Goal: Transaction & Acquisition: Purchase product/service

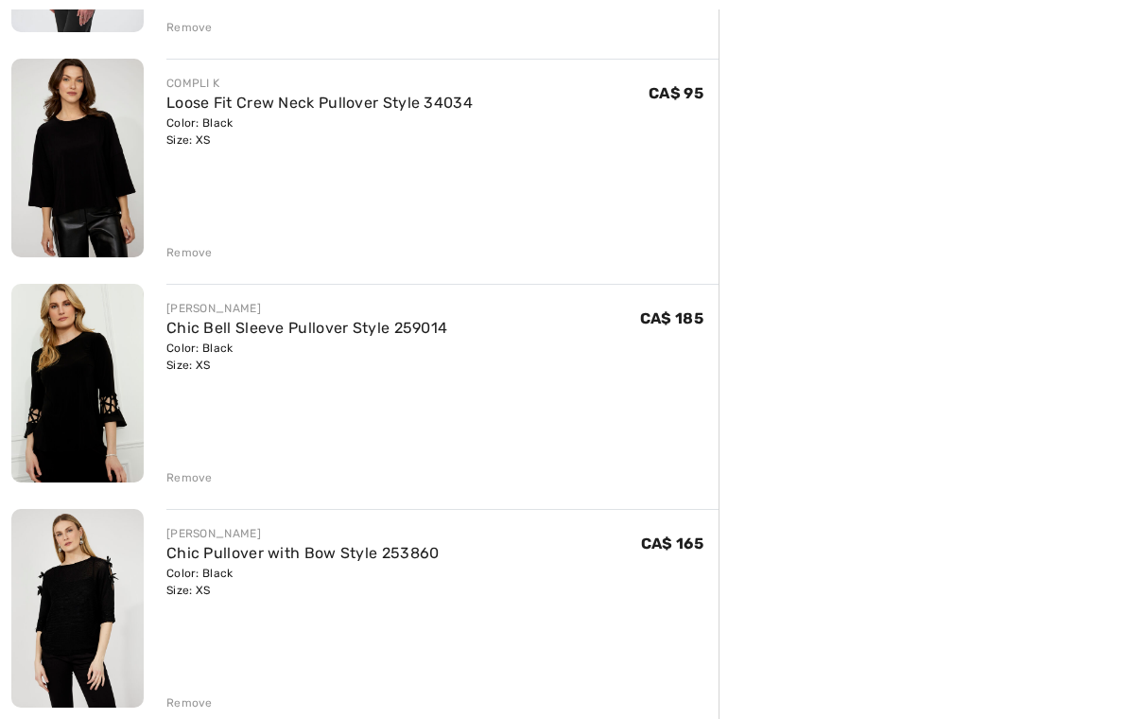
scroll to position [867, 0]
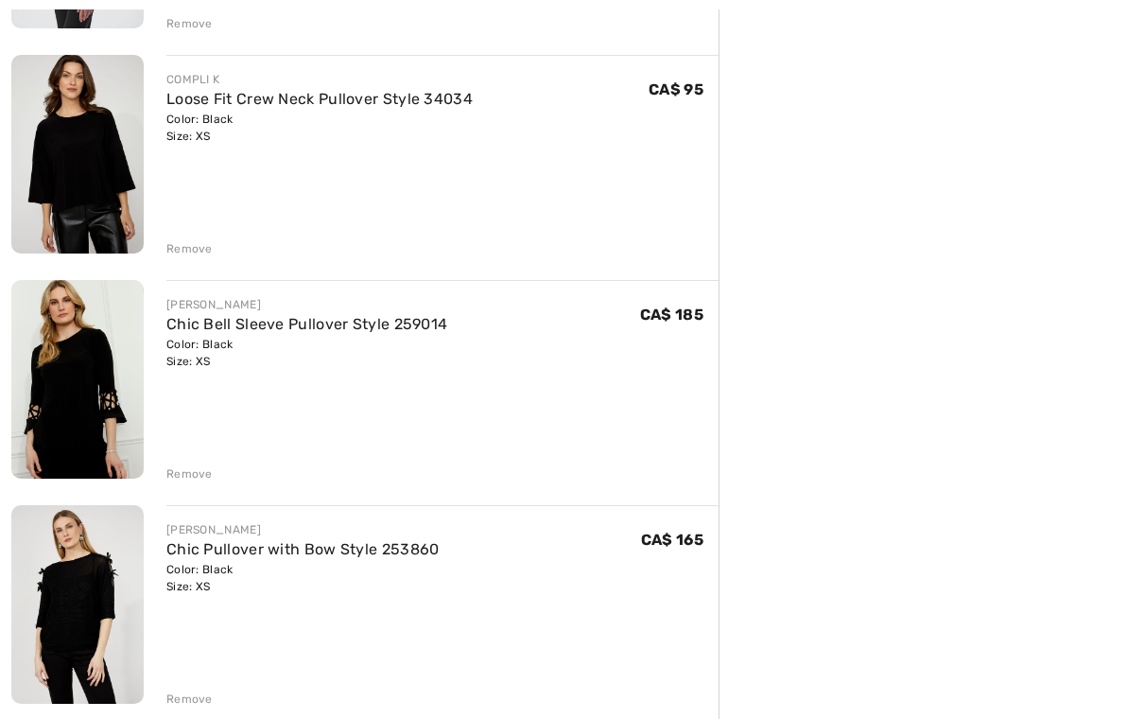
click at [185, 711] on div "JOSEPH RIBKOFF A-Line Lace Bell-Sleeve Dress Style 252922 Color: Royal Sapphire…" at bounding box center [364, 589] width 707 height 2418
click at [203, 703] on div "Remove" at bounding box center [189, 698] width 46 height 17
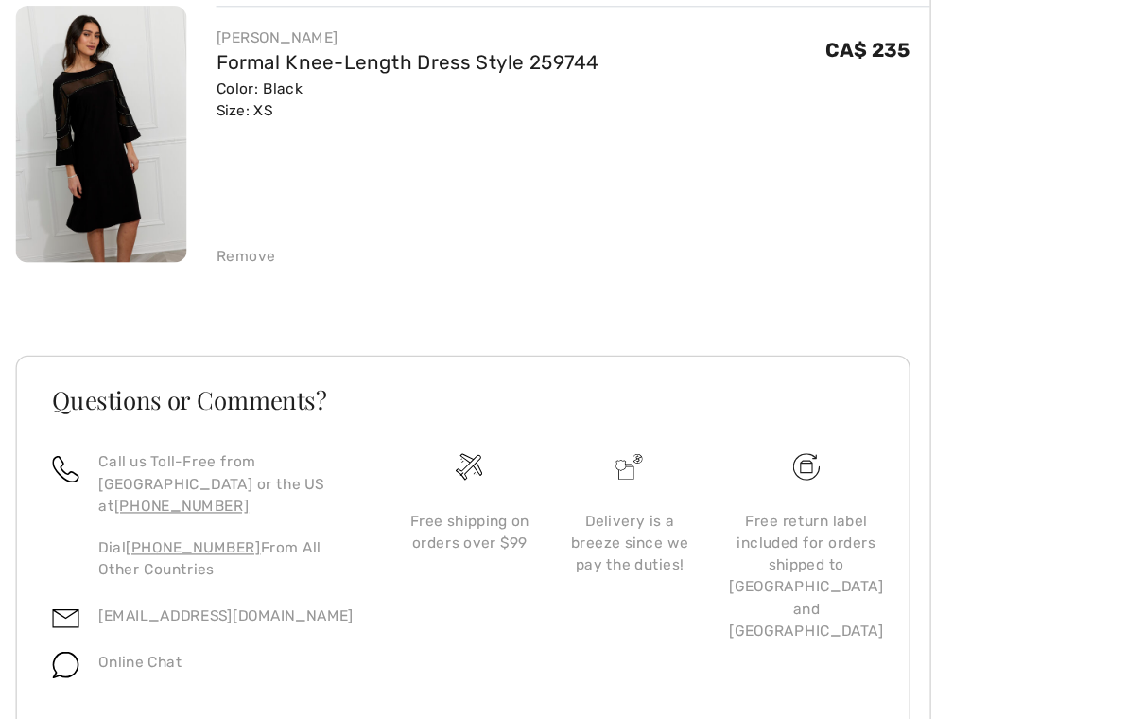
scroll to position [1705, 0]
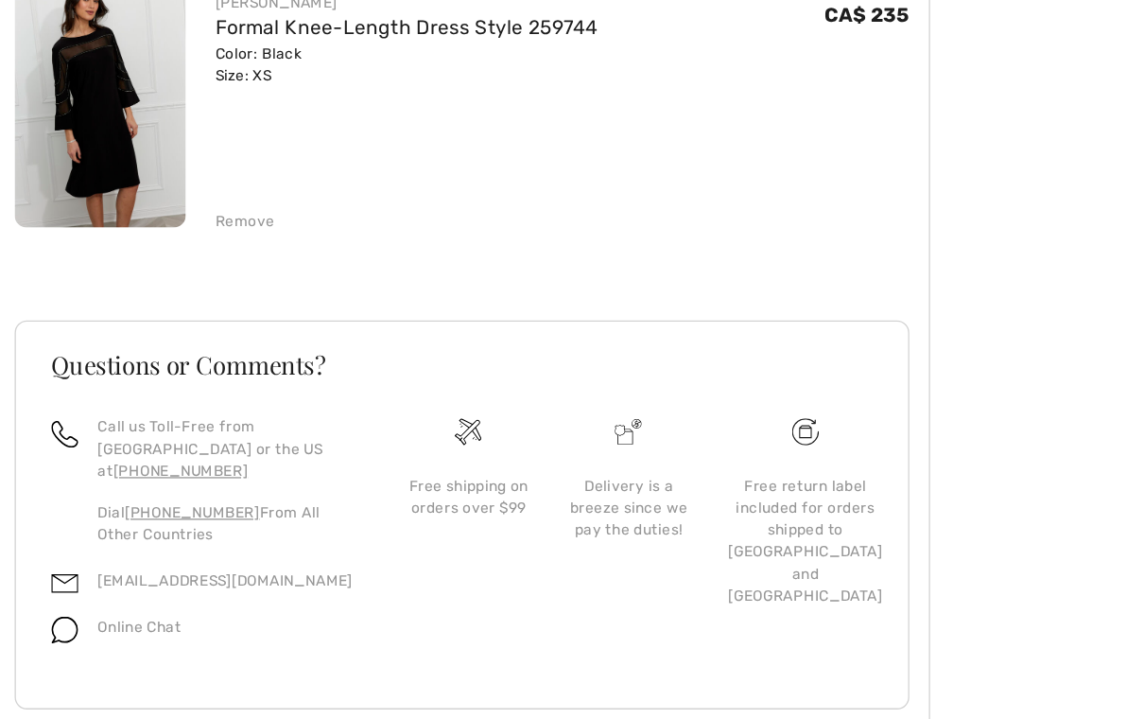
click at [637, 507] on div "Free return label included for orders shipped to [GEOGRAPHIC_DATA] and [GEOGRAP…" at bounding box center [623, 558] width 119 height 102
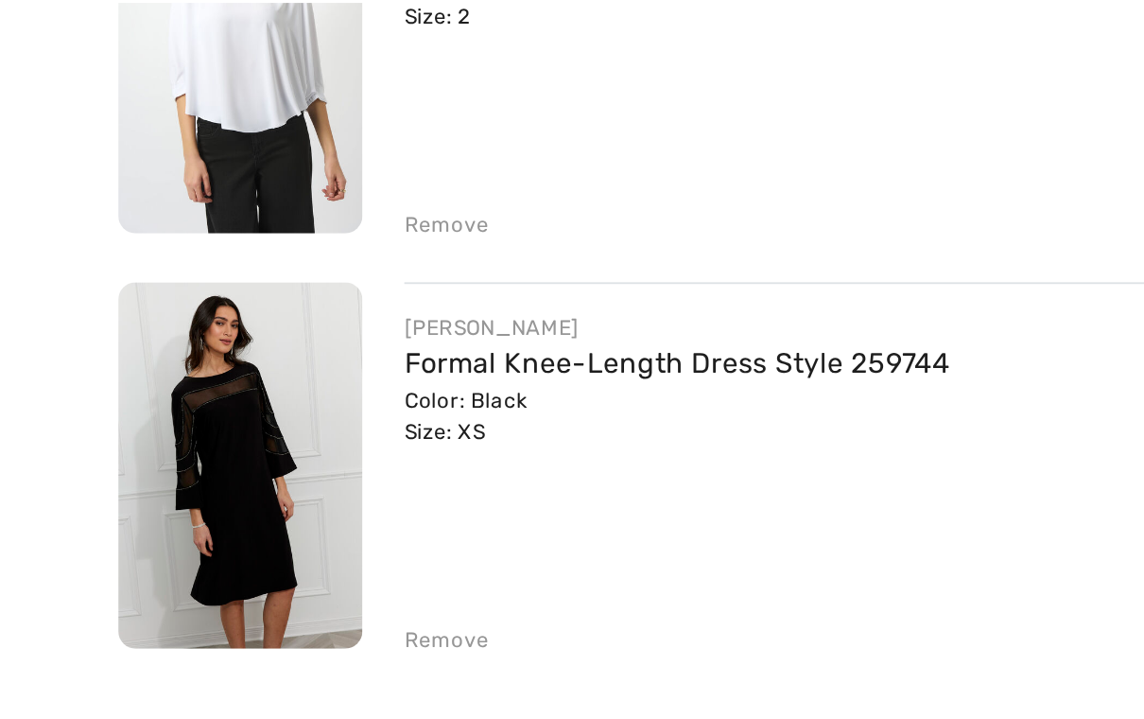
scroll to position [1511, 0]
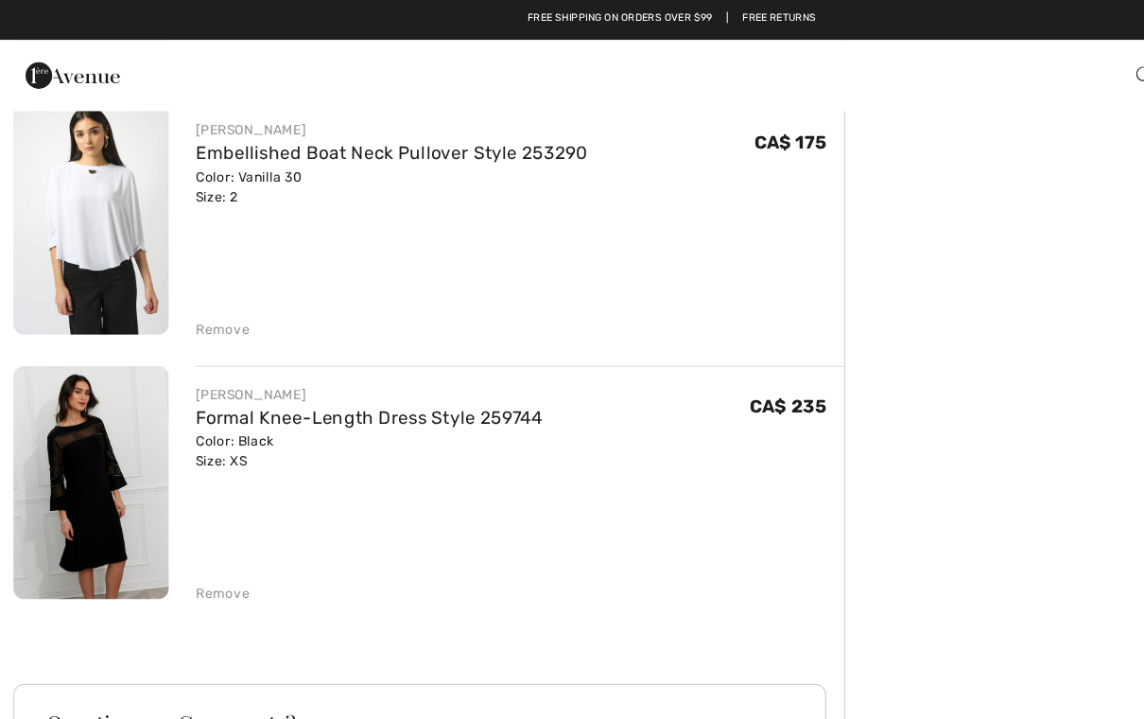
click at [191, 499] on div "Remove" at bounding box center [189, 505] width 46 height 17
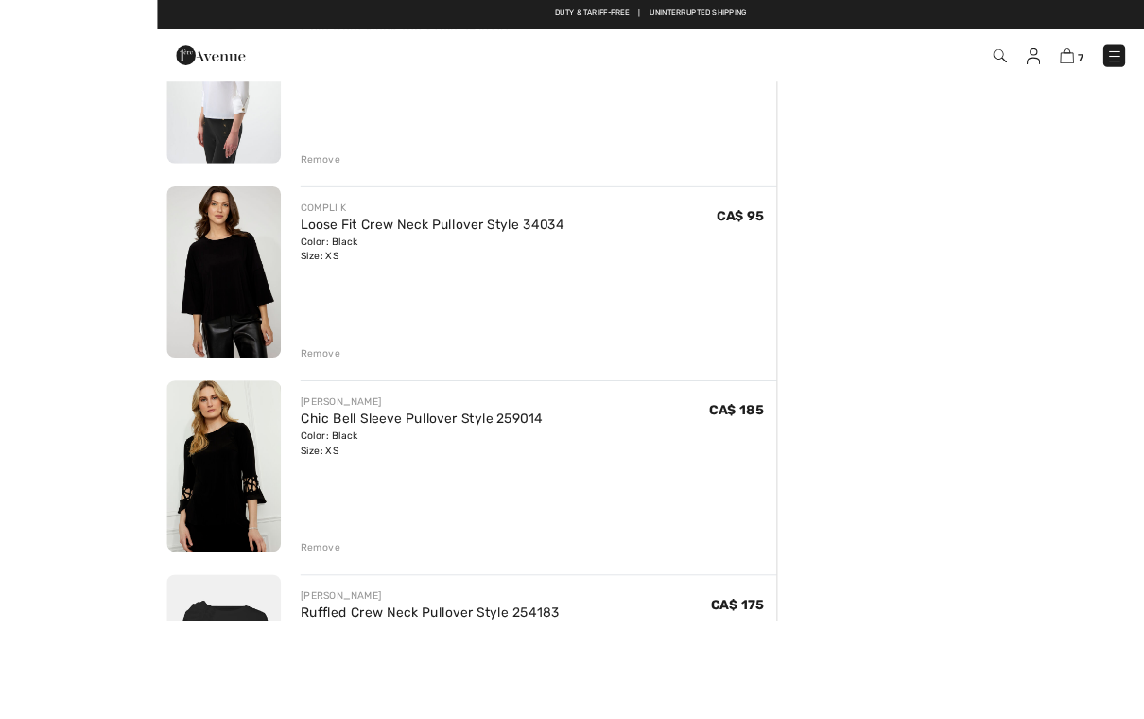
scroll to position [995, 0]
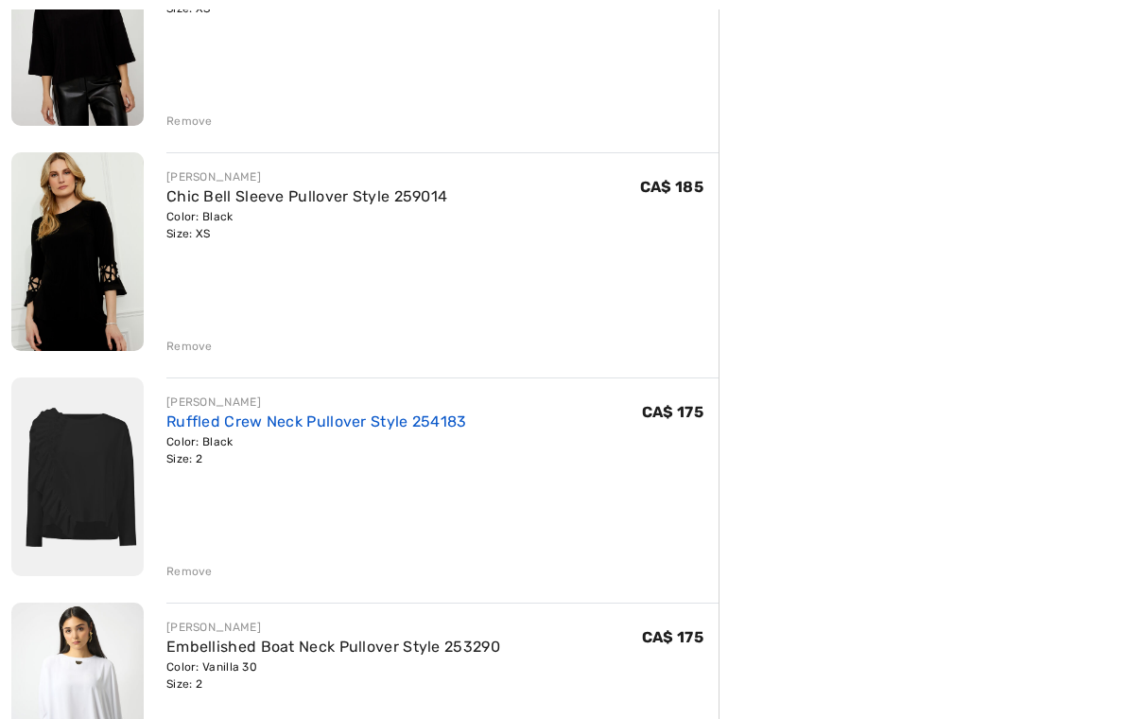
click at [363, 428] on link "Ruffled Crew Neck Pullover Style 254183" at bounding box center [316, 421] width 301 height 18
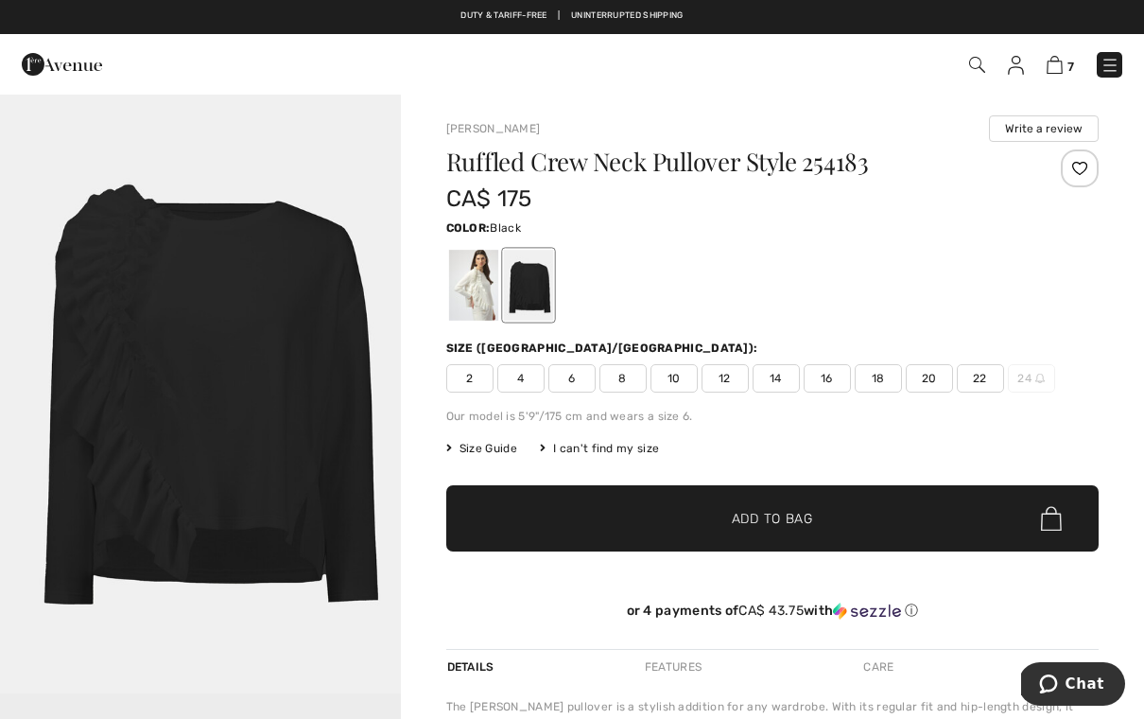
click at [472, 300] on div at bounding box center [472, 285] width 49 height 71
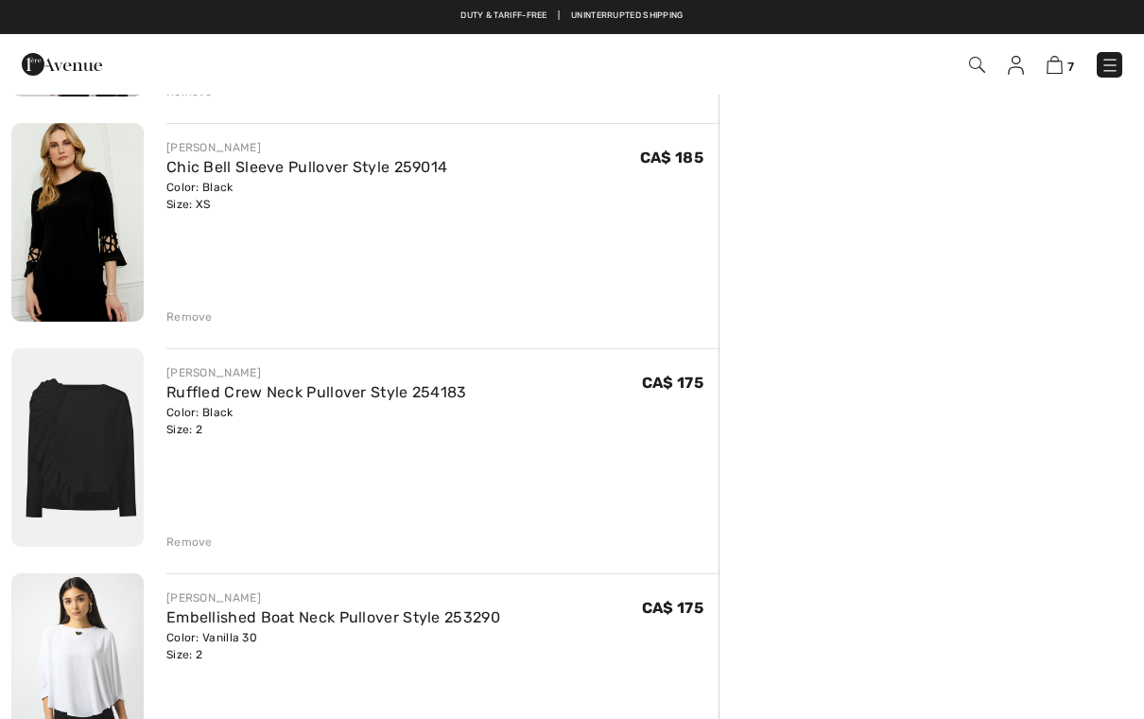
click at [195, 548] on div "Remove" at bounding box center [189, 541] width 46 height 17
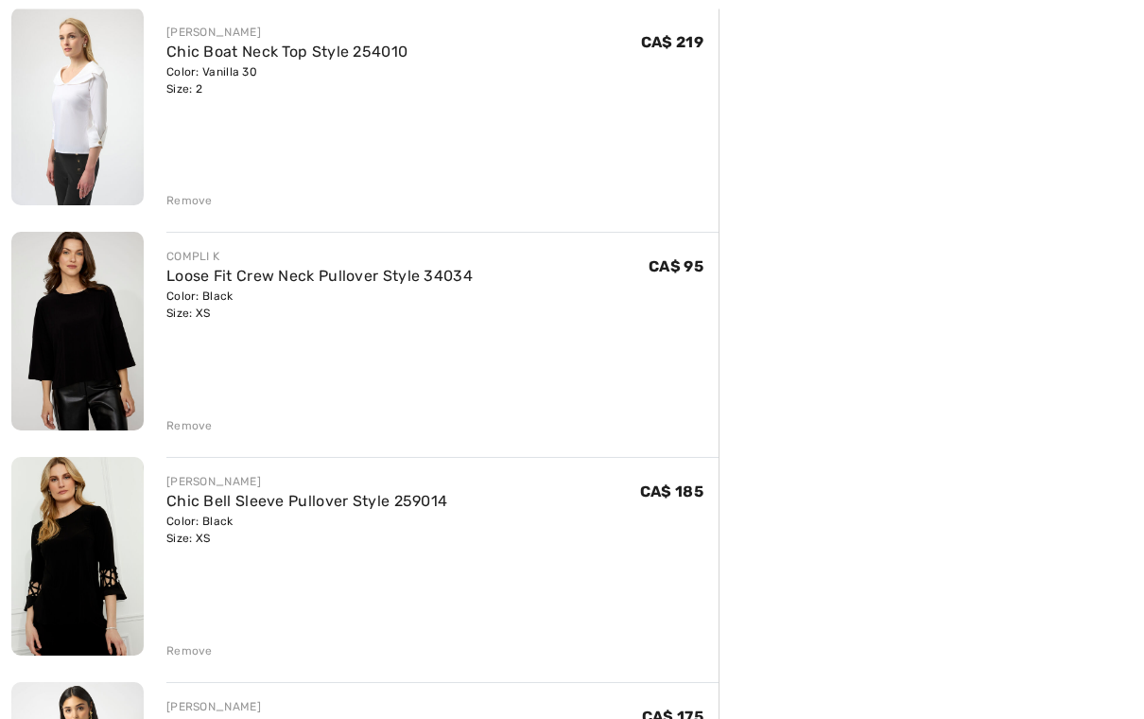
scroll to position [692, 0]
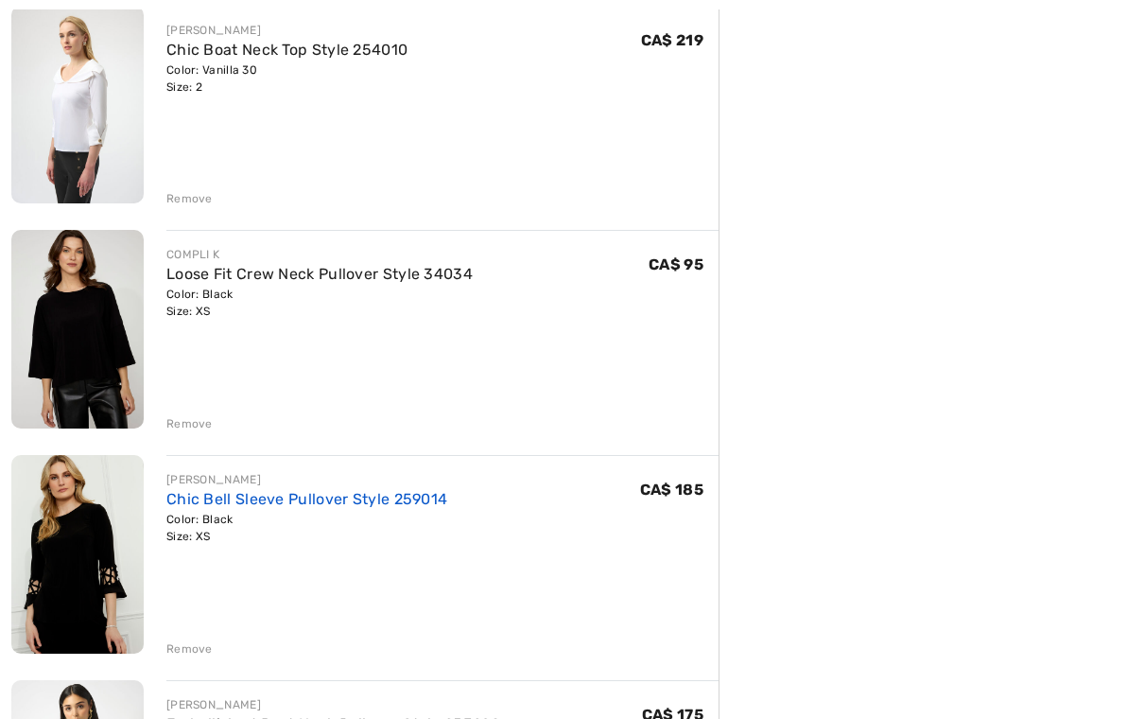
click at [229, 507] on link "Chic Bell Sleeve Pullover Style 259014" at bounding box center [306, 499] width 281 height 18
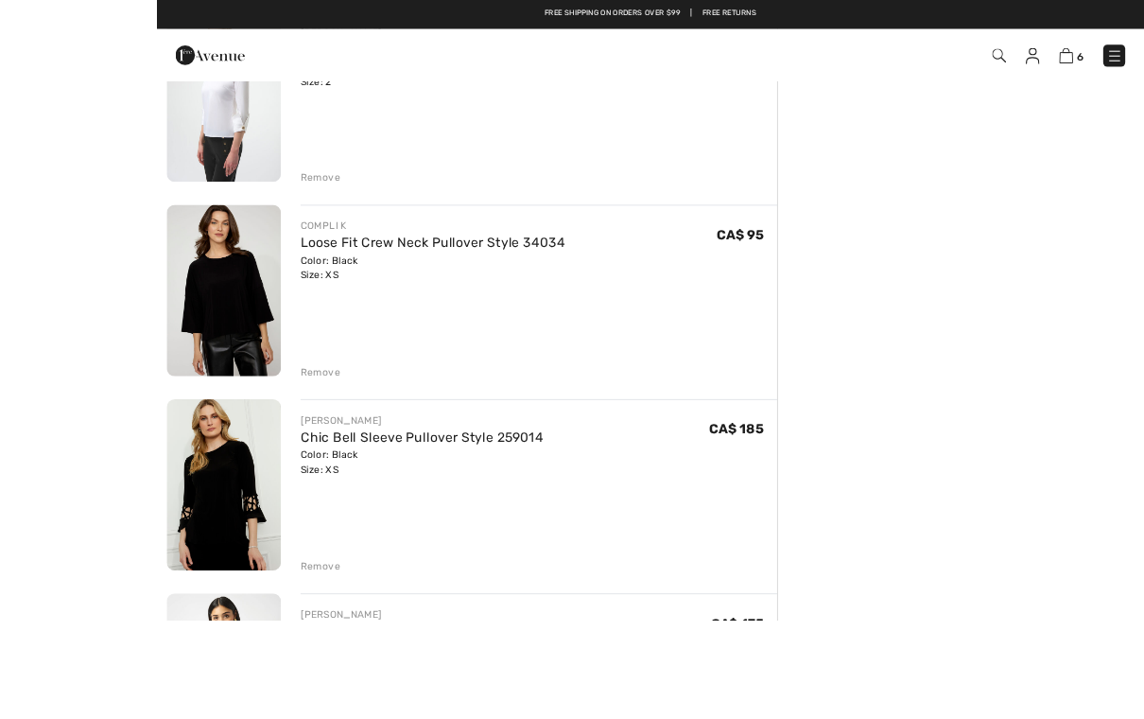
scroll to position [982, 0]
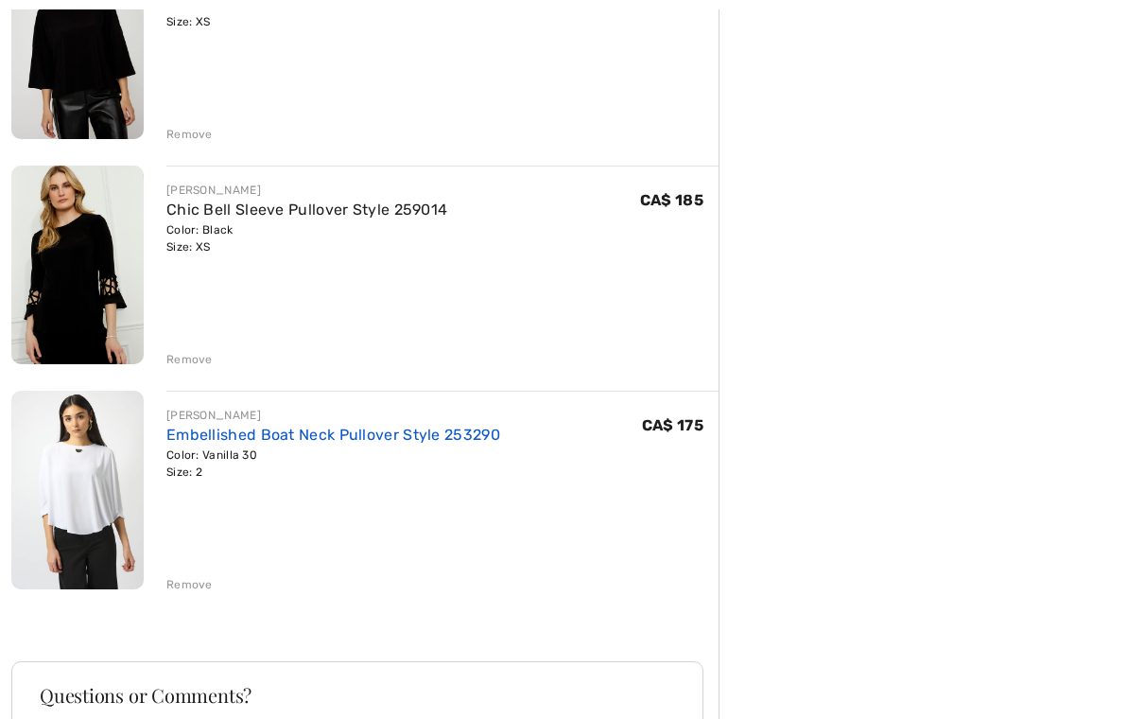
click at [372, 442] on link "Embellished Boat Neck Pullover Style 253290" at bounding box center [333, 435] width 334 height 18
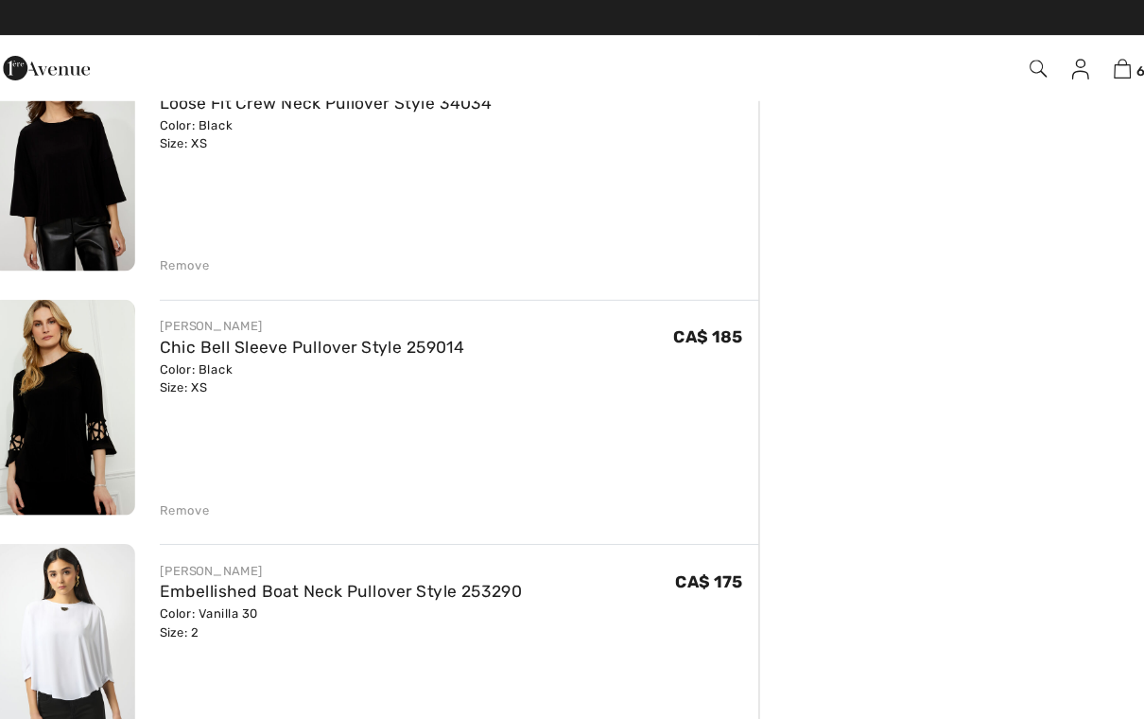
scroll to position [849, 0]
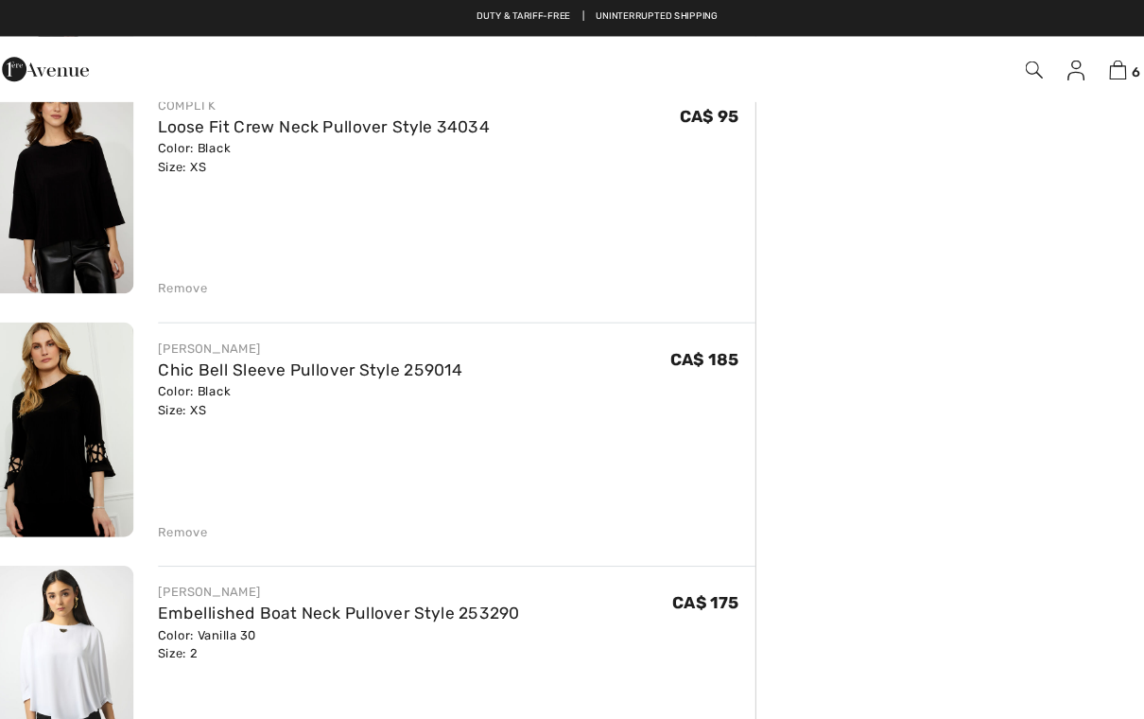
click at [179, 497] on div "Remove" at bounding box center [189, 491] width 46 height 17
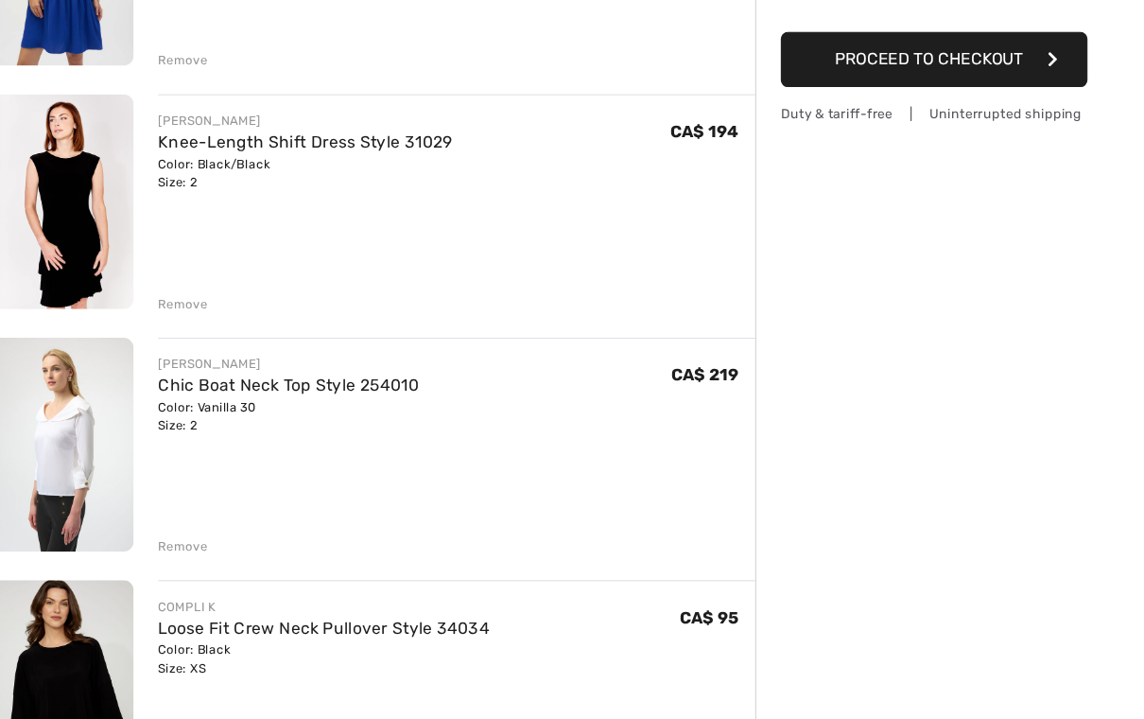
scroll to position [359, 0]
click at [166, 523] on div "Remove" at bounding box center [189, 531] width 46 height 17
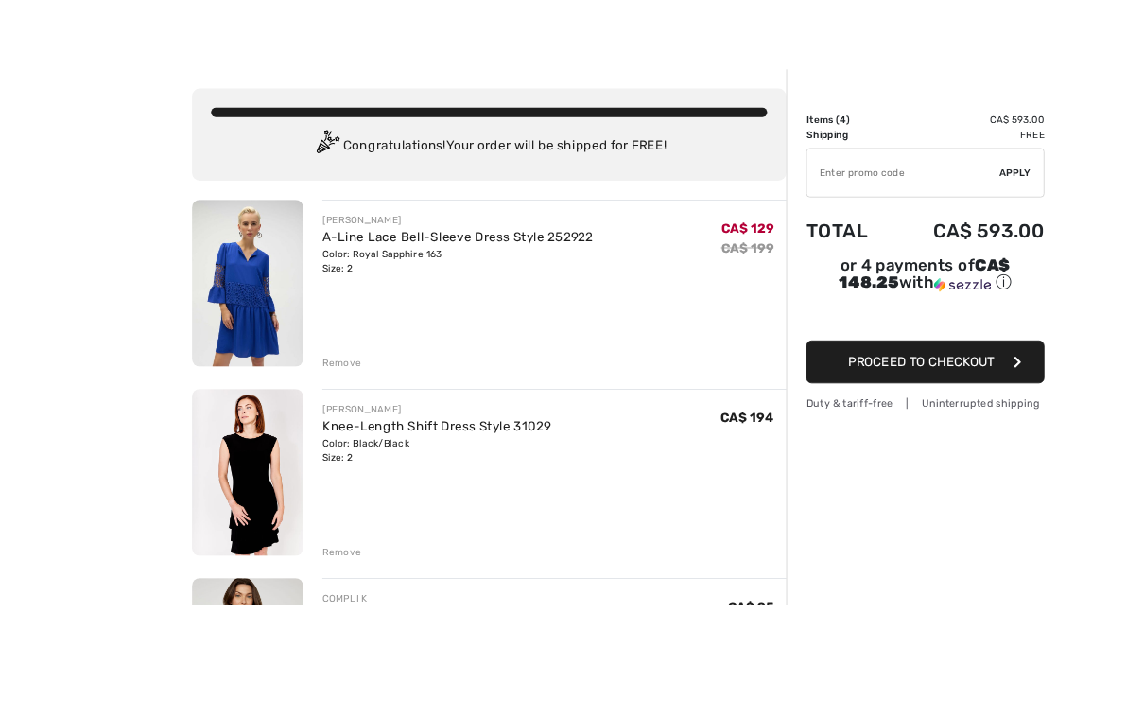
scroll to position [113, 0]
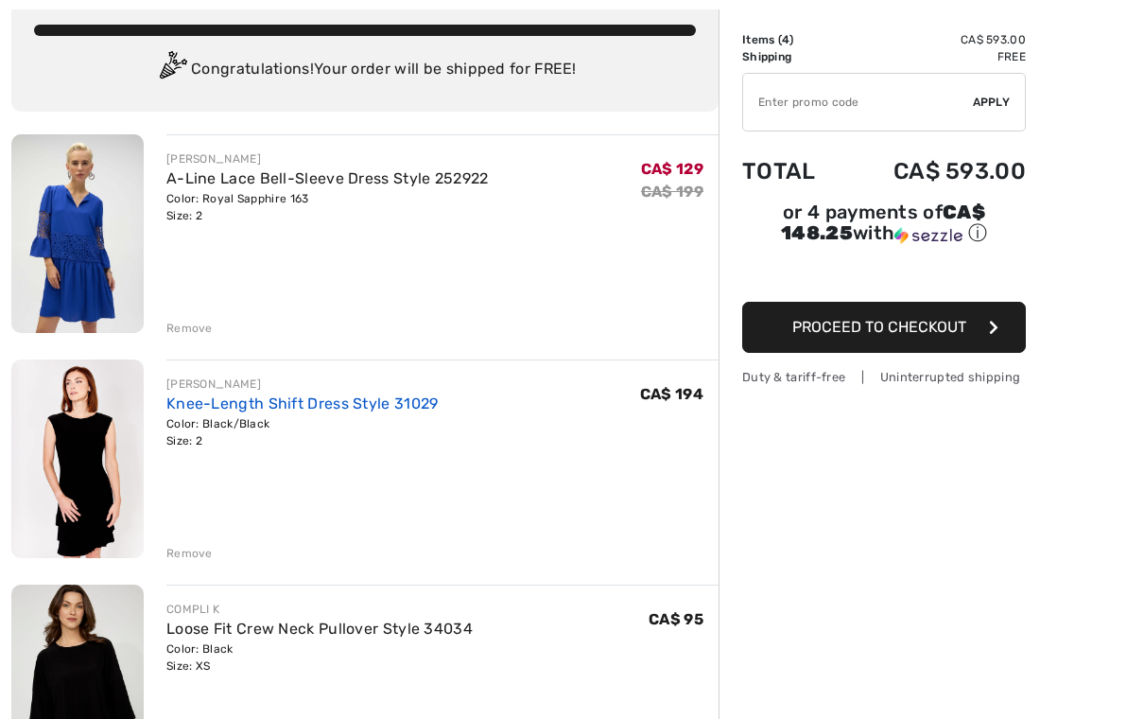
click at [379, 399] on link "Knee-Length Shift Dress Style 31029" at bounding box center [302, 403] width 272 height 18
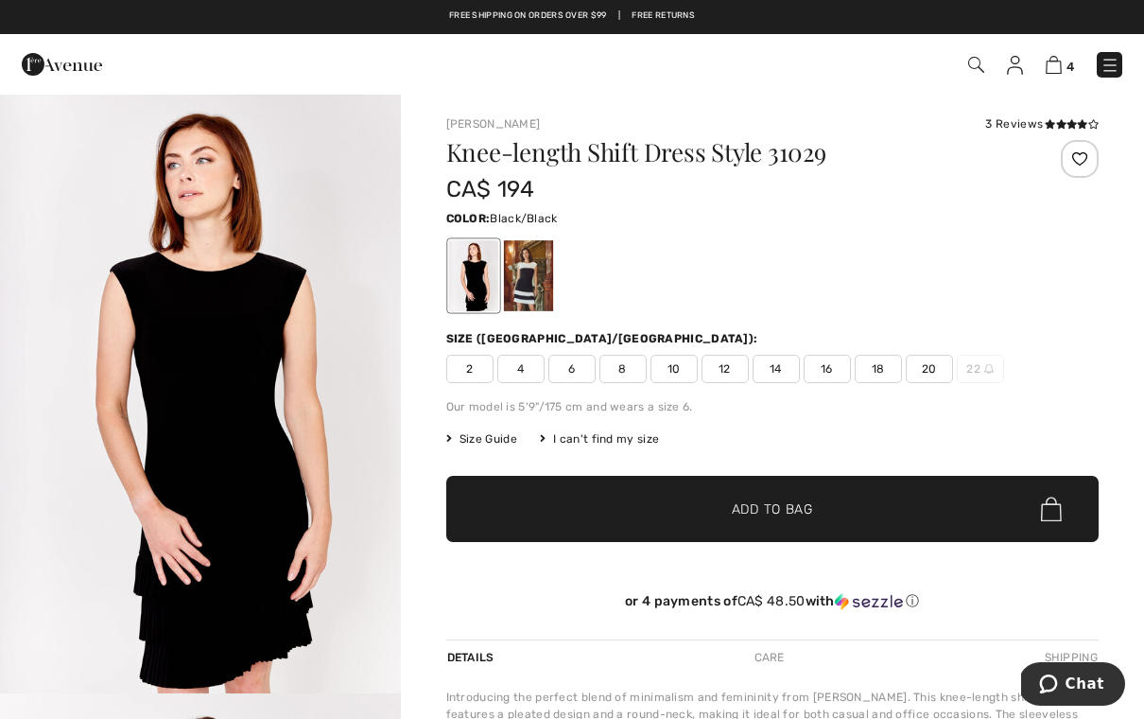
click at [541, 282] on div at bounding box center [527, 275] width 49 height 71
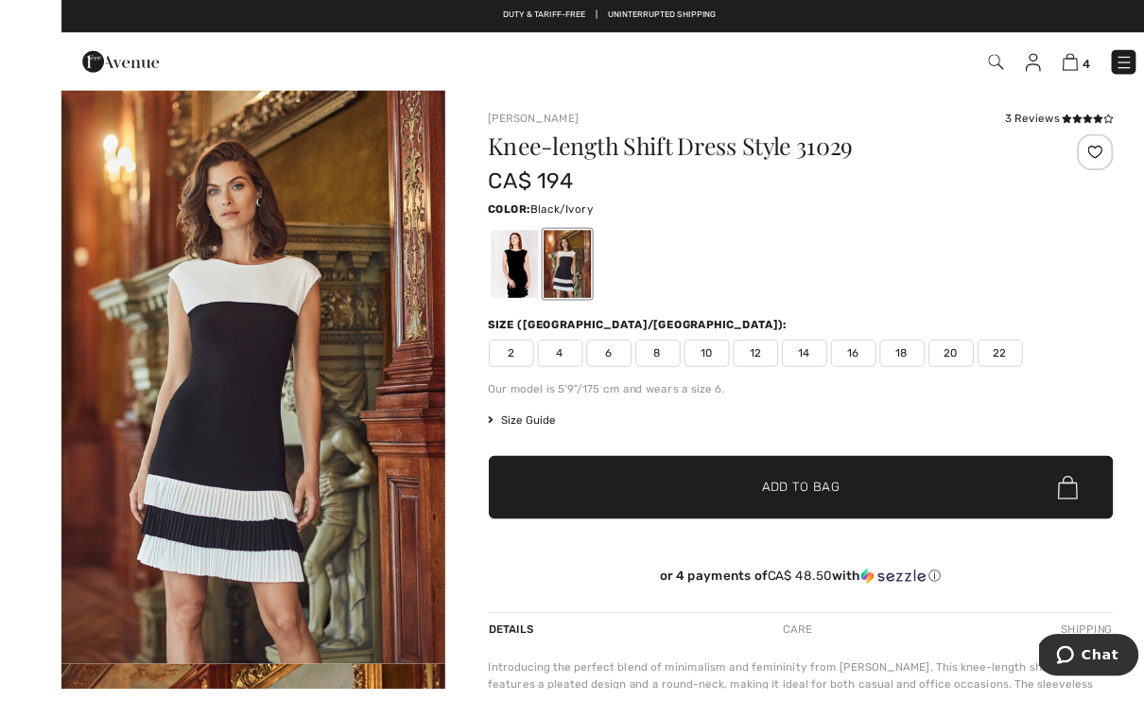
scroll to position [4, 0]
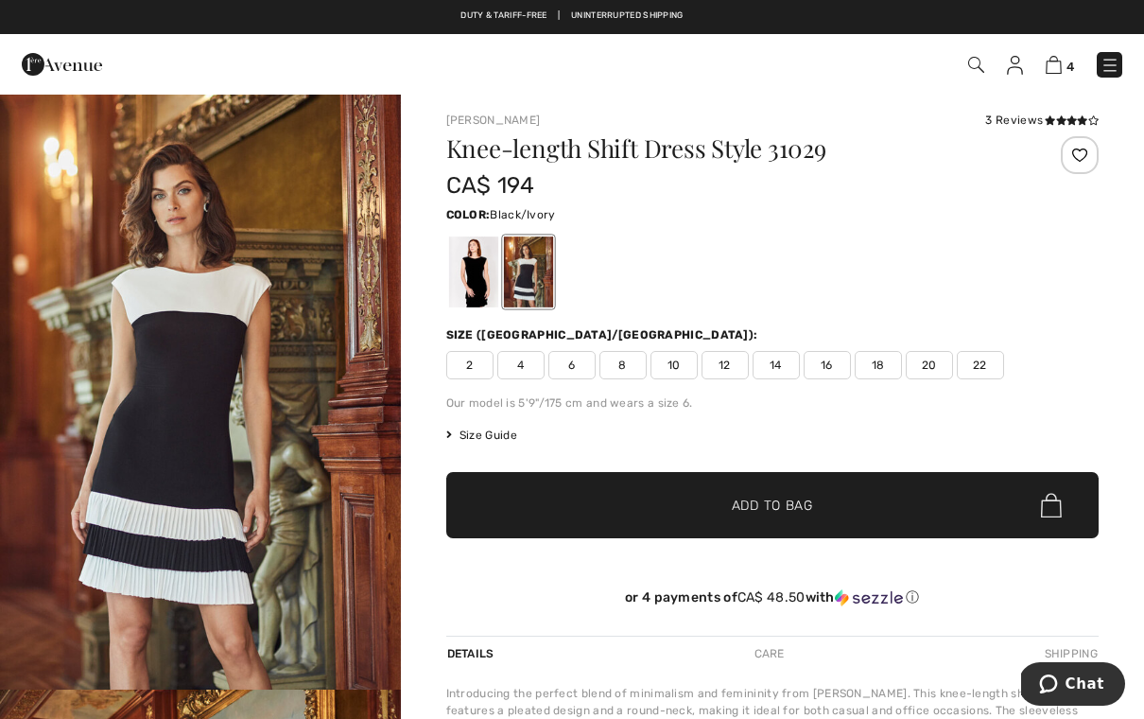
click at [462, 292] on div at bounding box center [472, 271] width 49 height 71
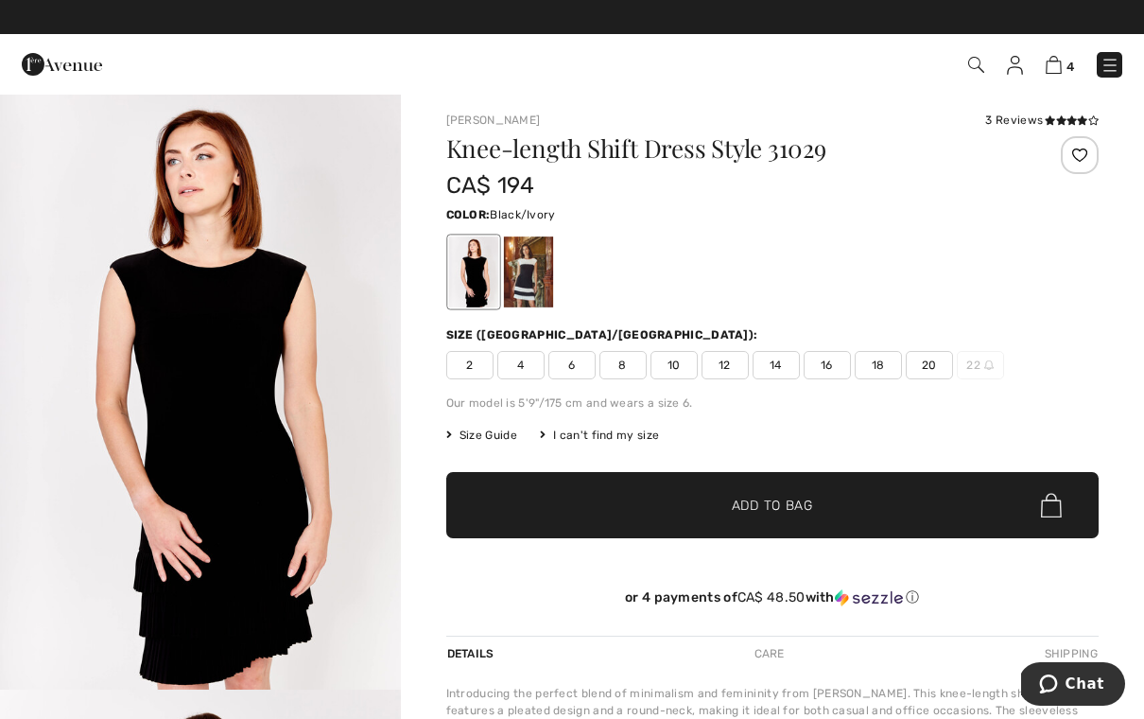
click at [527, 275] on div at bounding box center [527, 271] width 49 height 71
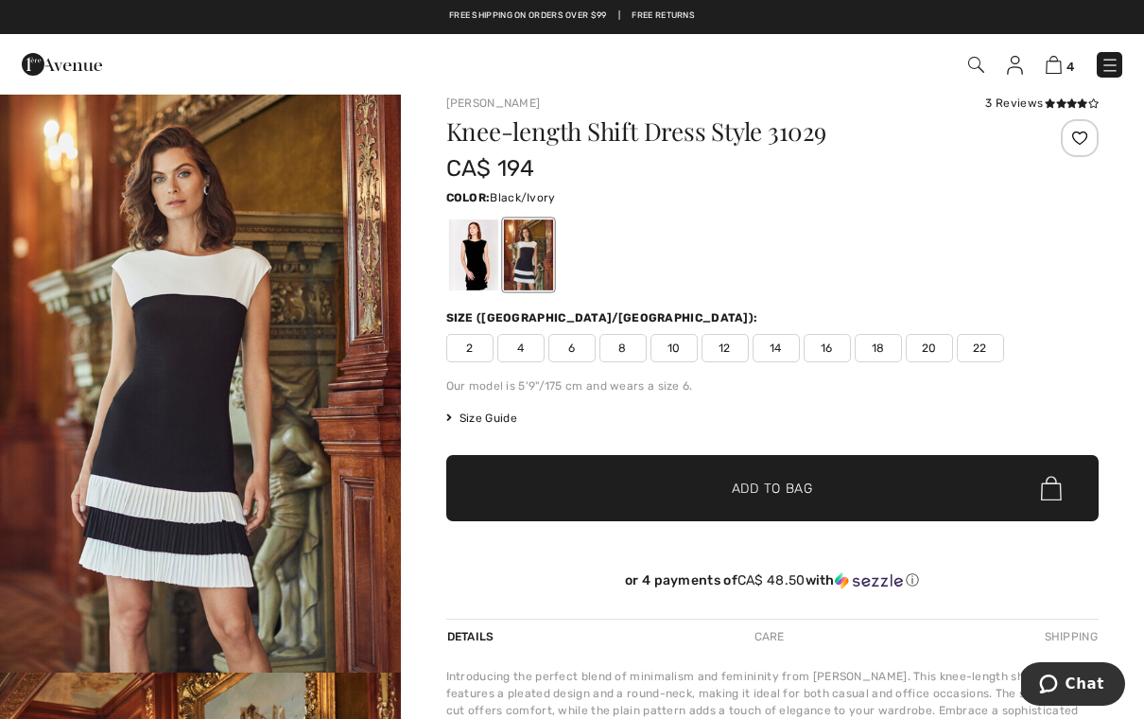
scroll to position [26, 0]
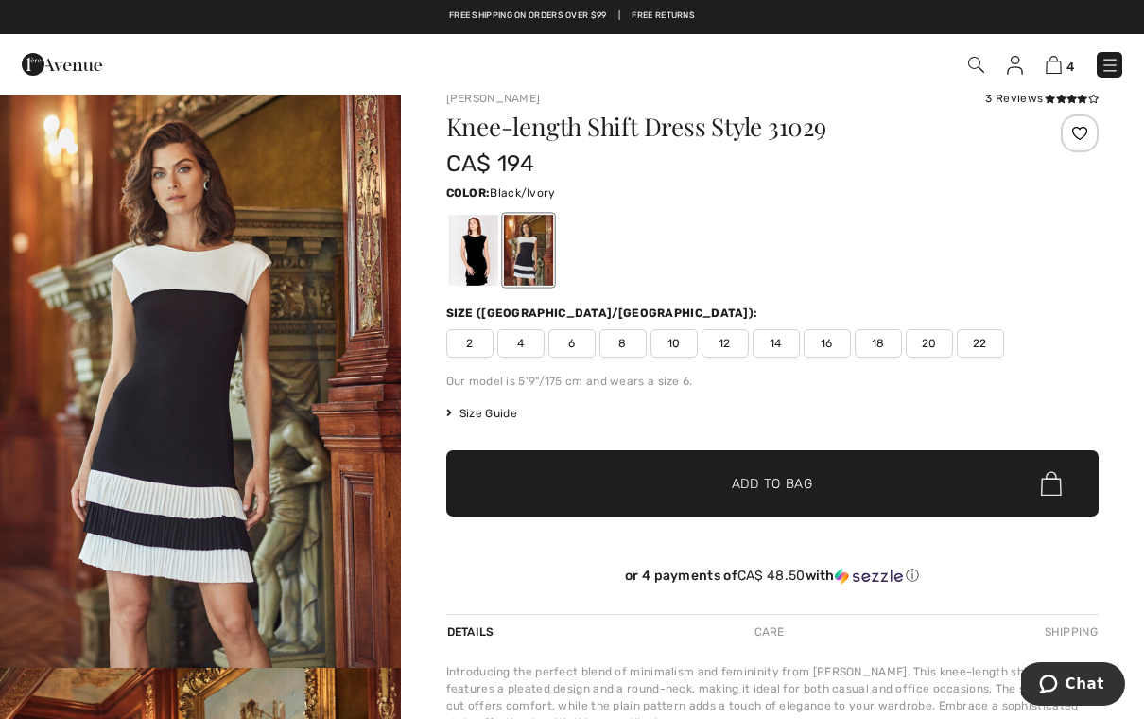
click at [465, 352] on span "2" at bounding box center [469, 343] width 47 height 28
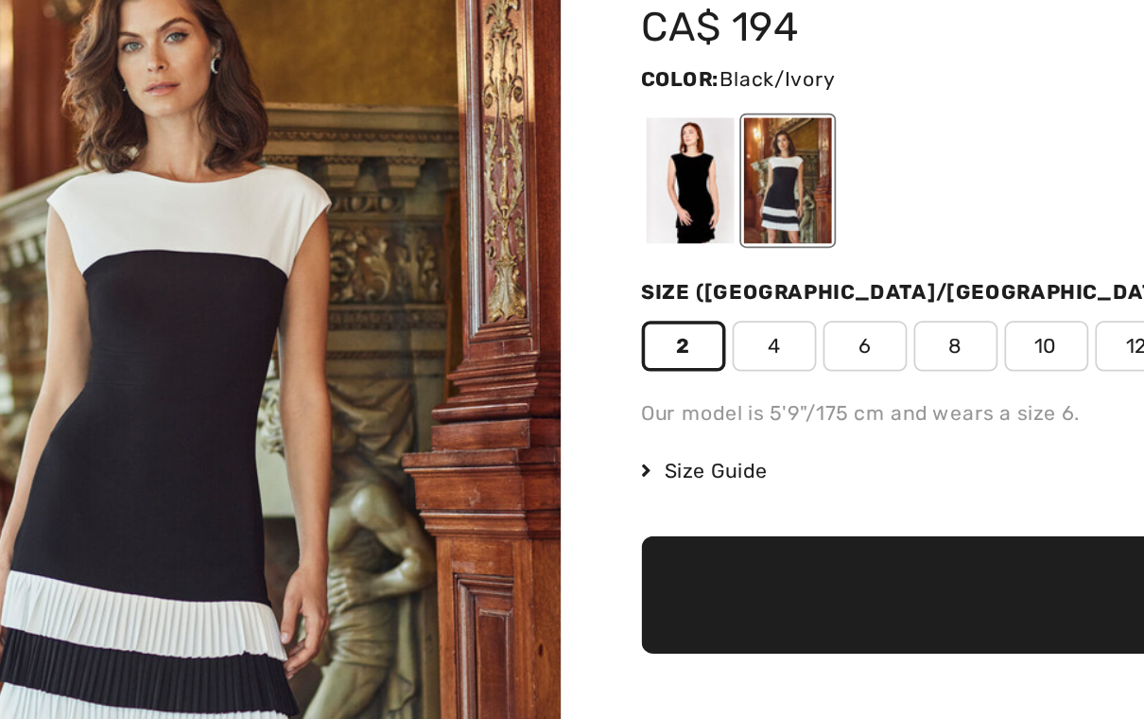
scroll to position [0, 0]
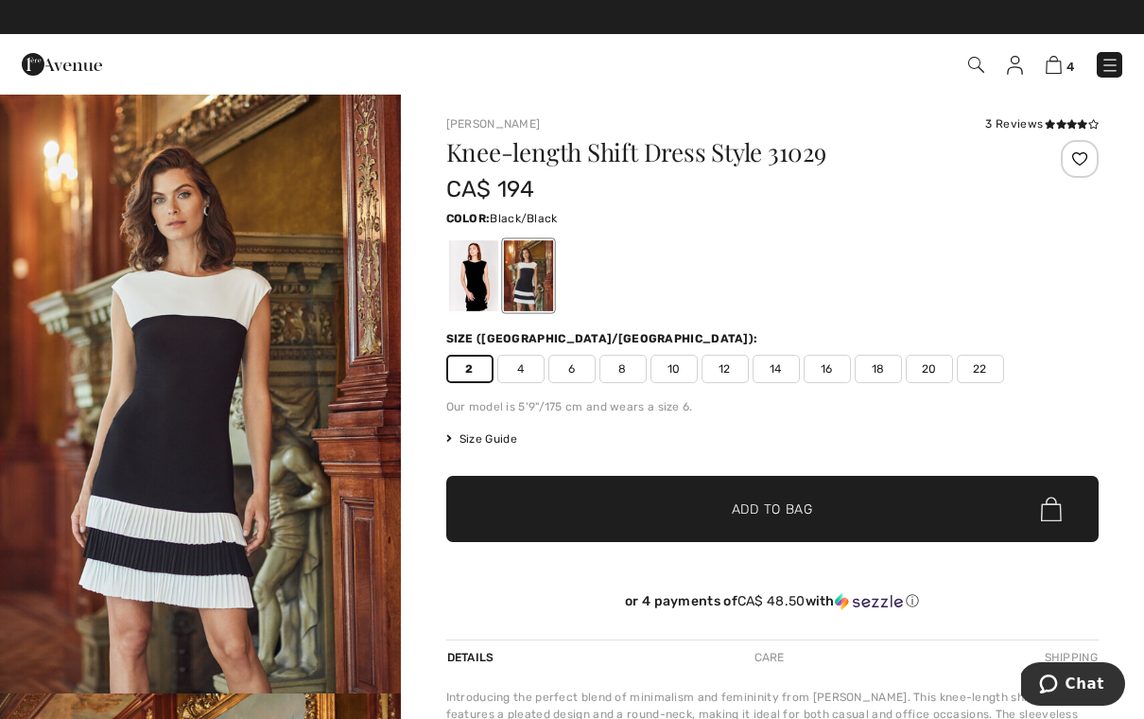
click at [479, 296] on div at bounding box center [472, 275] width 49 height 71
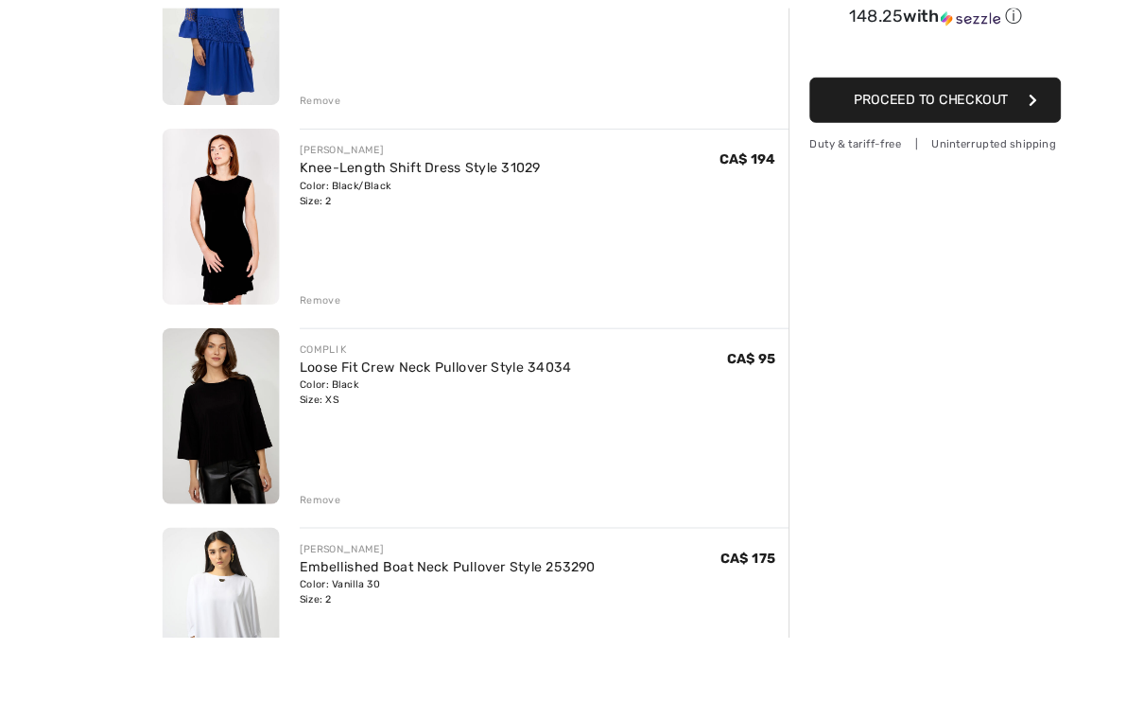
scroll to position [385, 0]
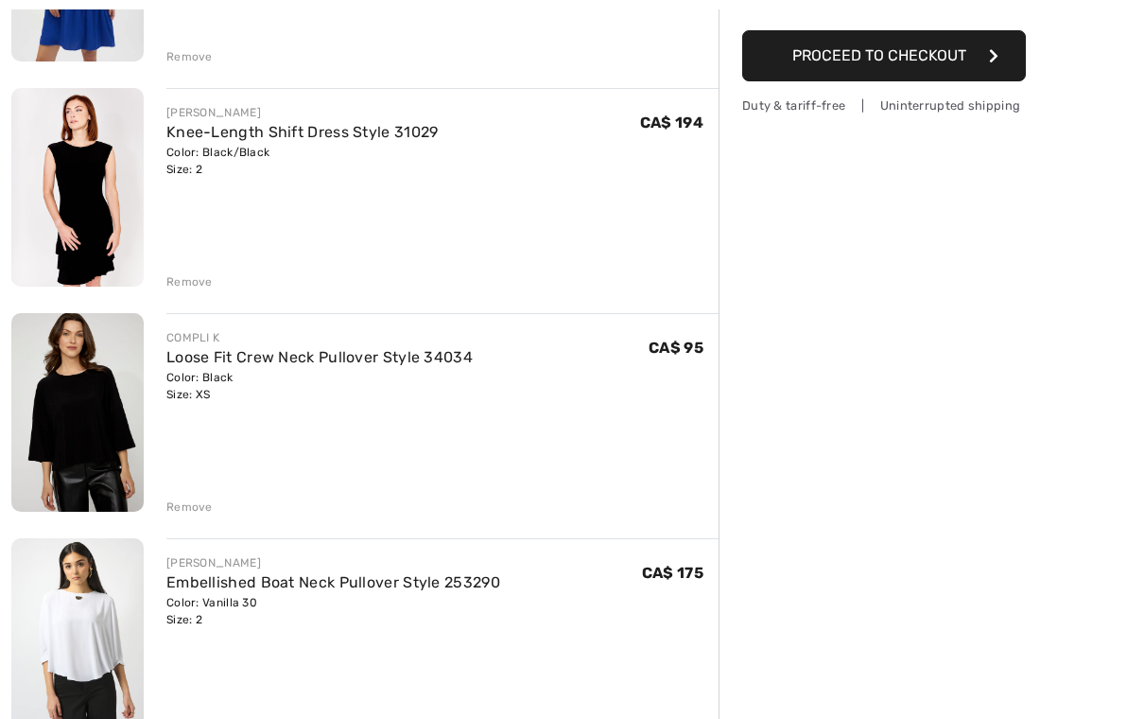
click at [102, 402] on img at bounding box center [77, 412] width 132 height 199
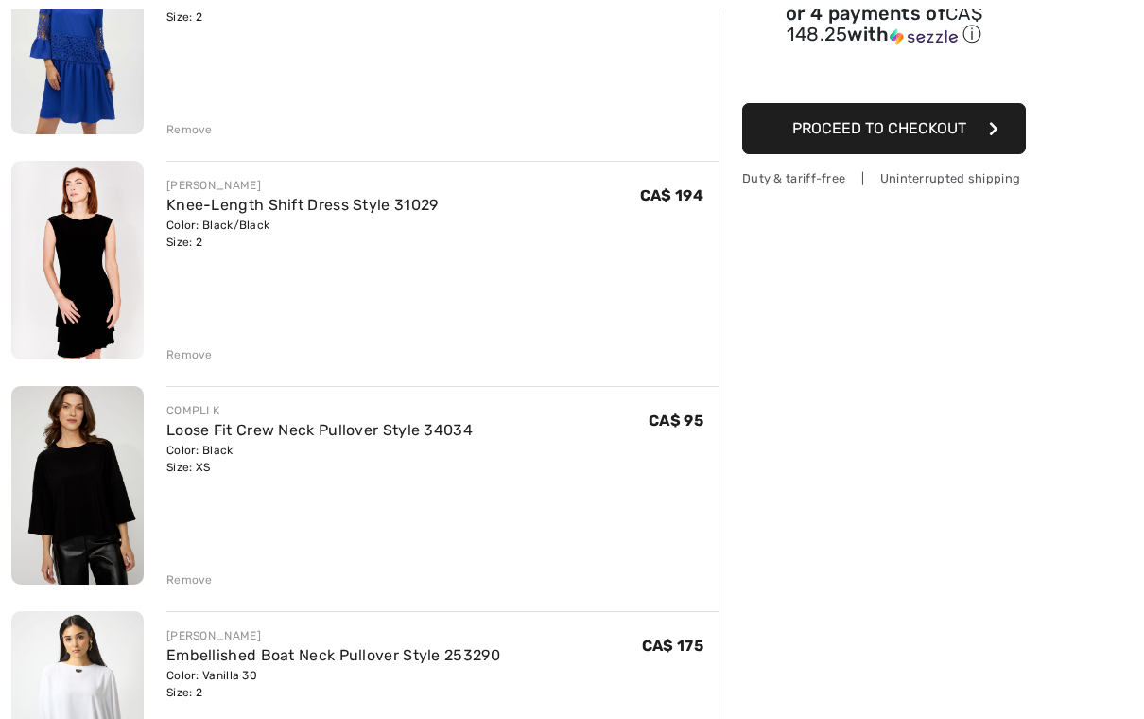
scroll to position [316, 0]
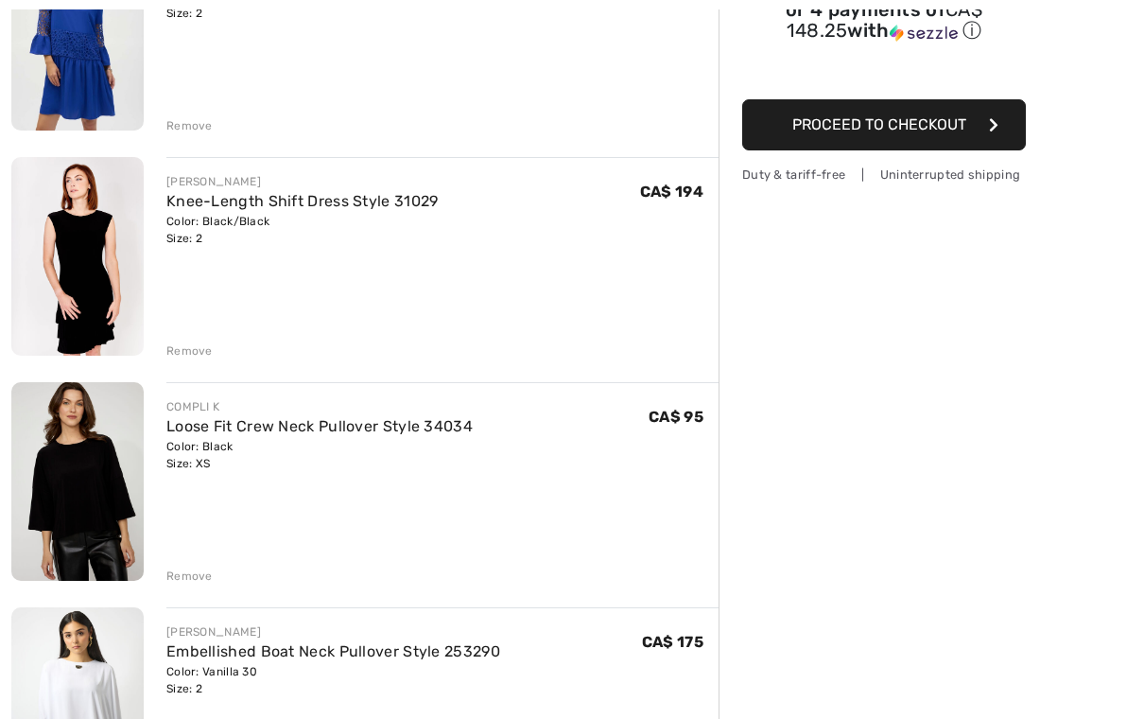
click at [185, 571] on div "Remove" at bounding box center [189, 575] width 46 height 17
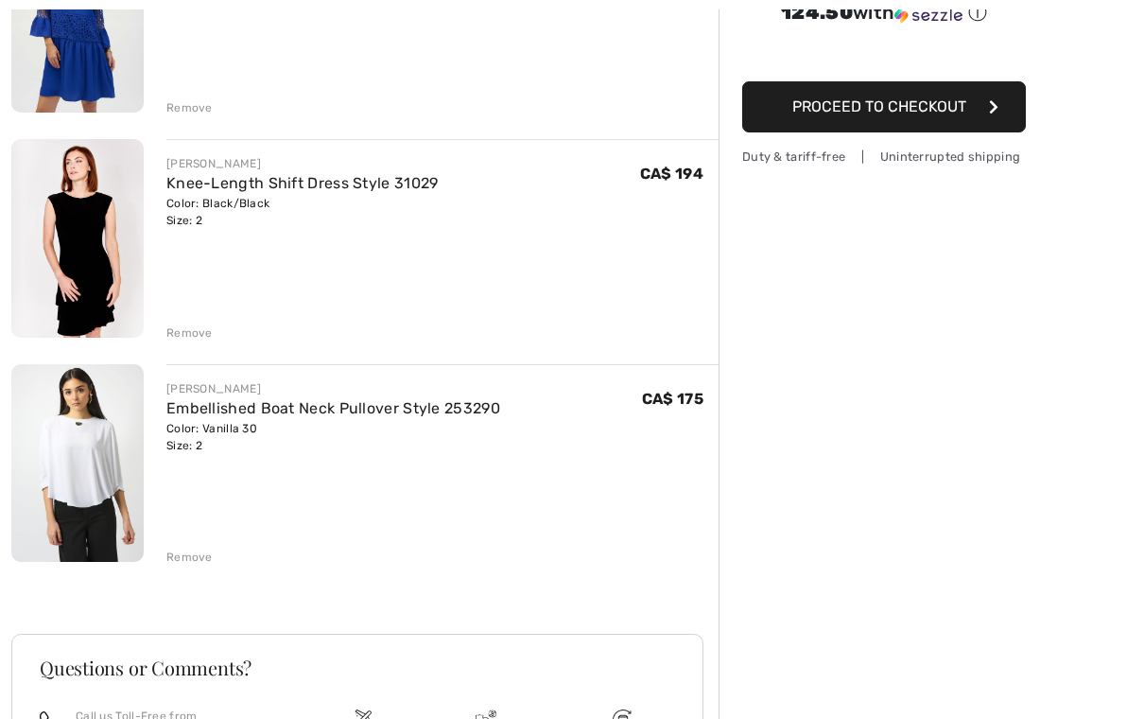
scroll to position [358, 0]
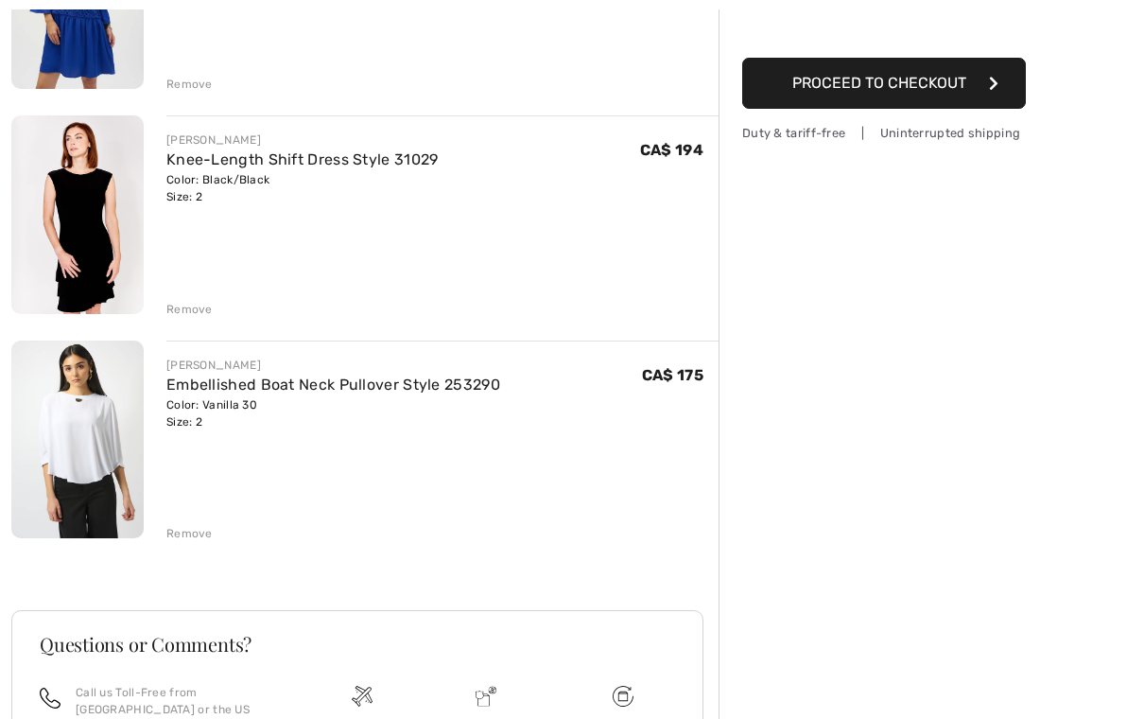
click at [184, 541] on div "Remove" at bounding box center [189, 533] width 46 height 17
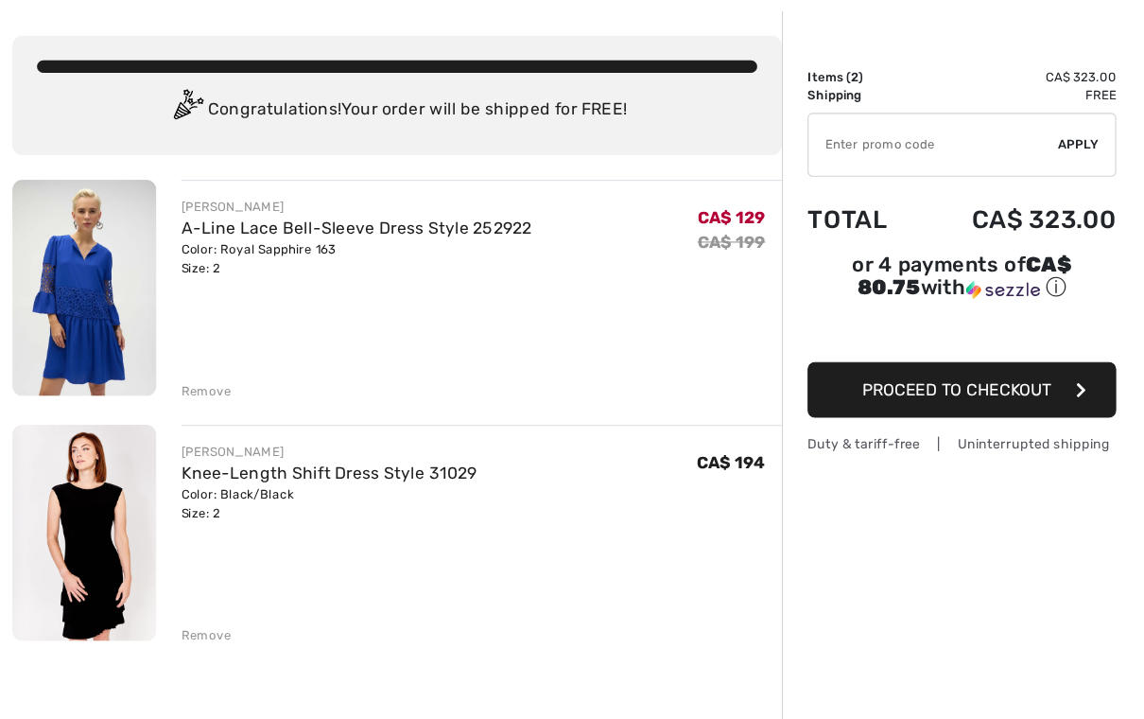
scroll to position [53, 0]
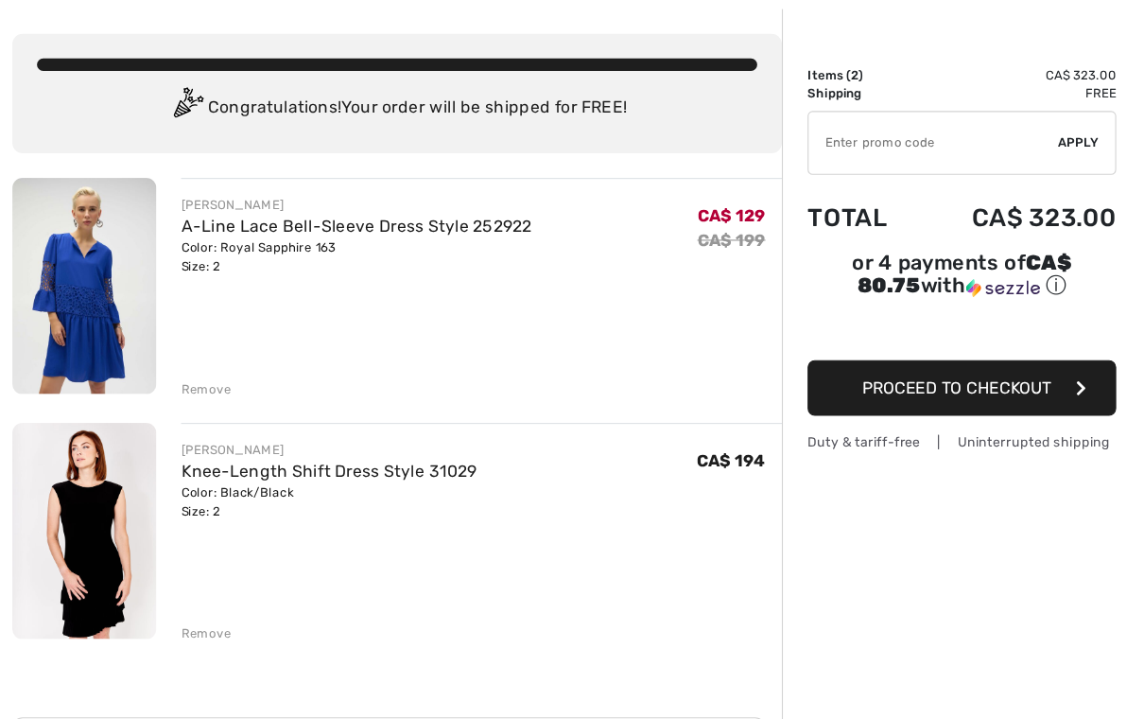
click at [201, 605] on div "Remove" at bounding box center [189, 613] width 46 height 17
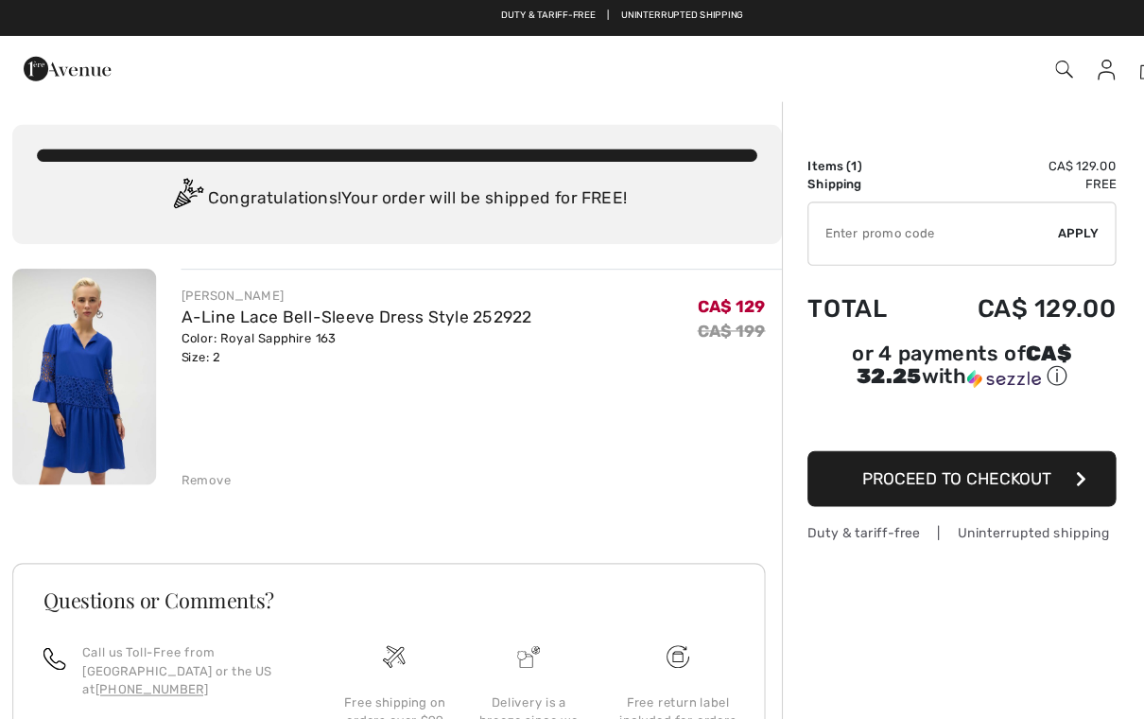
scroll to position [0, 0]
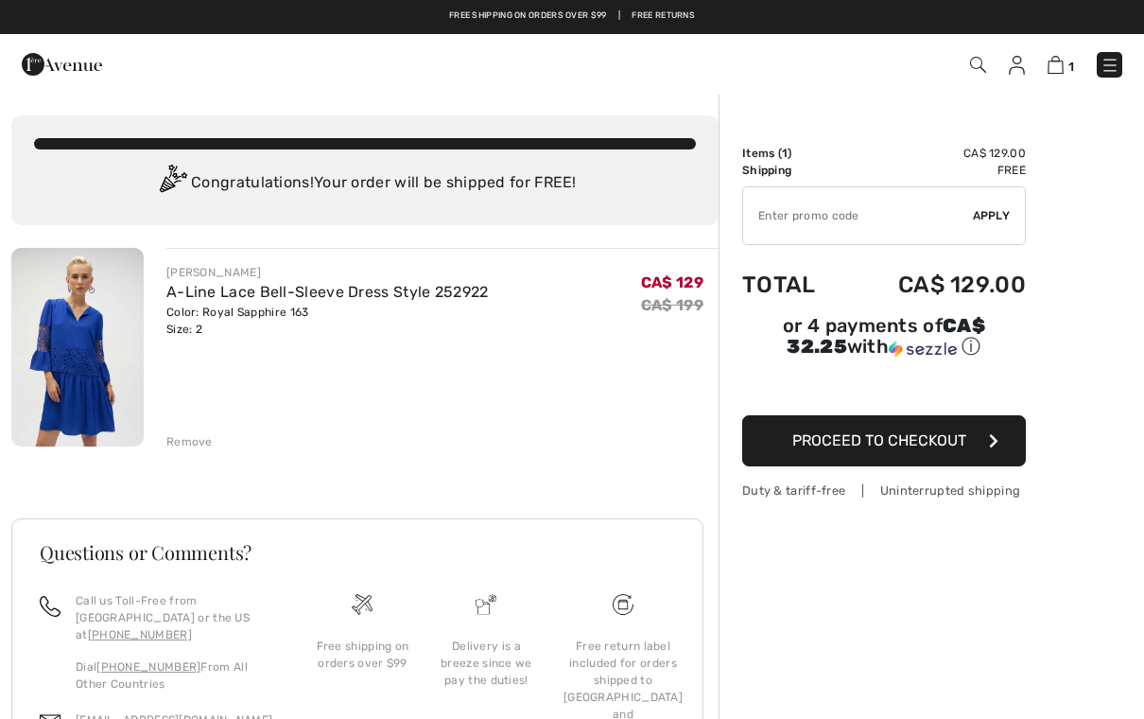
click at [120, 403] on img at bounding box center [77, 347] width 132 height 199
click at [253, 298] on link "A-Line Lace Bell-Sleeve Dress Style 252922" at bounding box center [327, 292] width 323 height 18
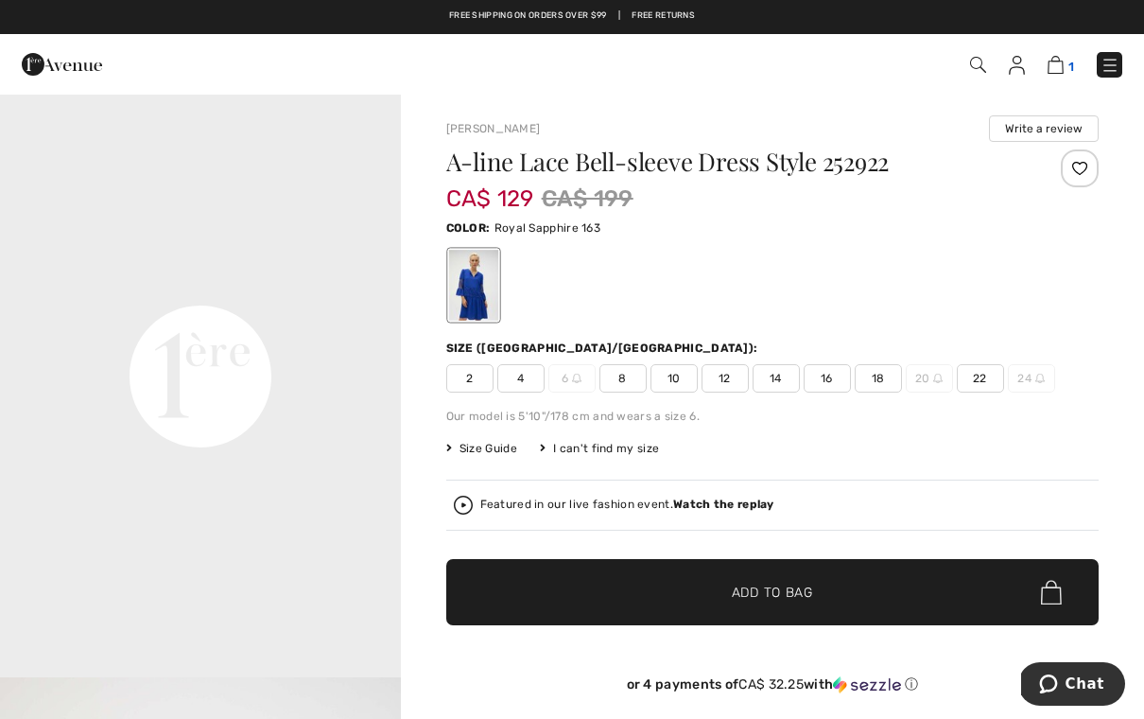
click at [1056, 72] on img at bounding box center [1056, 65] width 16 height 18
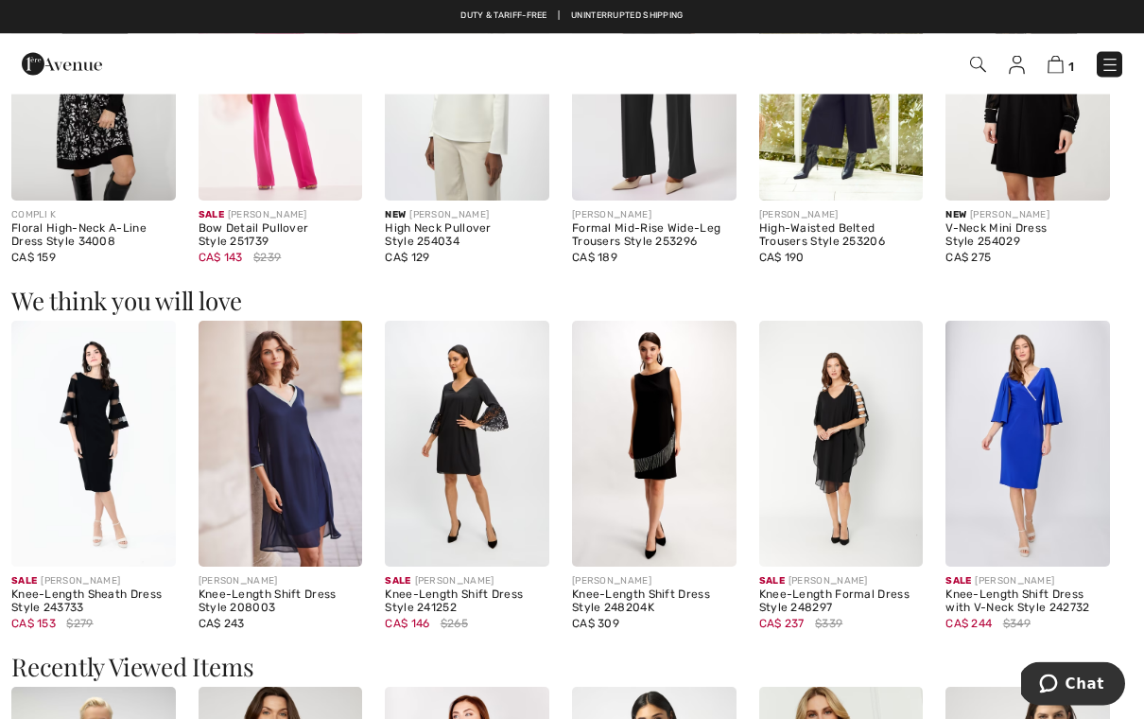
scroll to position [1188, 0]
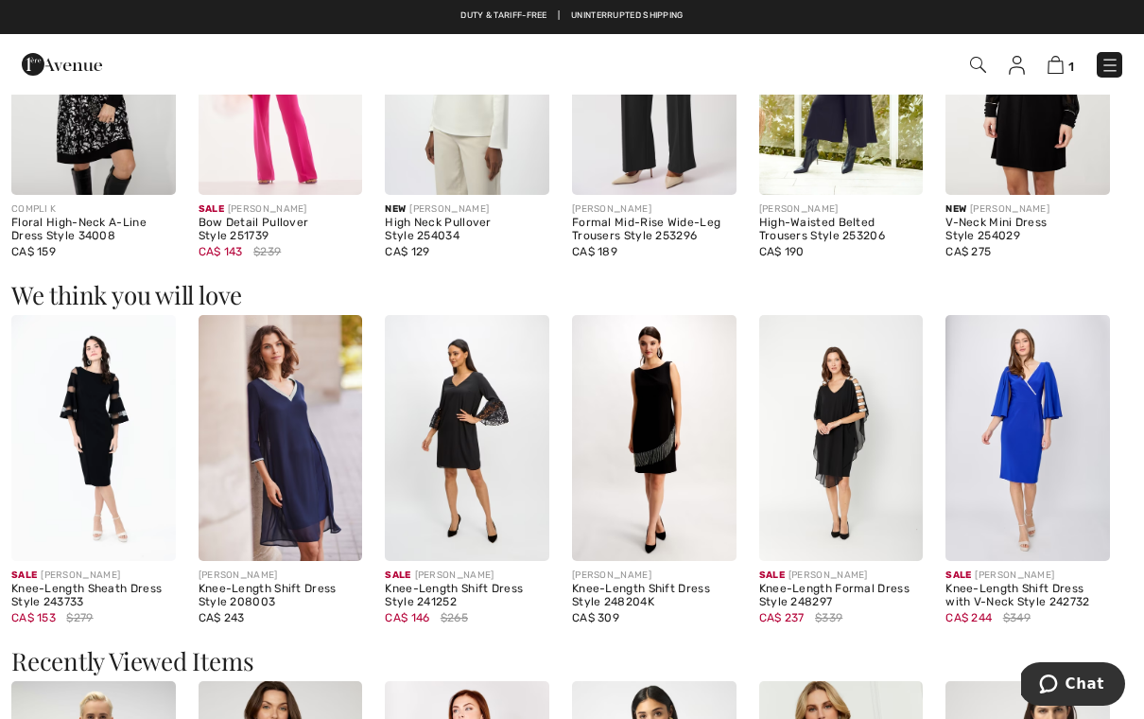
click at [669, 462] on img at bounding box center [654, 438] width 165 height 246
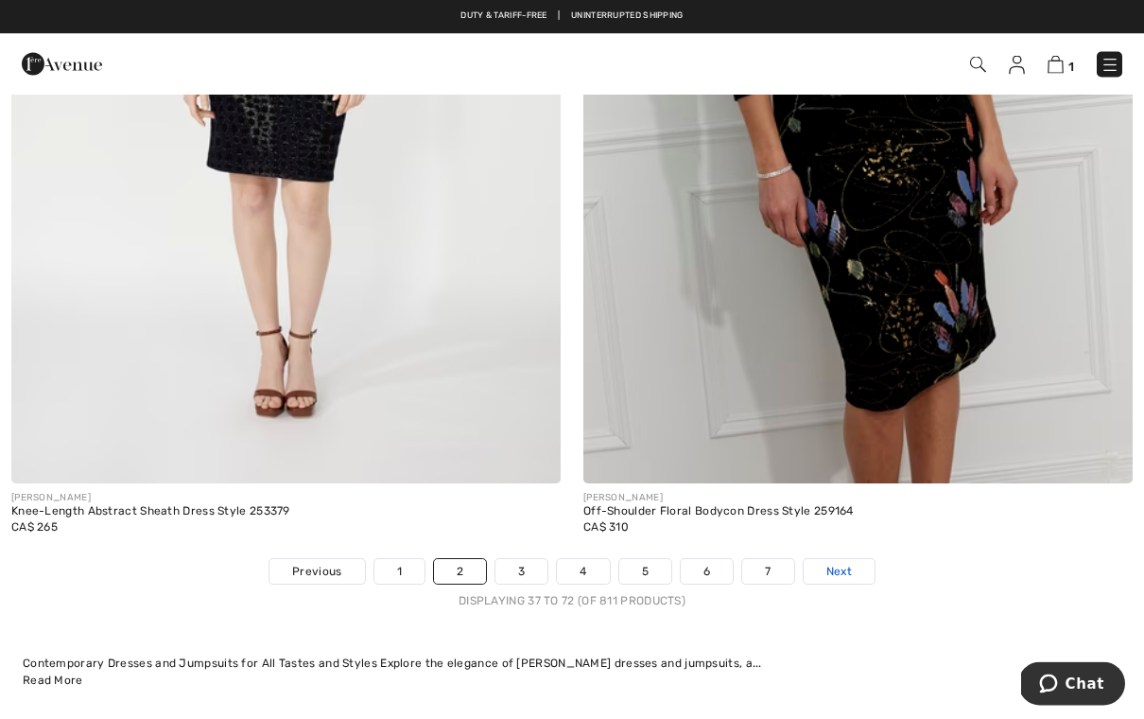
scroll to position [16273, 0]
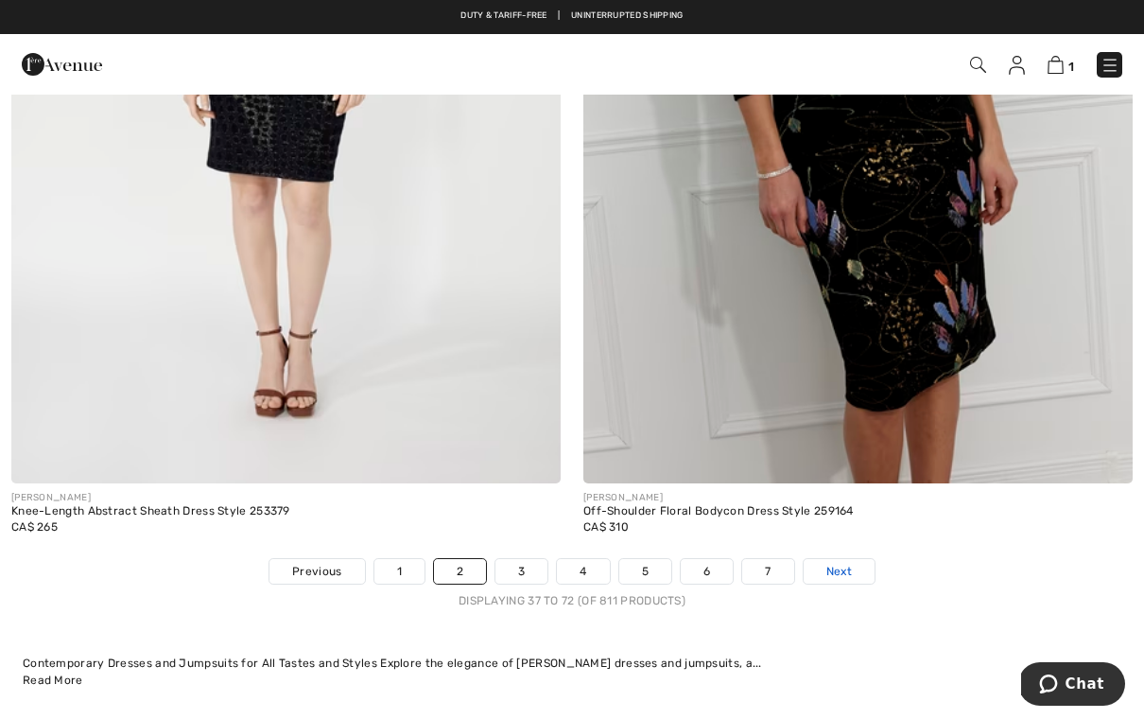
click at [844, 563] on span "Next" at bounding box center [840, 571] width 26 height 17
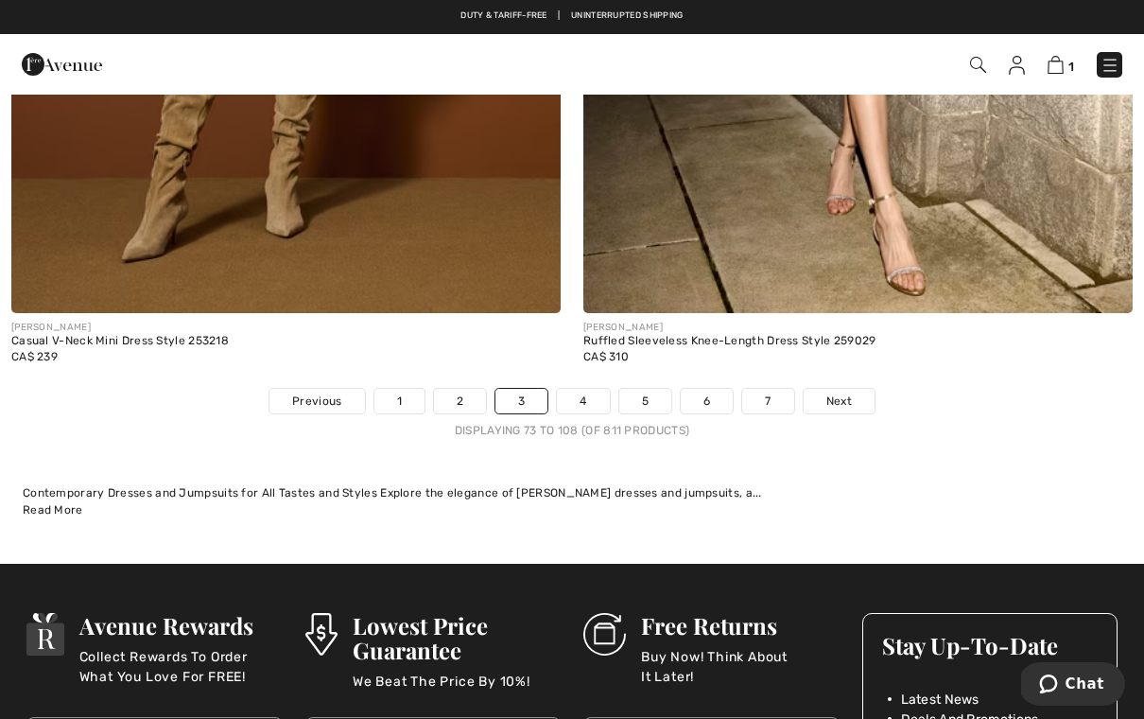
scroll to position [16444, 0]
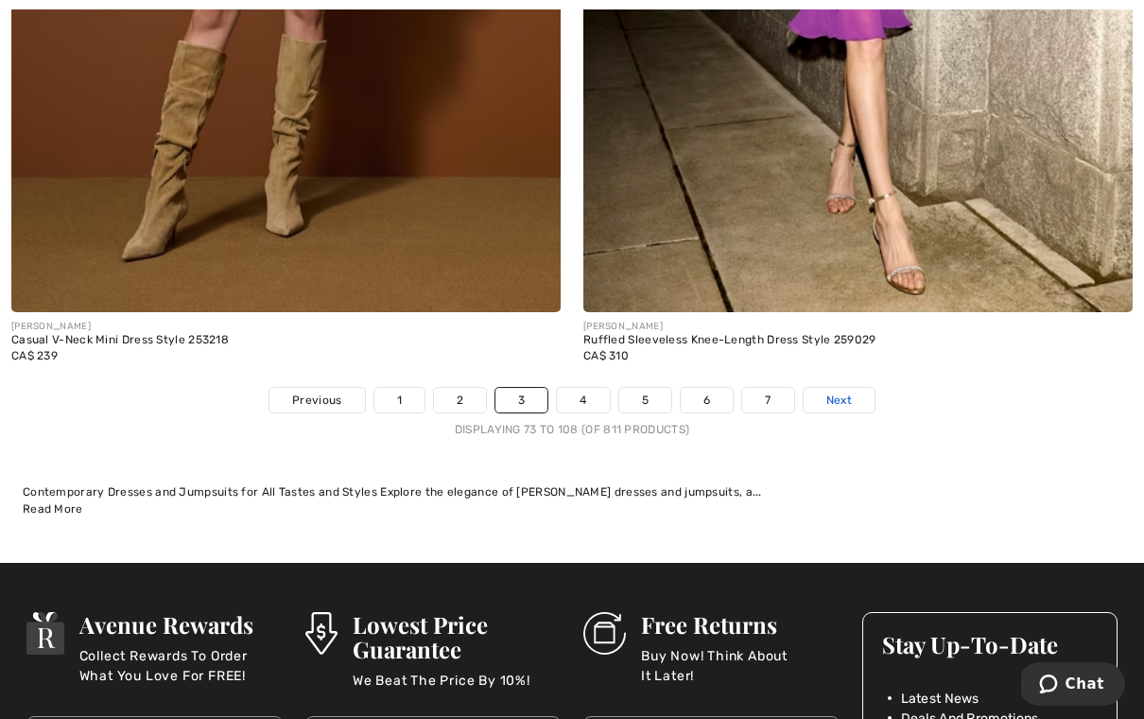
click at [834, 392] on span "Next" at bounding box center [840, 400] width 26 height 17
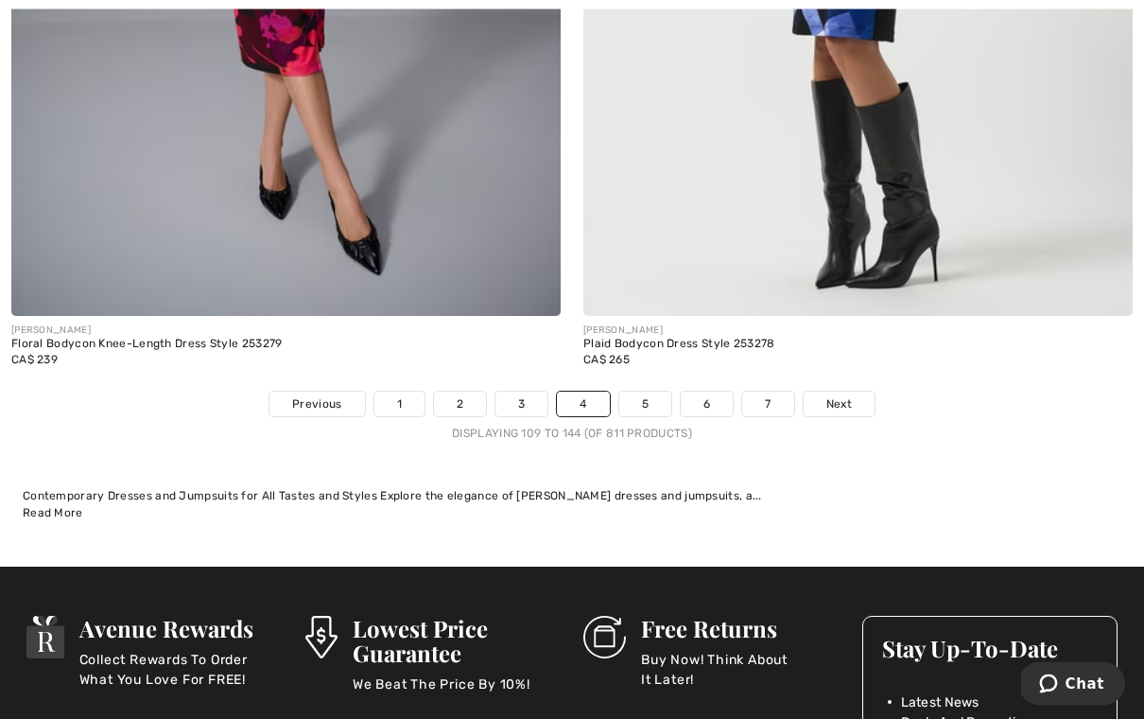
scroll to position [16441, 0]
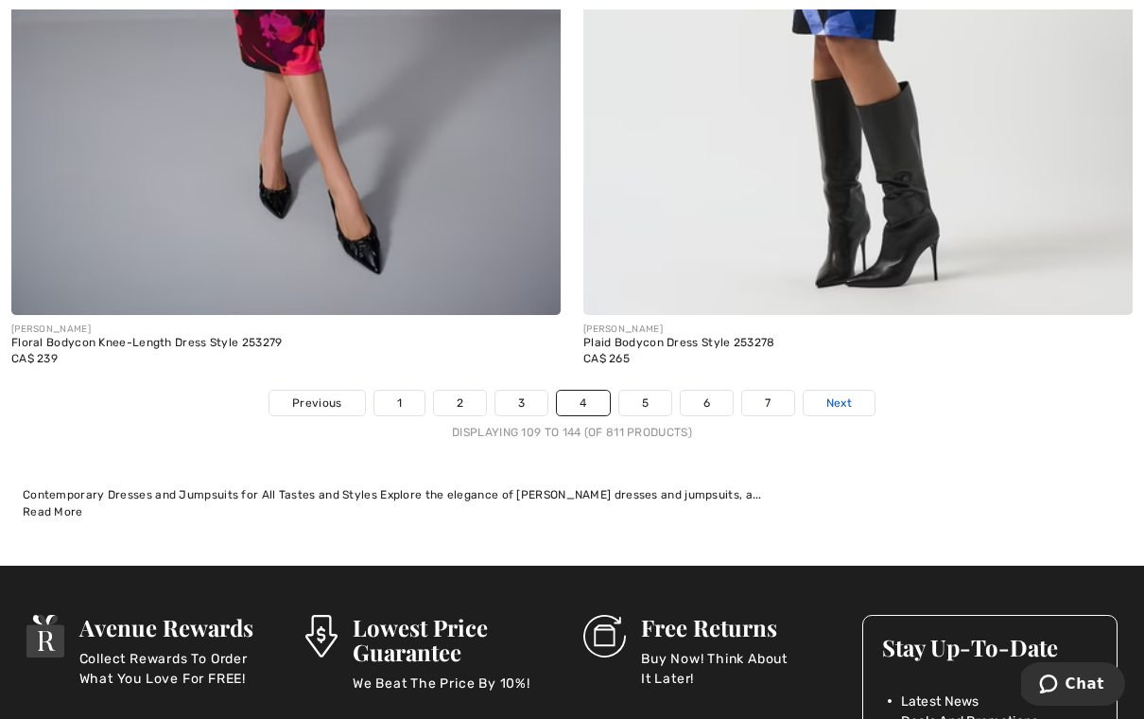
click at [839, 394] on span "Next" at bounding box center [840, 402] width 26 height 17
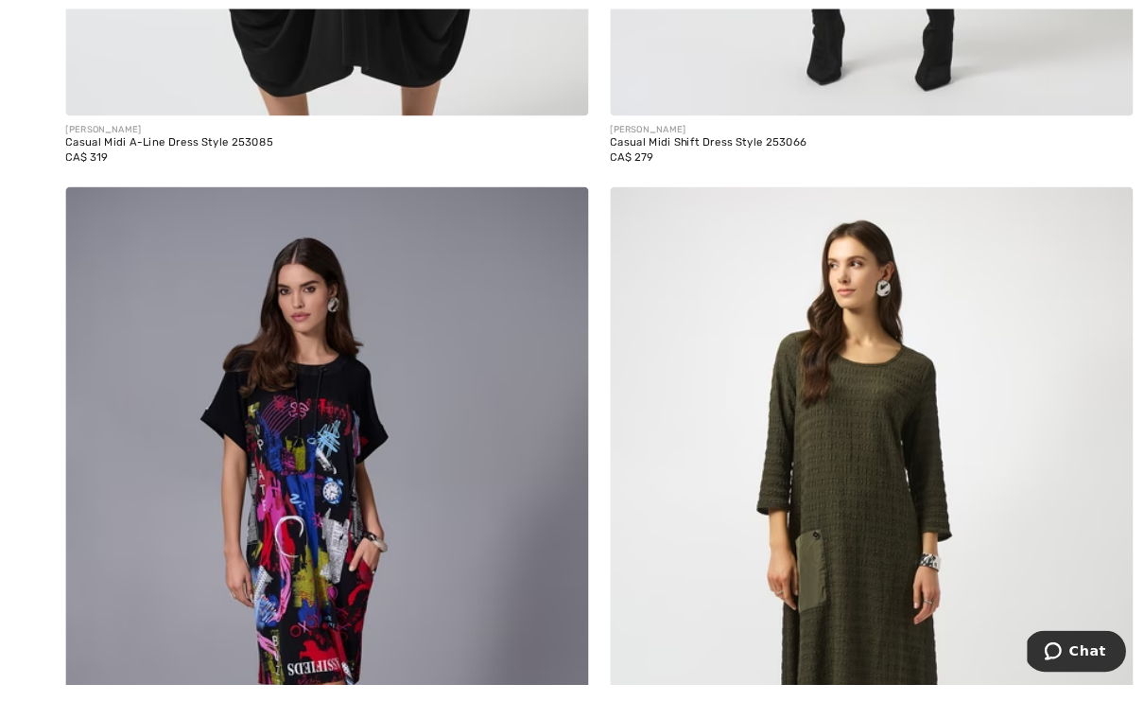
scroll to position [7517, 0]
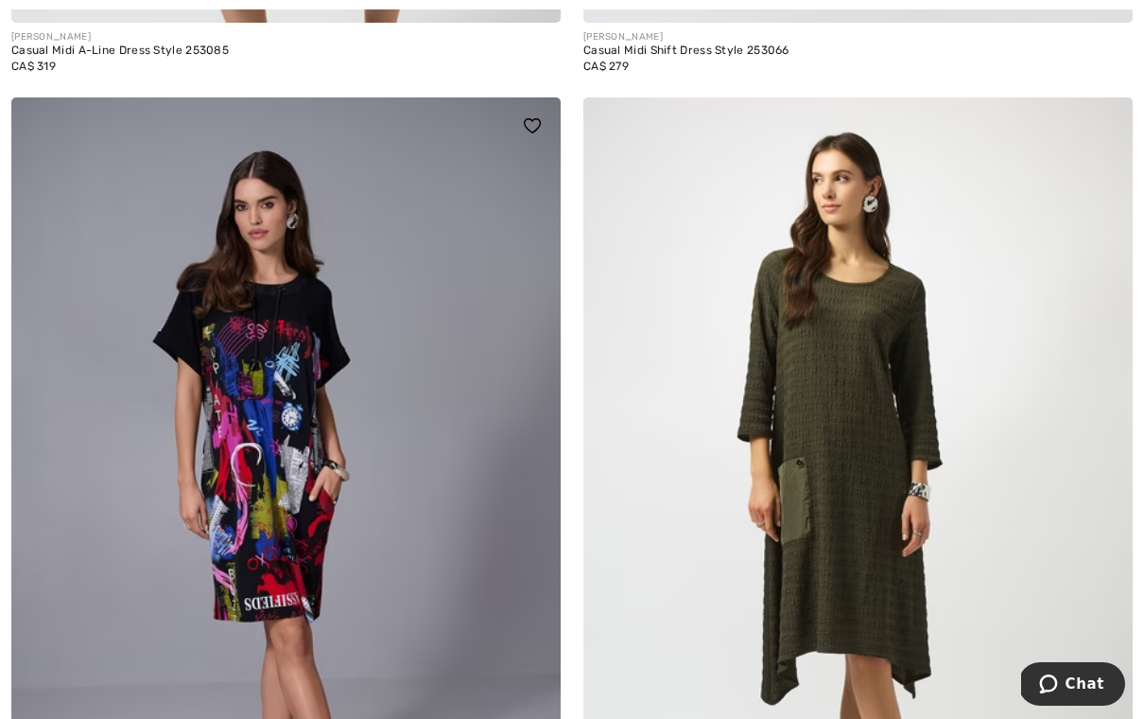
click at [306, 489] on img at bounding box center [286, 509] width 550 height 825
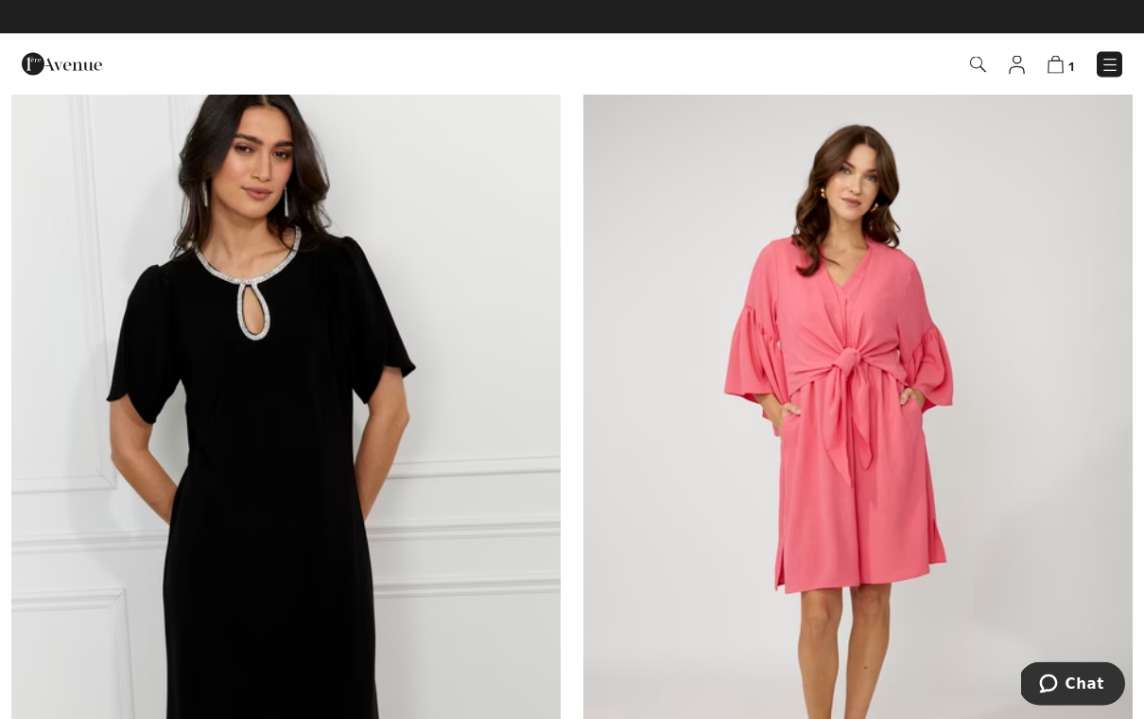
scroll to position [11360, 0]
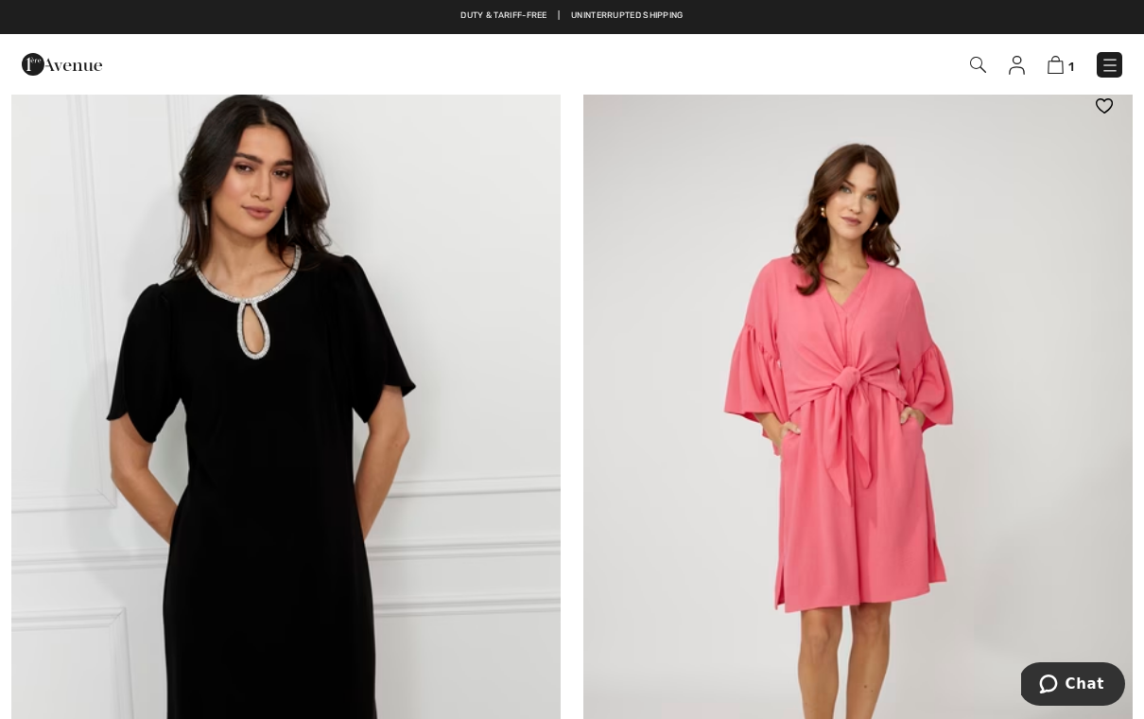
click at [900, 486] on img at bounding box center [859, 490] width 550 height 825
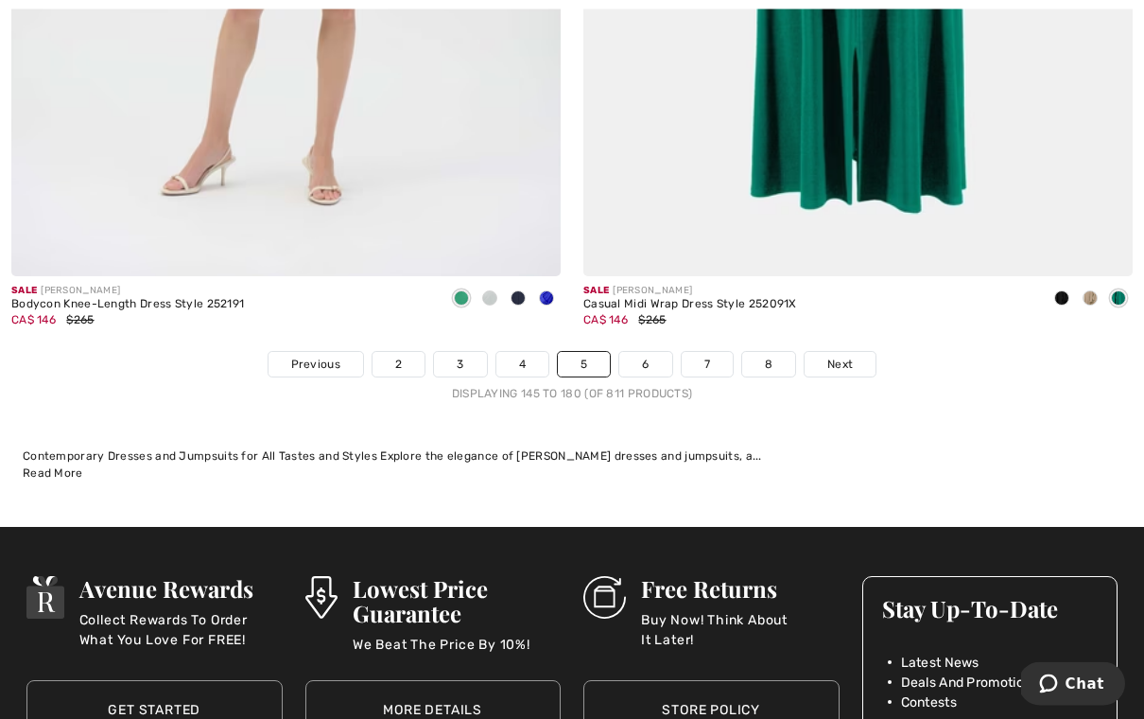
scroll to position [16480, 0]
click at [850, 356] on span "Next" at bounding box center [841, 364] width 26 height 17
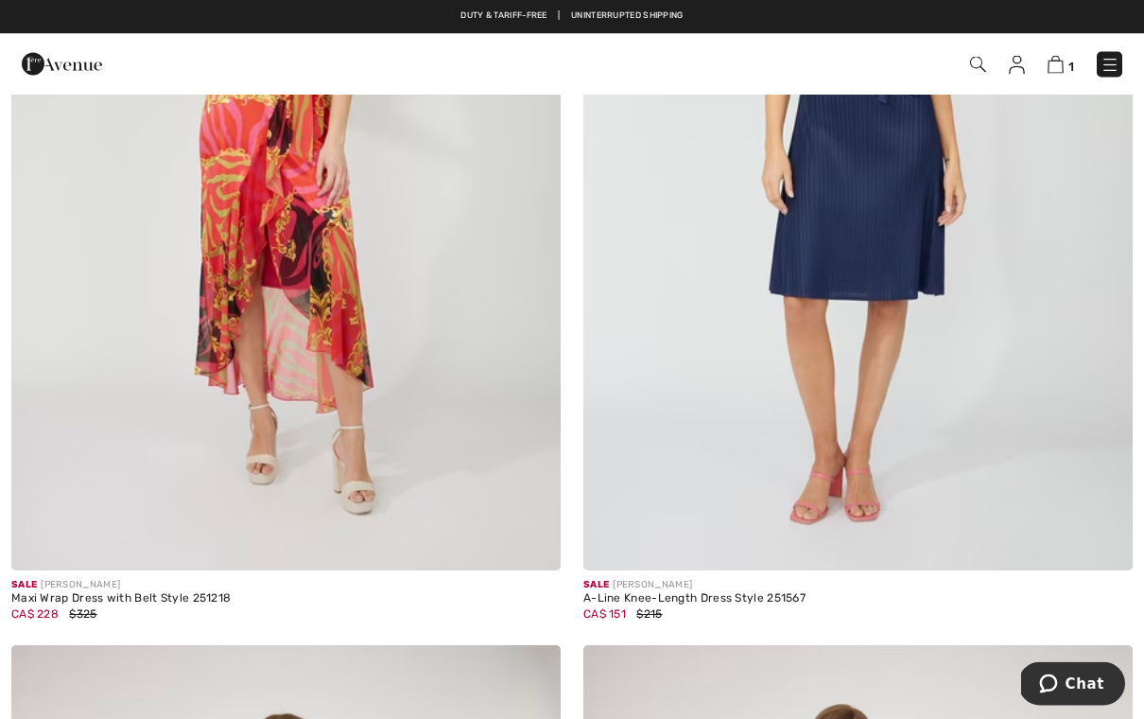
scroll to position [11690, 0]
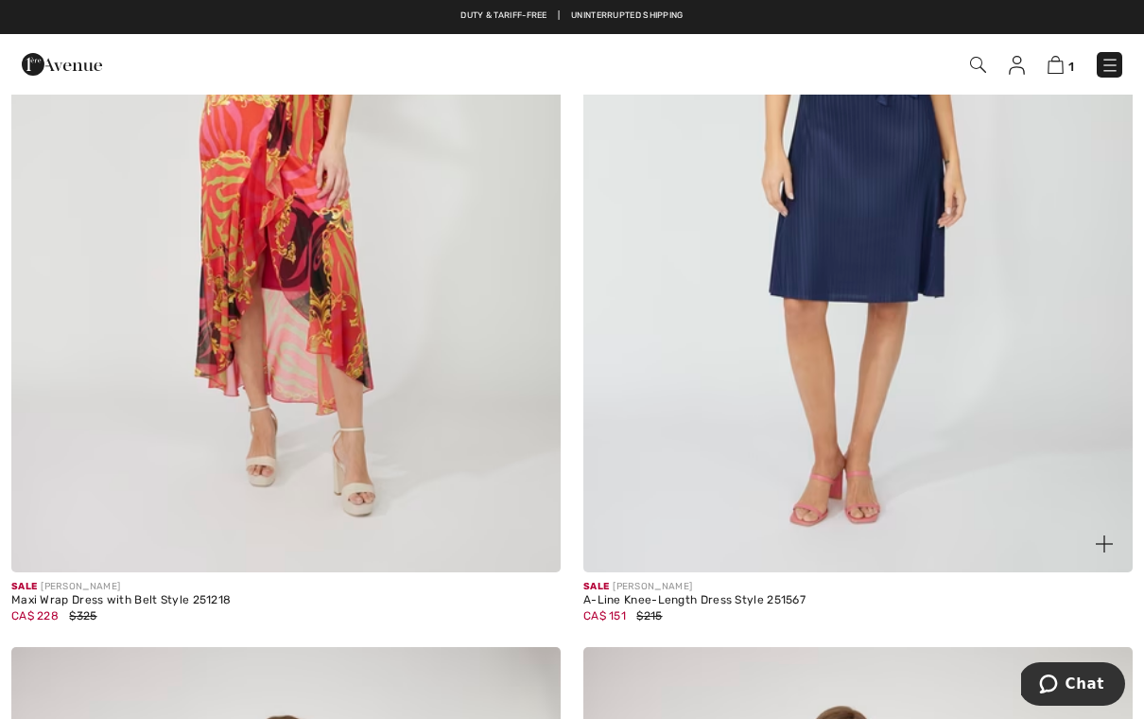
click at [898, 431] on img at bounding box center [859, 160] width 550 height 825
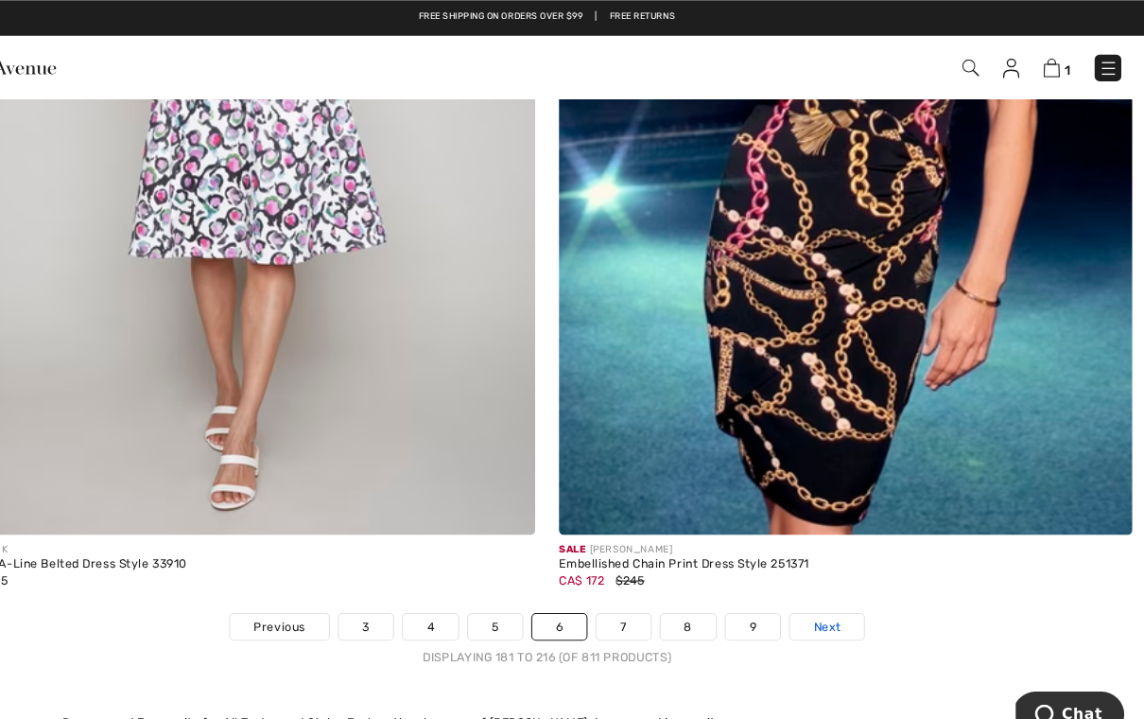
scroll to position [16245, 0]
click at [828, 593] on span "Next" at bounding box center [841, 599] width 26 height 17
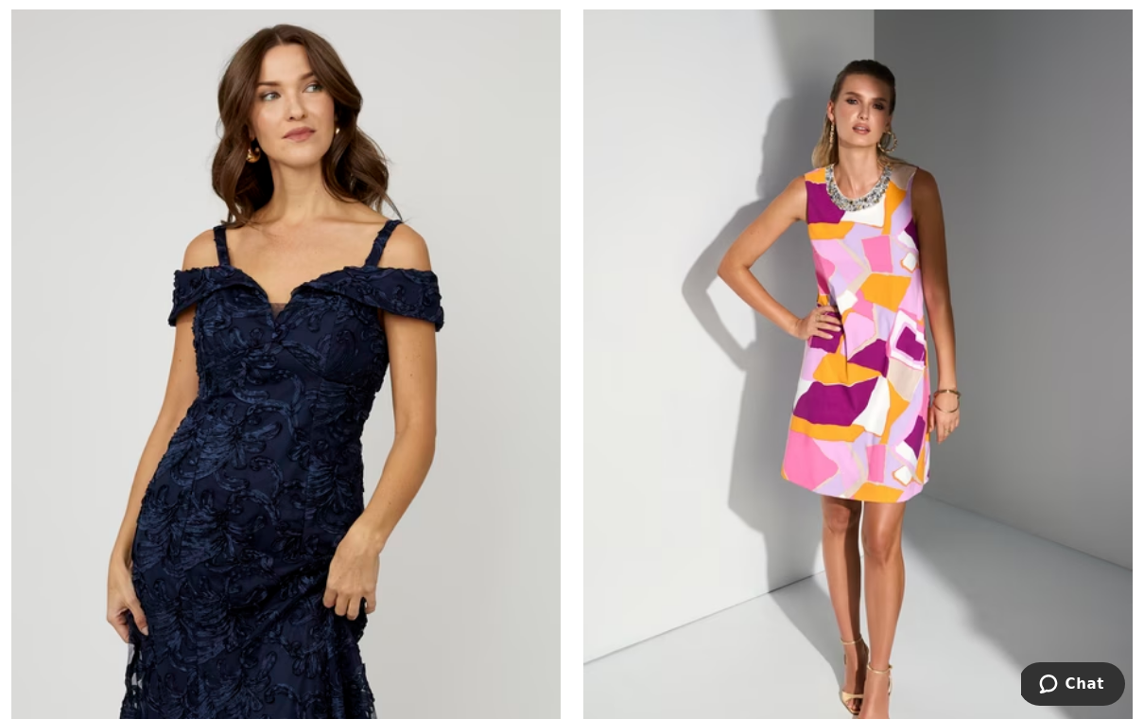
scroll to position [2047, 0]
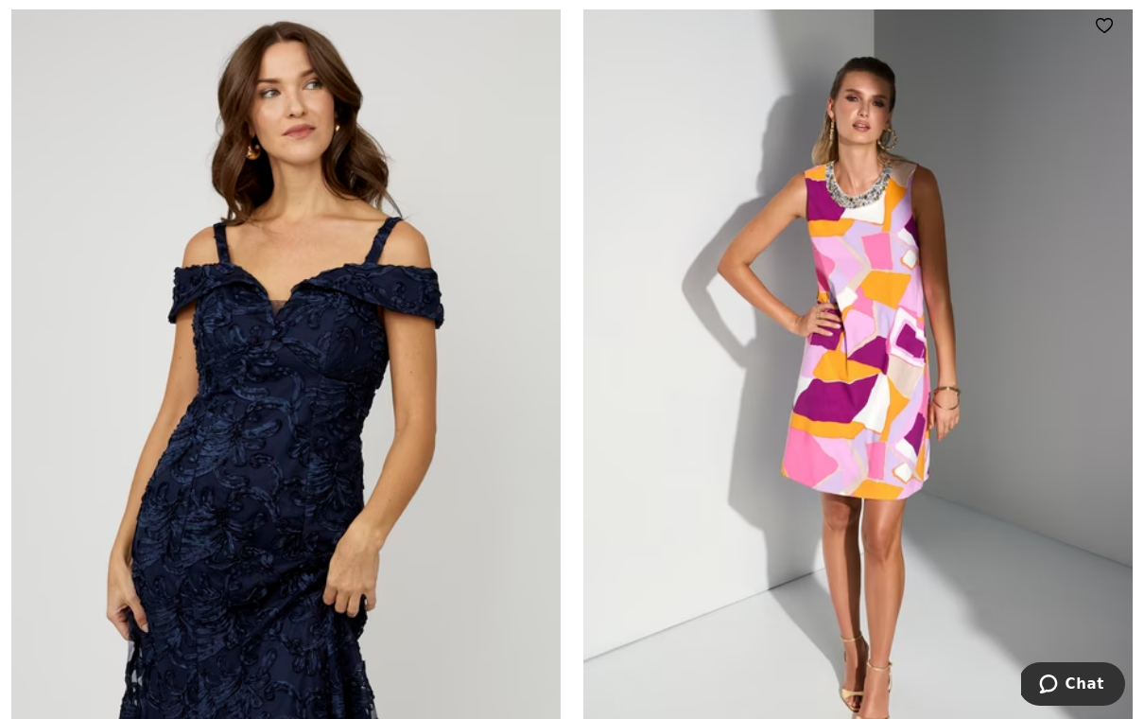
click at [917, 461] on img at bounding box center [859, 409] width 550 height 825
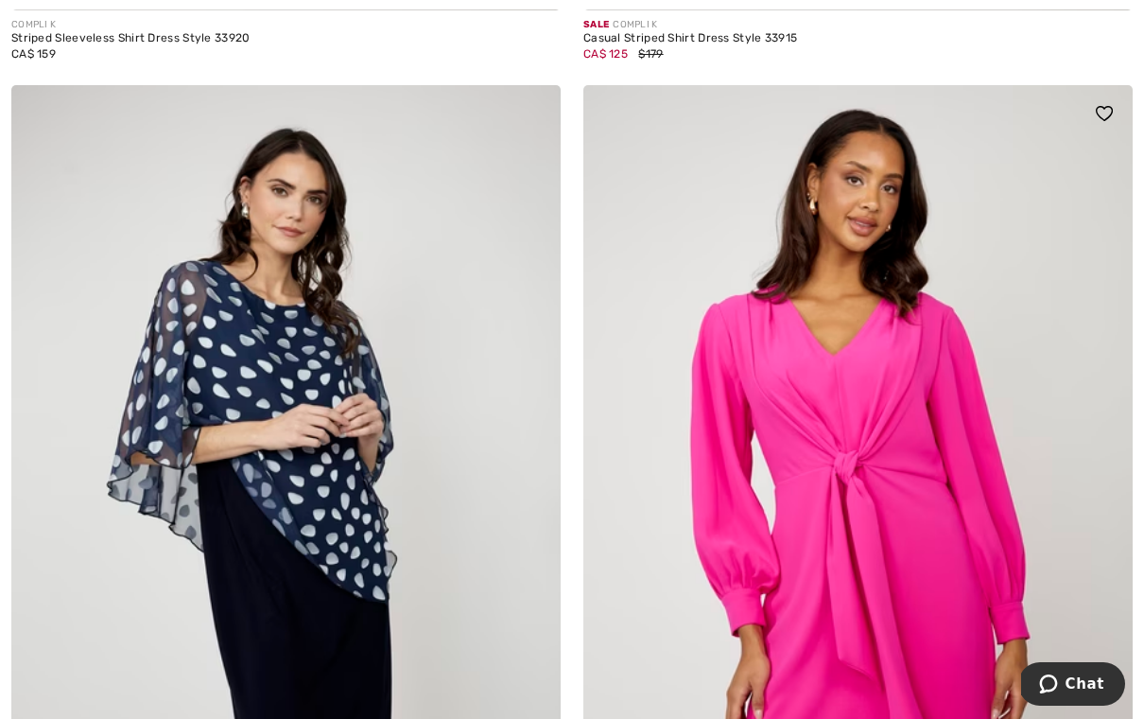
scroll to position [7532, 0]
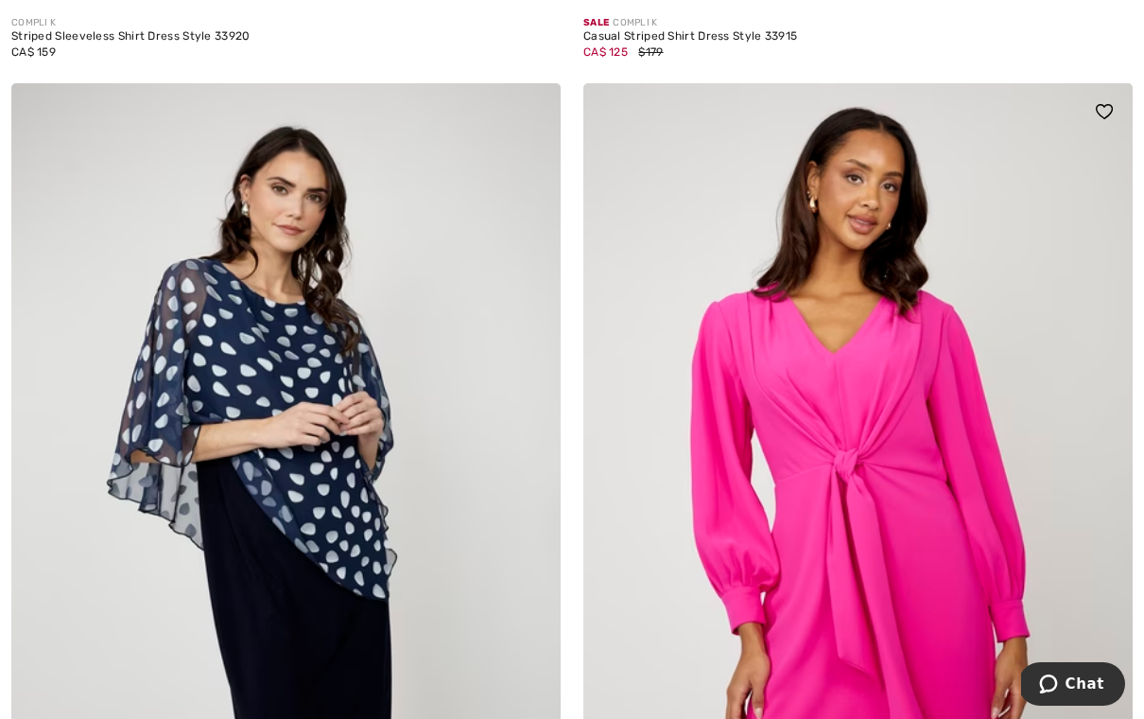
click at [898, 553] on img at bounding box center [859, 495] width 550 height 825
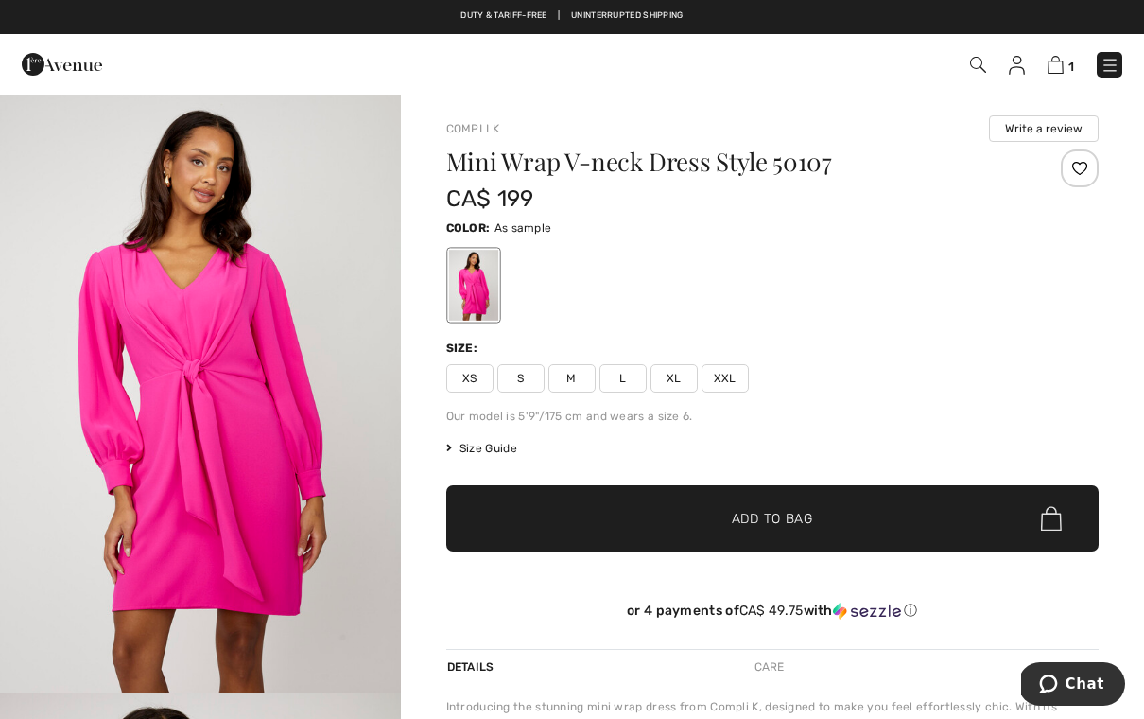
click at [469, 393] on div "Mini Wrap V-neck Dress Style 50107 CA$ 199 Color: As sample Size: XS S M L XL X…" at bounding box center [773, 398] width 654 height 499
click at [478, 382] on span "XS" at bounding box center [469, 378] width 47 height 28
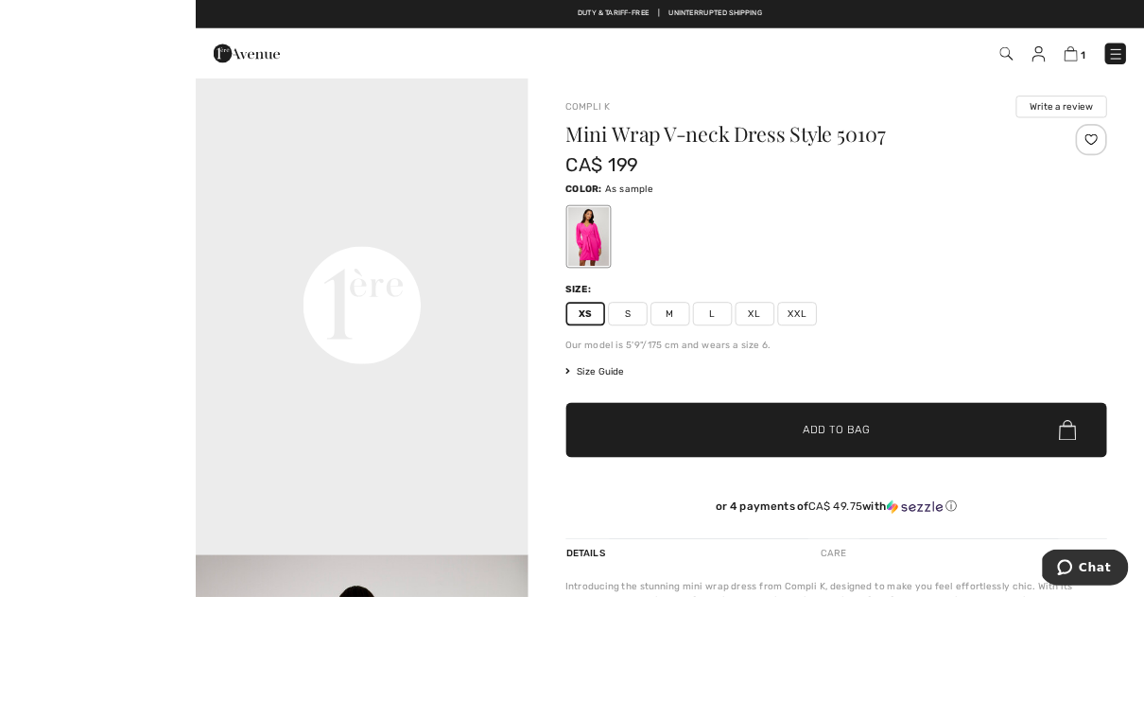
scroll to position [3, 0]
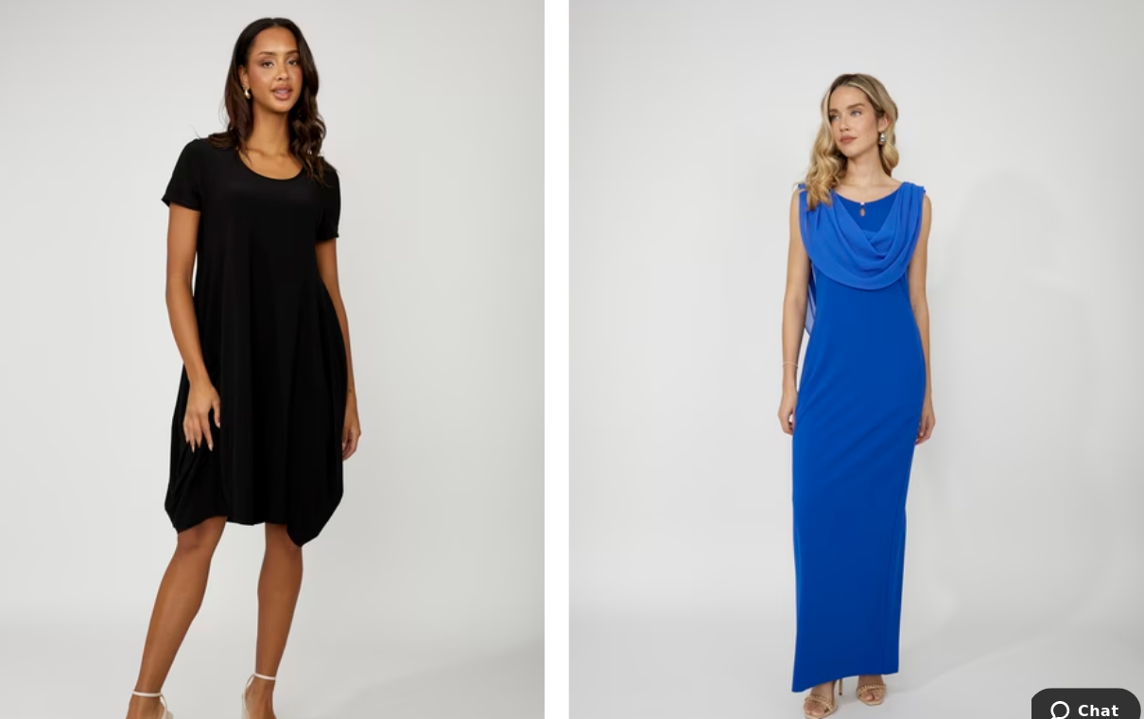
scroll to position [12359, 0]
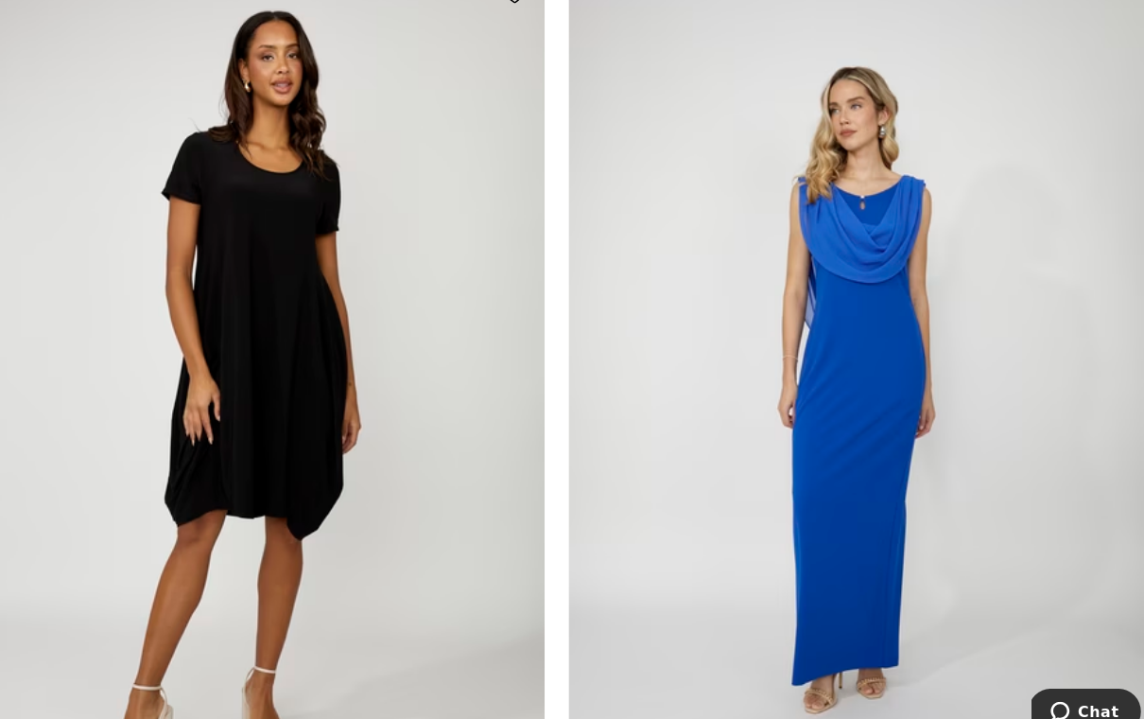
click at [427, 567] on img at bounding box center [286, 389] width 550 height 825
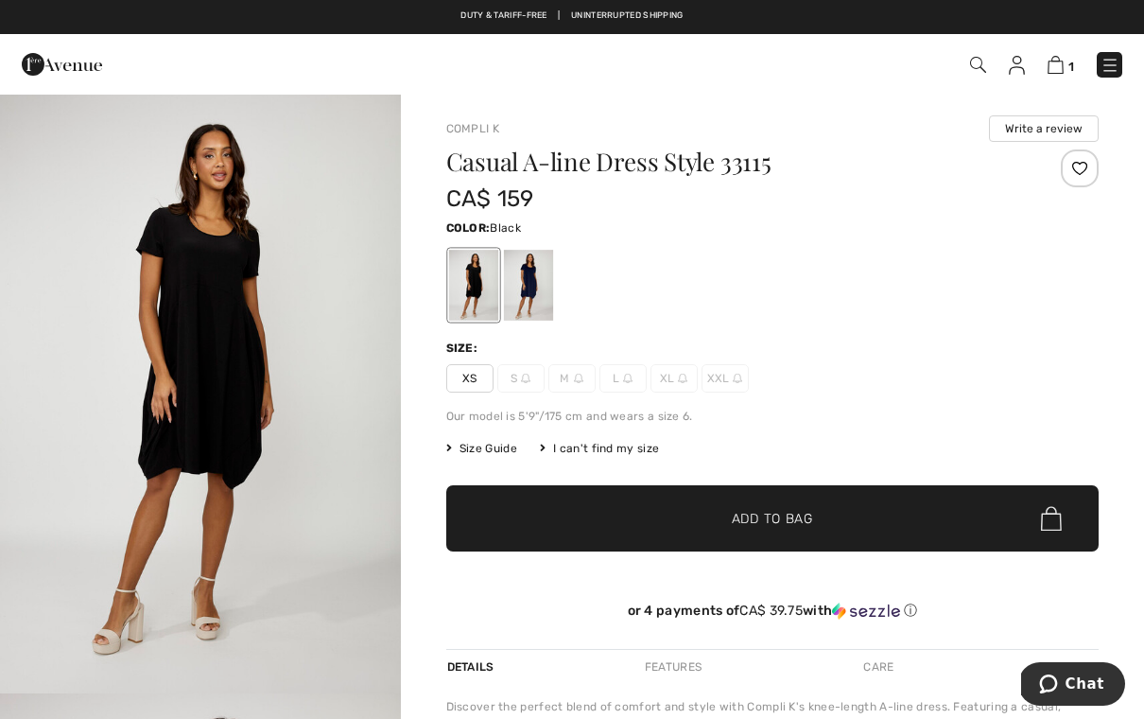
click at [479, 288] on div at bounding box center [472, 285] width 49 height 71
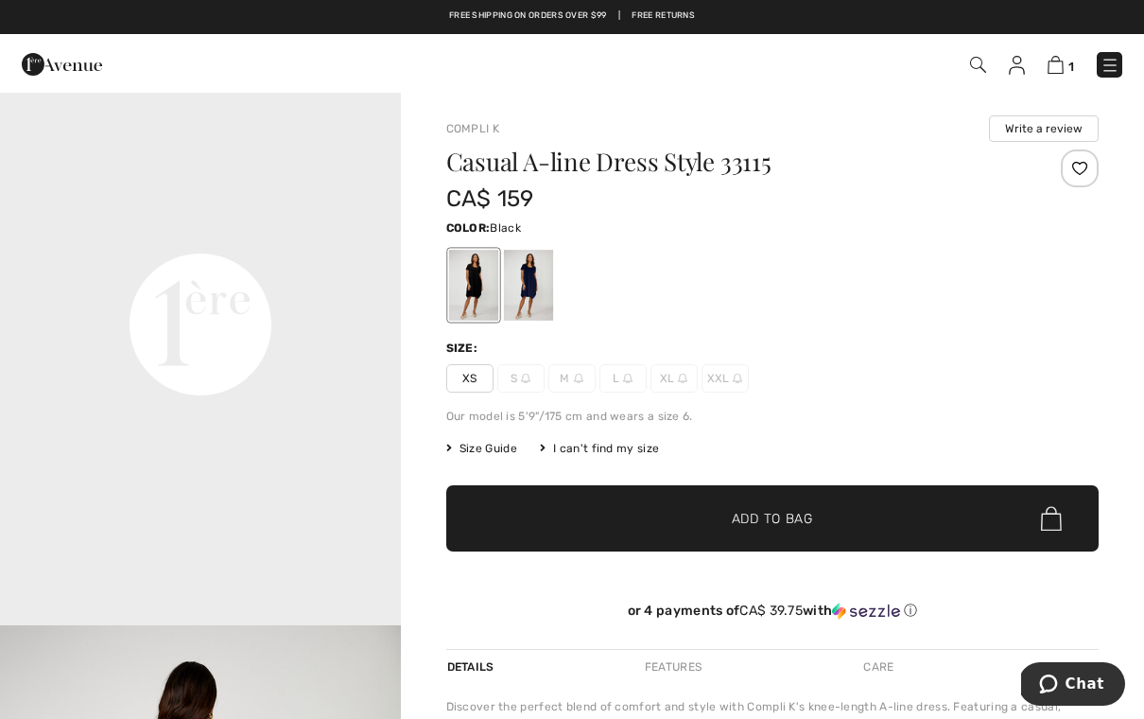
scroll to position [1271, 0]
click at [533, 287] on div at bounding box center [527, 285] width 49 height 71
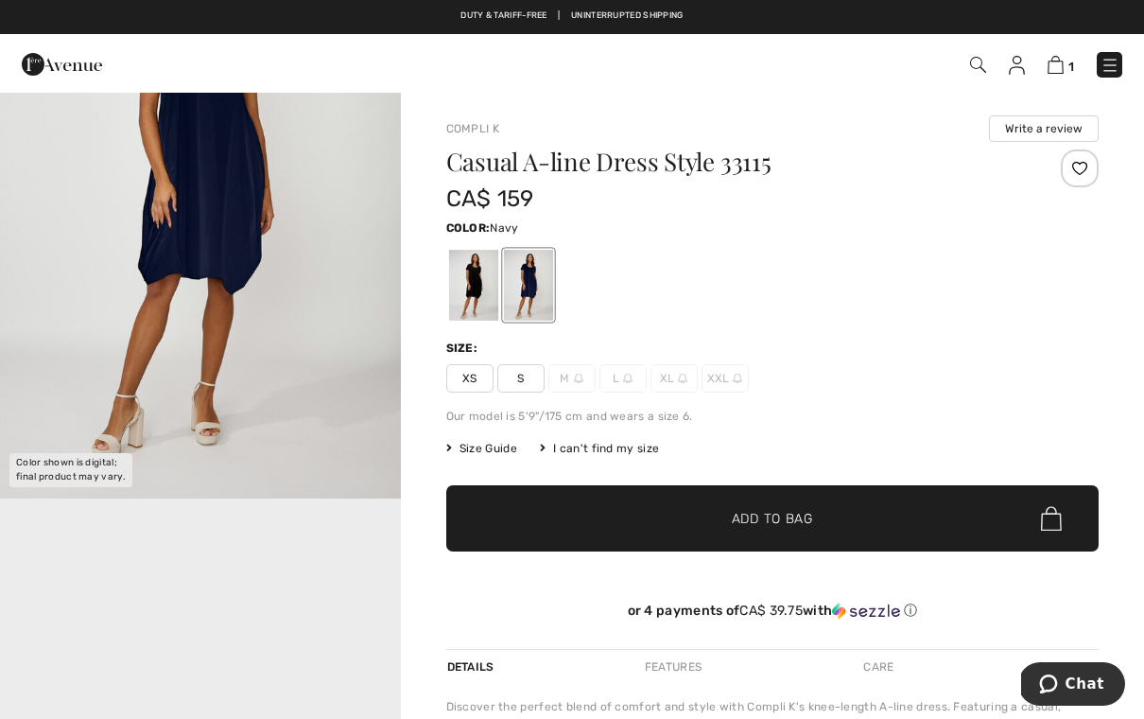
scroll to position [0, 0]
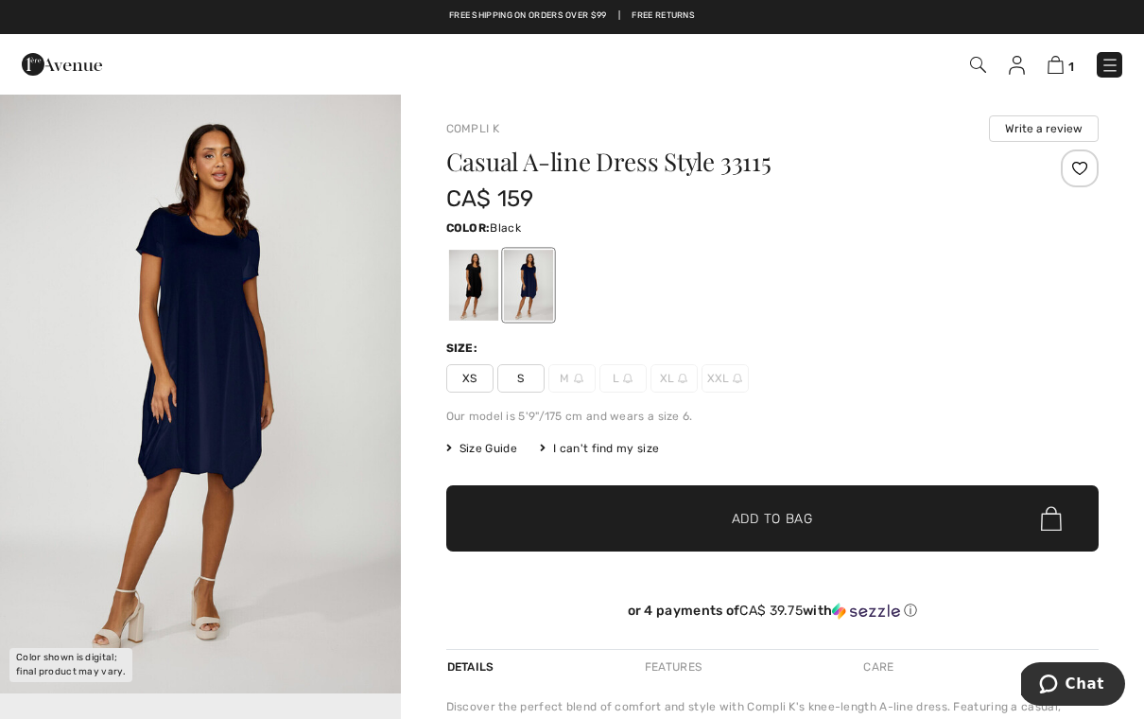
click at [482, 296] on div at bounding box center [472, 285] width 49 height 71
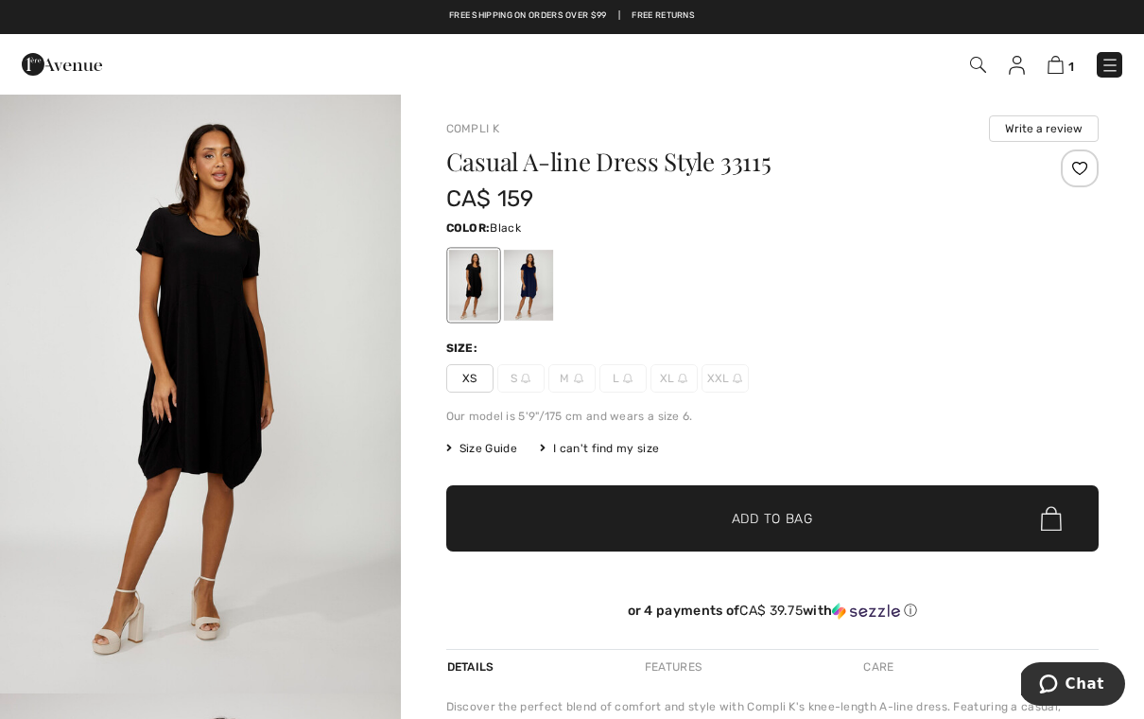
click at [472, 307] on div at bounding box center [472, 285] width 49 height 71
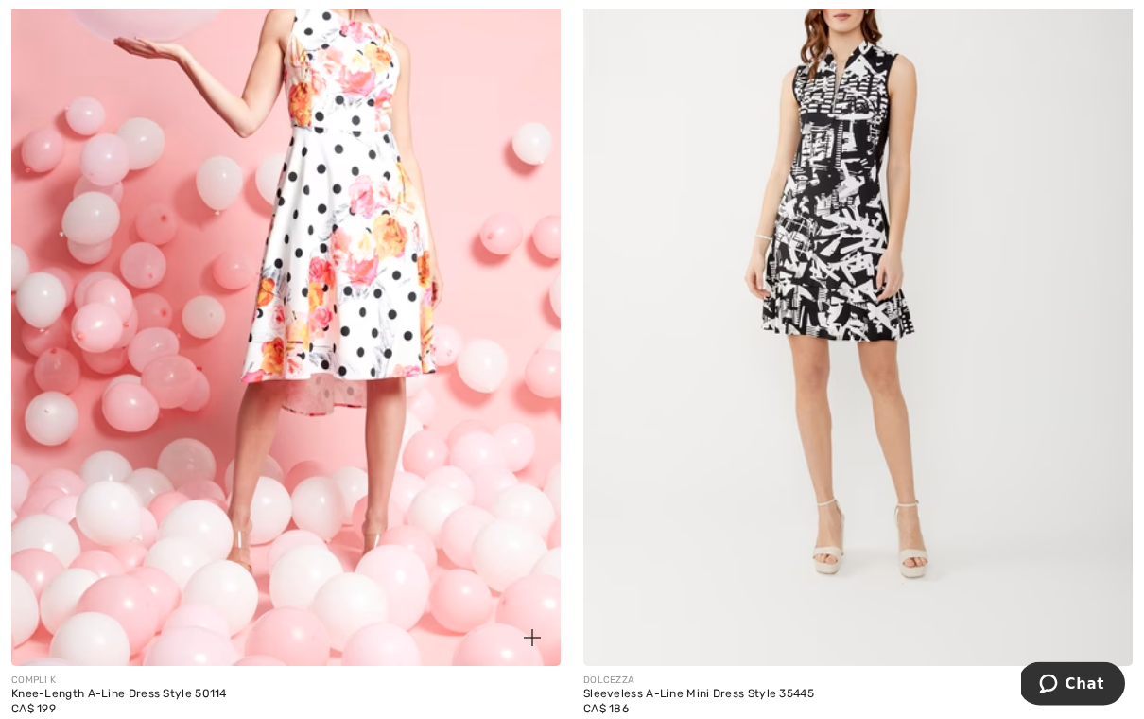
scroll to position [15192, 0]
click at [442, 346] on img at bounding box center [286, 253] width 550 height 825
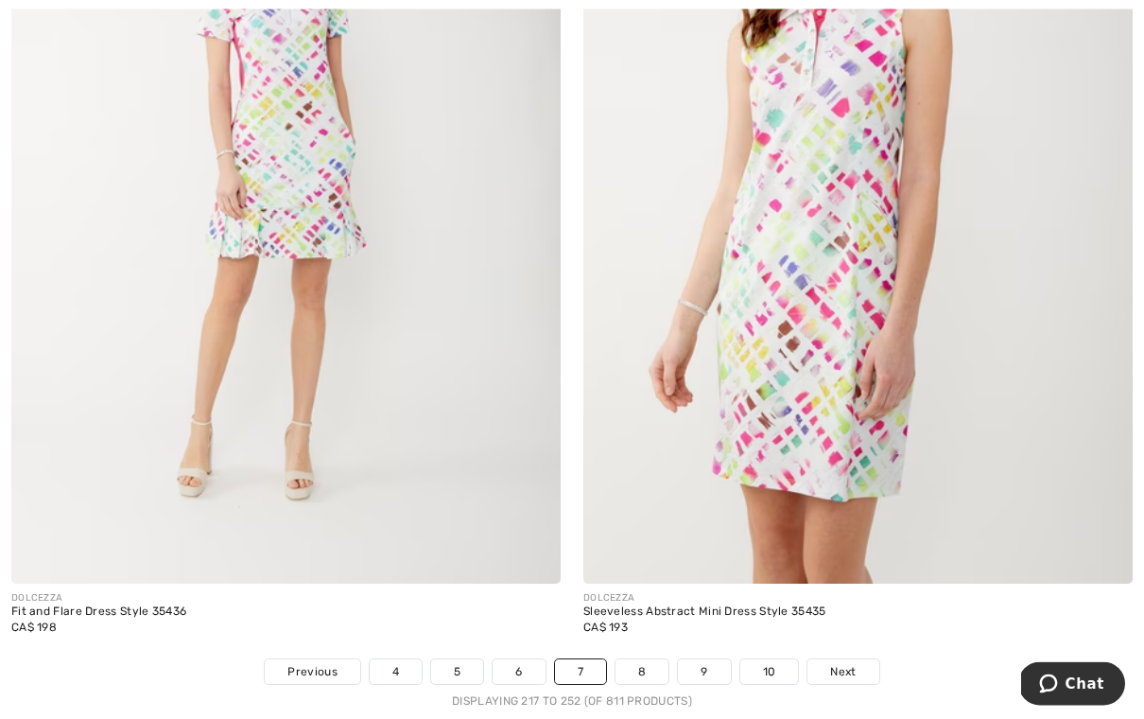
scroll to position [16173, 0]
click at [858, 664] on link "Next" at bounding box center [843, 671] width 71 height 25
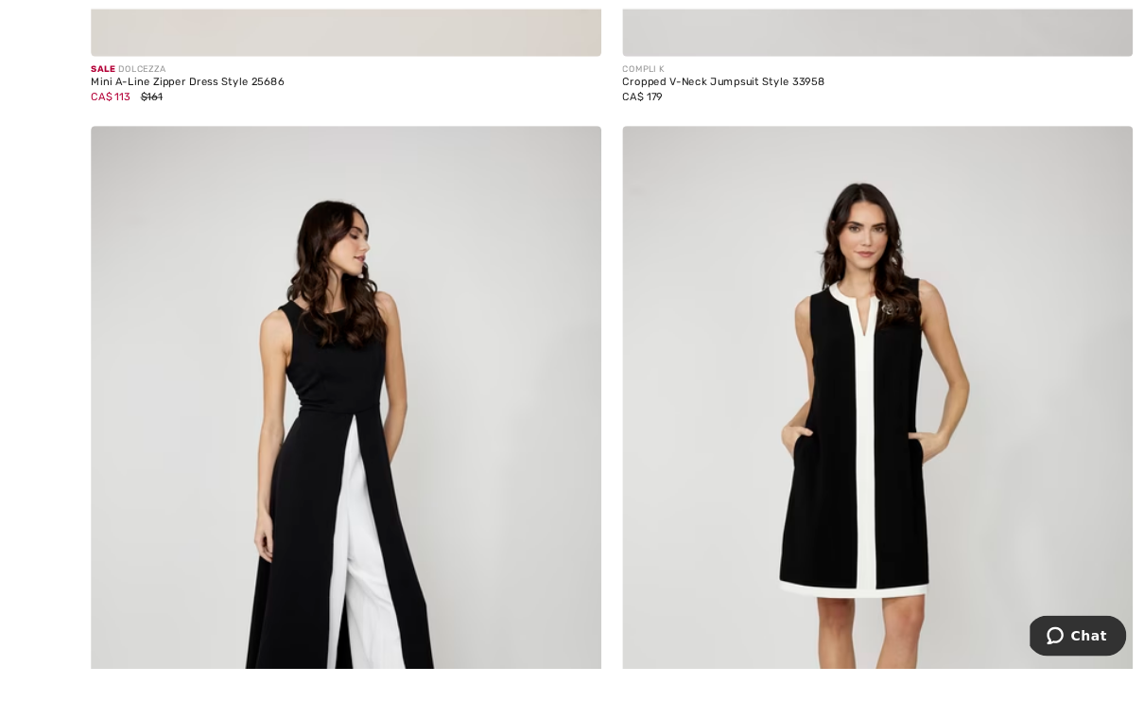
scroll to position [2886, 0]
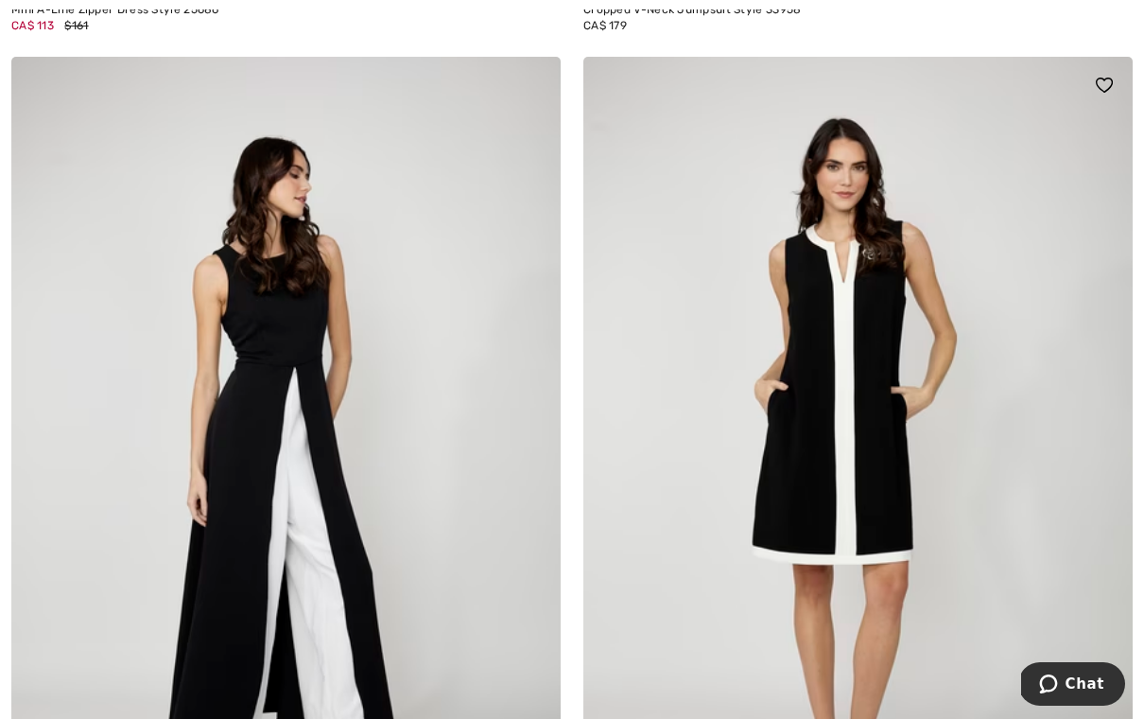
click at [853, 501] on img at bounding box center [859, 469] width 550 height 825
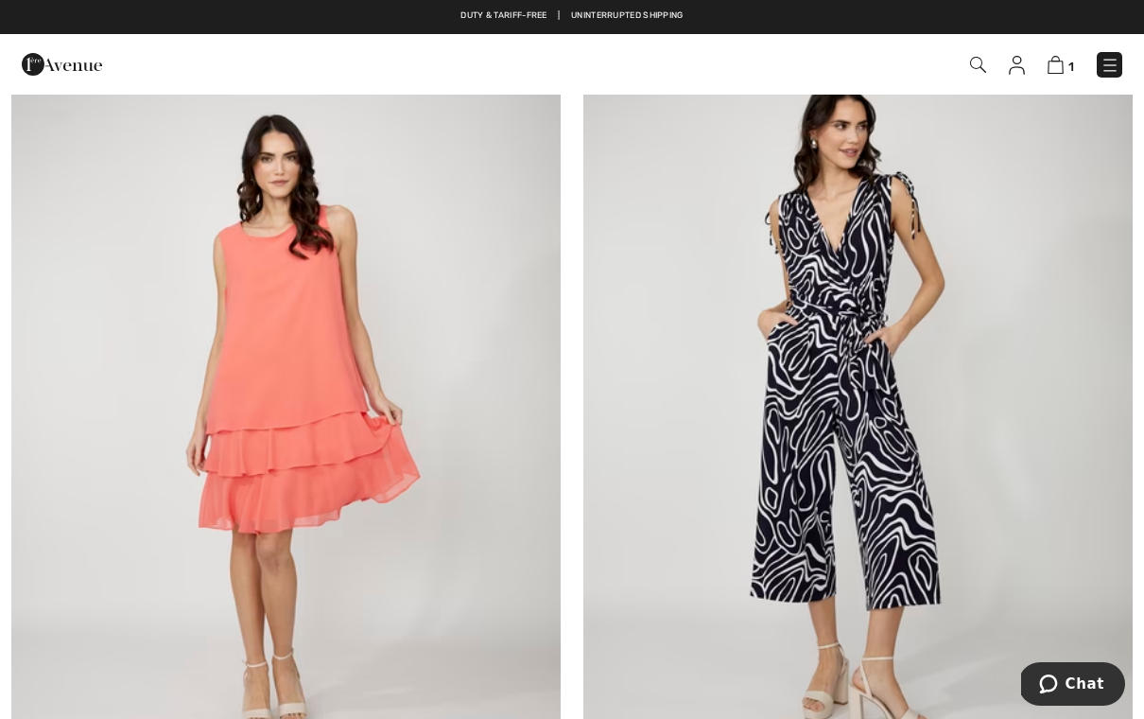
scroll to position [3820, 0]
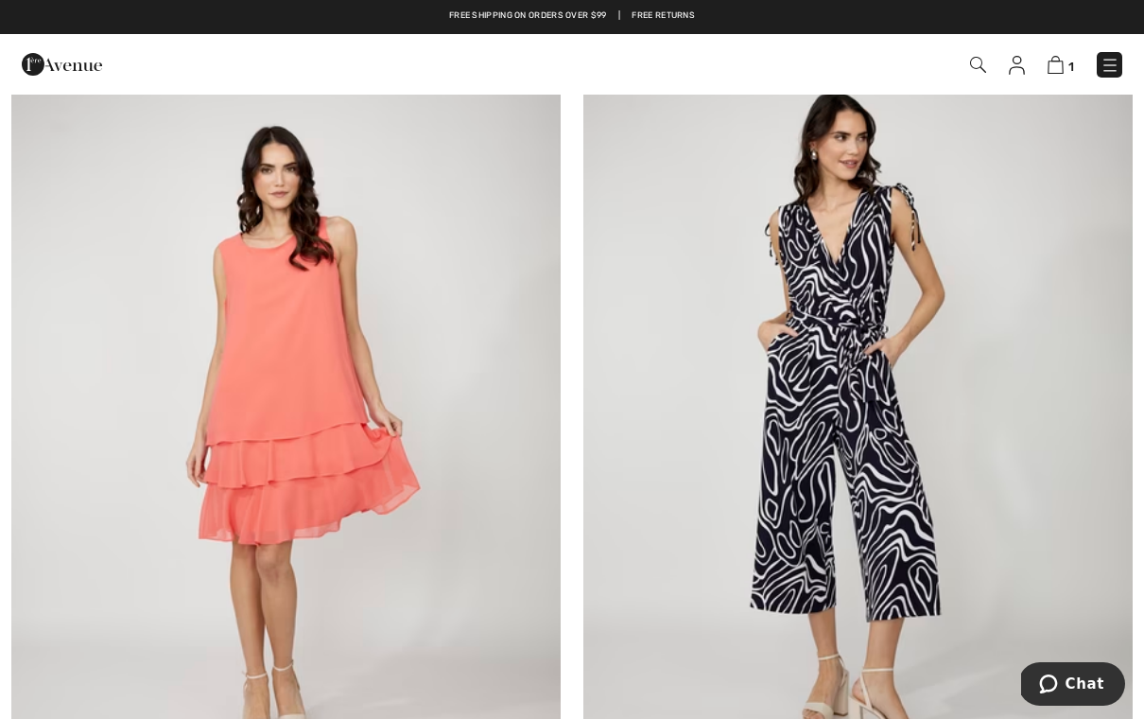
click at [338, 407] on img at bounding box center [286, 433] width 550 height 825
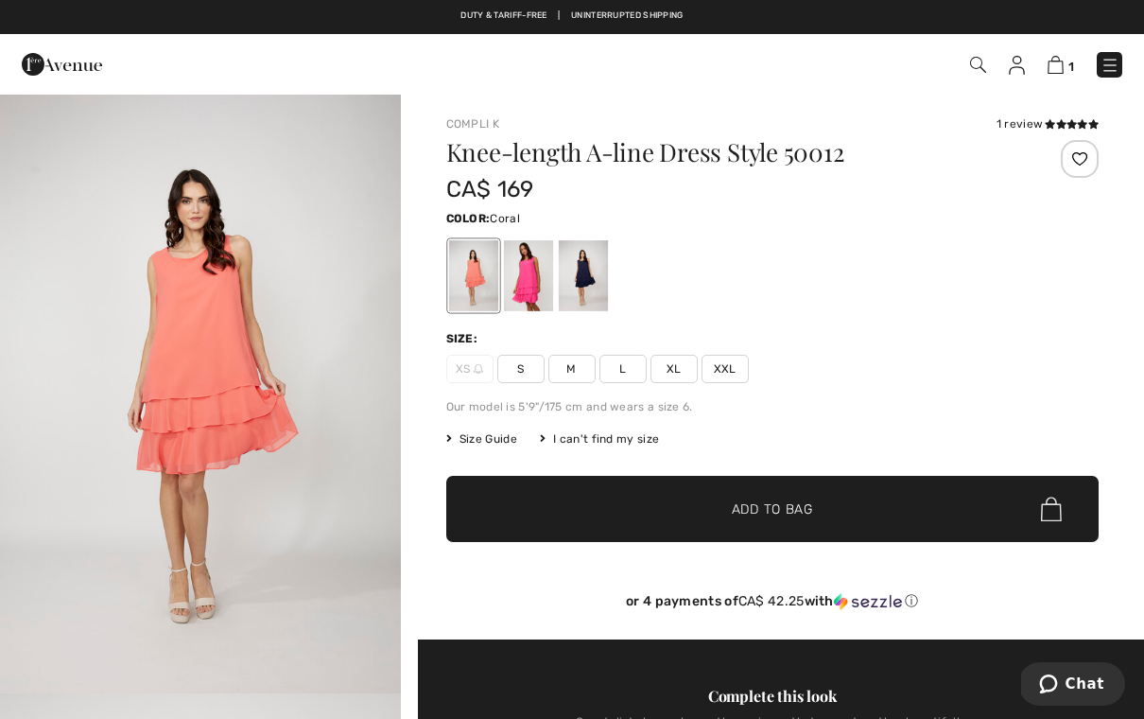
checkbox input "true"
click at [593, 290] on div at bounding box center [582, 275] width 49 height 71
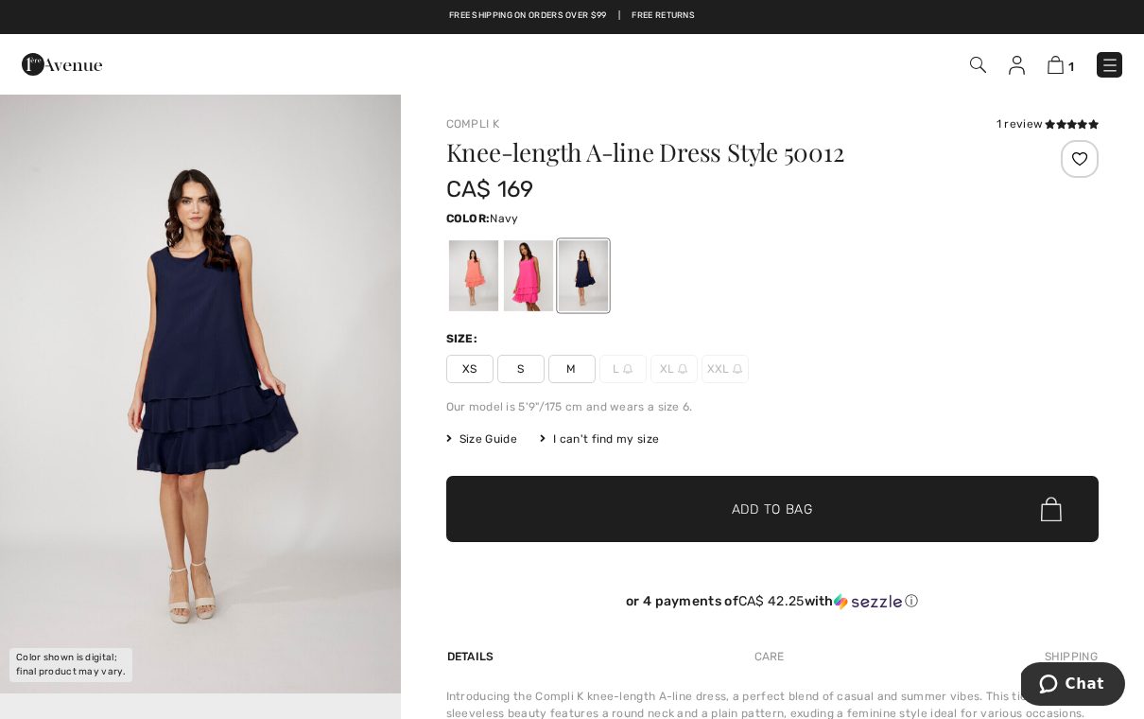
click at [531, 287] on div at bounding box center [527, 275] width 49 height 71
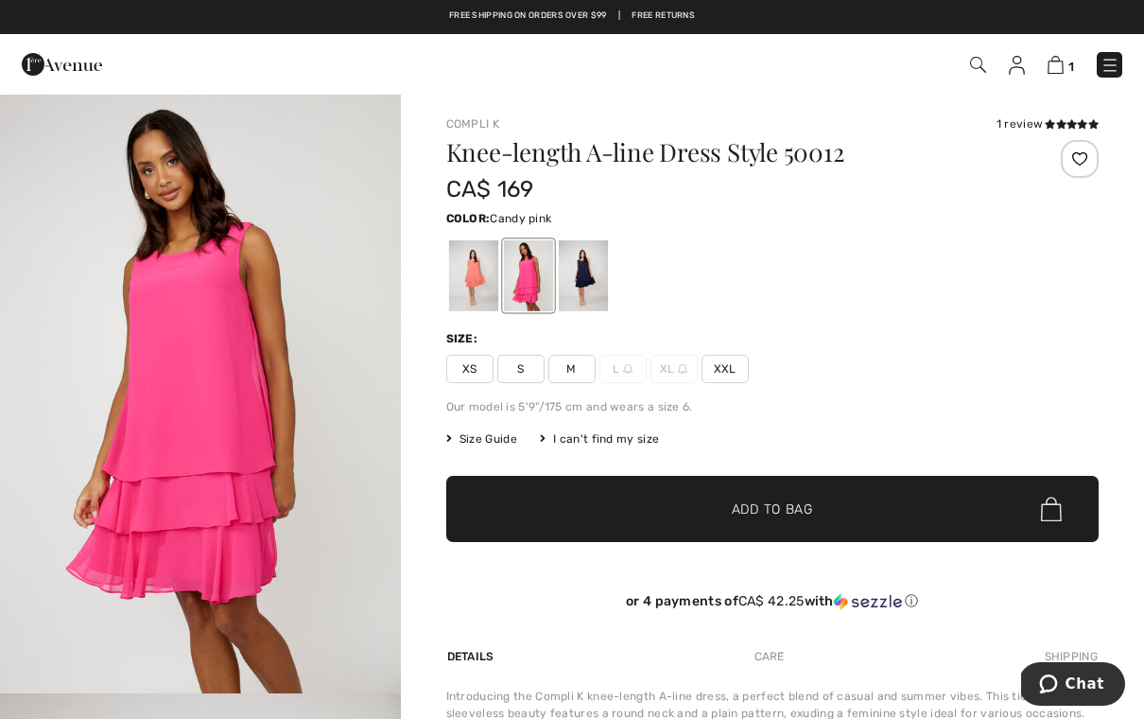
click at [466, 287] on div at bounding box center [472, 275] width 49 height 71
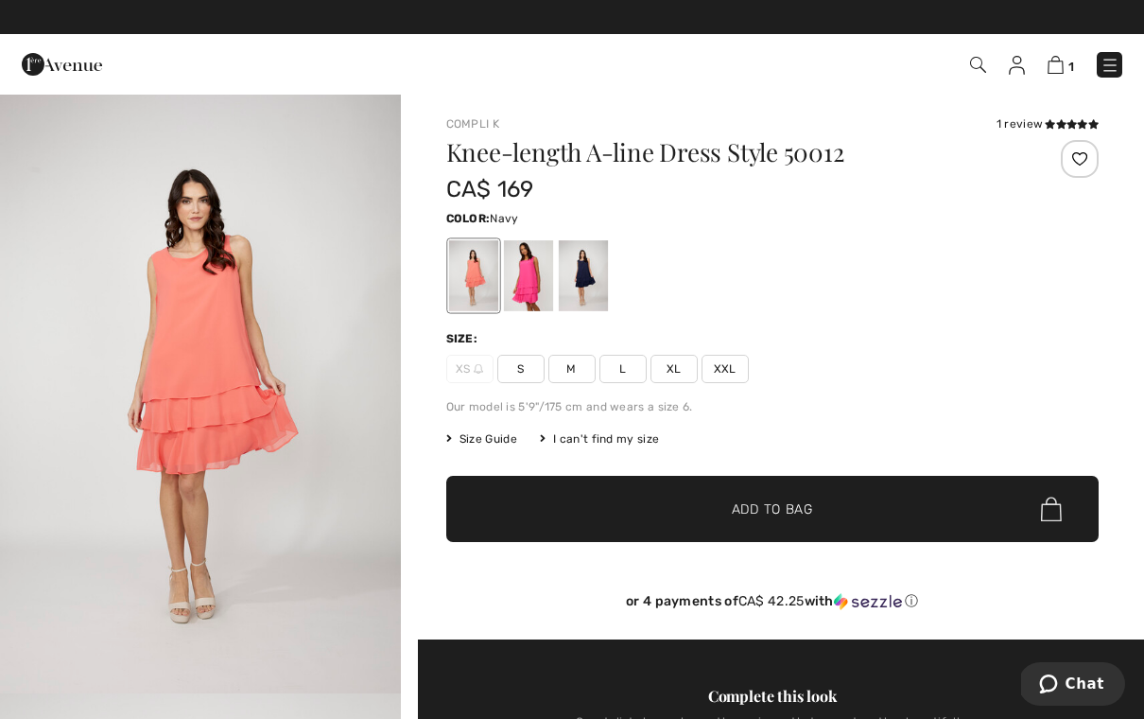
click at [591, 298] on div at bounding box center [582, 275] width 49 height 71
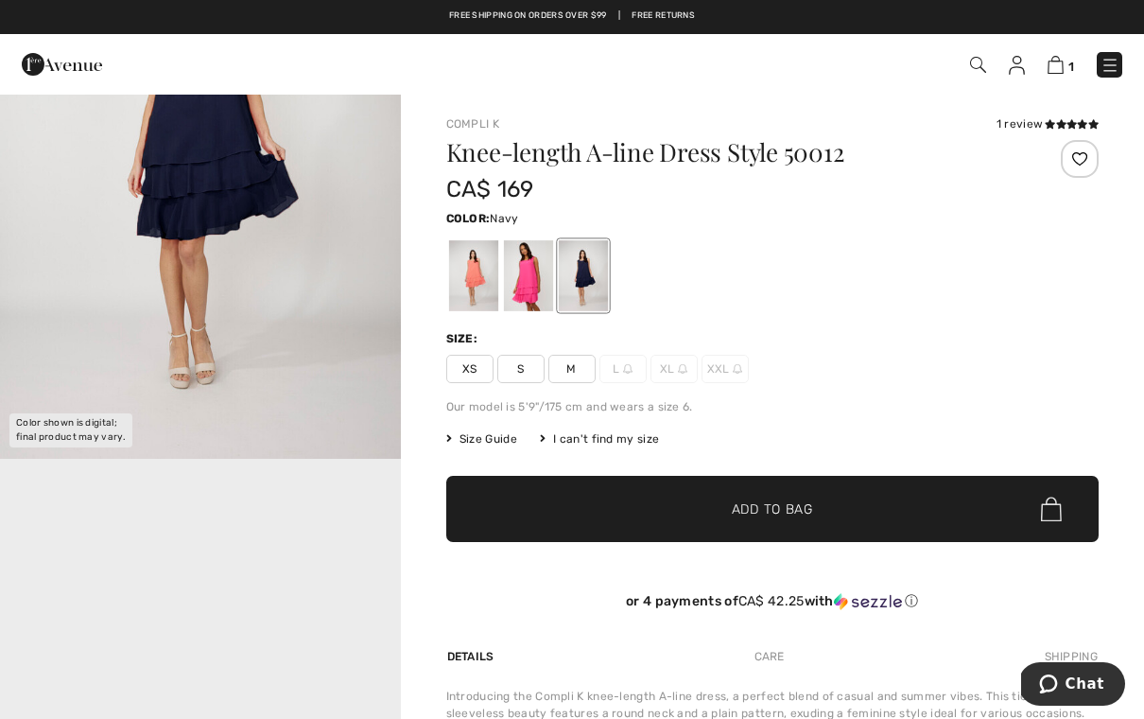
click at [531, 289] on div at bounding box center [527, 275] width 49 height 71
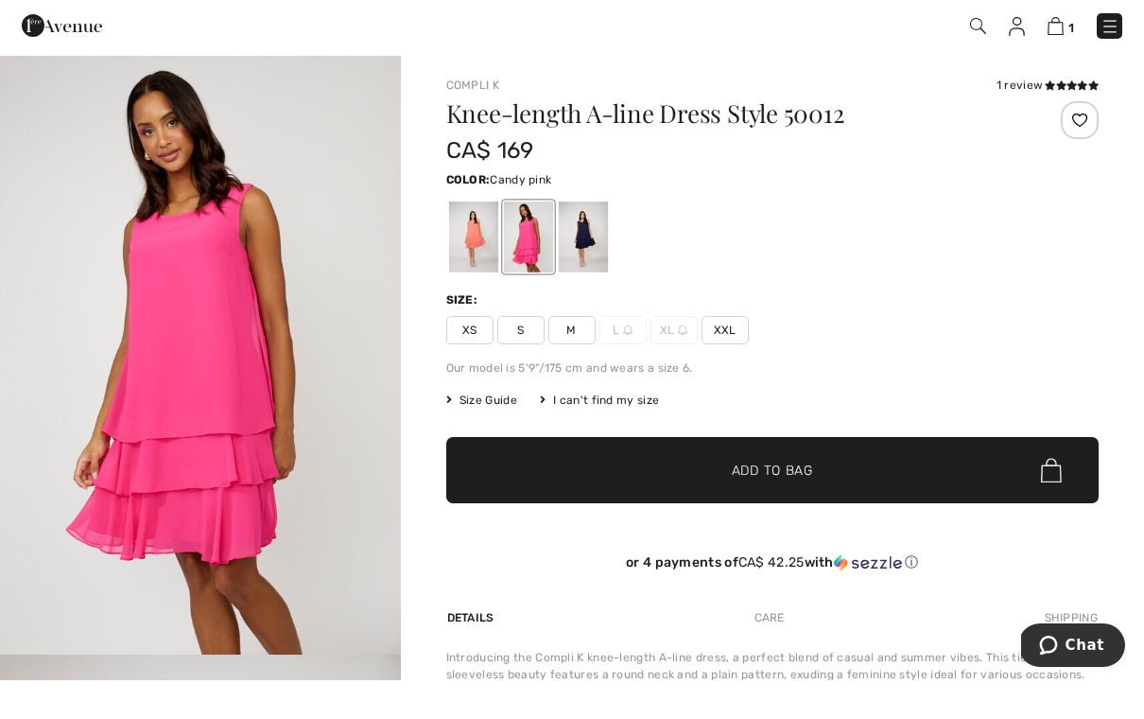
scroll to position [39, 0]
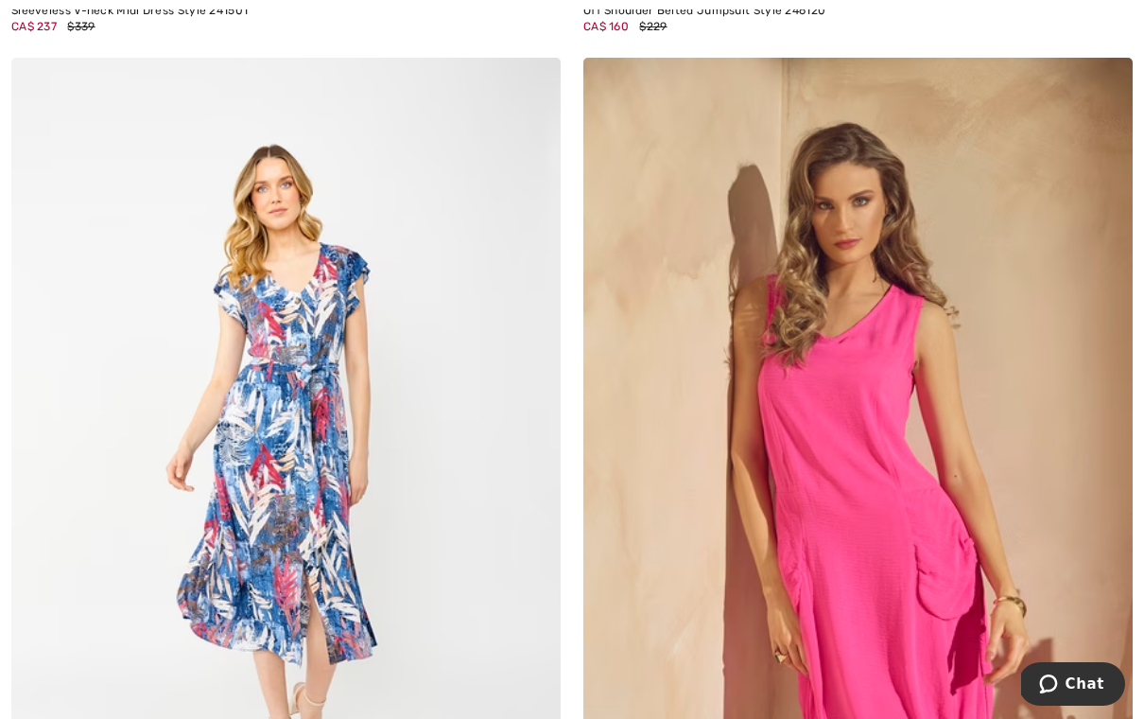
scroll to position [12314, 0]
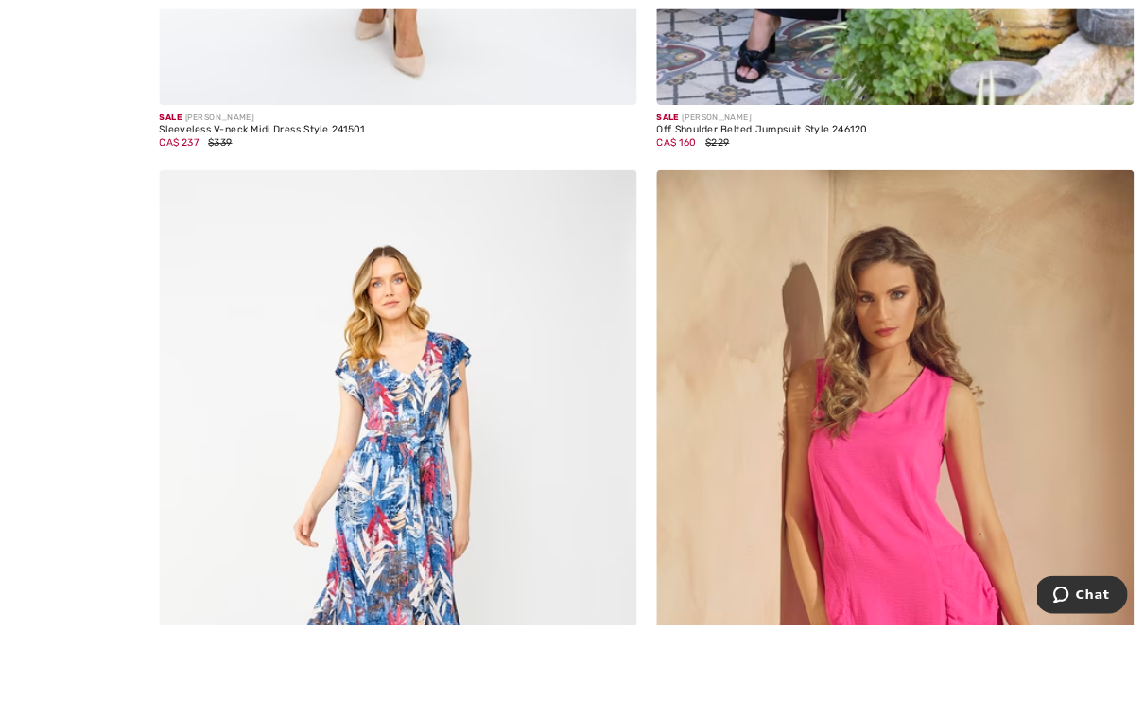
scroll to position [12341, 0]
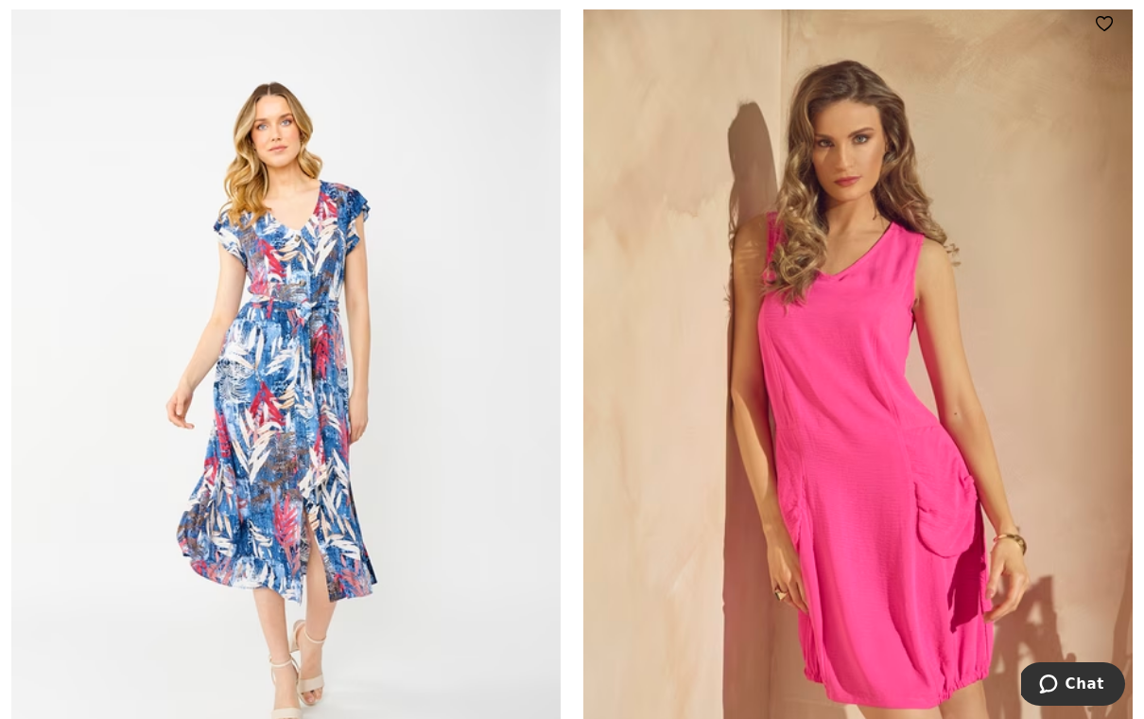
click at [898, 492] on img at bounding box center [859, 407] width 550 height 825
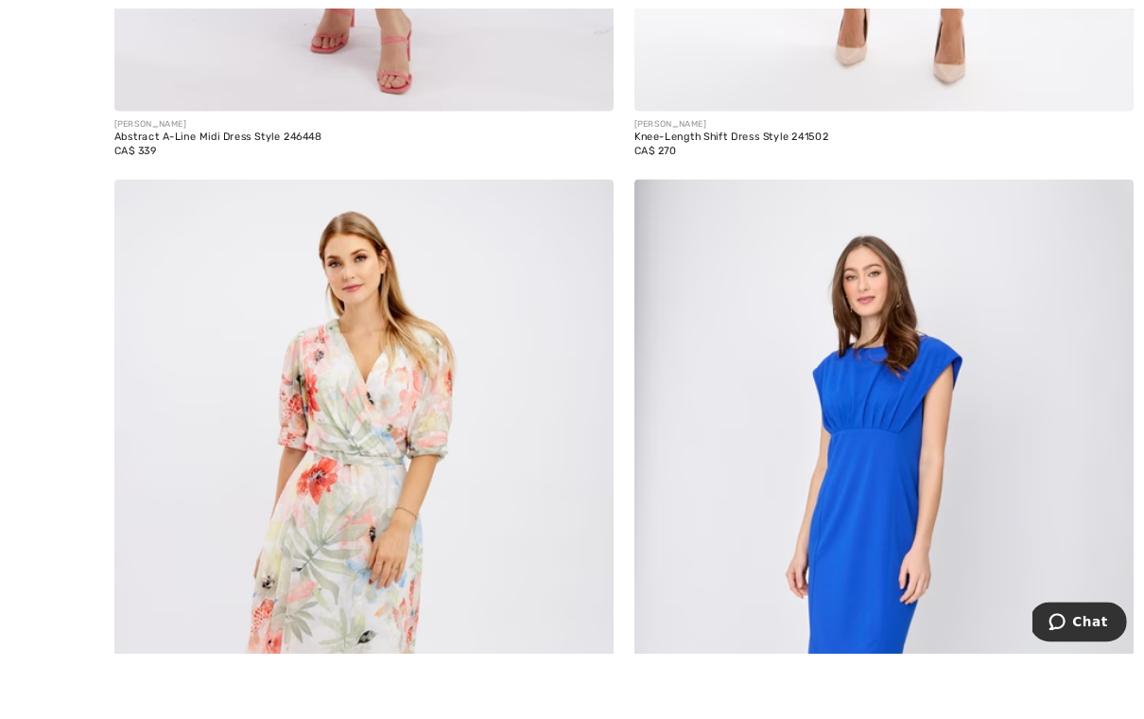
scroll to position [14042, 0]
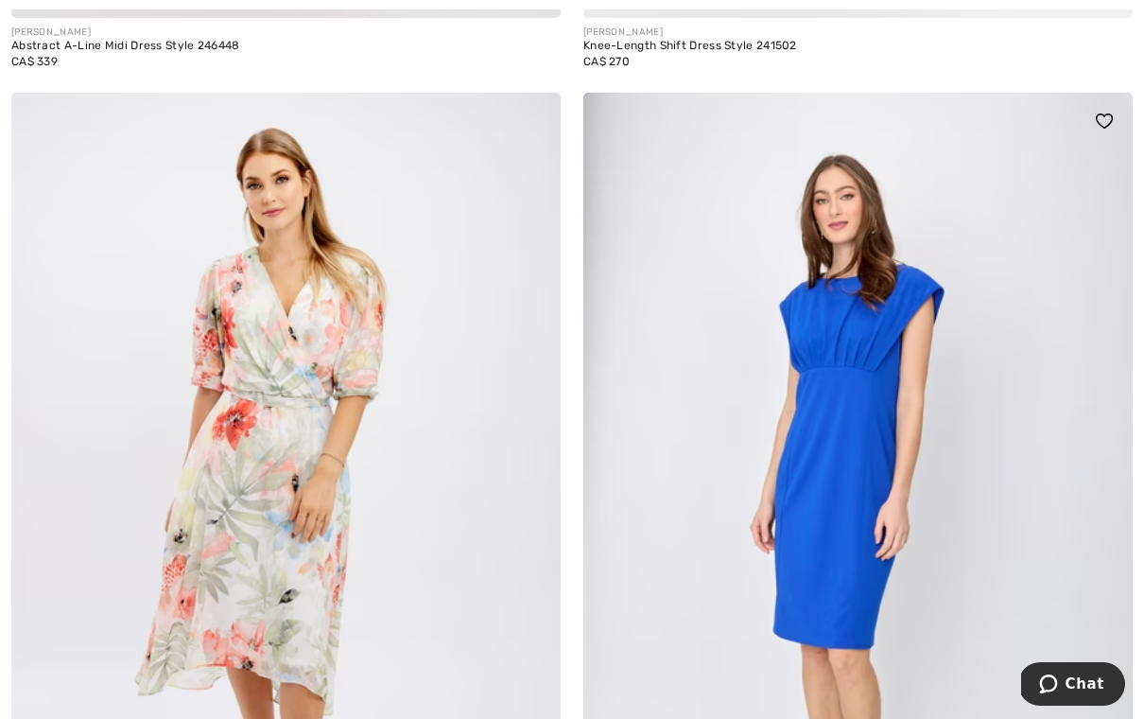
click at [875, 502] on img at bounding box center [859, 505] width 550 height 825
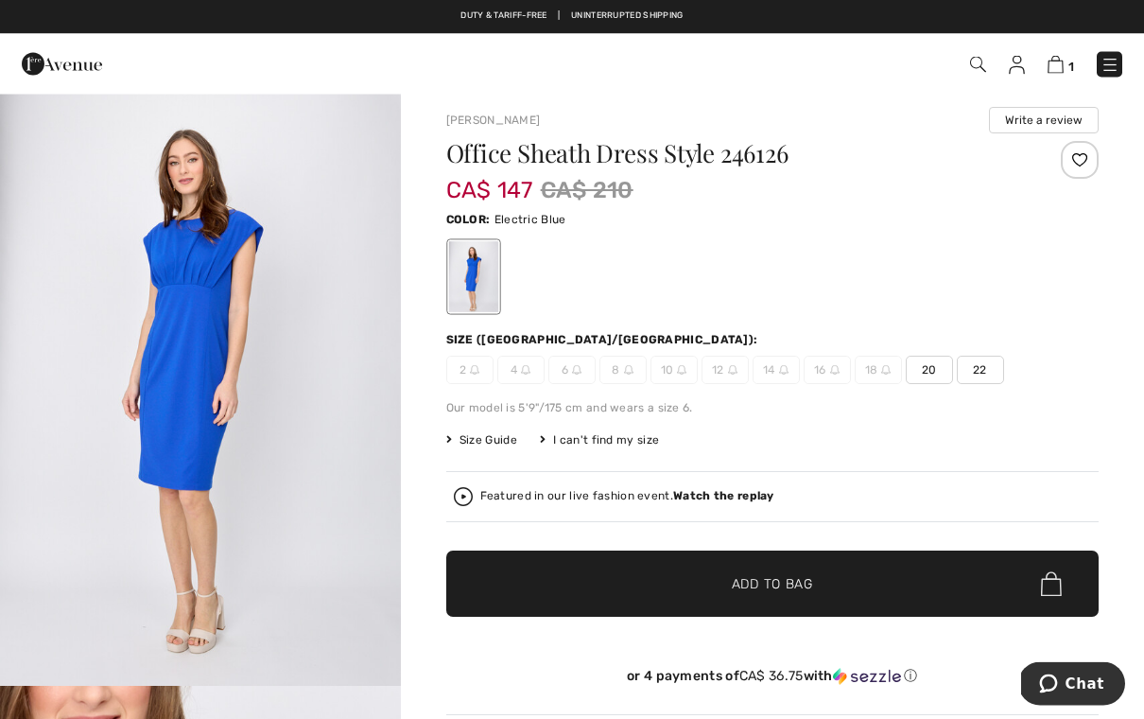
scroll to position [9, 0]
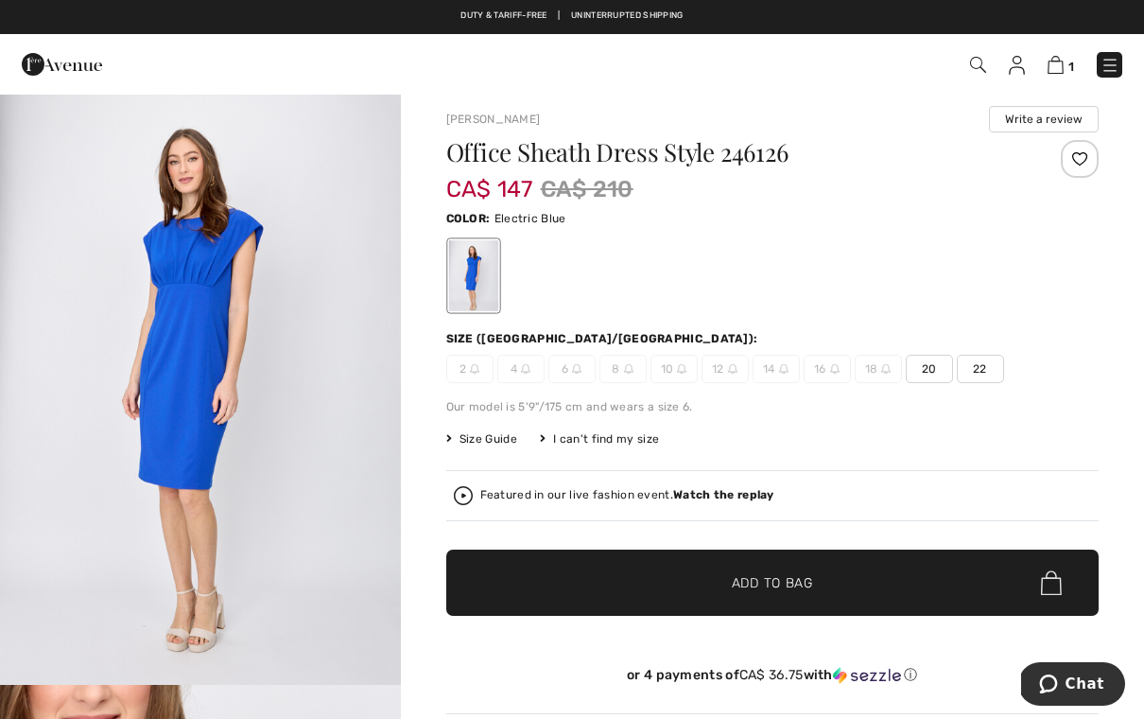
click at [463, 372] on span "2" at bounding box center [469, 369] width 47 height 28
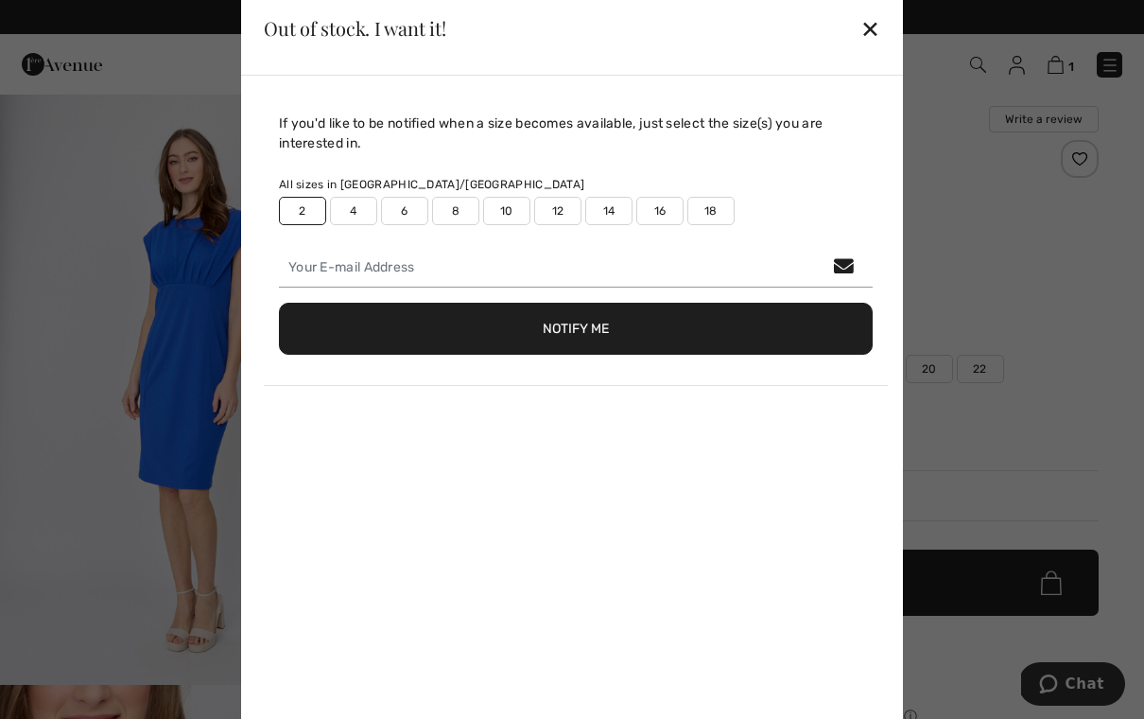
scroll to position [0, 0]
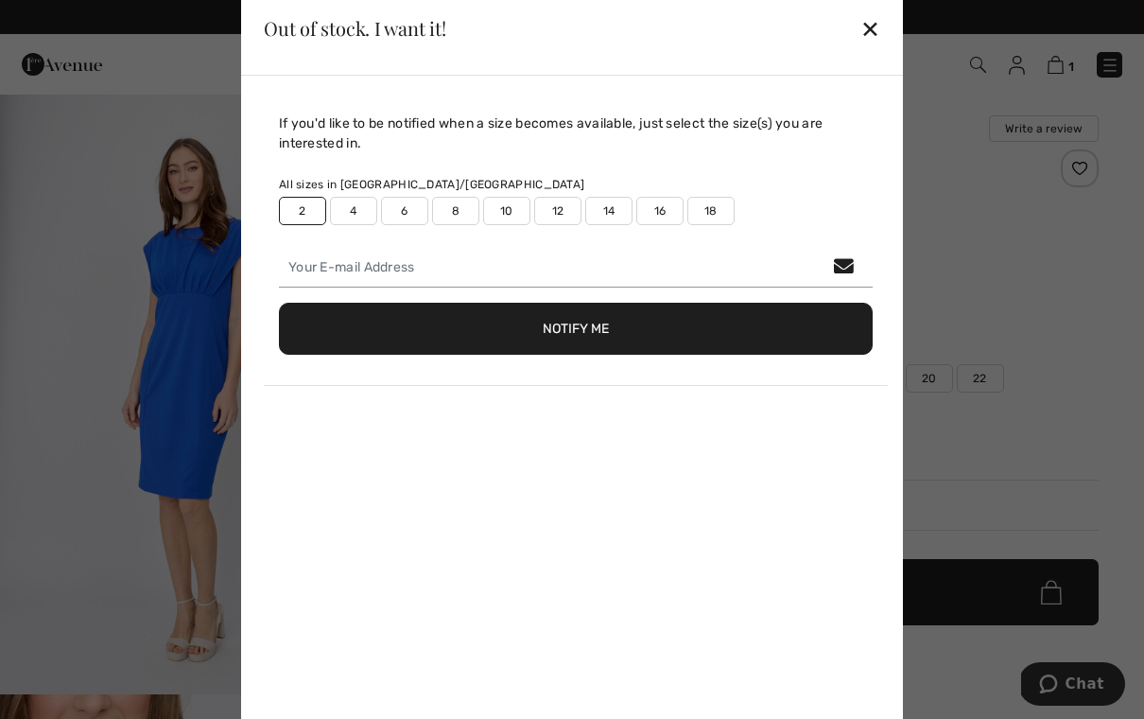
click at [291, 211] on label "2" at bounding box center [302, 211] width 47 height 28
type input "false"
click at [868, 33] on div "✕" at bounding box center [871, 29] width 20 height 40
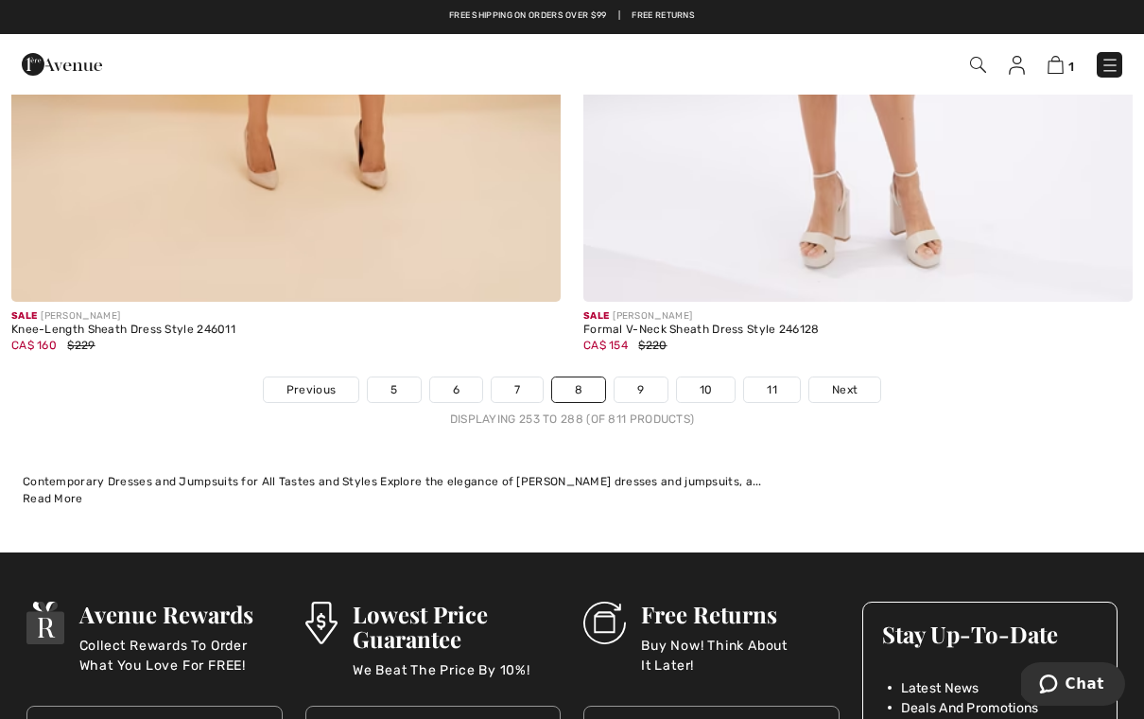
scroll to position [16456, 0]
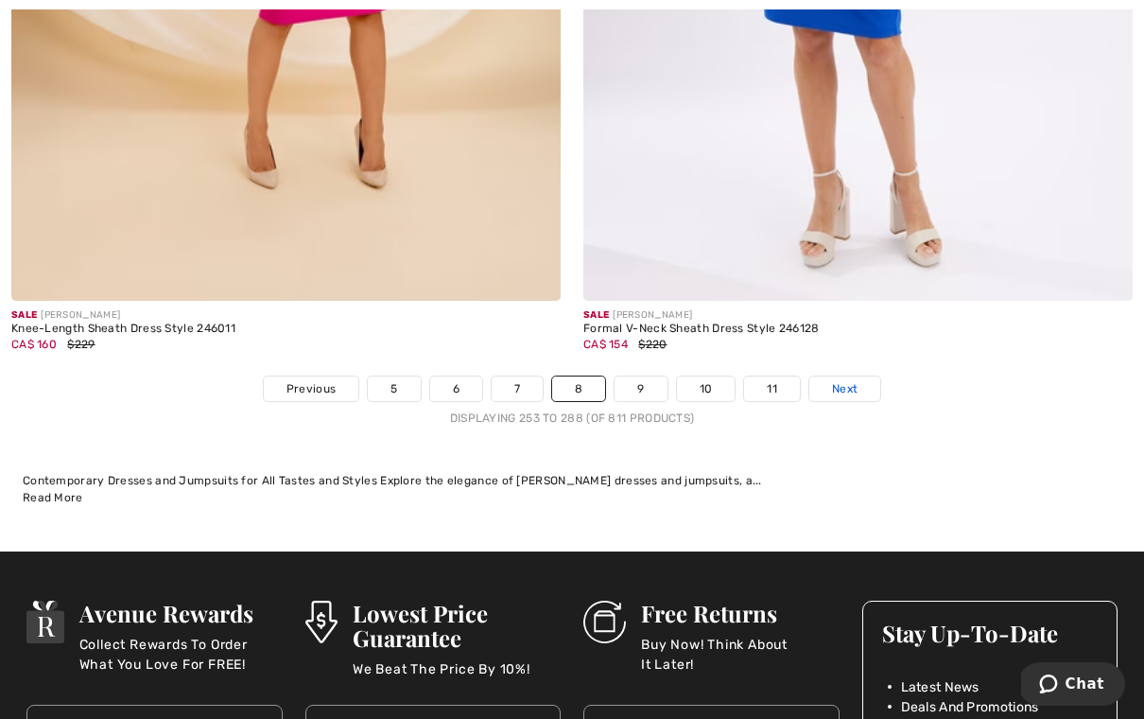
click at [847, 385] on link "Next" at bounding box center [845, 388] width 71 height 25
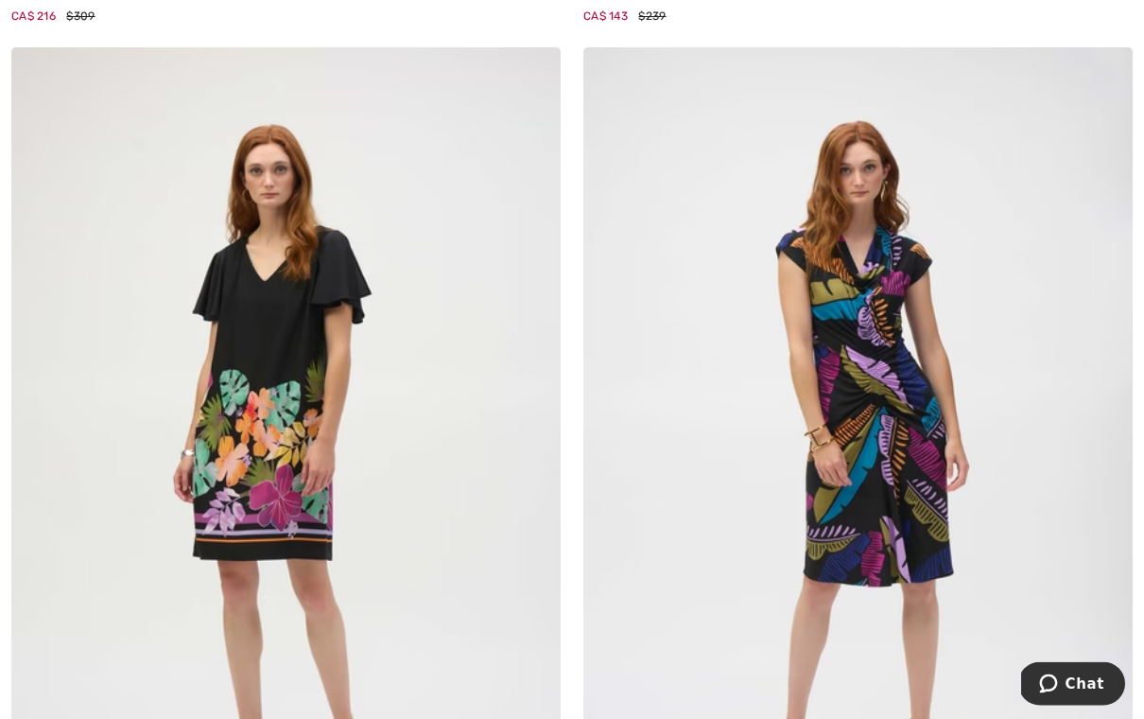
scroll to position [1999, 0]
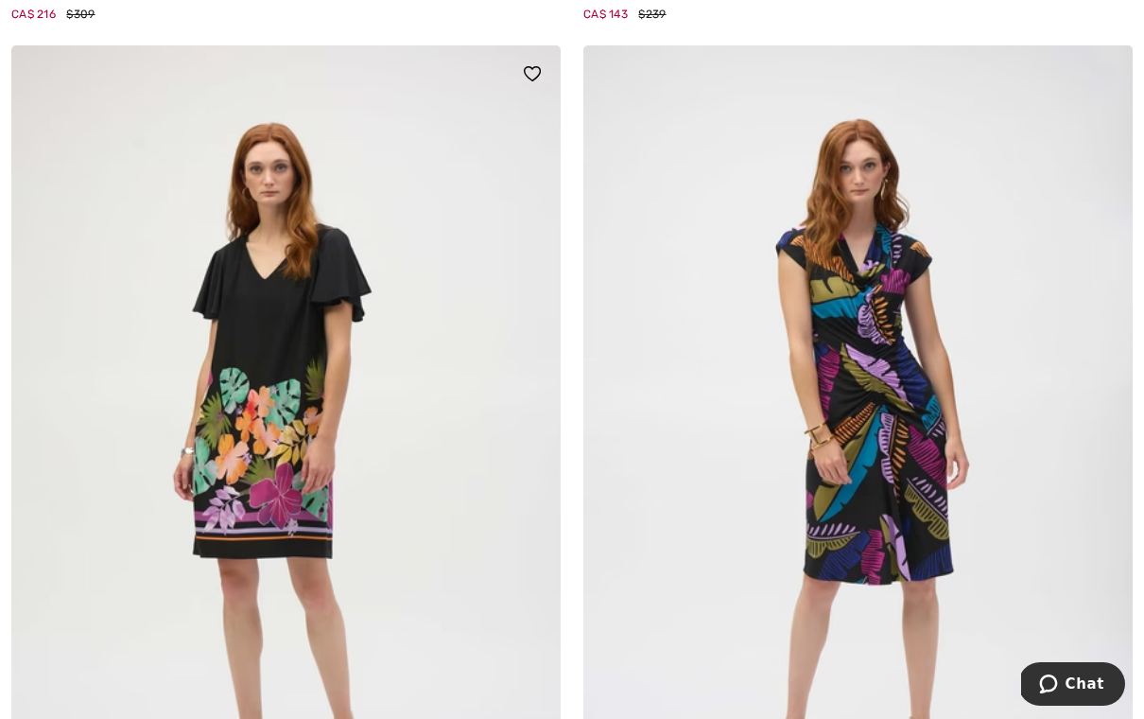
click at [284, 459] on img at bounding box center [286, 457] width 550 height 825
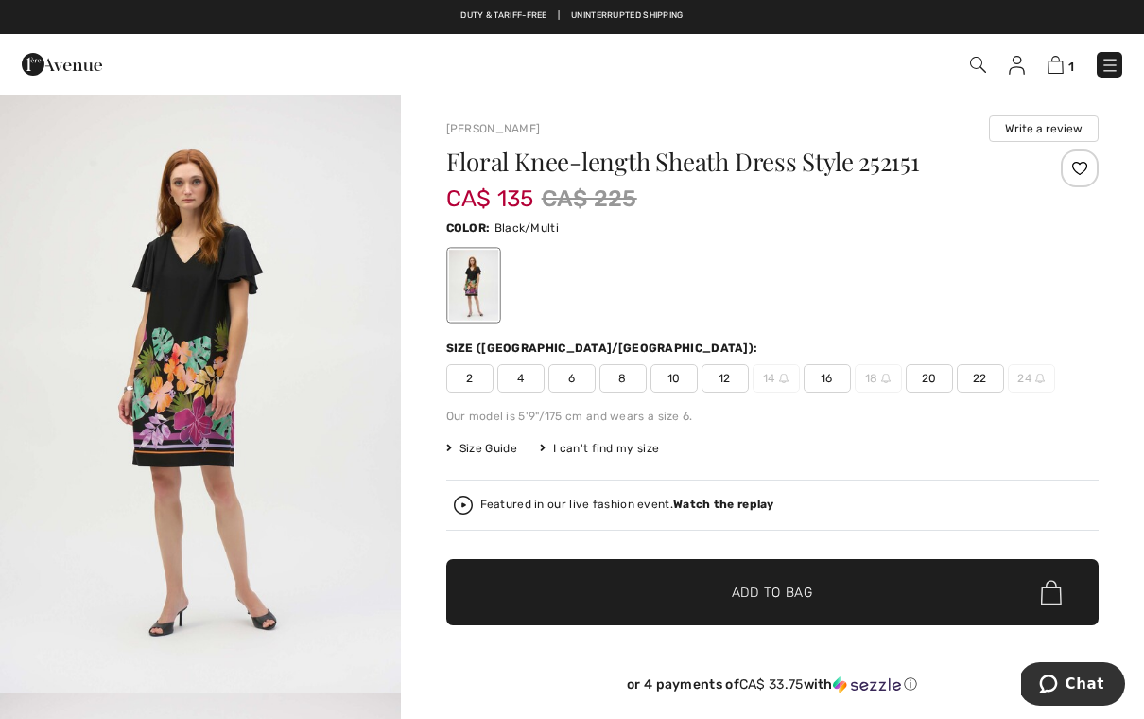
click at [471, 384] on span "2" at bounding box center [469, 378] width 47 height 28
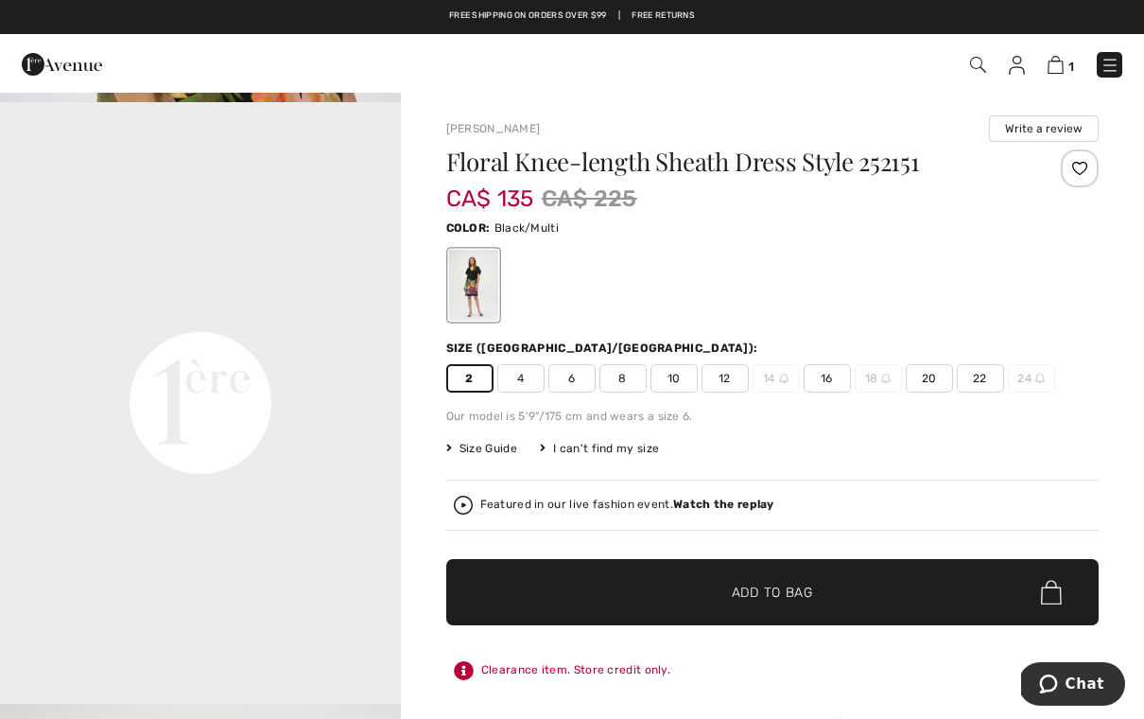
scroll to position [1193, 0]
click at [516, 449] on span "Size Guide" at bounding box center [481, 448] width 71 height 17
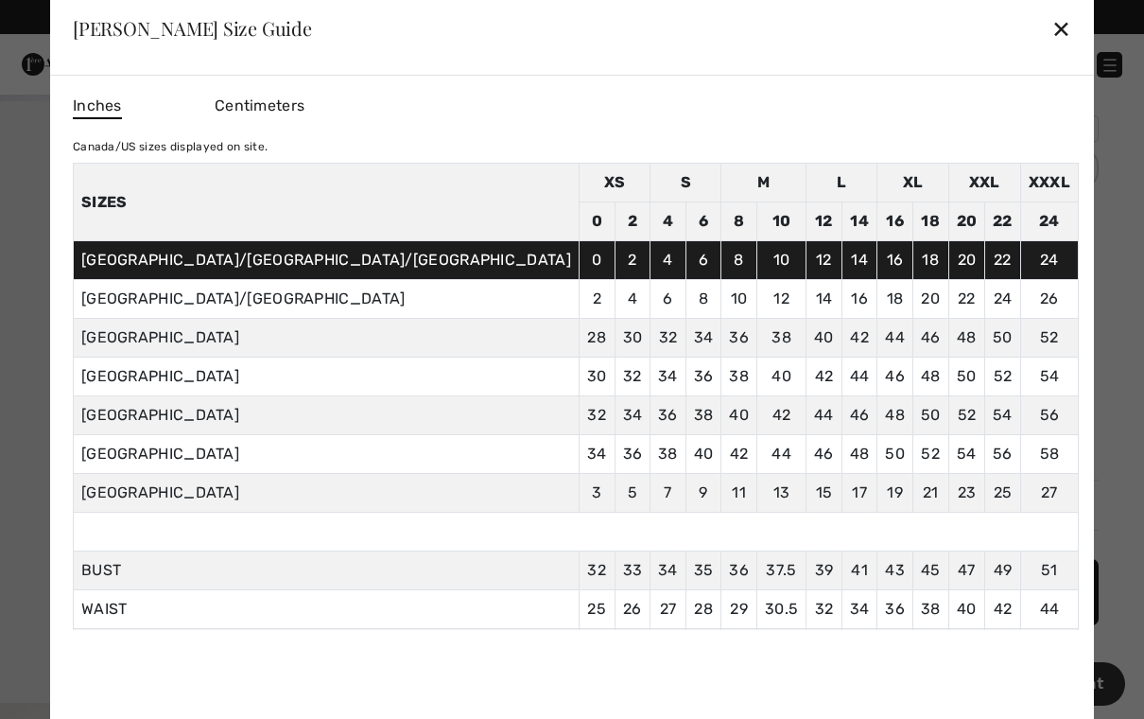
scroll to position [0, 0]
click at [1052, 15] on div "✕" at bounding box center [1062, 29] width 20 height 40
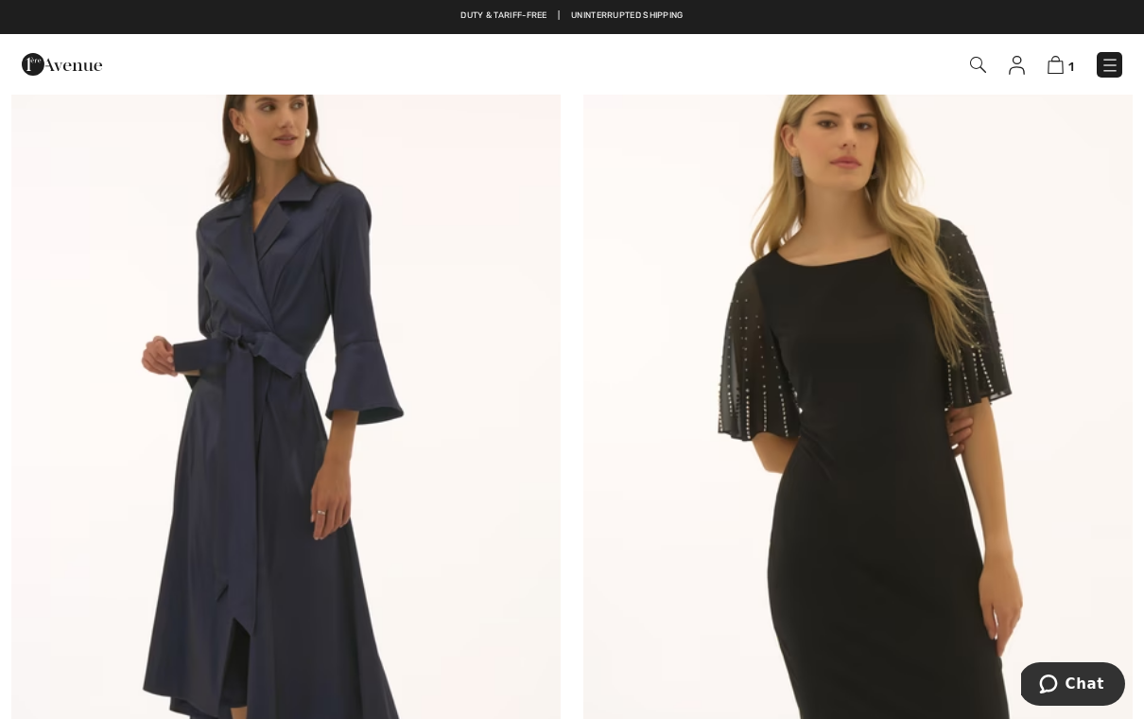
scroll to position [9420, 0]
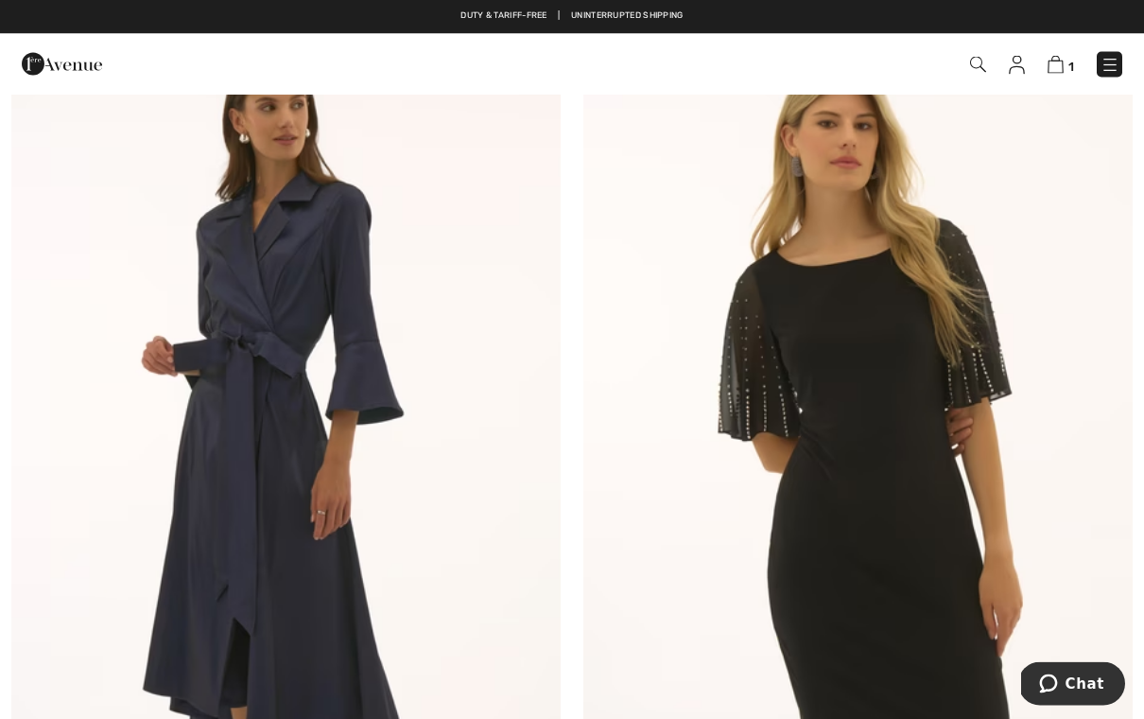
click at [916, 514] on img at bounding box center [859, 403] width 550 height 825
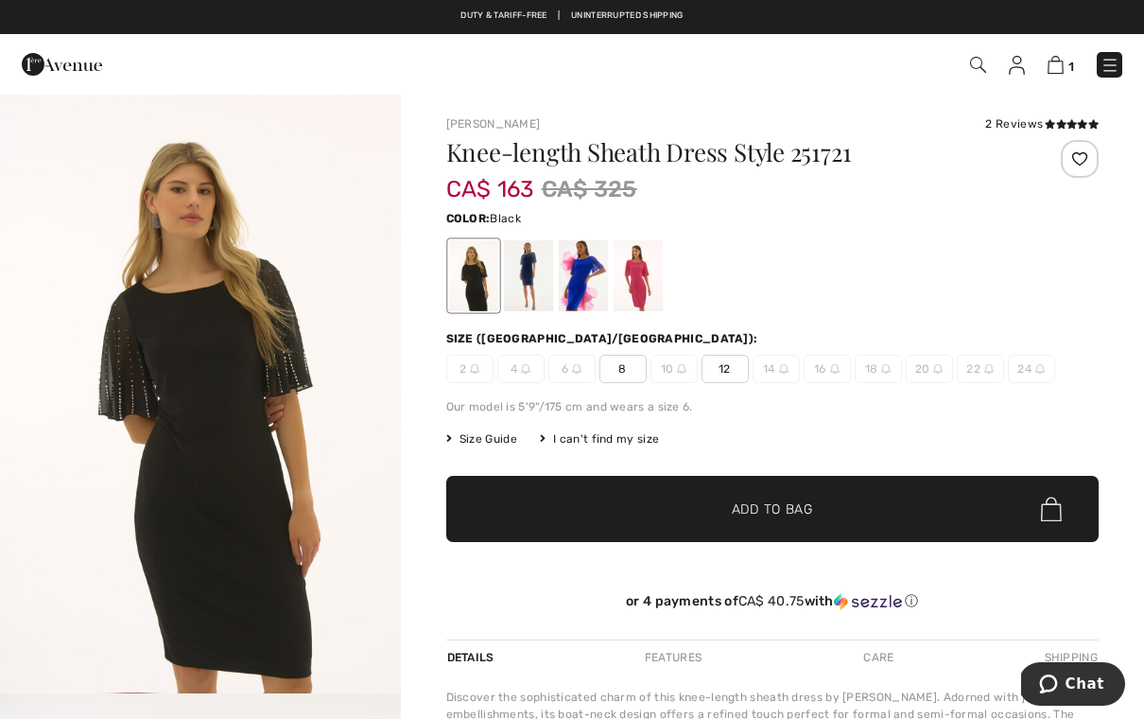
click at [528, 295] on div at bounding box center [527, 275] width 49 height 71
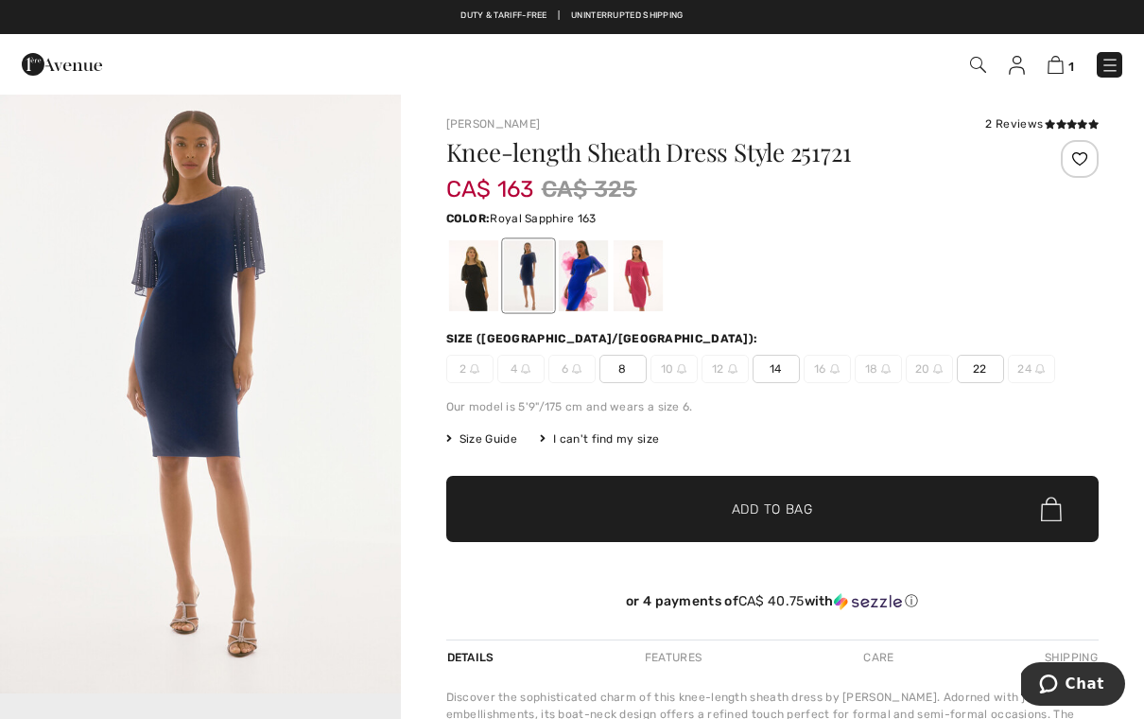
click at [575, 294] on div at bounding box center [582, 275] width 49 height 71
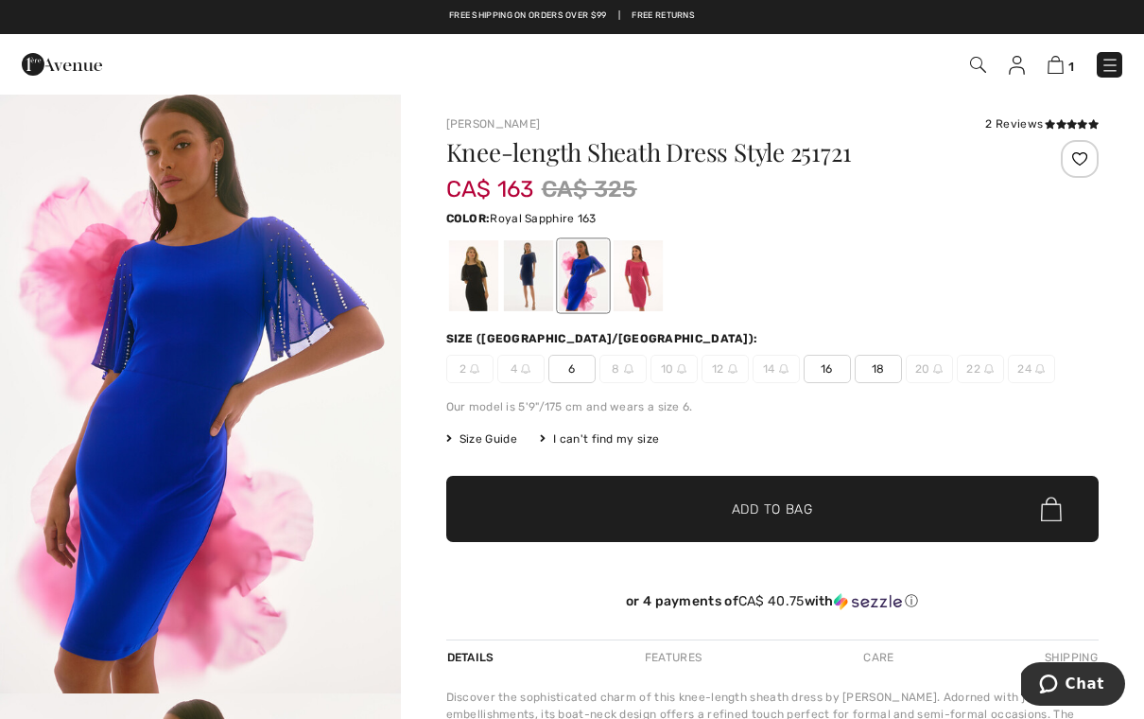
click at [639, 297] on div at bounding box center [637, 275] width 49 height 71
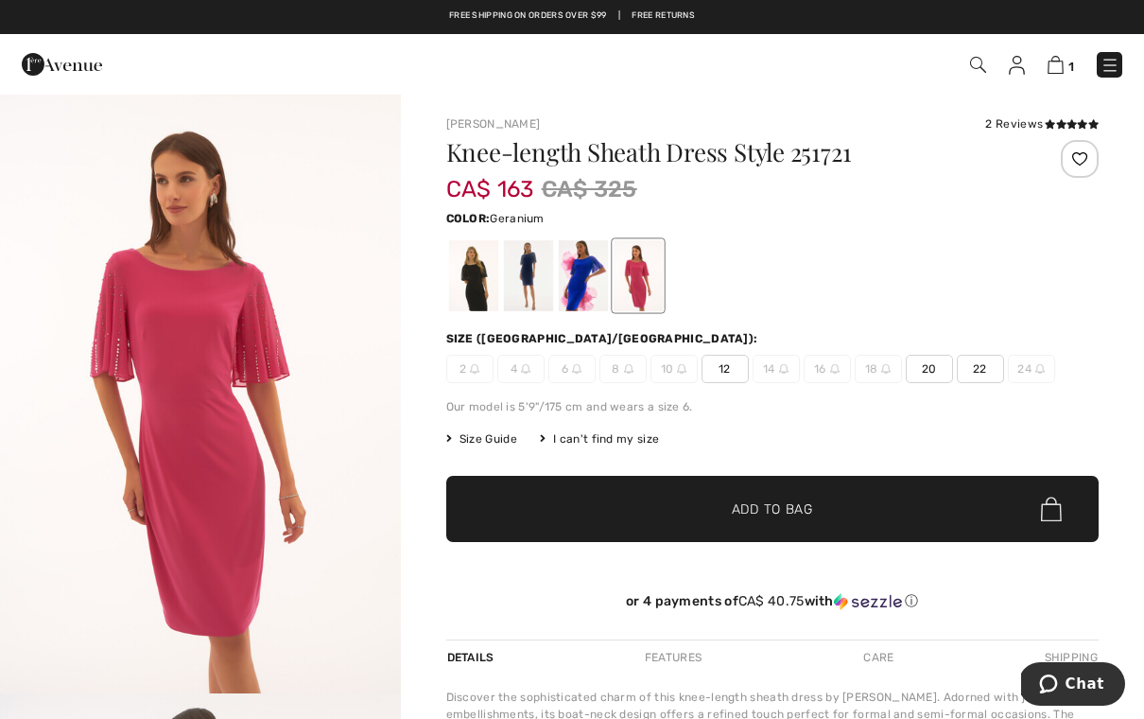
click at [482, 296] on div at bounding box center [472, 275] width 49 height 71
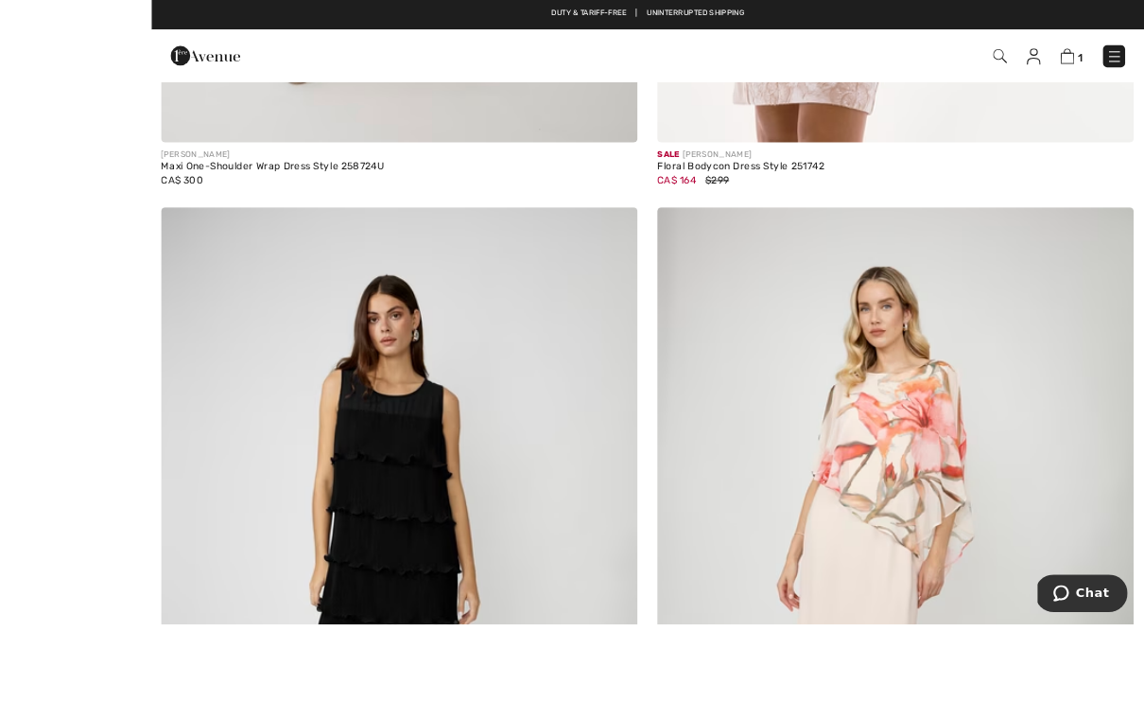
scroll to position [13170, 0]
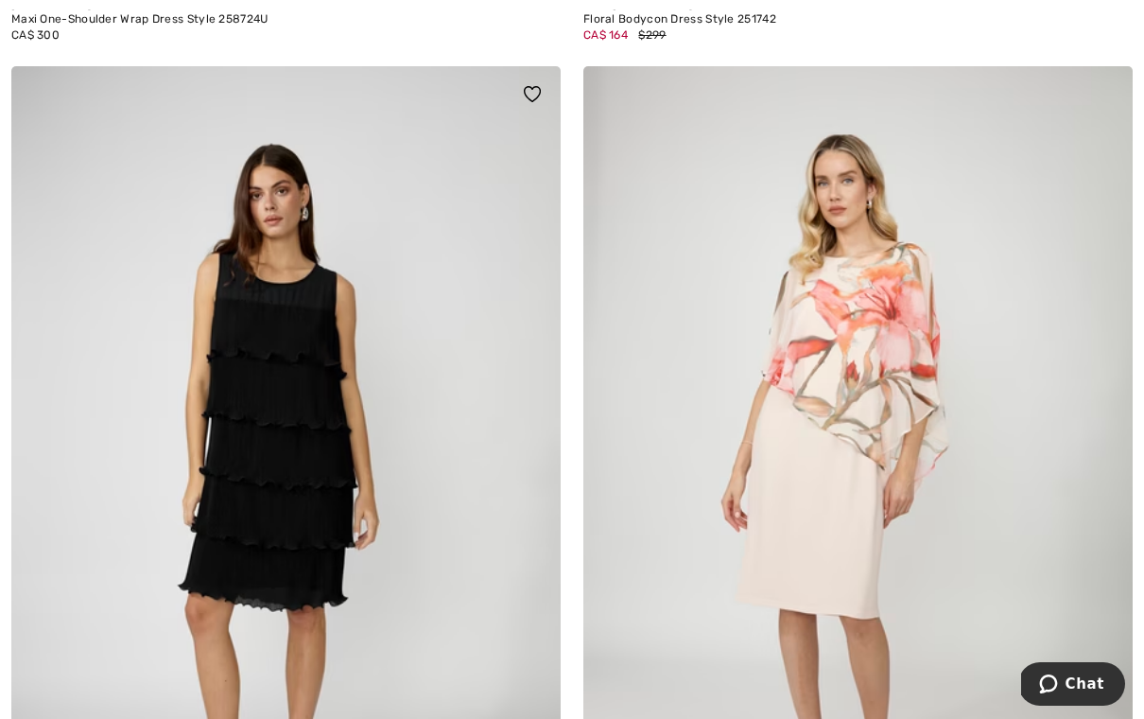
click at [428, 443] on img at bounding box center [286, 478] width 550 height 825
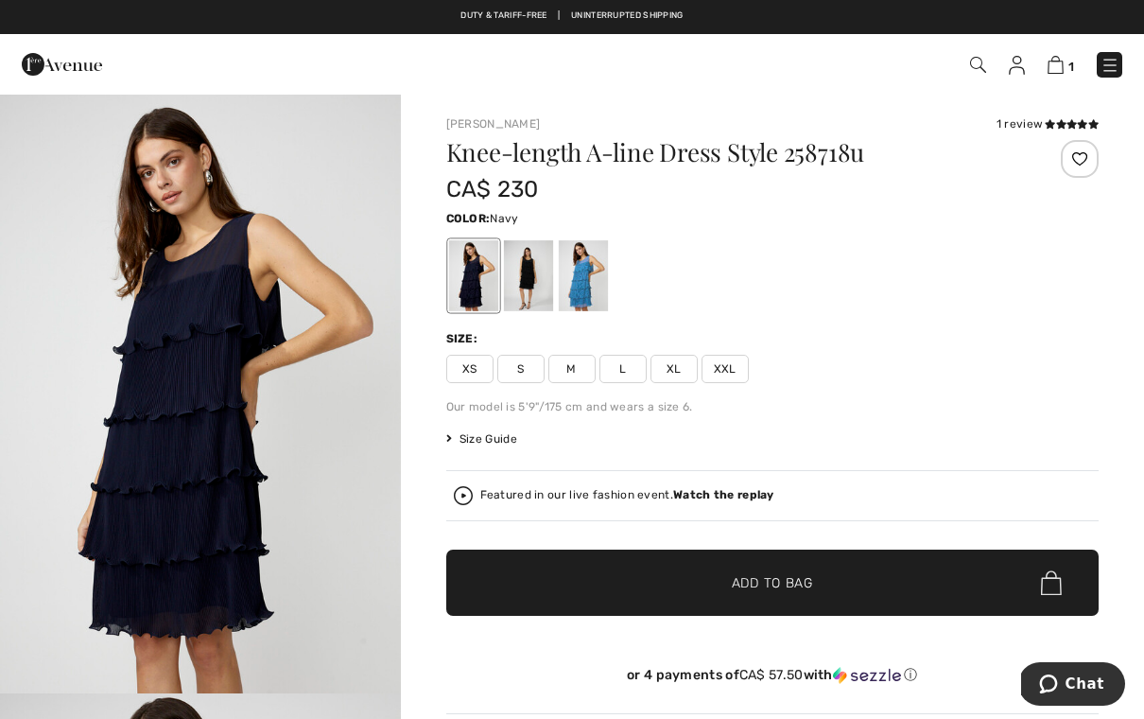
click at [468, 374] on span "XS" at bounding box center [469, 369] width 47 height 28
click at [536, 285] on div at bounding box center [527, 275] width 49 height 71
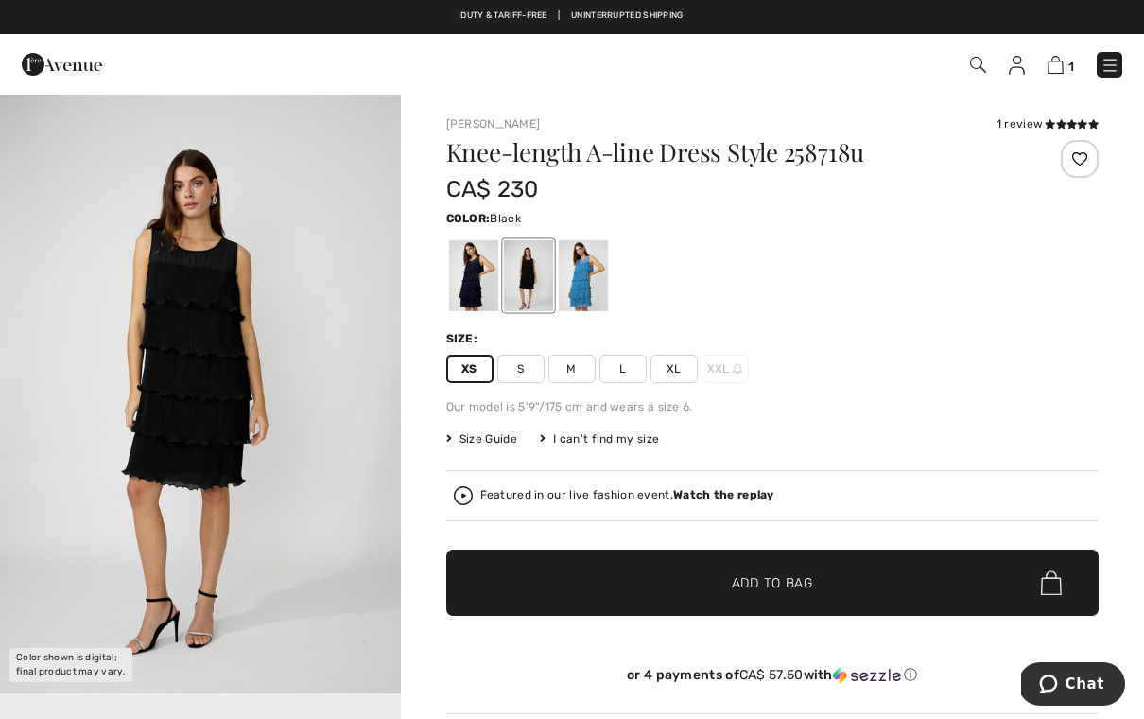
click at [585, 293] on div at bounding box center [582, 275] width 49 height 71
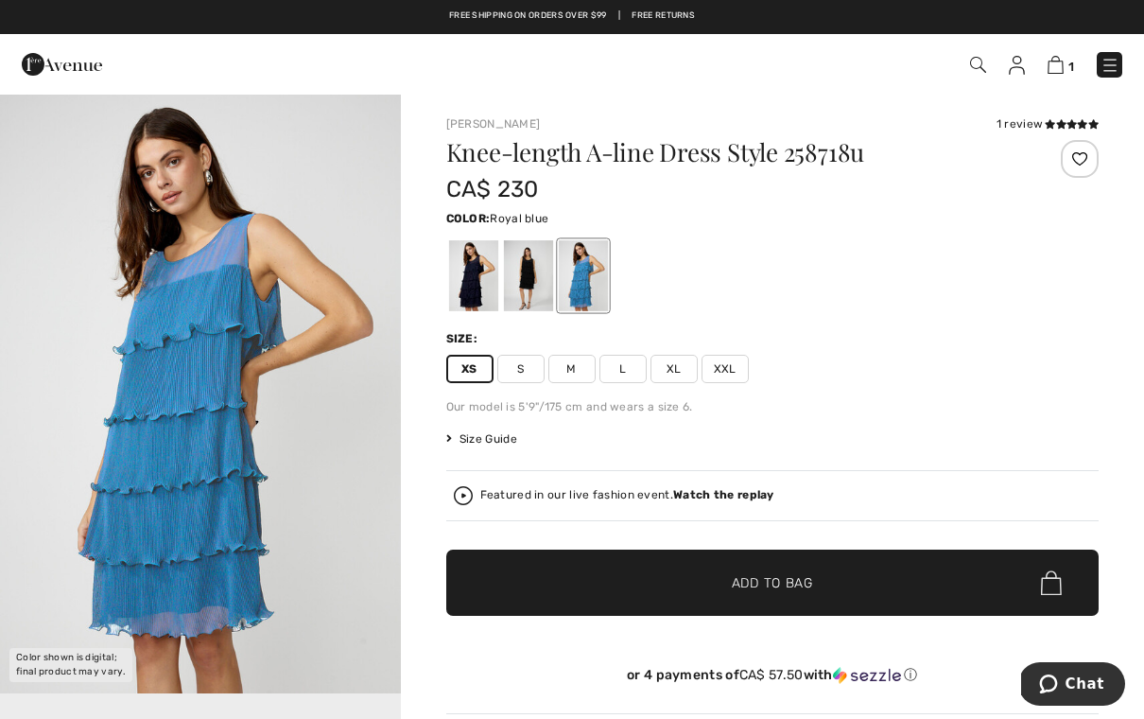
click at [521, 293] on div at bounding box center [527, 275] width 49 height 71
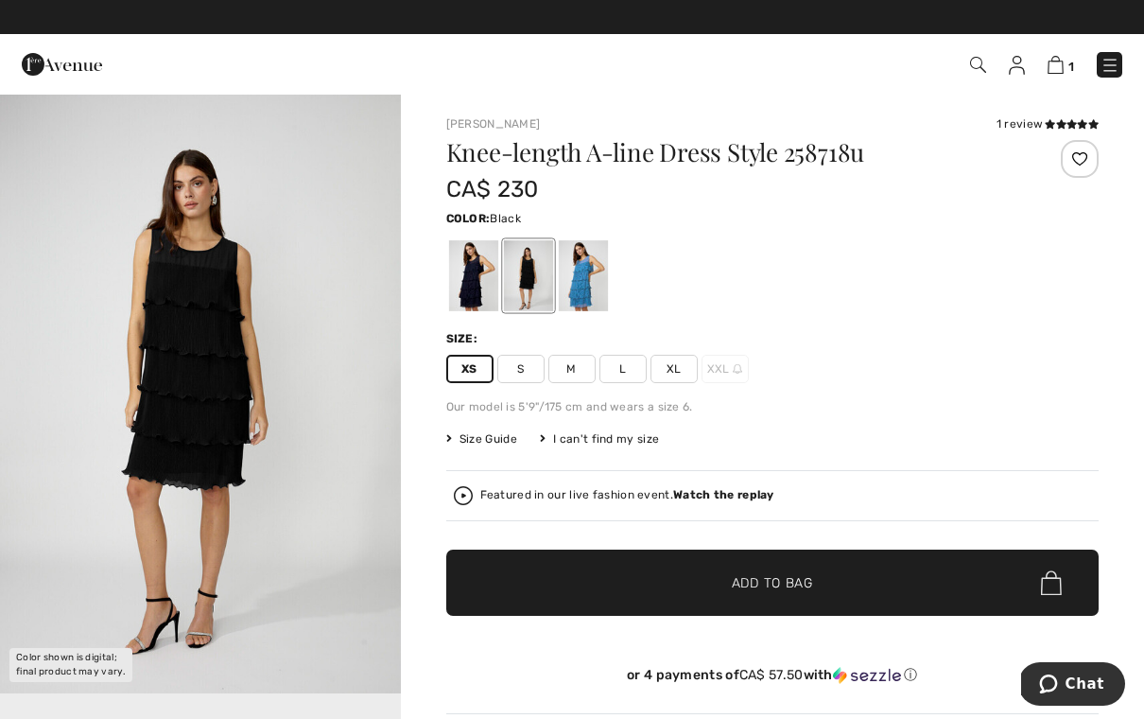
click at [471, 298] on div at bounding box center [472, 275] width 49 height 71
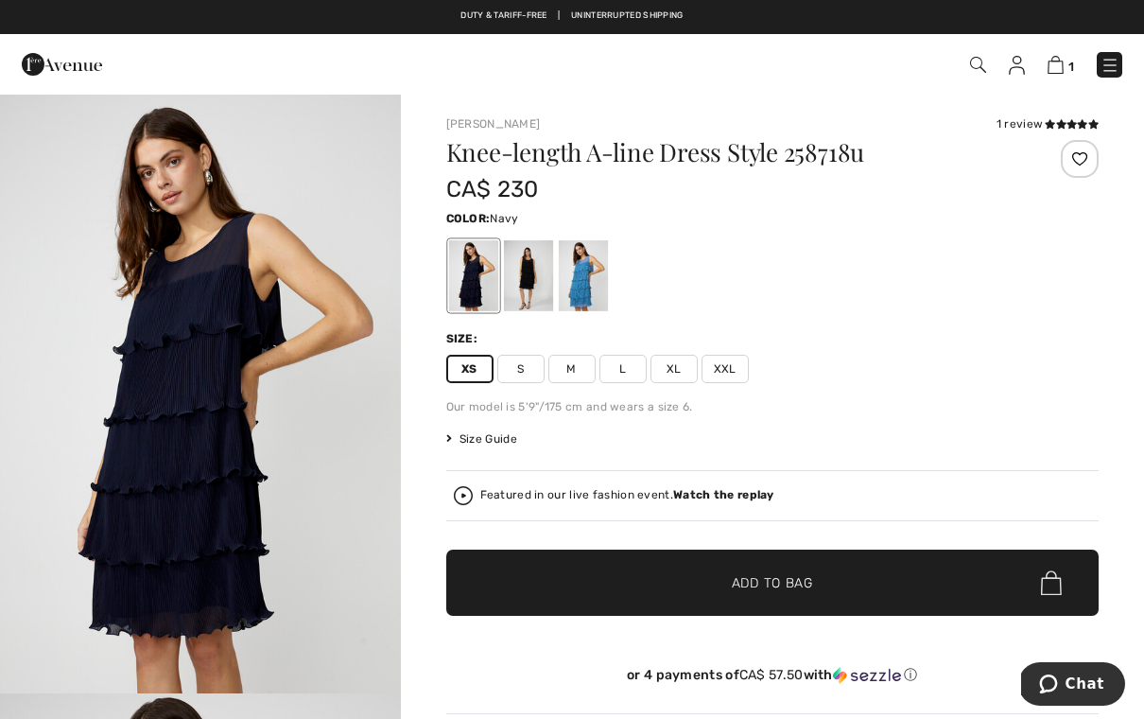
click at [532, 293] on div at bounding box center [527, 275] width 49 height 71
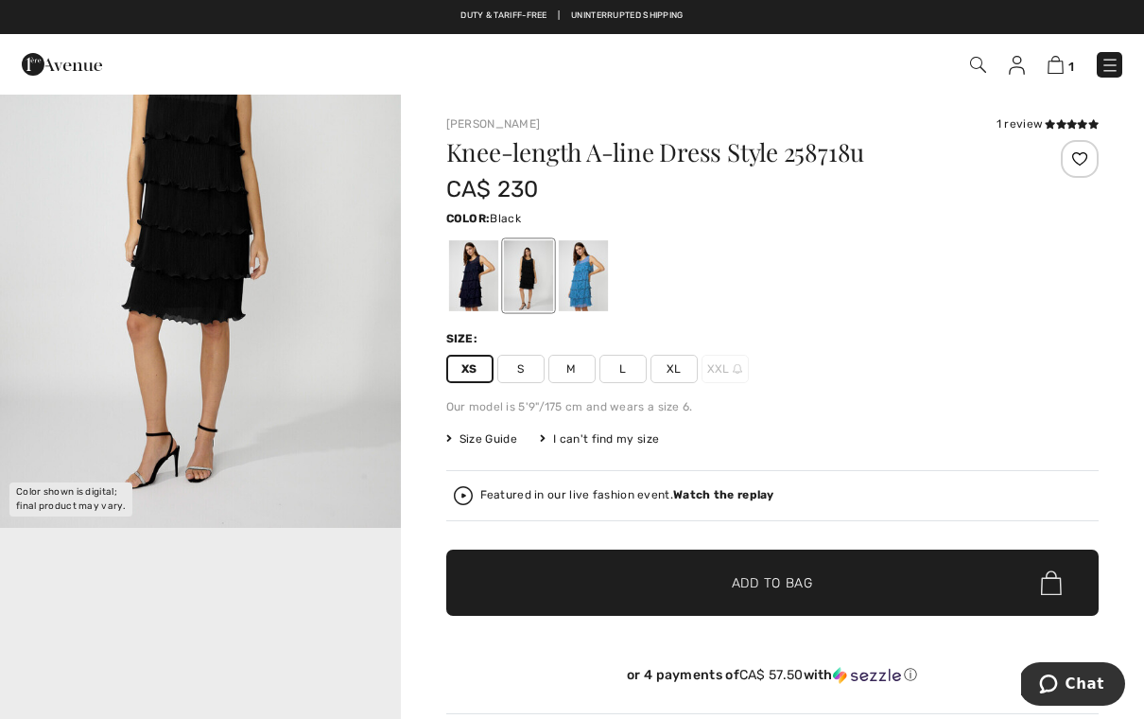
click at [531, 291] on div at bounding box center [527, 275] width 49 height 71
click at [475, 293] on div at bounding box center [472, 275] width 49 height 71
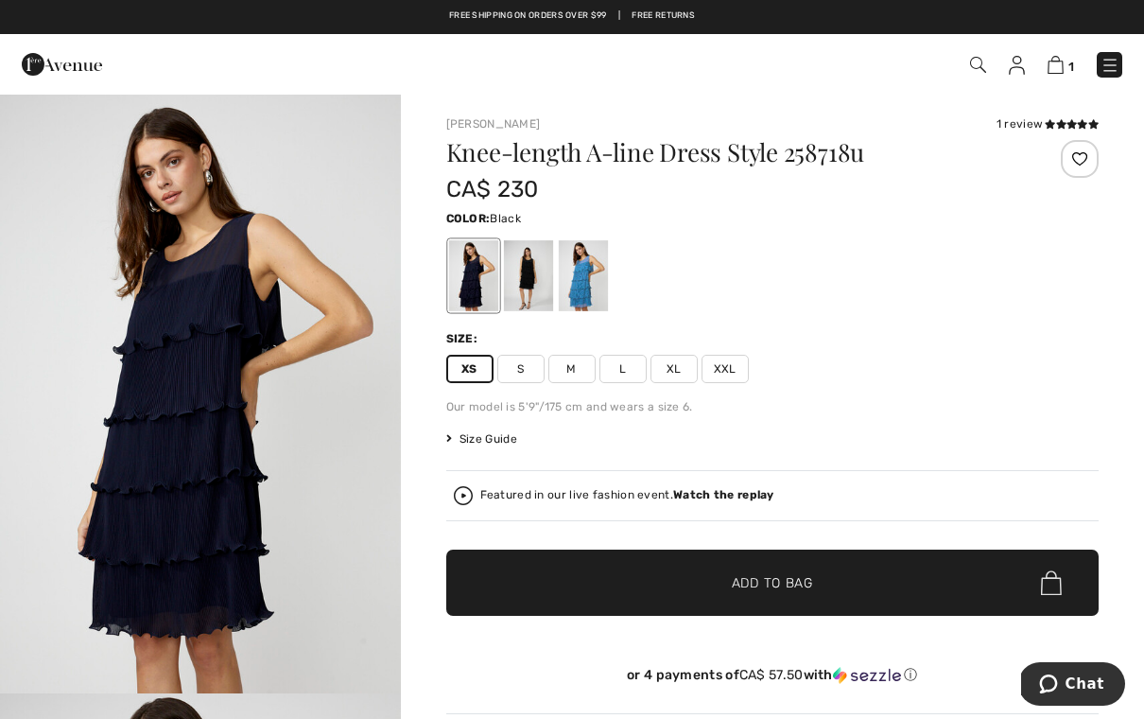
click at [529, 290] on div at bounding box center [527, 275] width 49 height 71
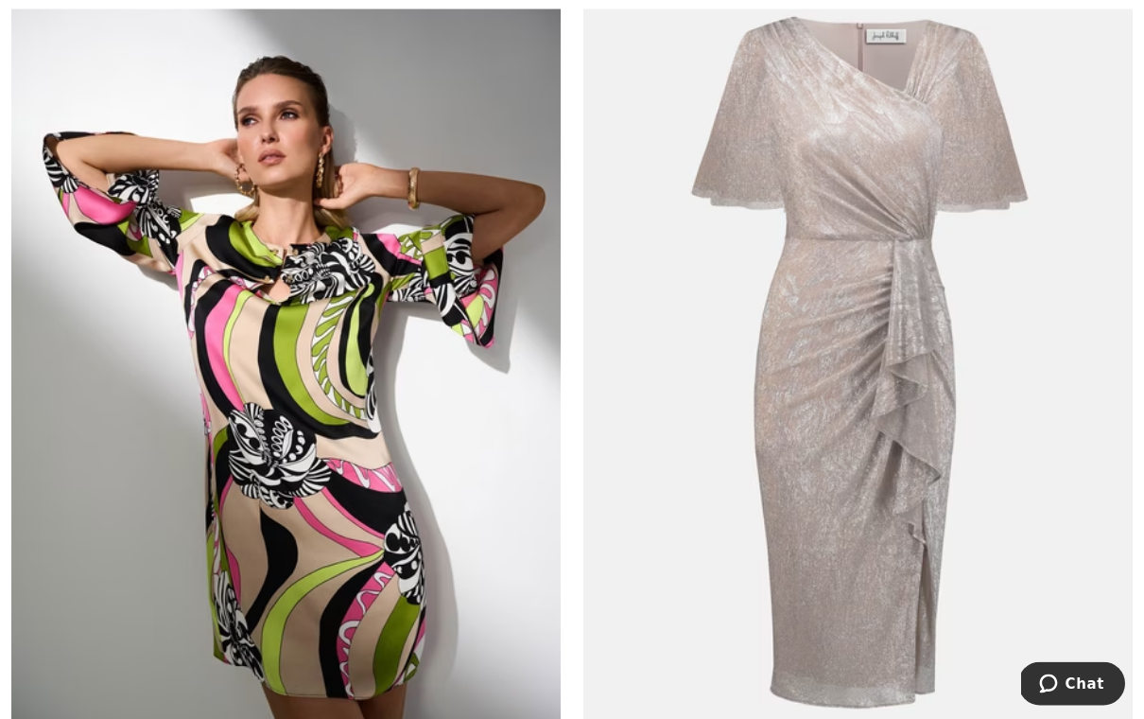
scroll to position [15990, 0]
click at [344, 289] on img at bounding box center [286, 353] width 550 height 825
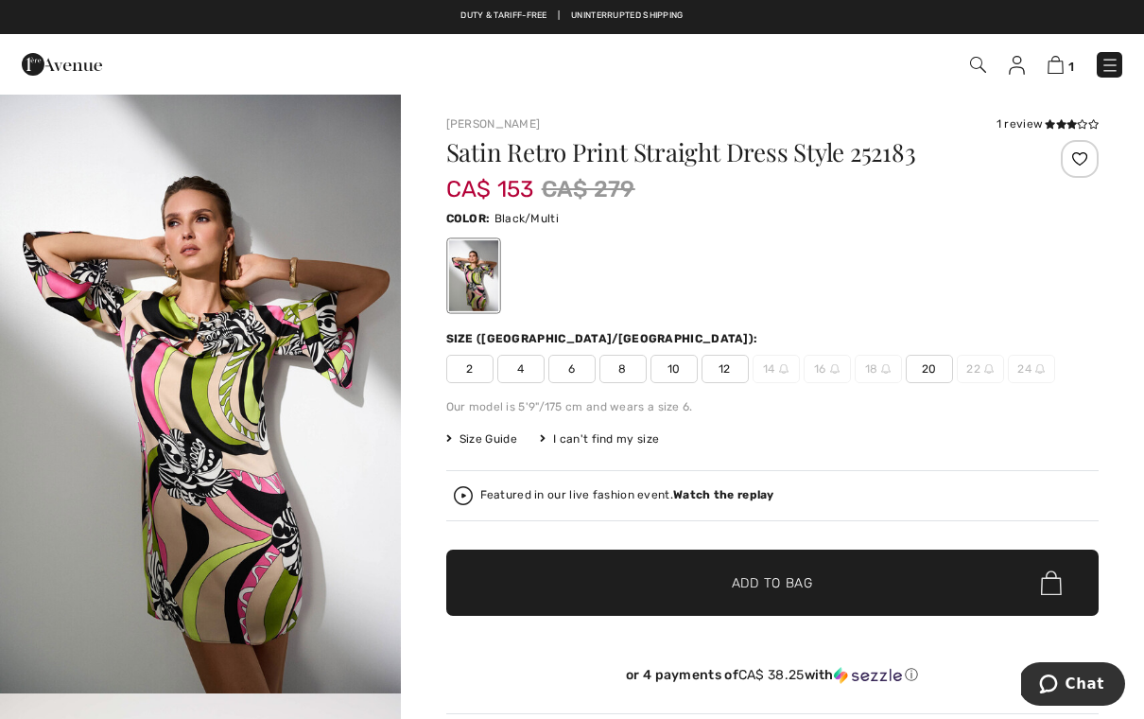
click at [467, 382] on span "2" at bounding box center [469, 369] width 47 height 28
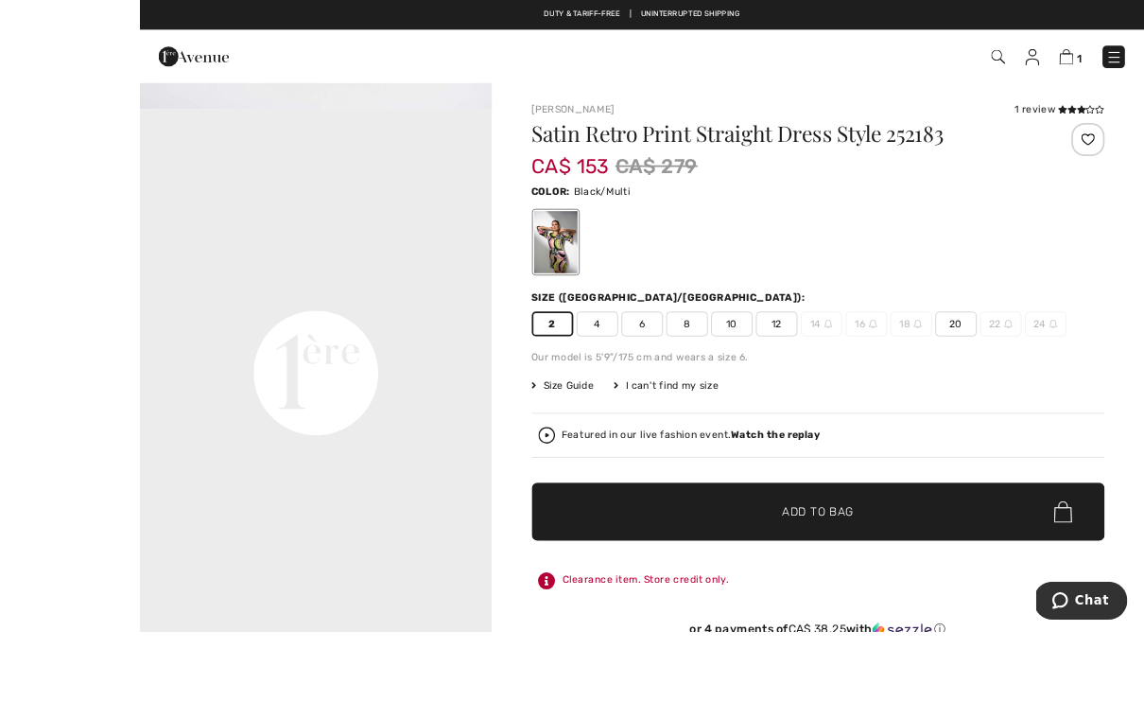
scroll to position [66, 0]
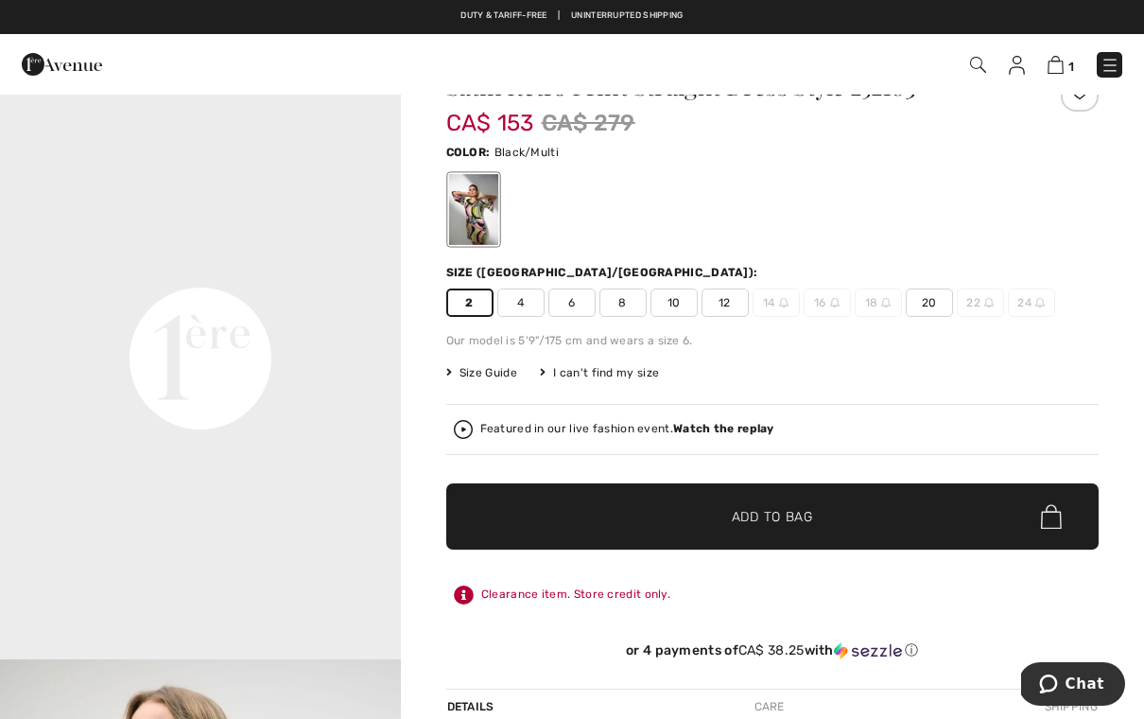
click at [774, 526] on span "Add to Bag" at bounding box center [772, 517] width 81 height 20
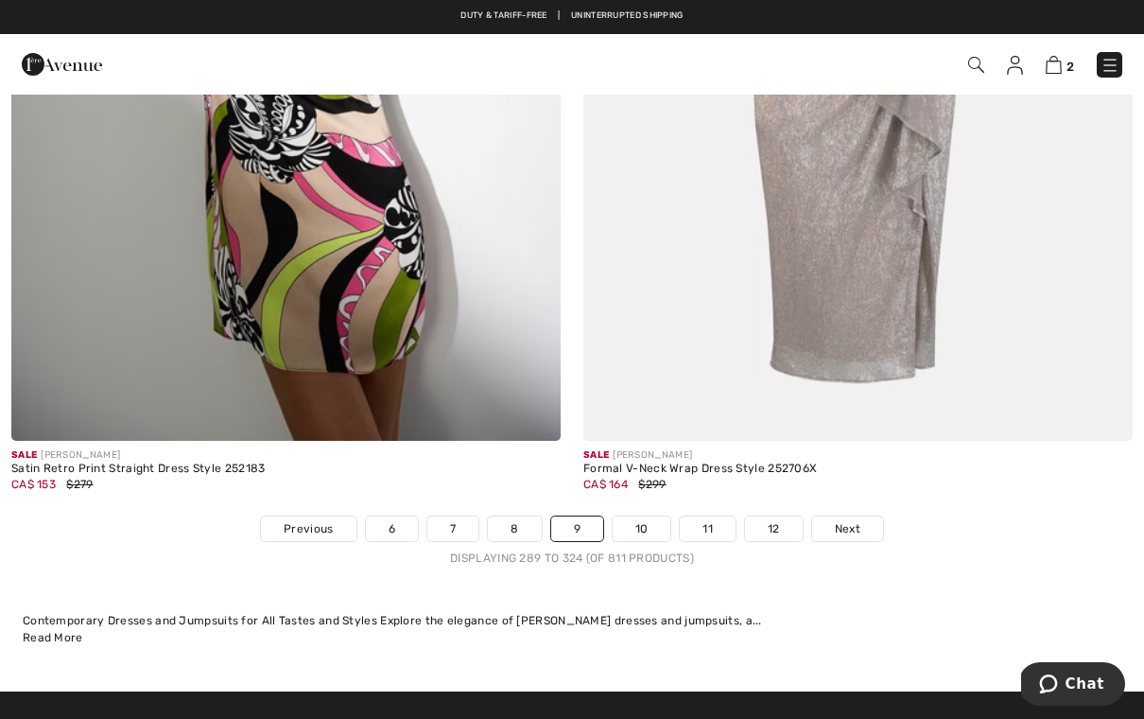
scroll to position [16318, 0]
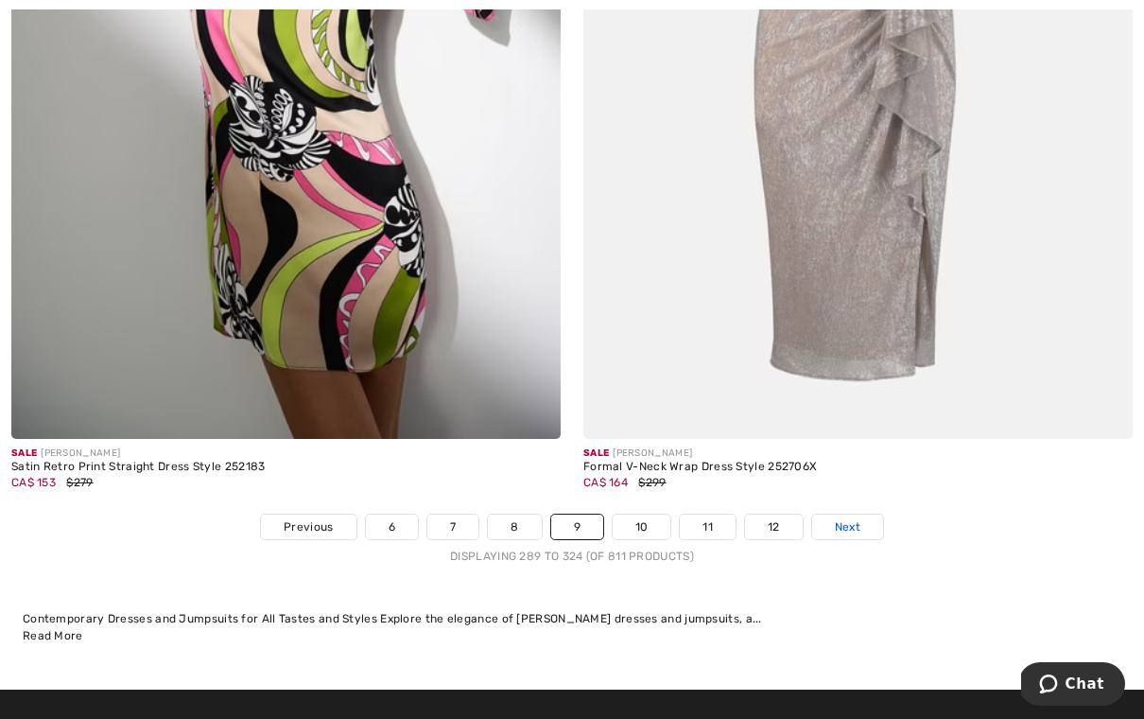
click at [859, 519] on span "Next" at bounding box center [848, 526] width 26 height 17
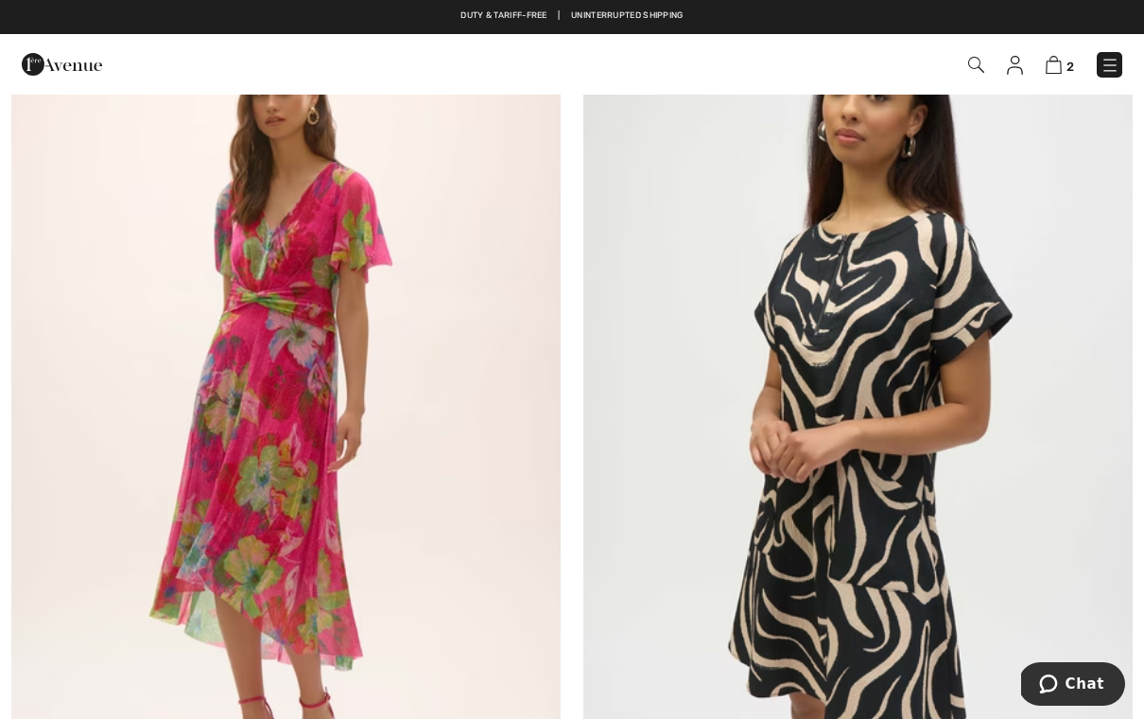
scroll to position [2934, 0]
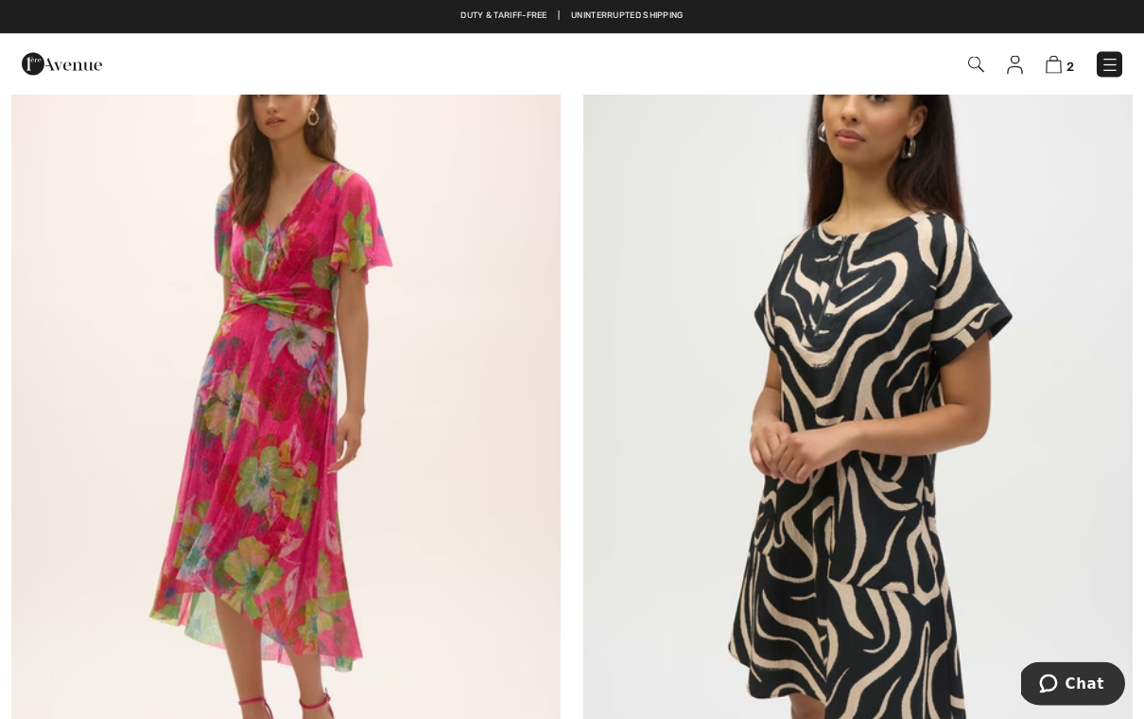
click at [878, 539] on img at bounding box center [859, 421] width 550 height 825
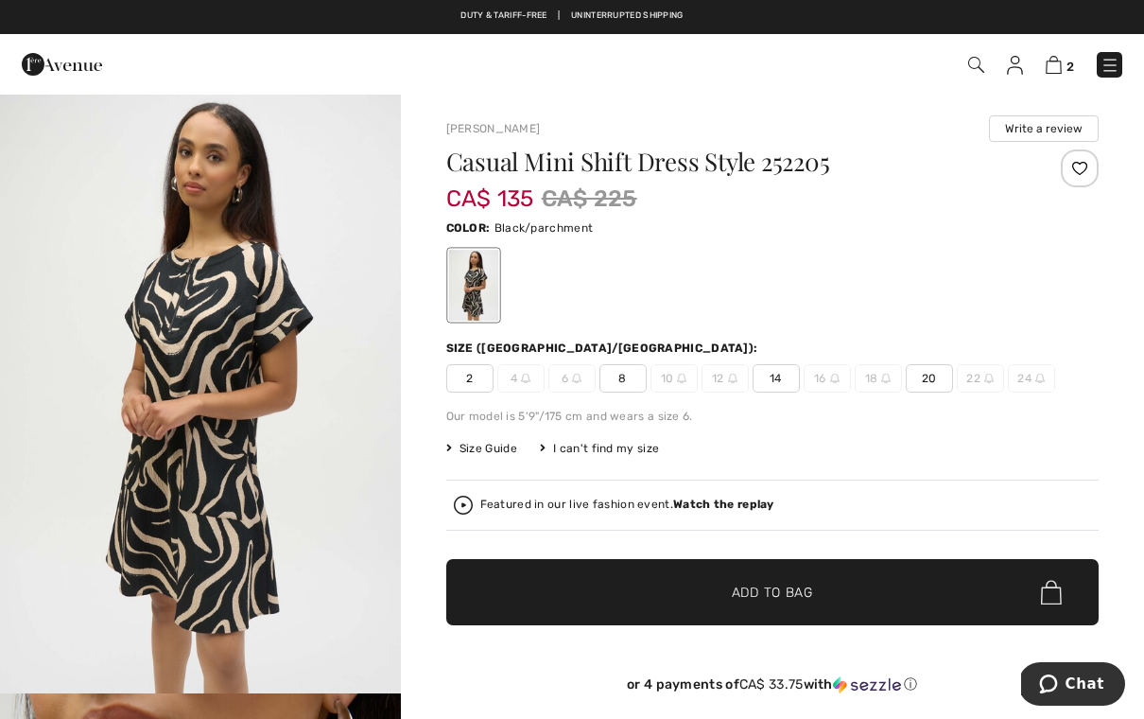
click at [467, 384] on span "2" at bounding box center [469, 378] width 47 height 28
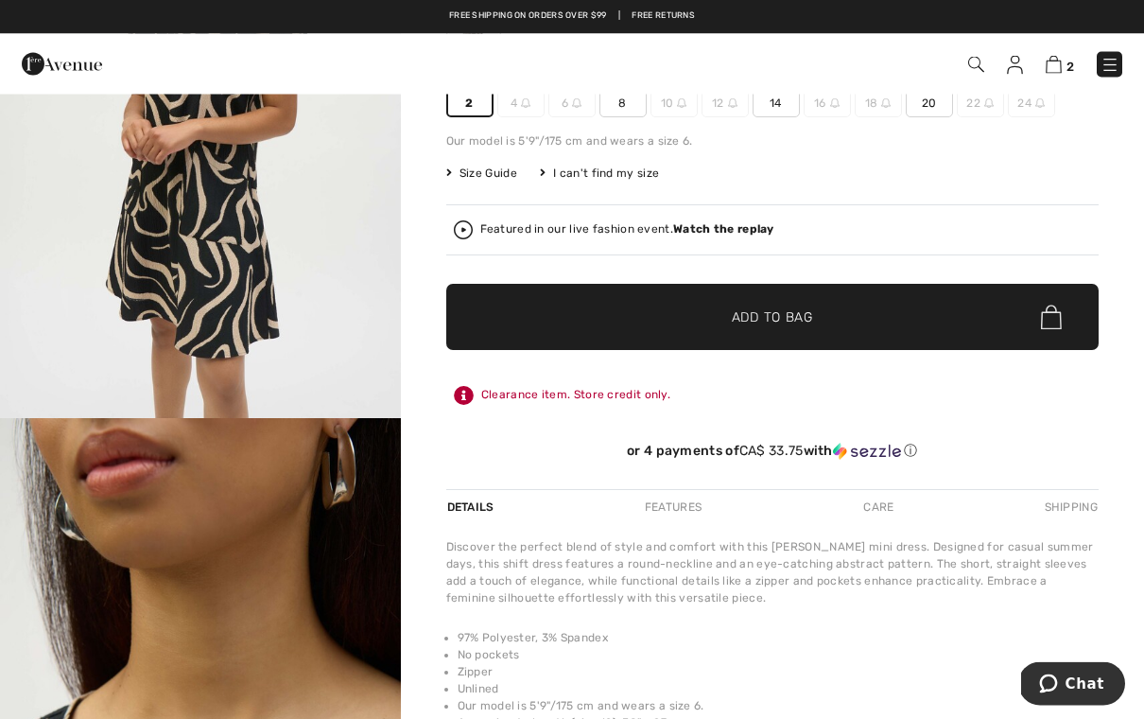
click at [311, 590] on img "2 / 4" at bounding box center [200, 719] width 401 height 601
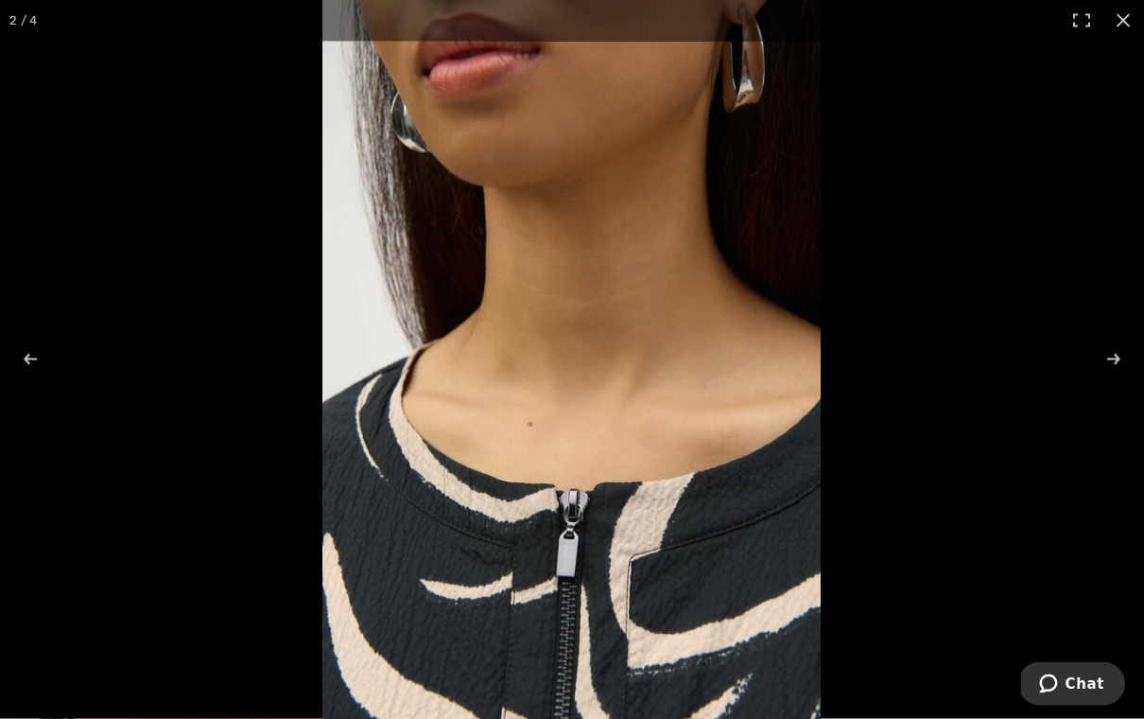
scroll to position [275, 0]
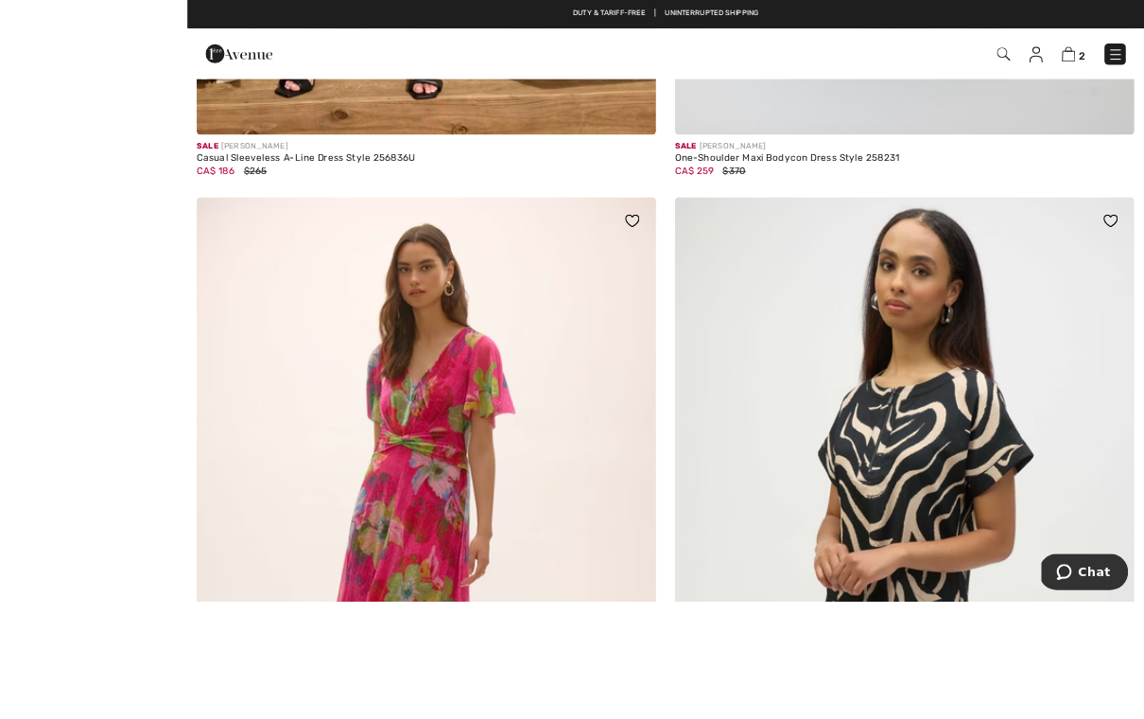
scroll to position [2914, 0]
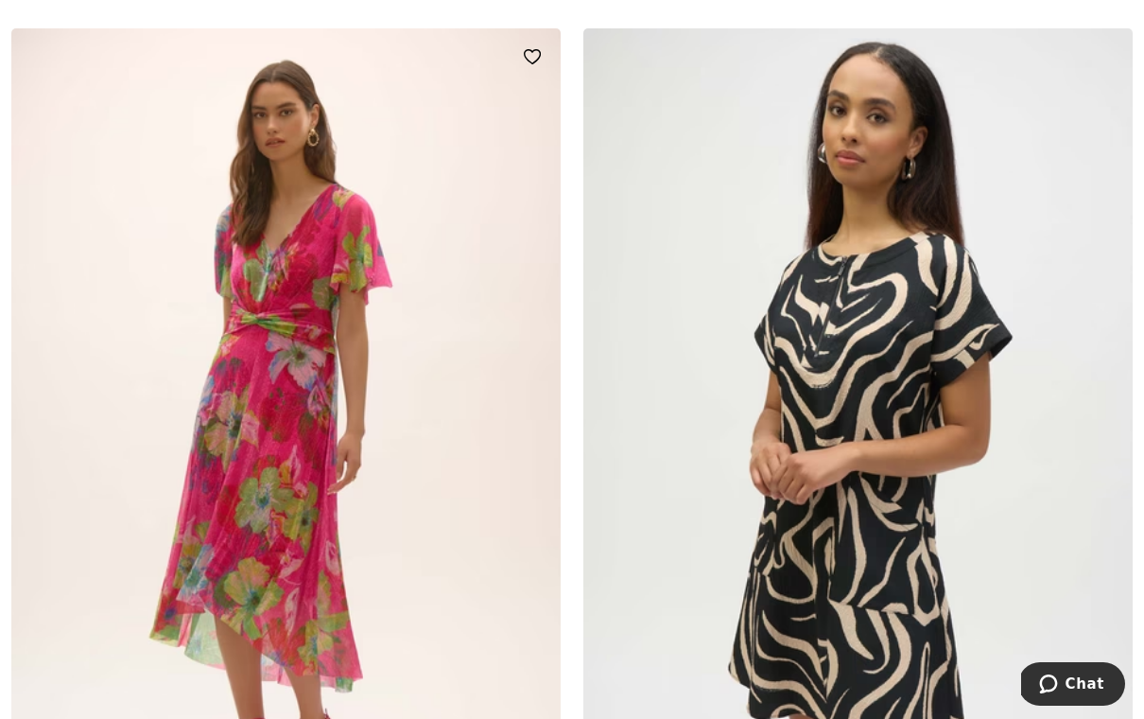
click at [473, 640] on img at bounding box center [286, 440] width 550 height 825
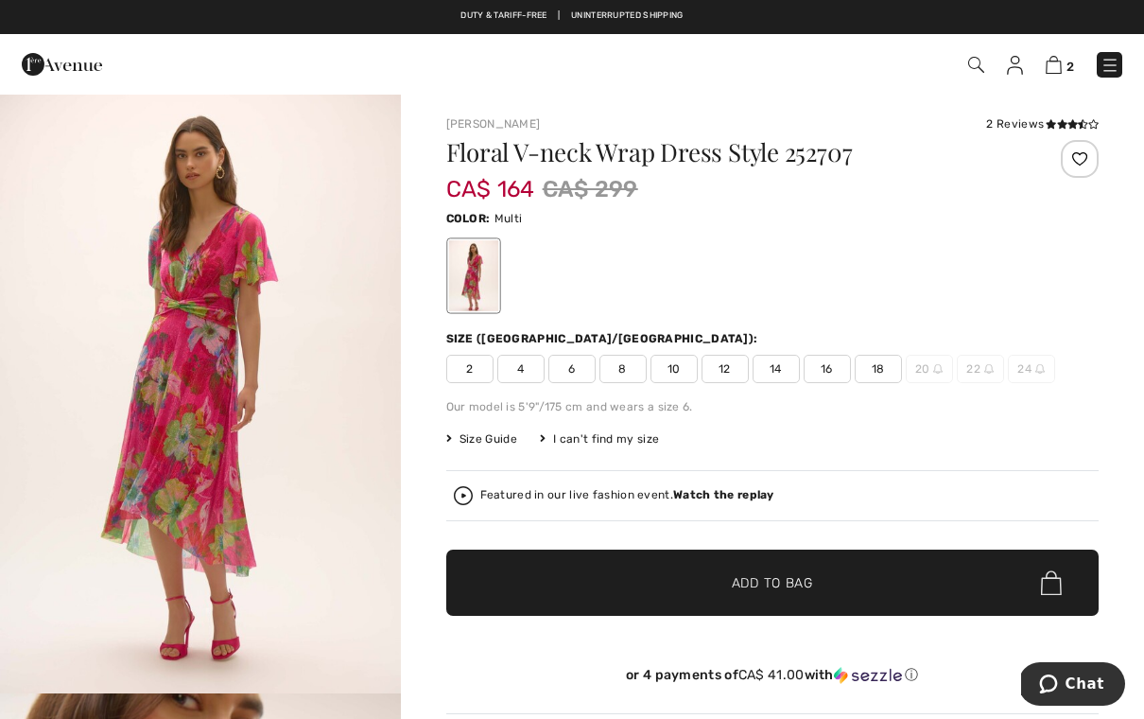
click at [471, 370] on span "2" at bounding box center [469, 369] width 47 height 28
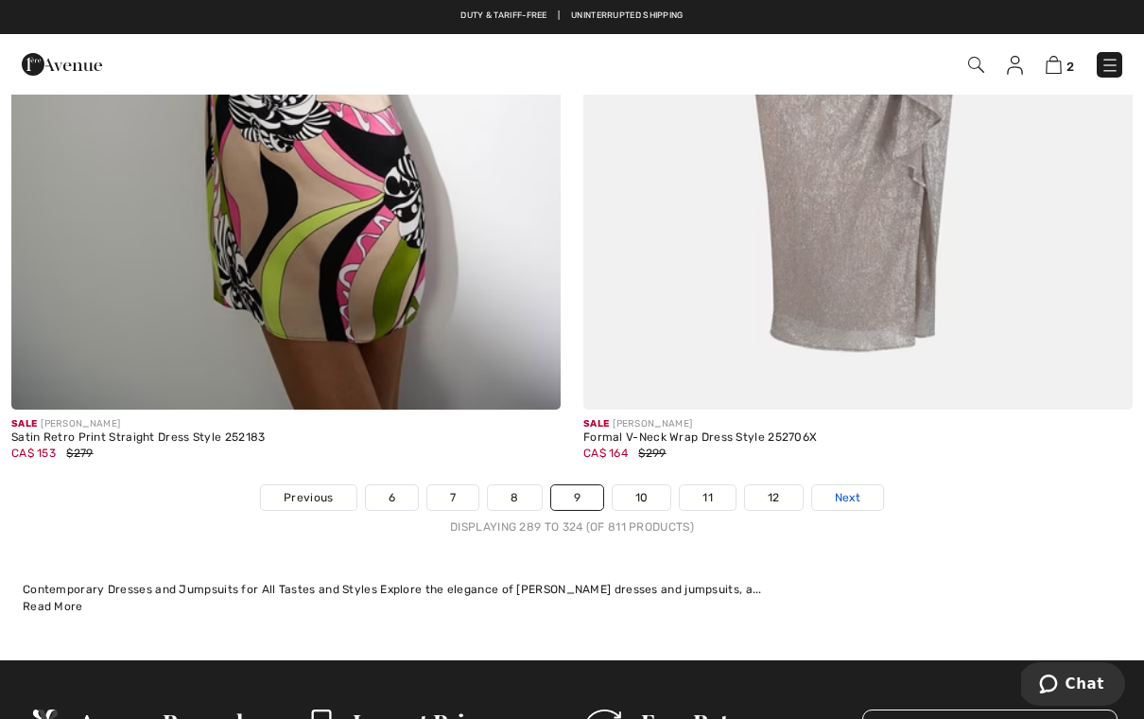
click at [859, 490] on span "Next" at bounding box center [848, 497] width 26 height 17
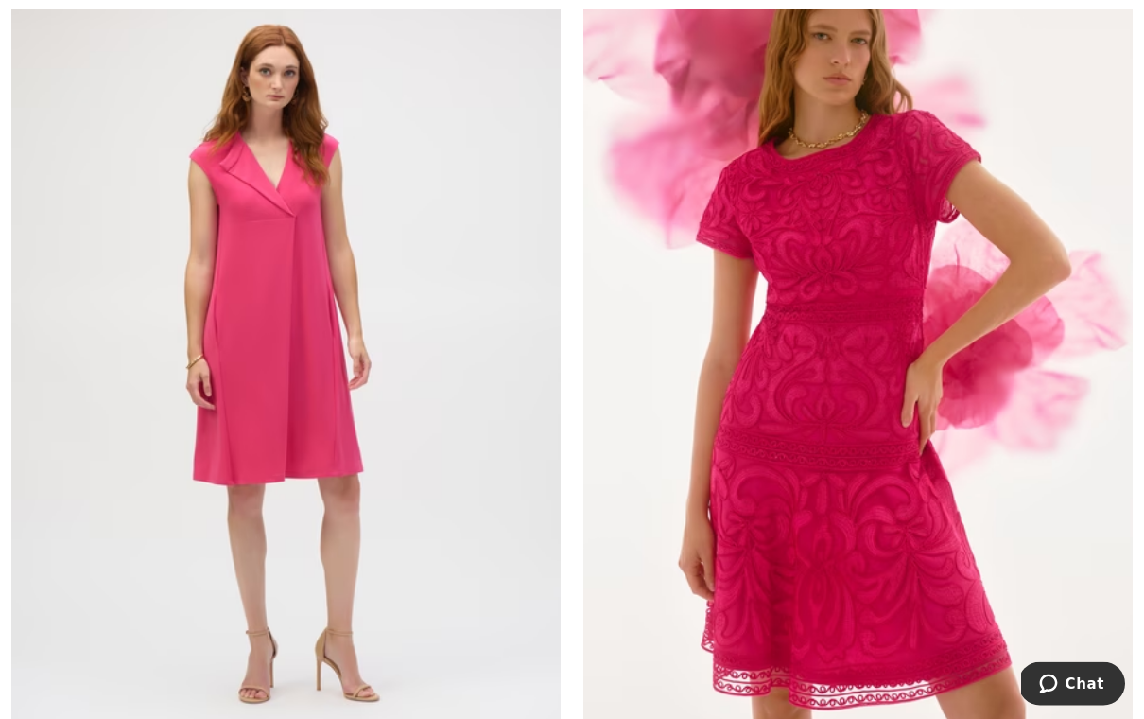
scroll to position [3890, 0]
click at [1065, 404] on img at bounding box center [859, 363] width 550 height 825
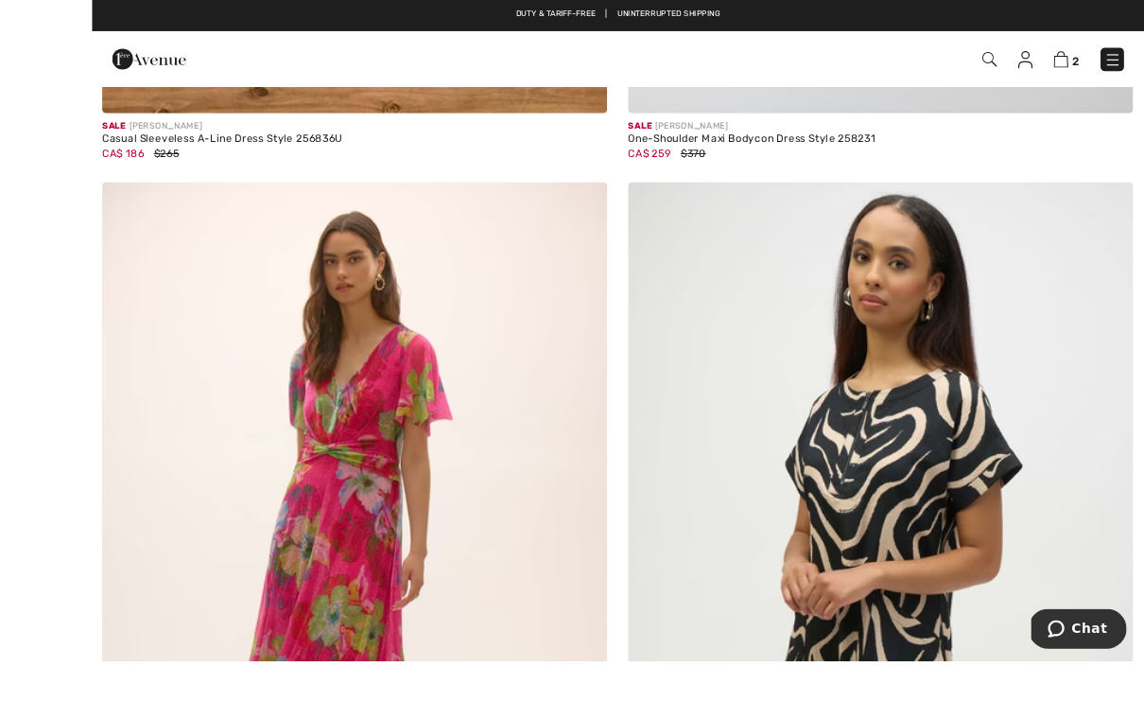
scroll to position [2923, 0]
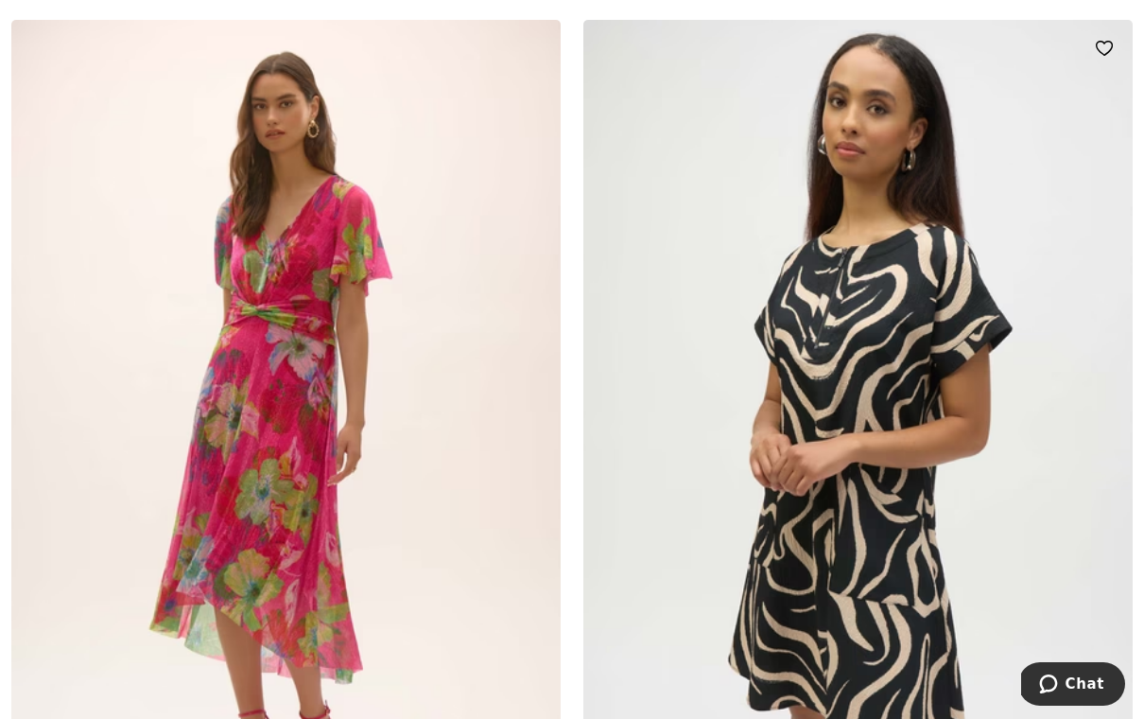
click at [958, 412] on img at bounding box center [859, 432] width 550 height 825
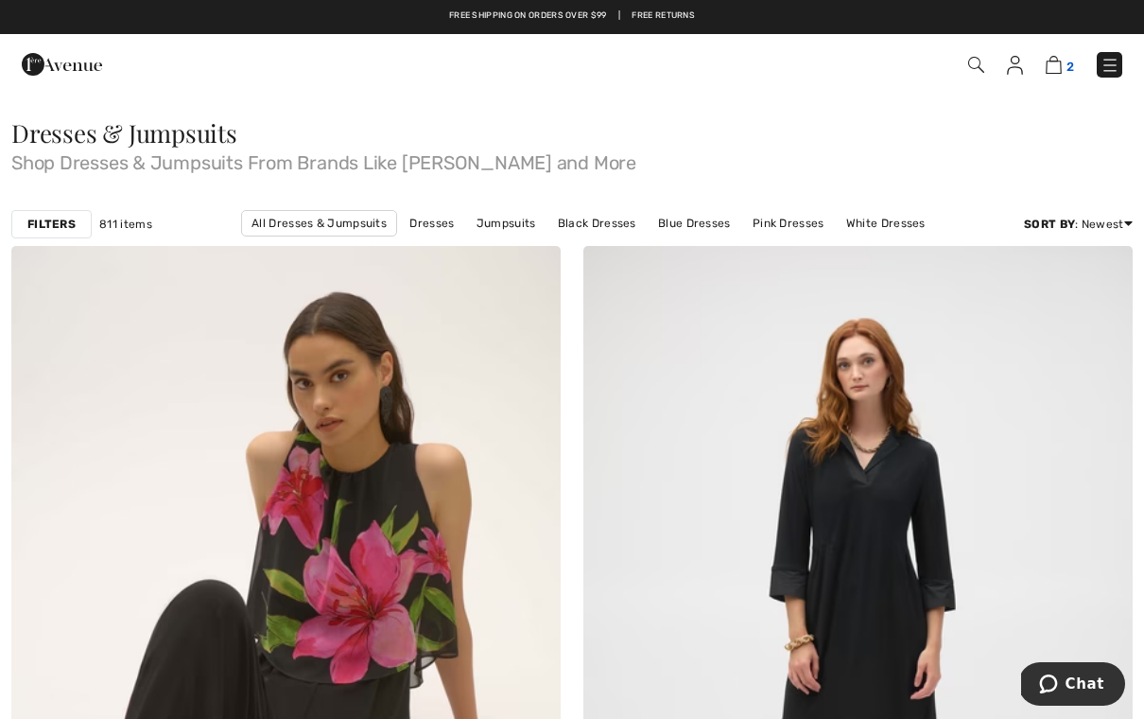
click at [1058, 59] on img at bounding box center [1054, 65] width 16 height 18
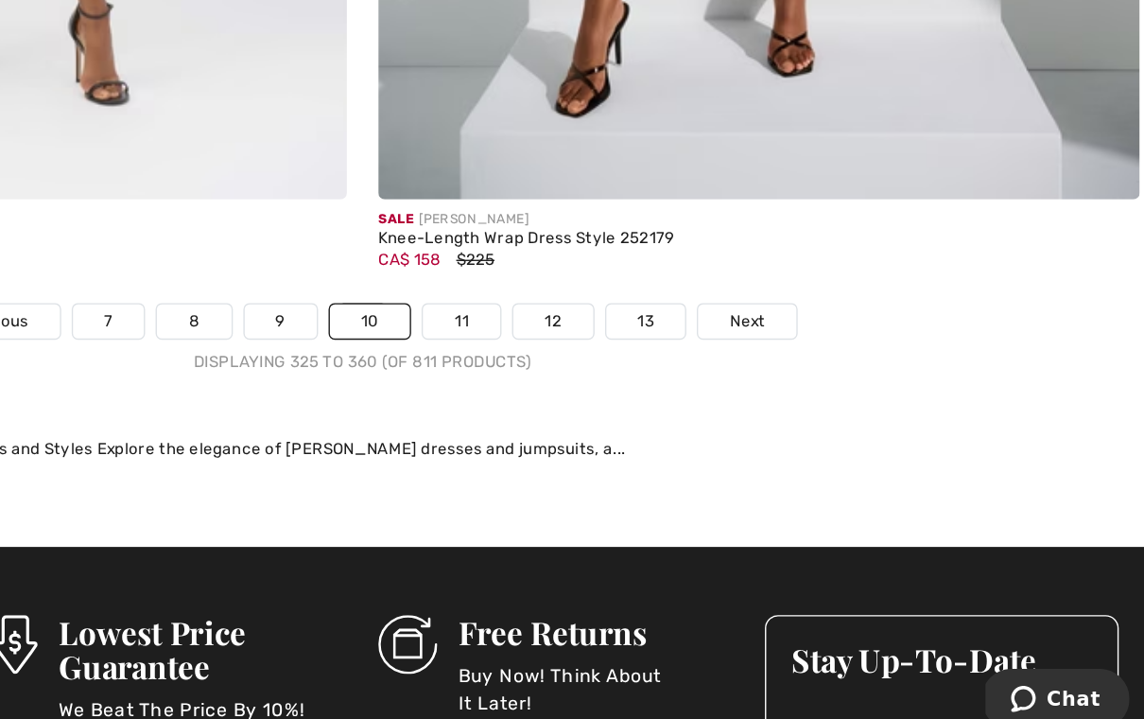
scroll to position [16433, 0]
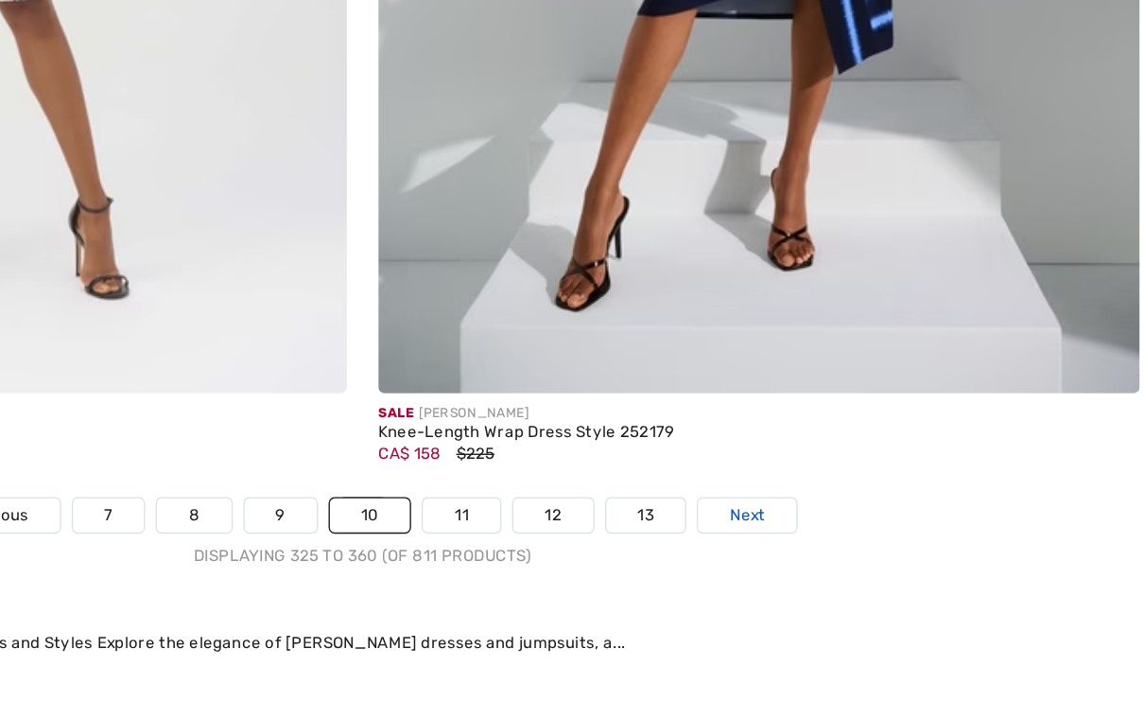
click at [837, 403] on span "Next" at bounding box center [850, 411] width 26 height 17
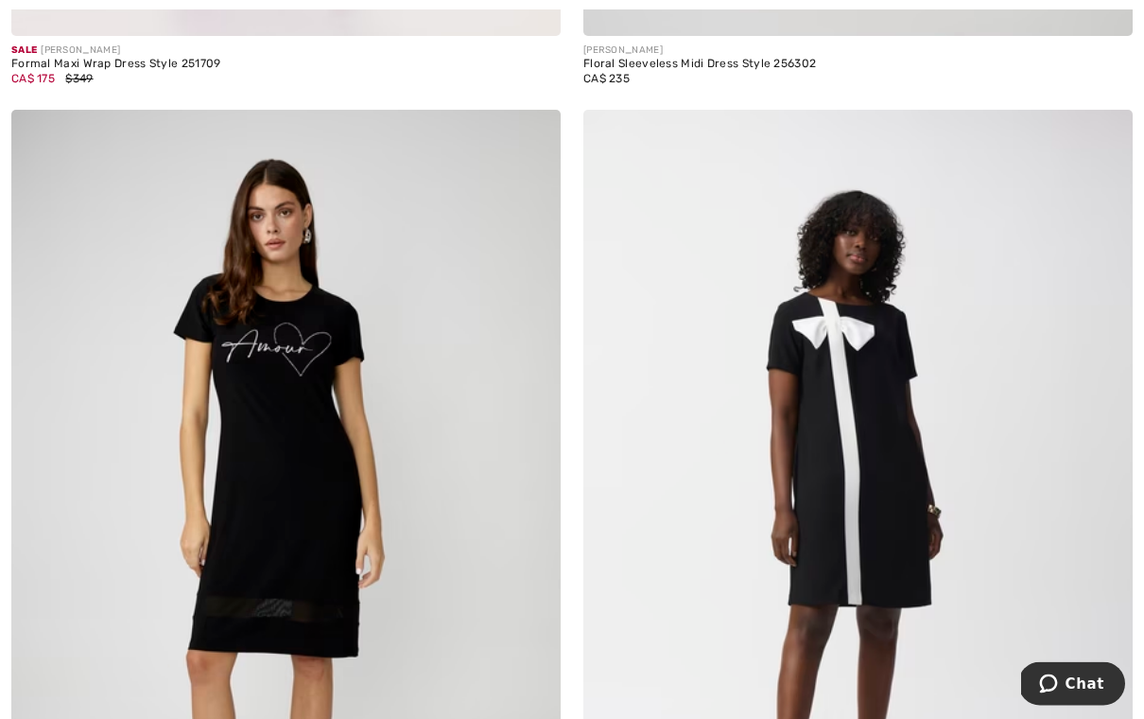
scroll to position [4636, 0]
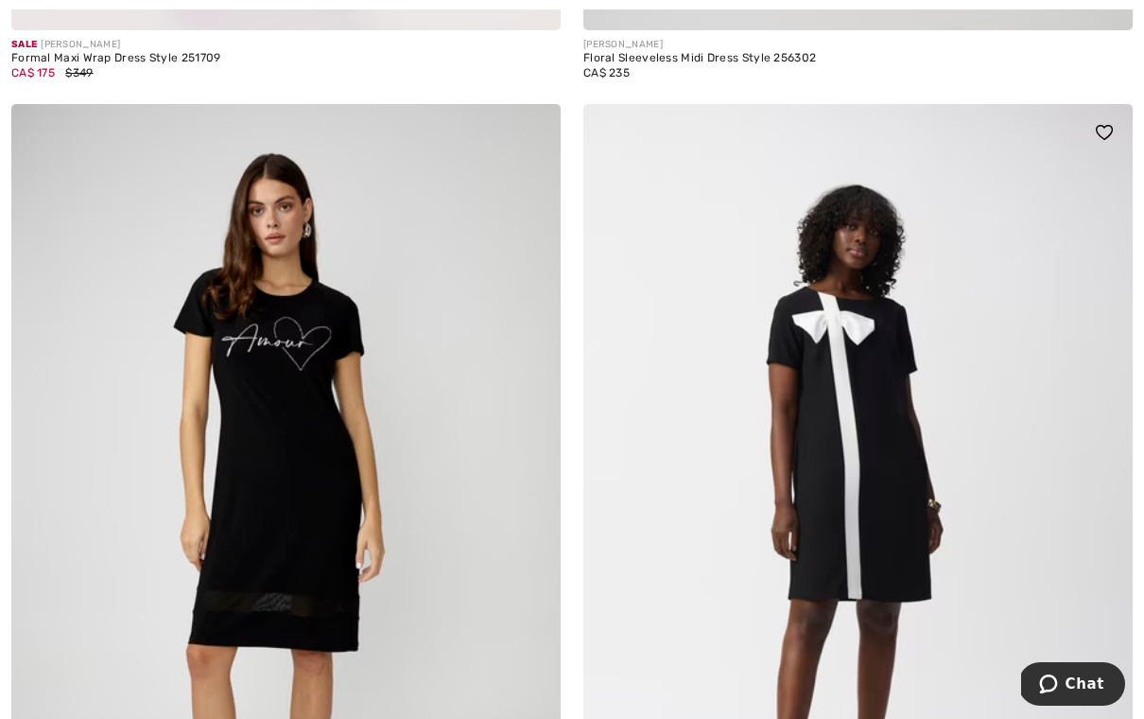
click at [893, 510] on img at bounding box center [859, 516] width 550 height 825
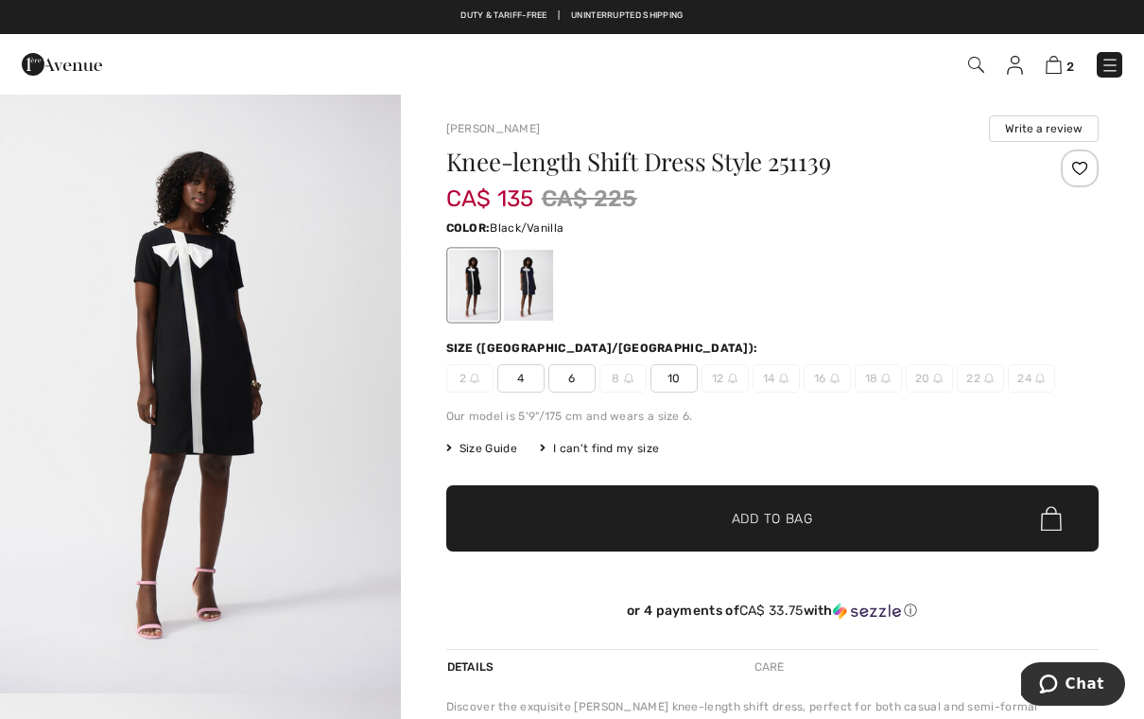
click at [482, 311] on div at bounding box center [472, 285] width 49 height 71
click at [475, 294] on div at bounding box center [472, 285] width 49 height 71
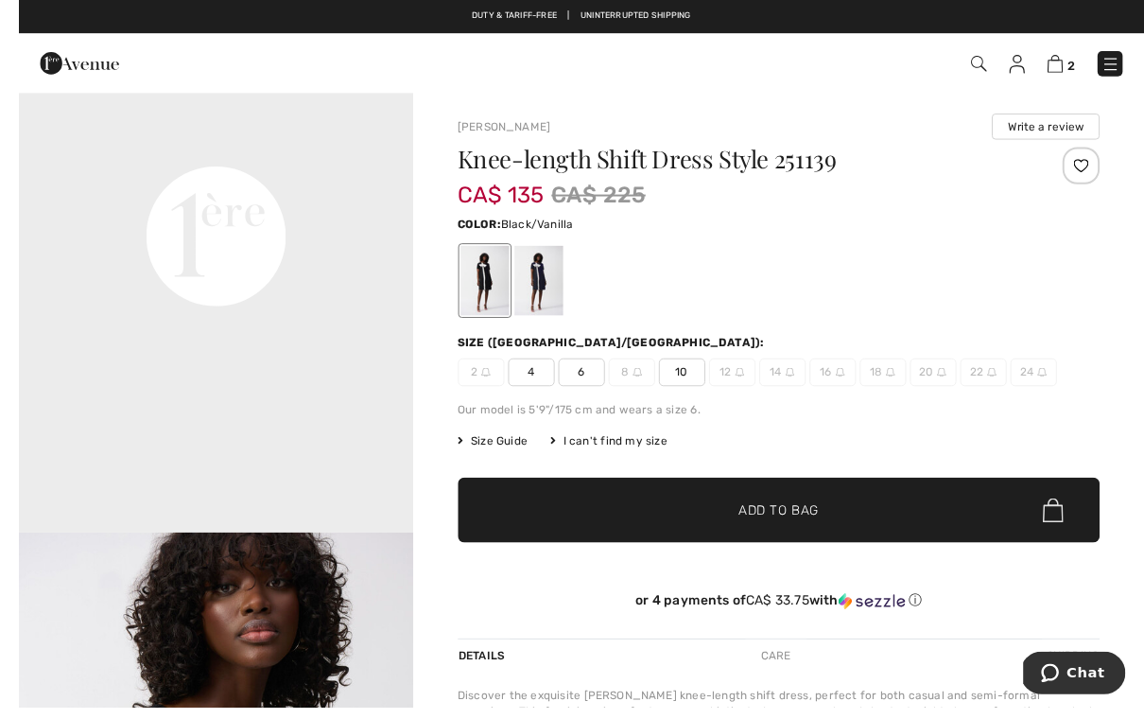
scroll to position [2, 0]
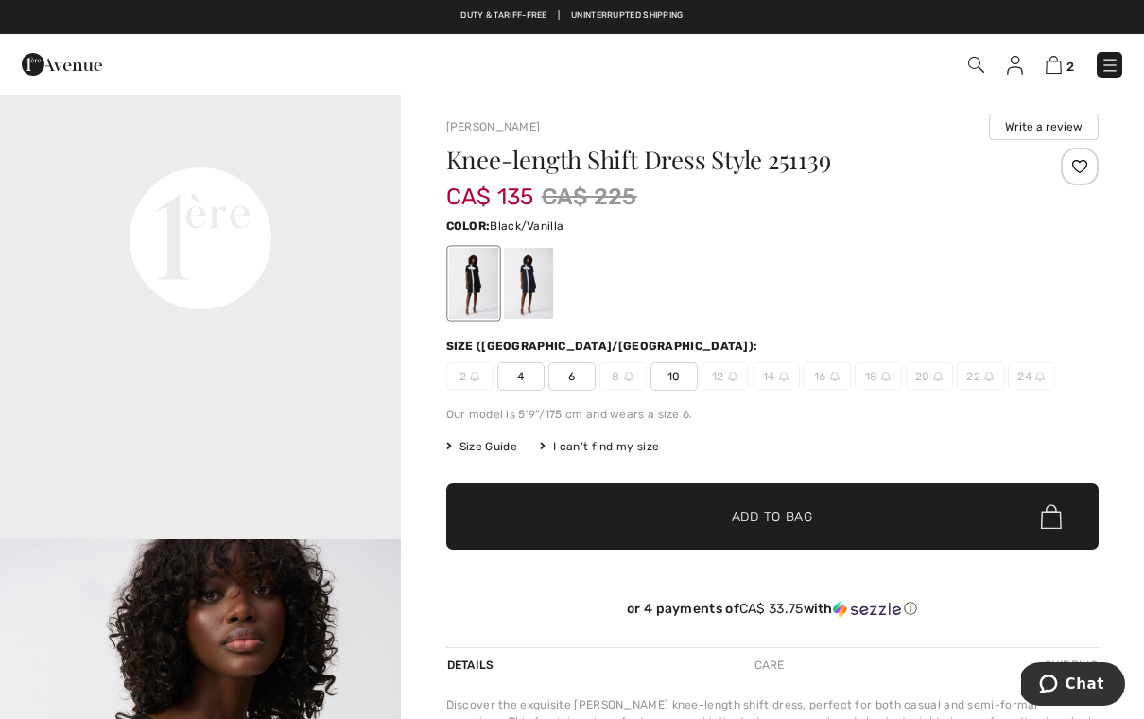
click at [527, 383] on span "4" at bounding box center [521, 376] width 47 height 28
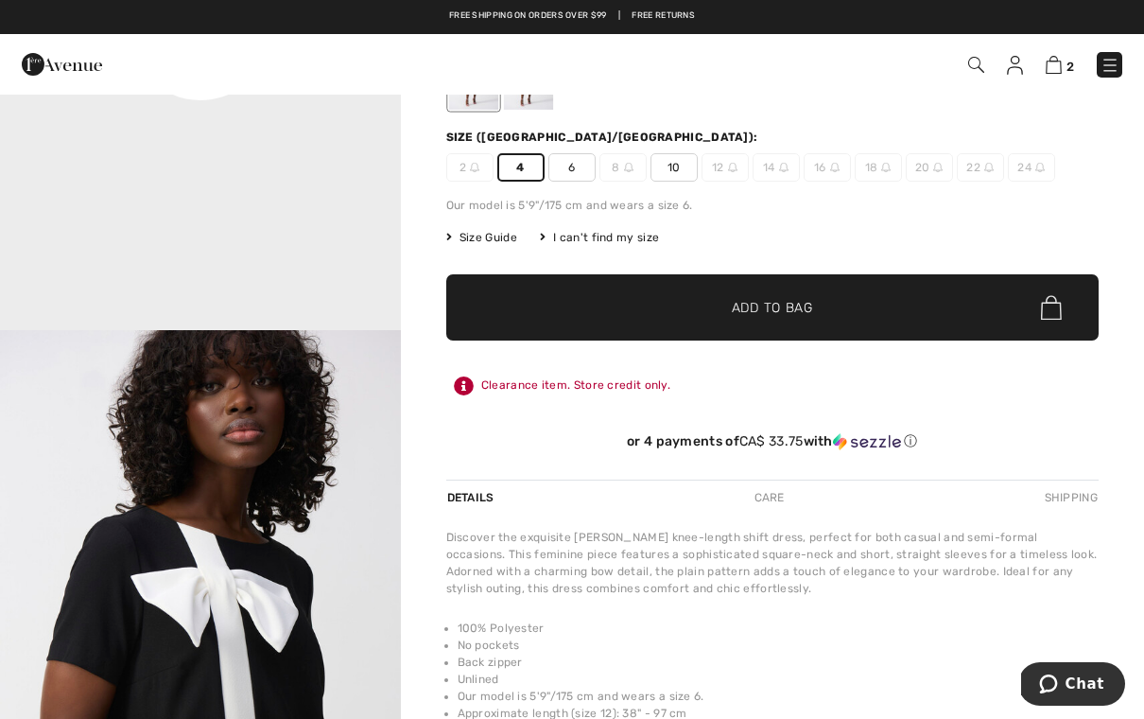
scroll to position [0, 0]
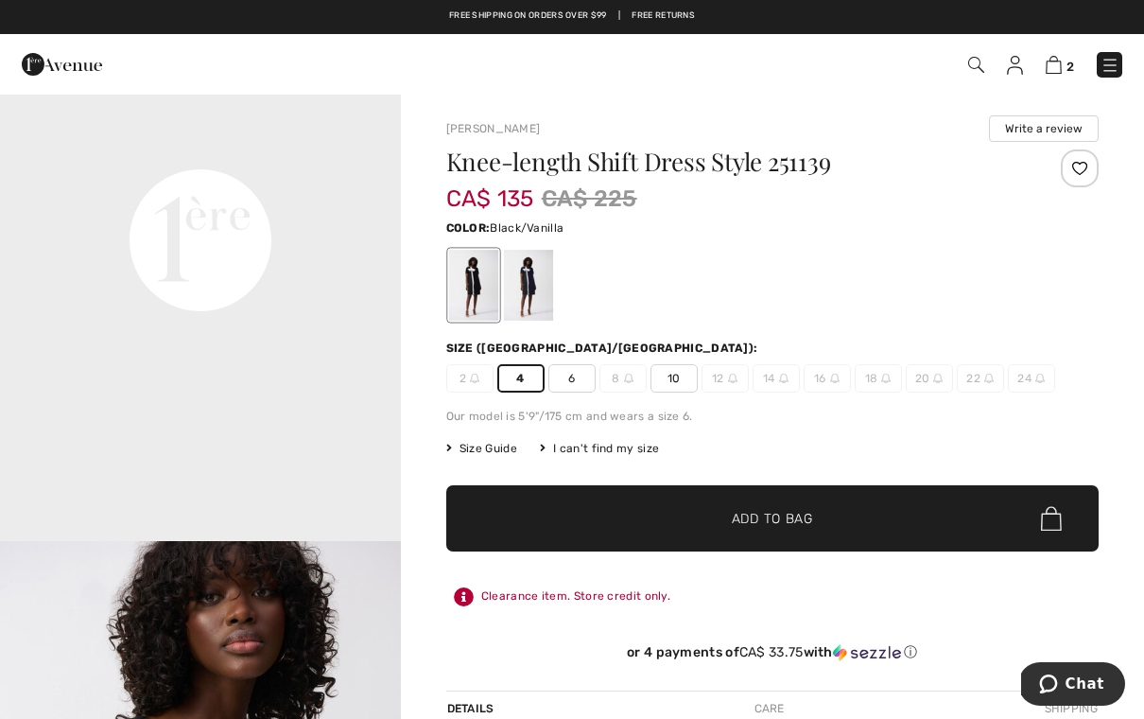
click at [515, 454] on span "Size Guide" at bounding box center [481, 448] width 71 height 17
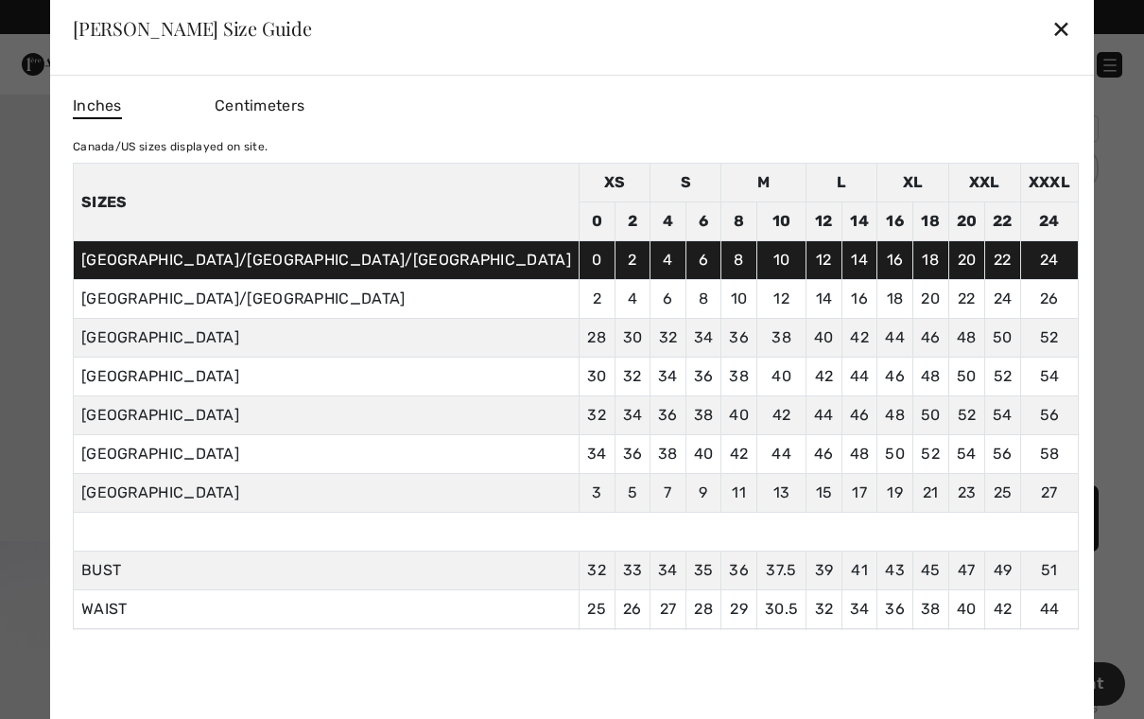
click at [579, 460] on td "34" at bounding box center [597, 454] width 36 height 39
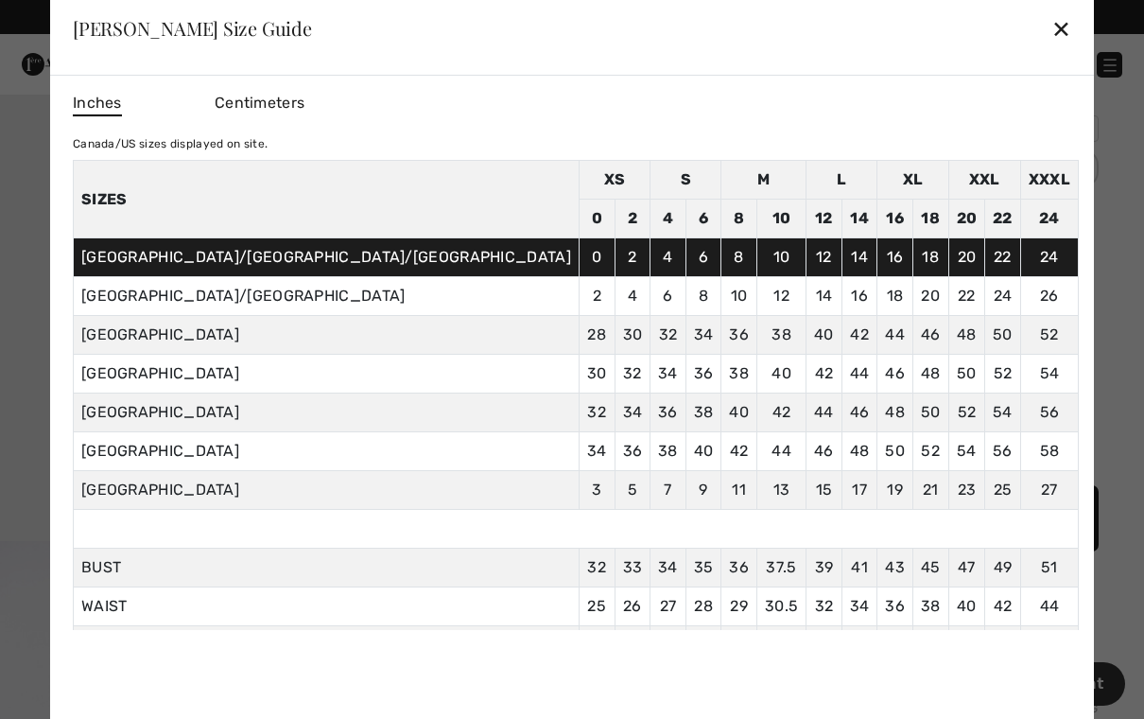
click at [1052, 36] on div "✕" at bounding box center [1062, 29] width 20 height 40
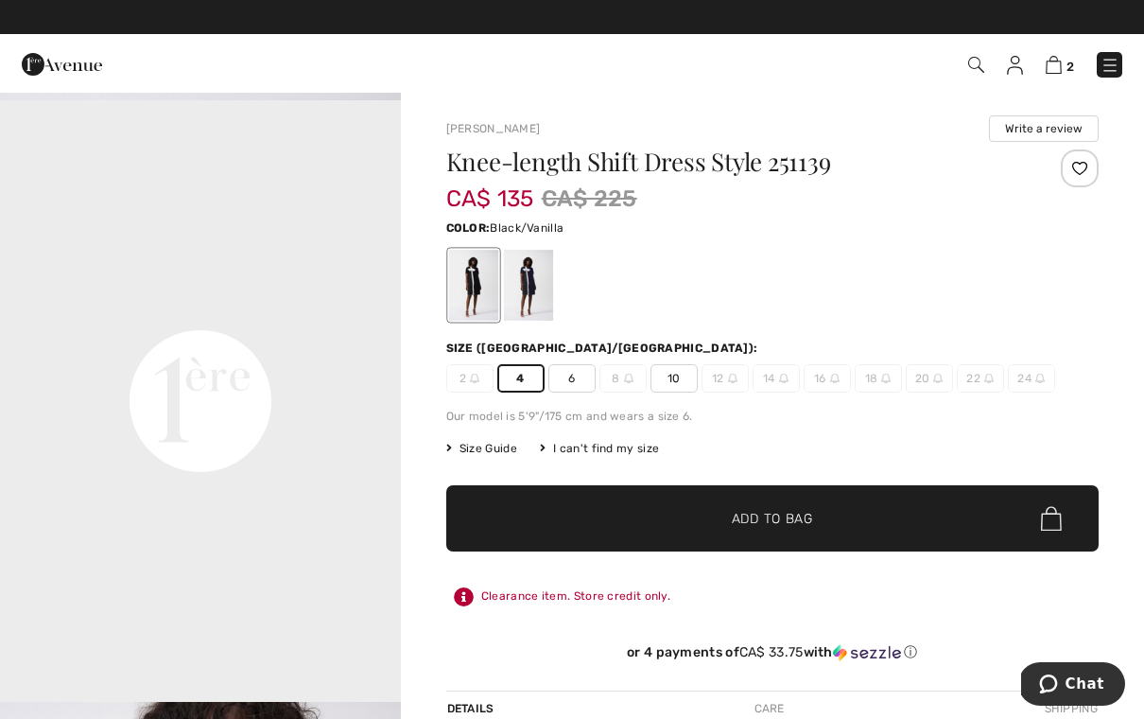
scroll to position [1192, 0]
click at [461, 393] on div "Knee-length Shift Dress Style 251139 CA$ 135 CA$ 225 Color: Black/Vanilla Size …" at bounding box center [773, 419] width 654 height 541
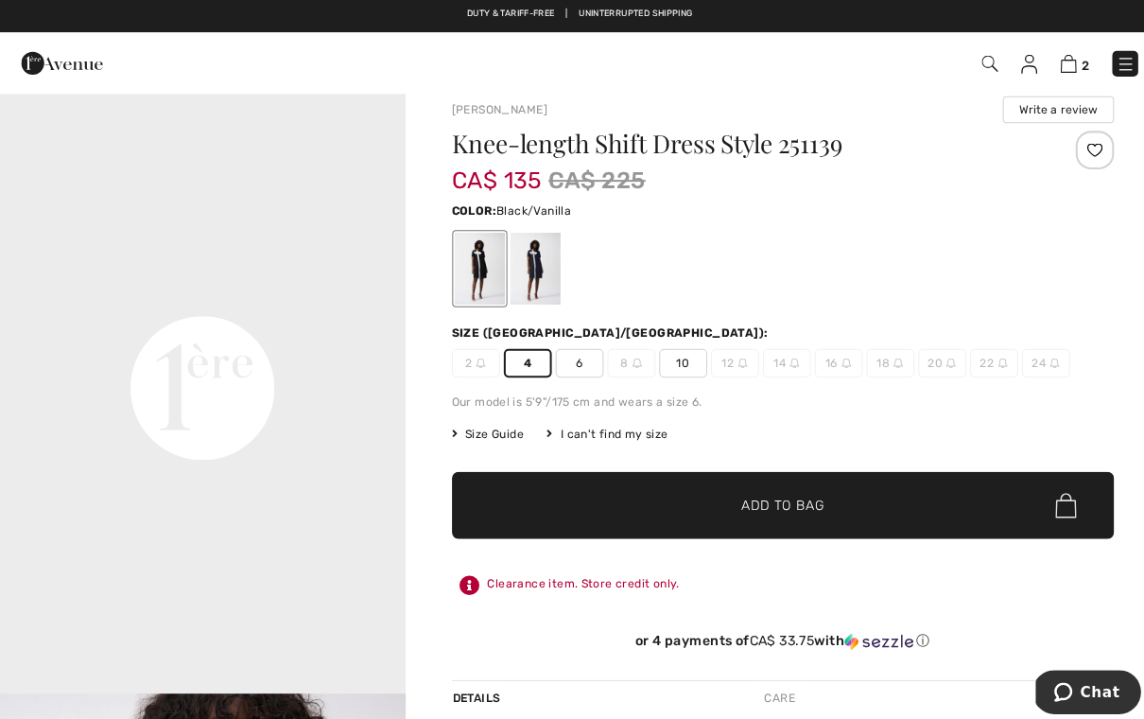
scroll to position [0, 0]
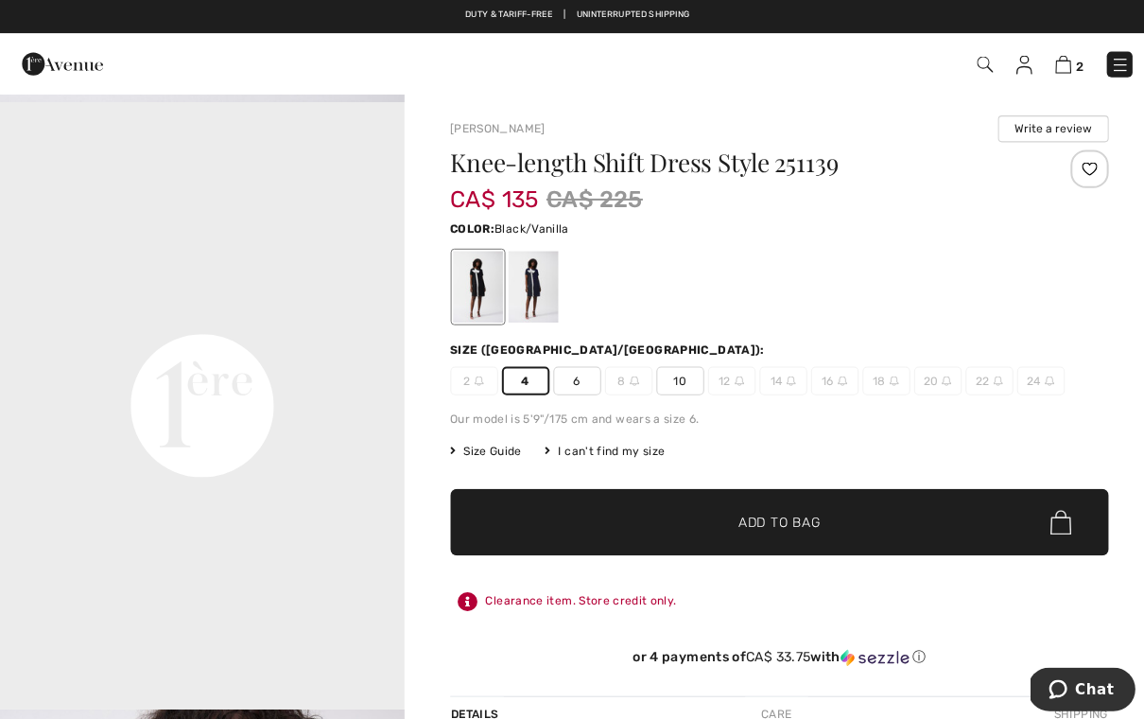
click at [777, 525] on span "Add to Bag" at bounding box center [772, 519] width 81 height 20
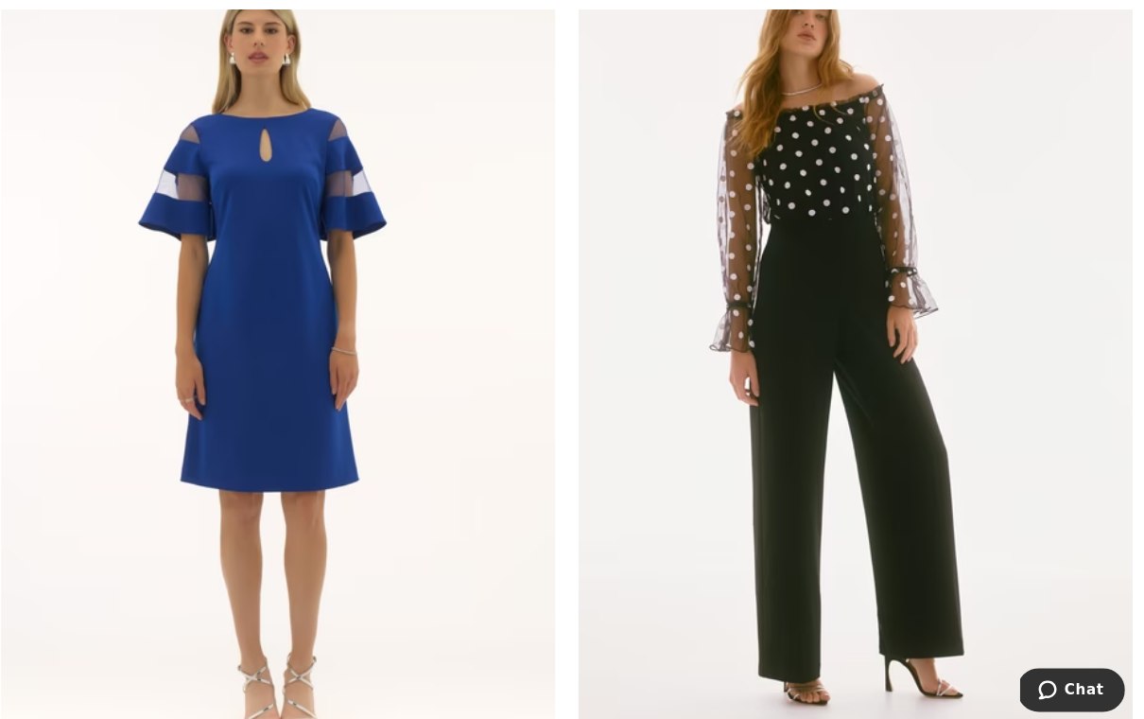
scroll to position [8570, 0]
click at [367, 447] on img at bounding box center [286, 355] width 550 height 825
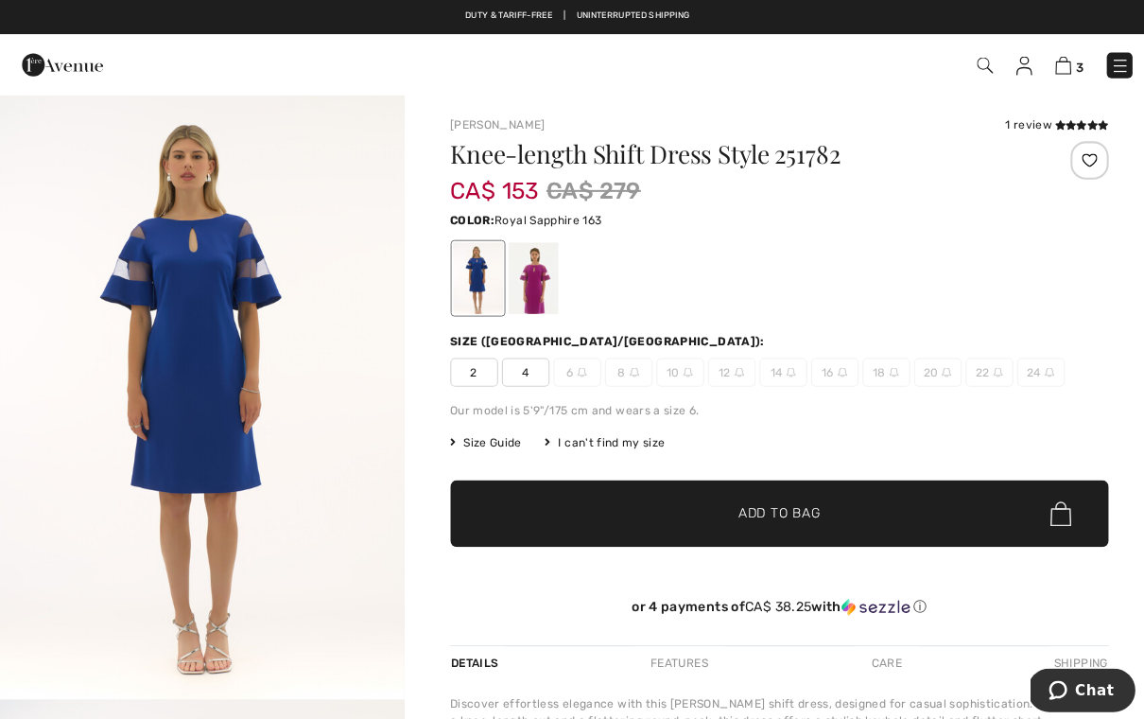
click at [471, 374] on span "2" at bounding box center [469, 369] width 47 height 28
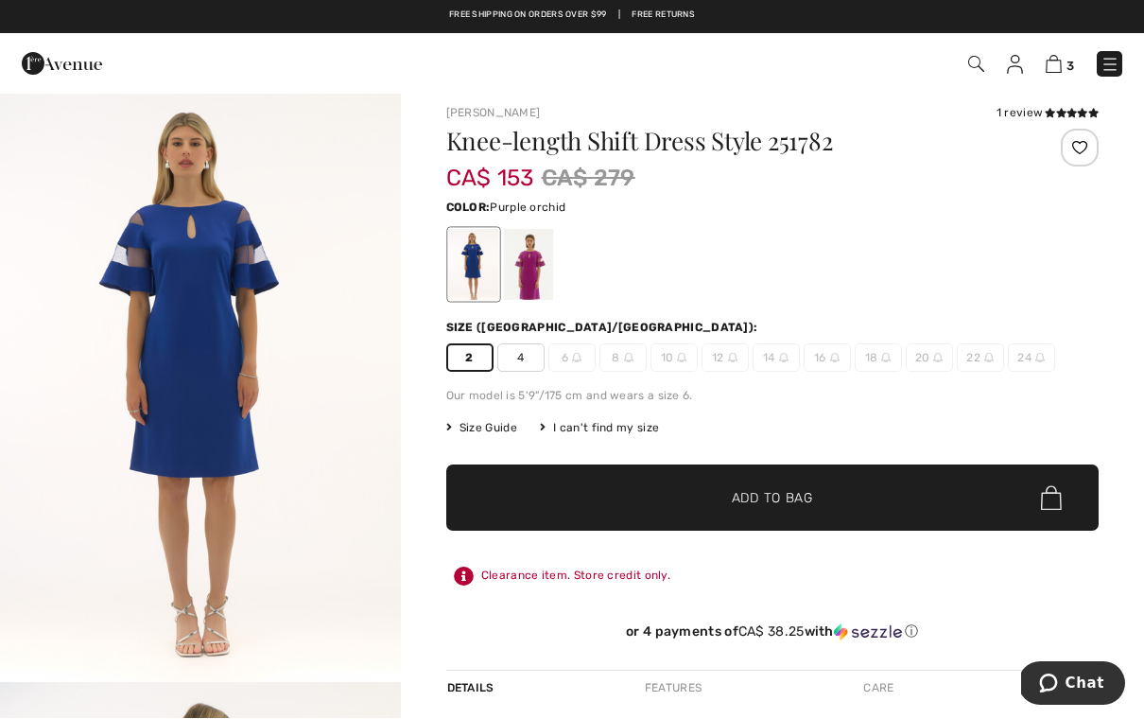
scroll to position [11, 0]
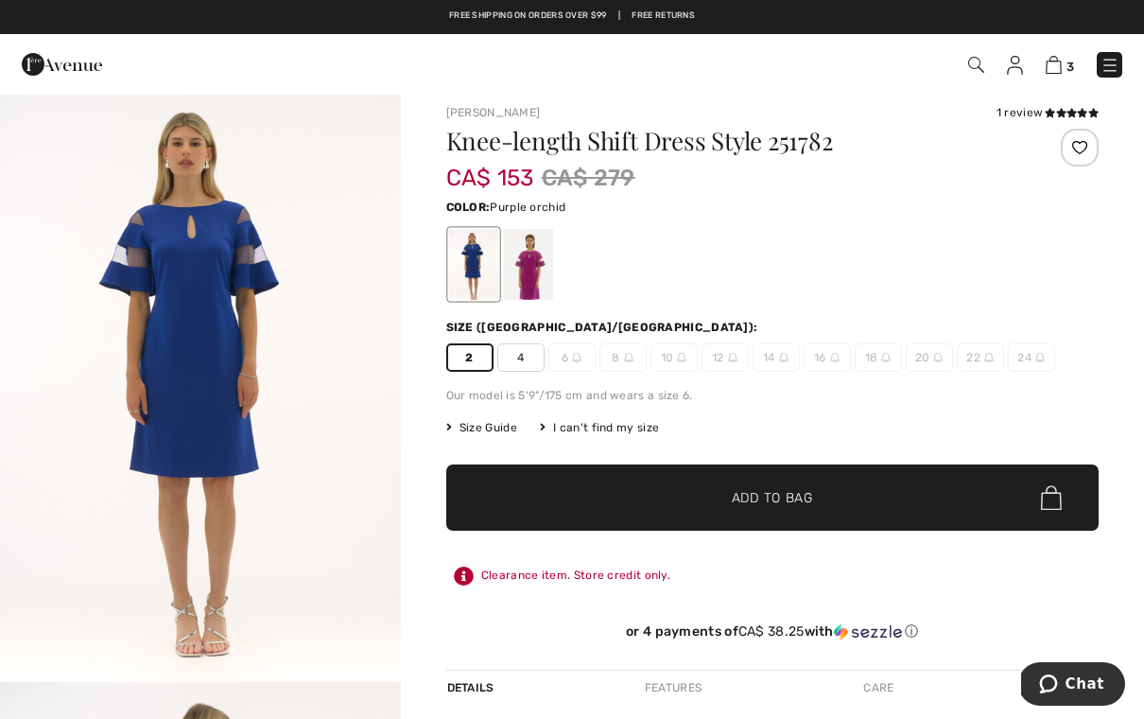
click at [529, 279] on div at bounding box center [527, 264] width 49 height 71
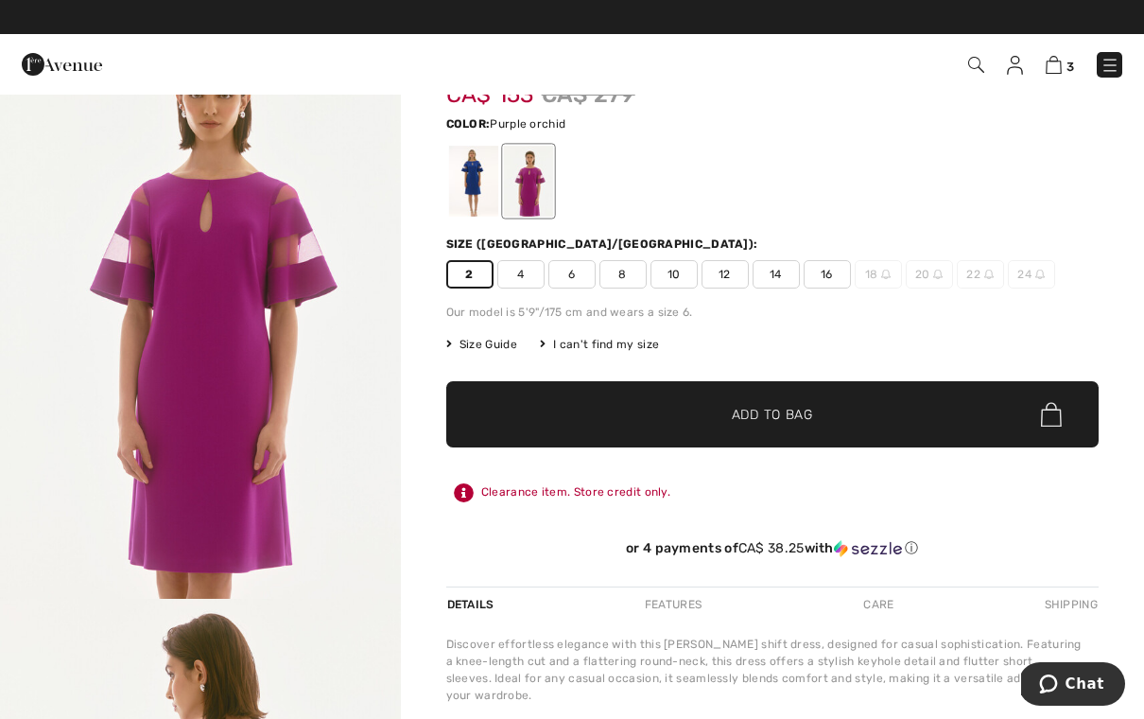
scroll to position [0, 0]
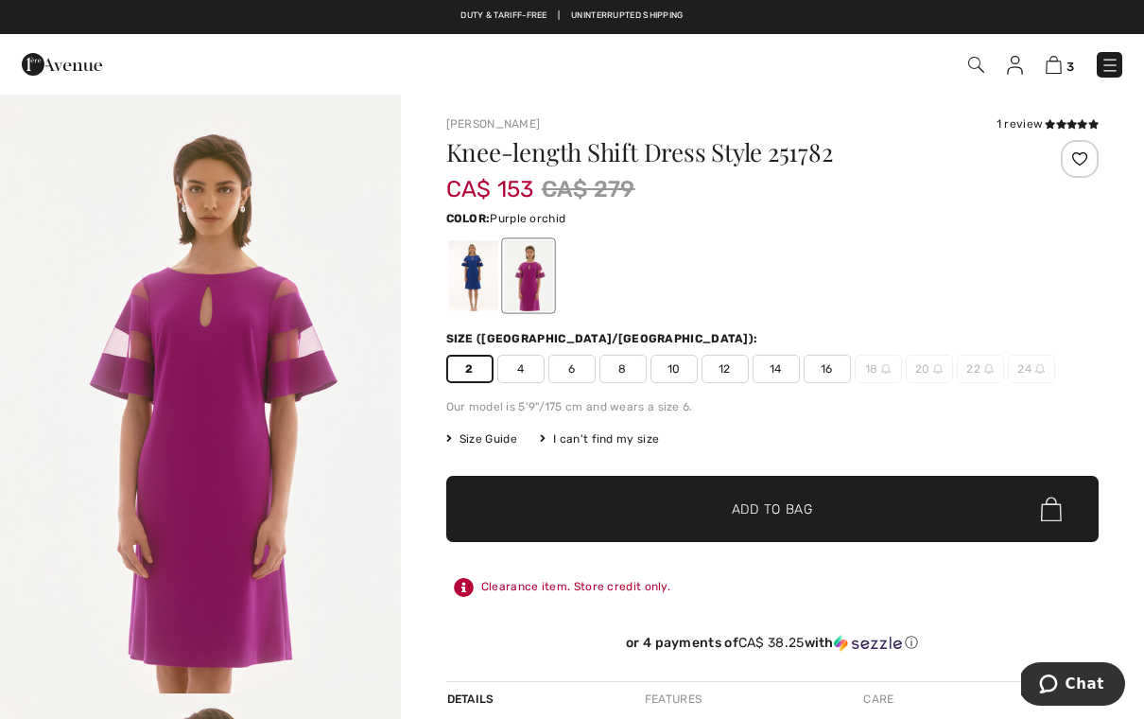
click at [482, 288] on div at bounding box center [472, 275] width 49 height 71
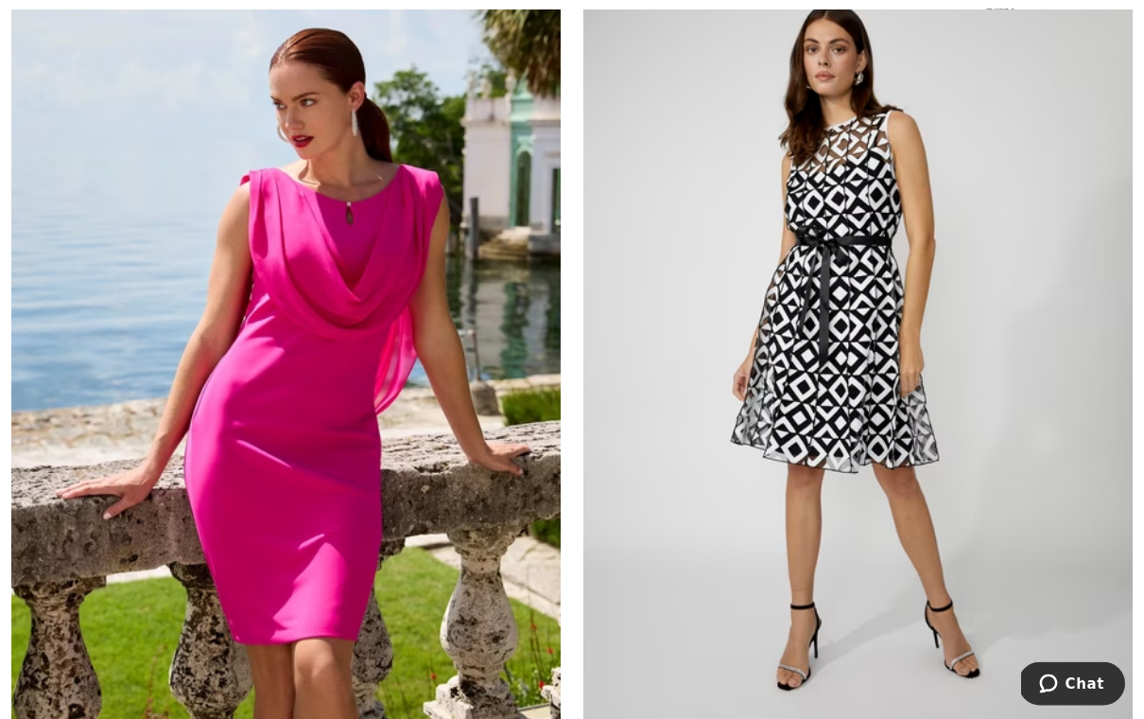
scroll to position [12405, 0]
click at [433, 464] on img at bounding box center [286, 344] width 550 height 825
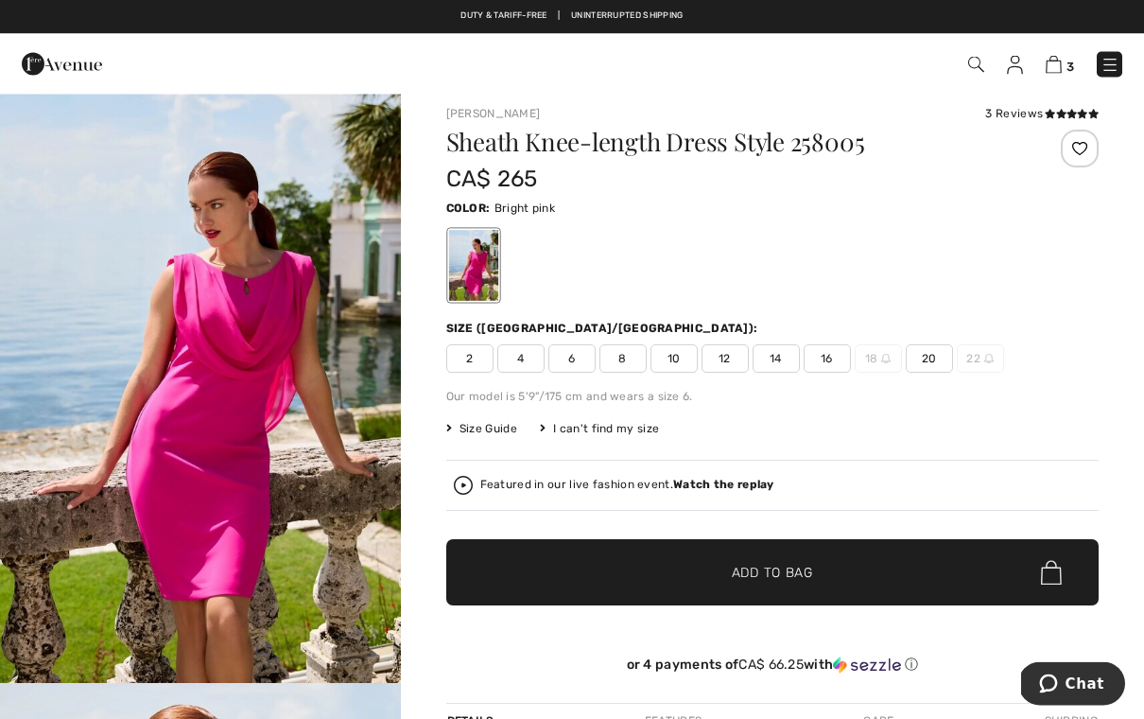
scroll to position [17, 0]
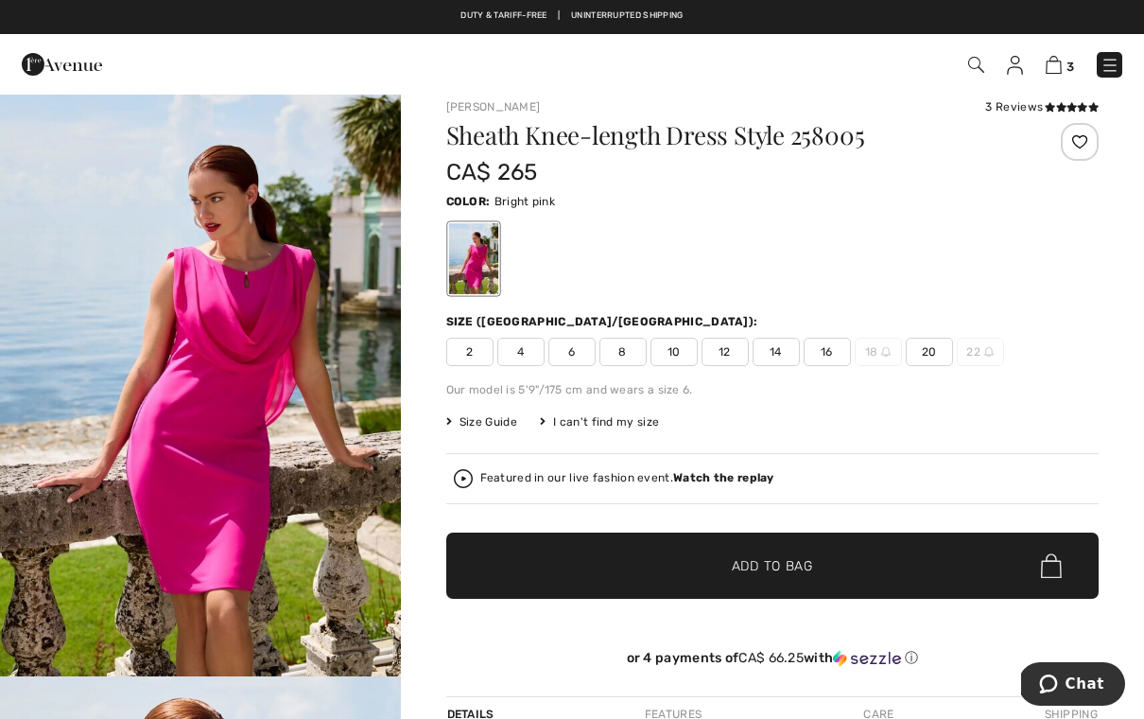
click at [477, 350] on span "2" at bounding box center [469, 352] width 47 height 28
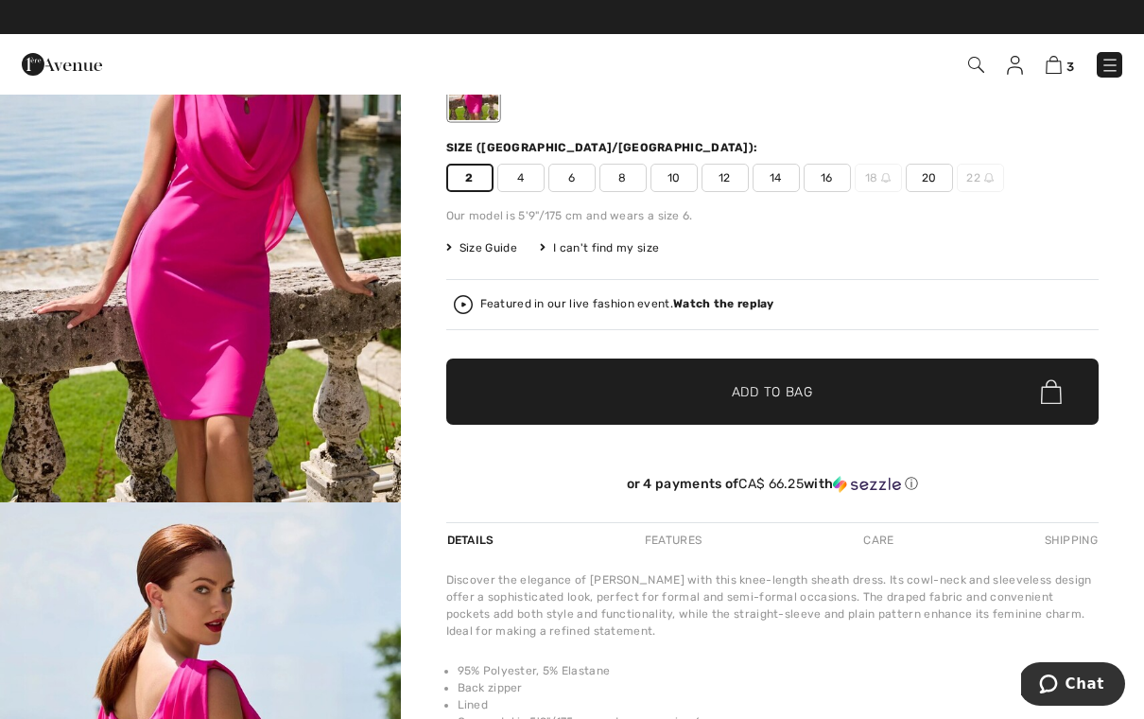
scroll to position [0, 0]
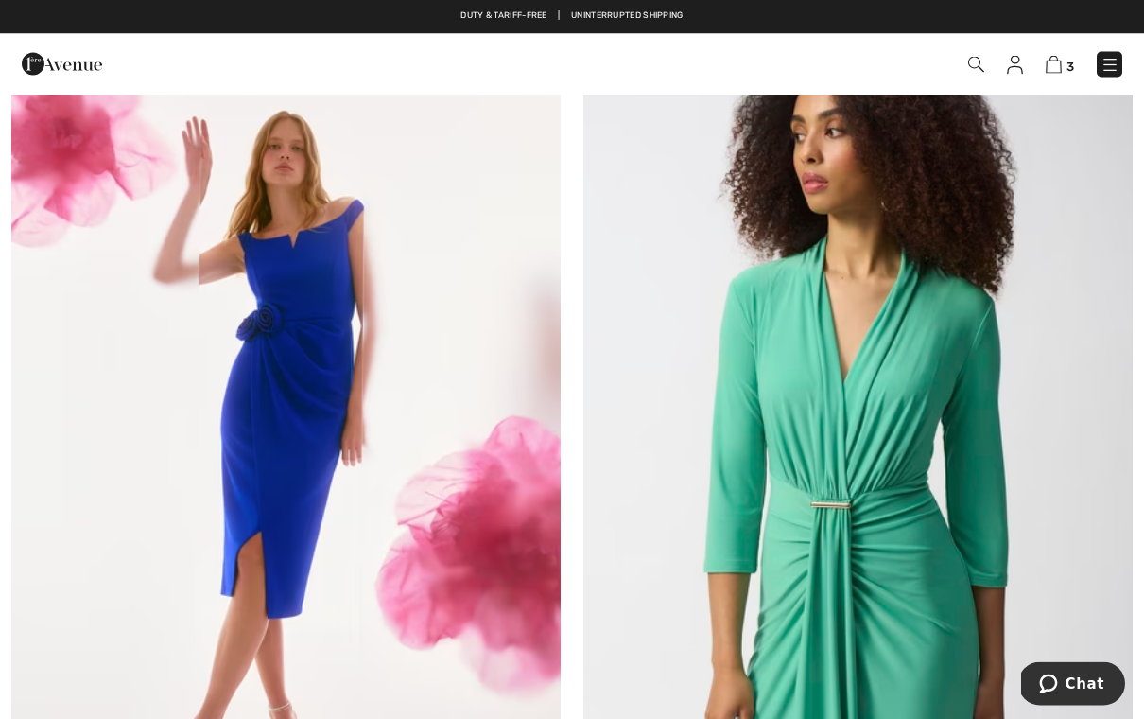
scroll to position [15875, 0]
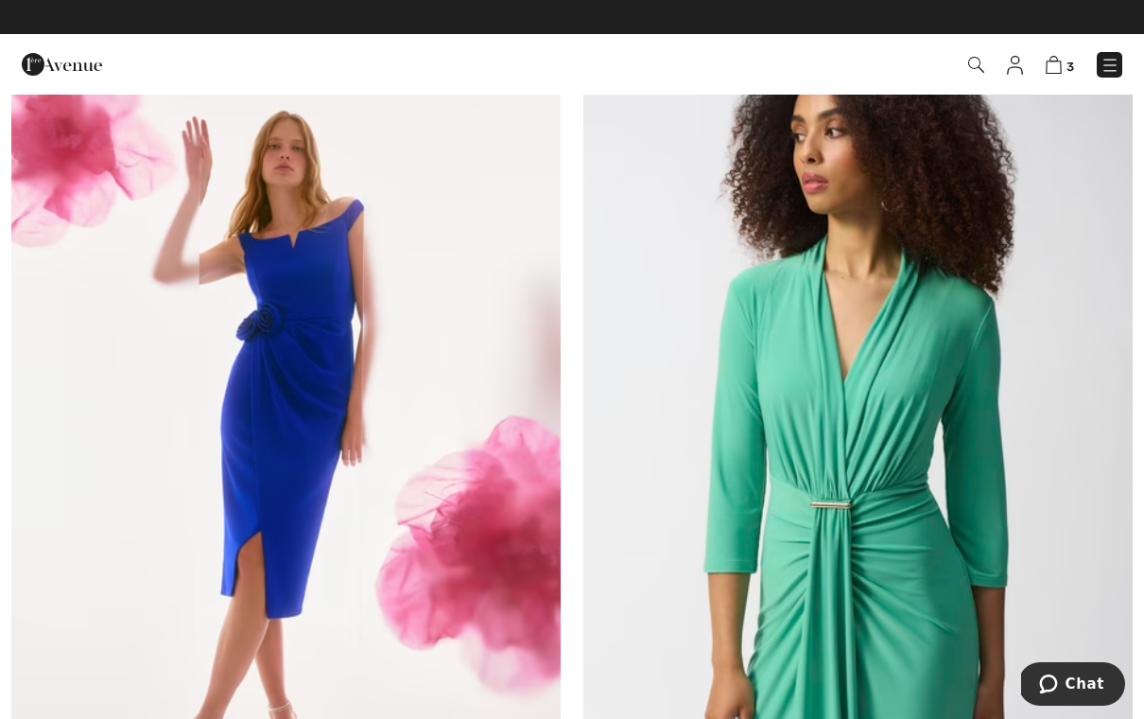
click at [446, 512] on img at bounding box center [286, 469] width 550 height 825
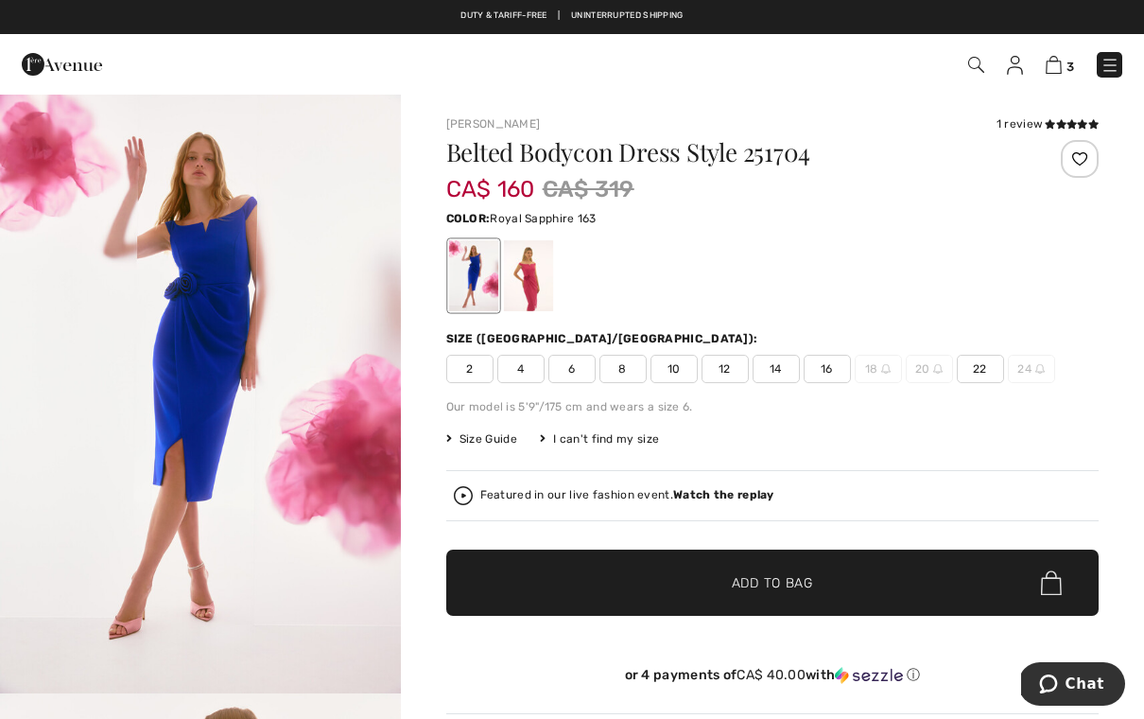
click at [484, 288] on div at bounding box center [472, 275] width 49 height 71
click at [541, 277] on div at bounding box center [527, 275] width 49 height 71
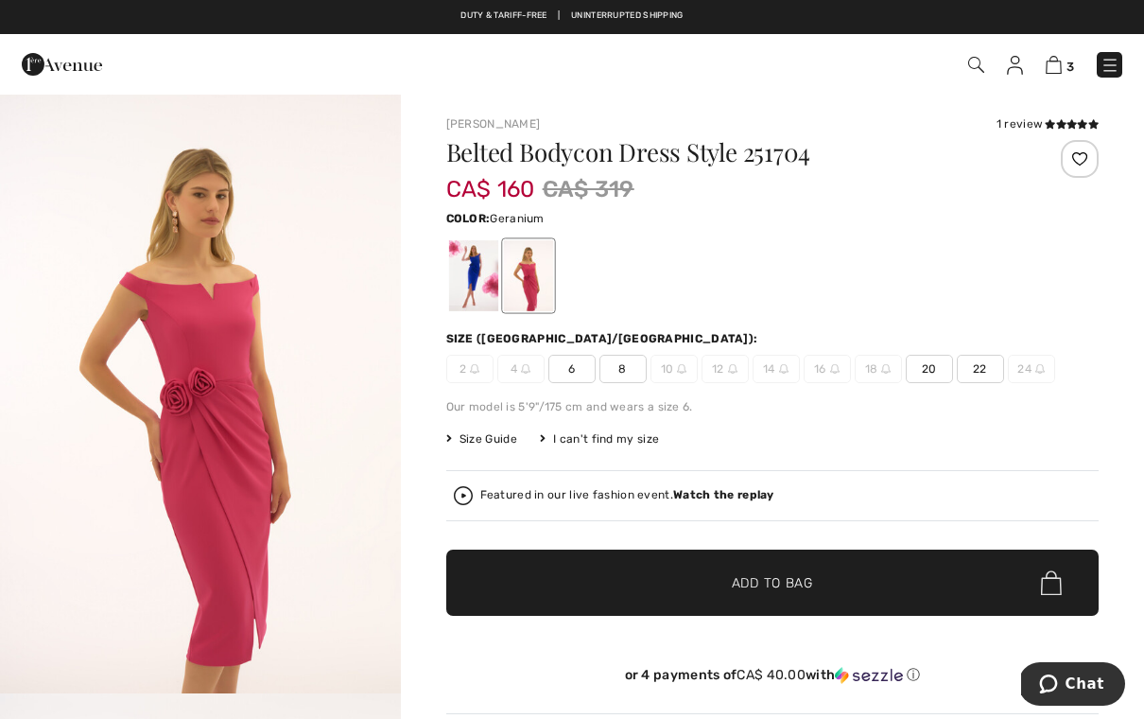
click at [465, 293] on div at bounding box center [472, 275] width 49 height 71
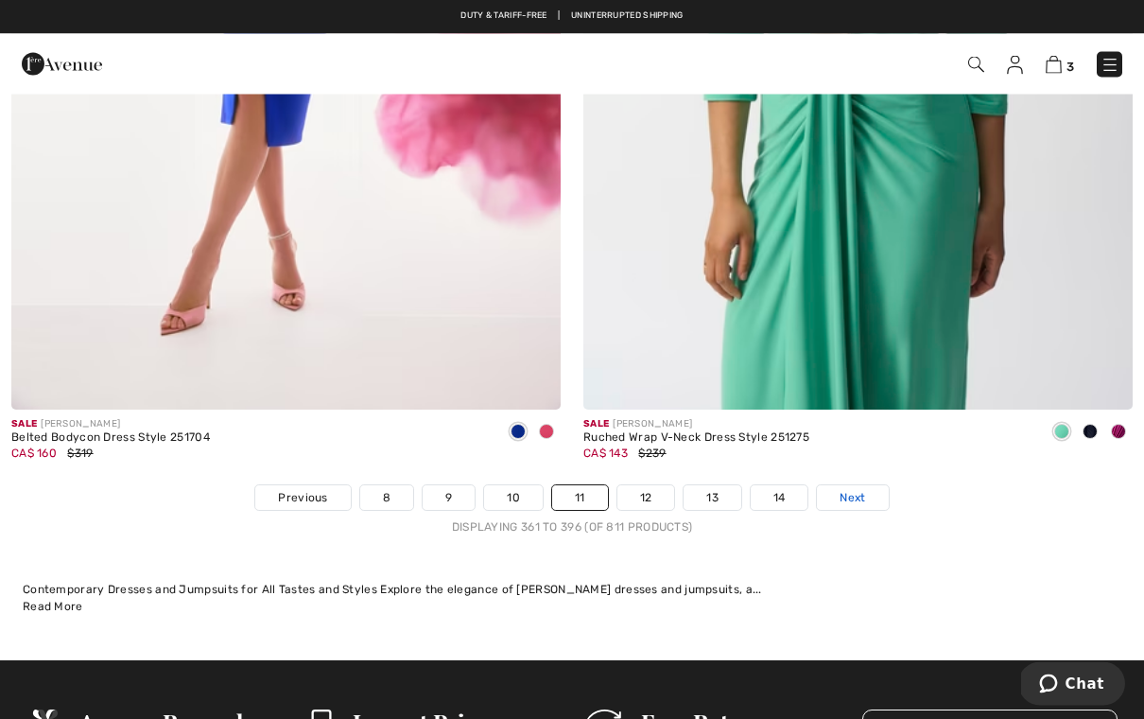
scroll to position [16347, 0]
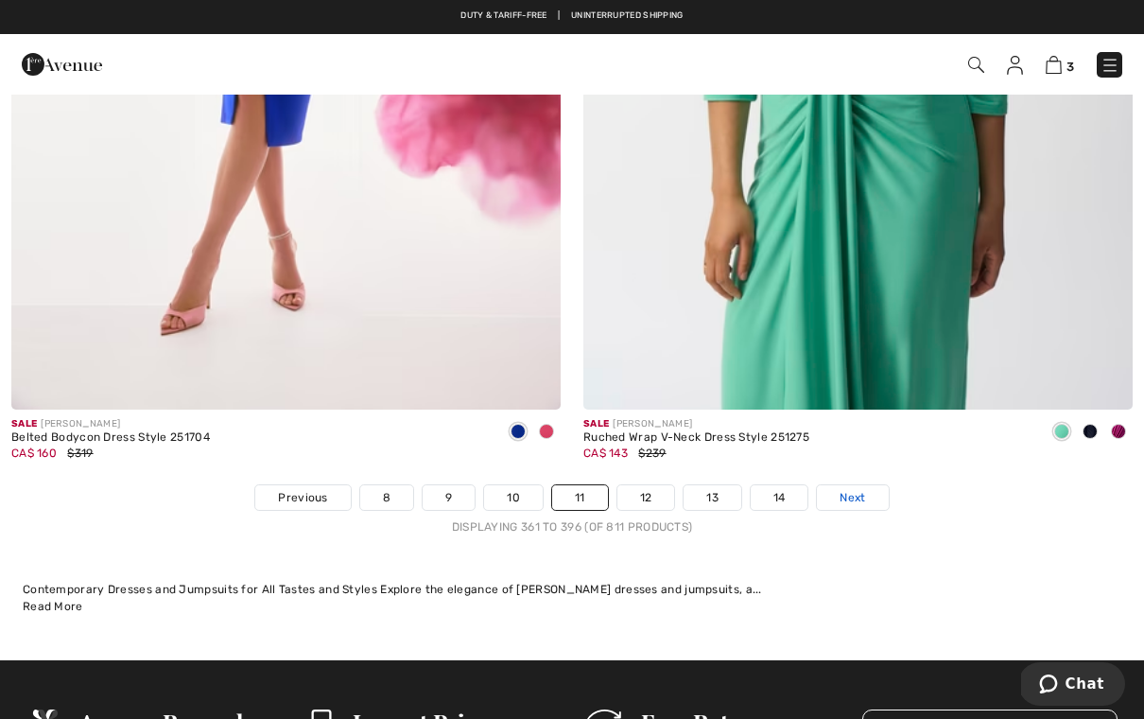
click at [865, 491] on span "Next" at bounding box center [853, 497] width 26 height 17
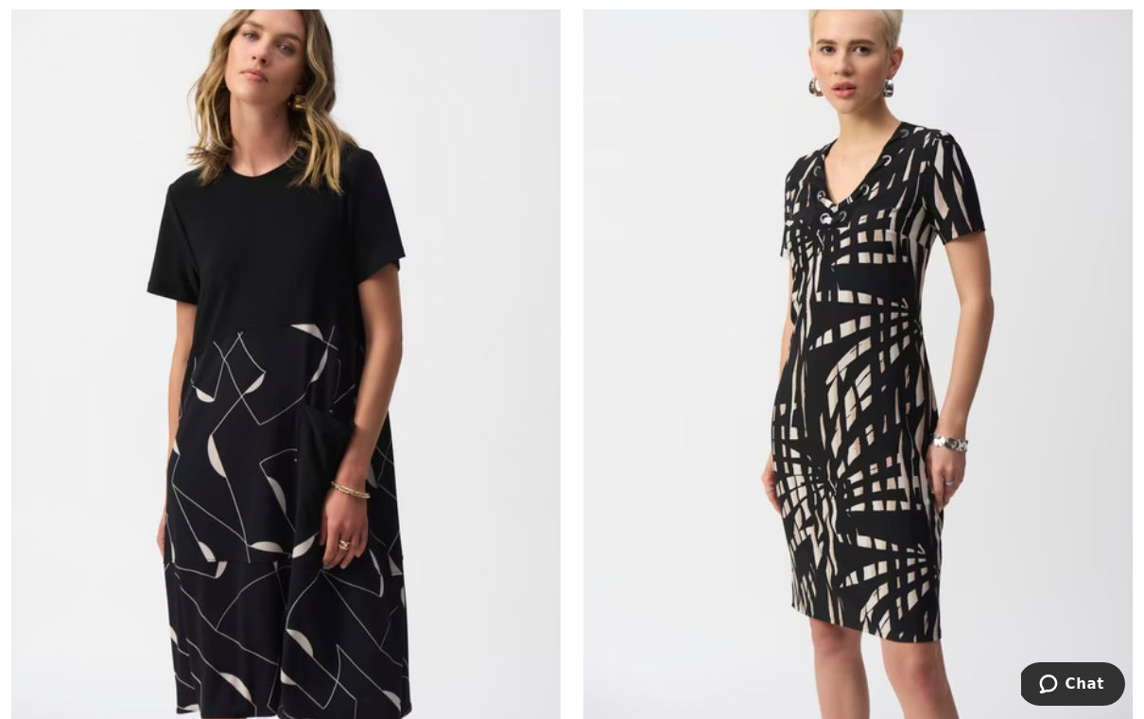
scroll to position [304, 0]
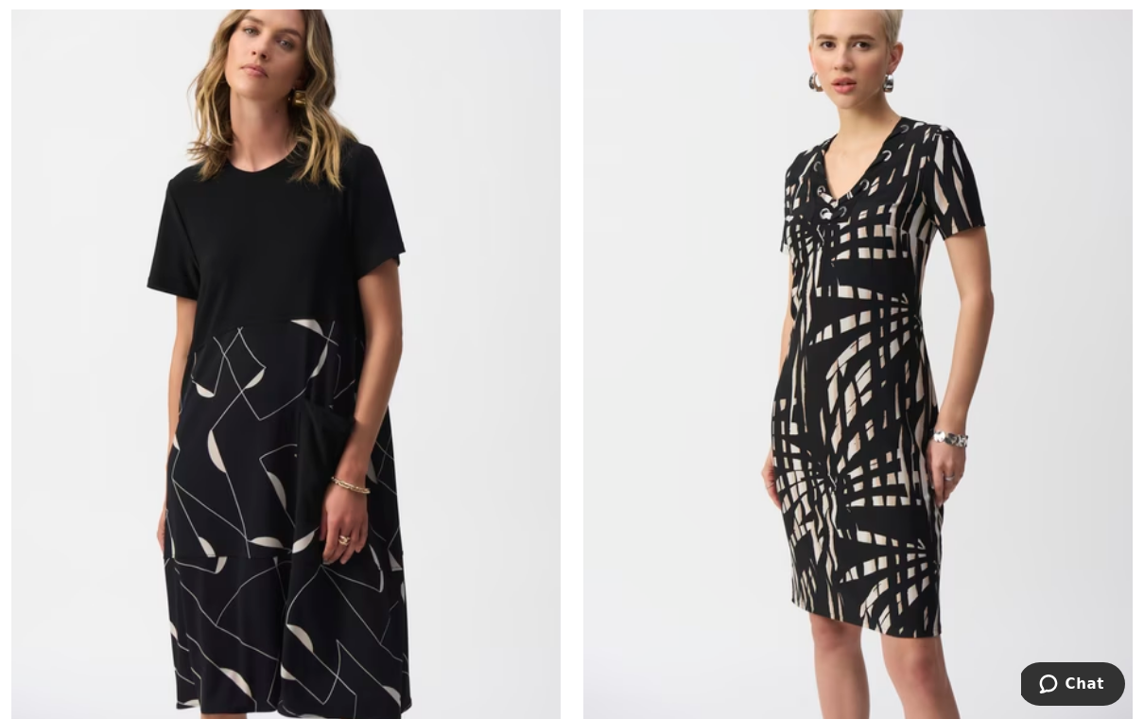
click at [375, 527] on img at bounding box center [286, 354] width 550 height 825
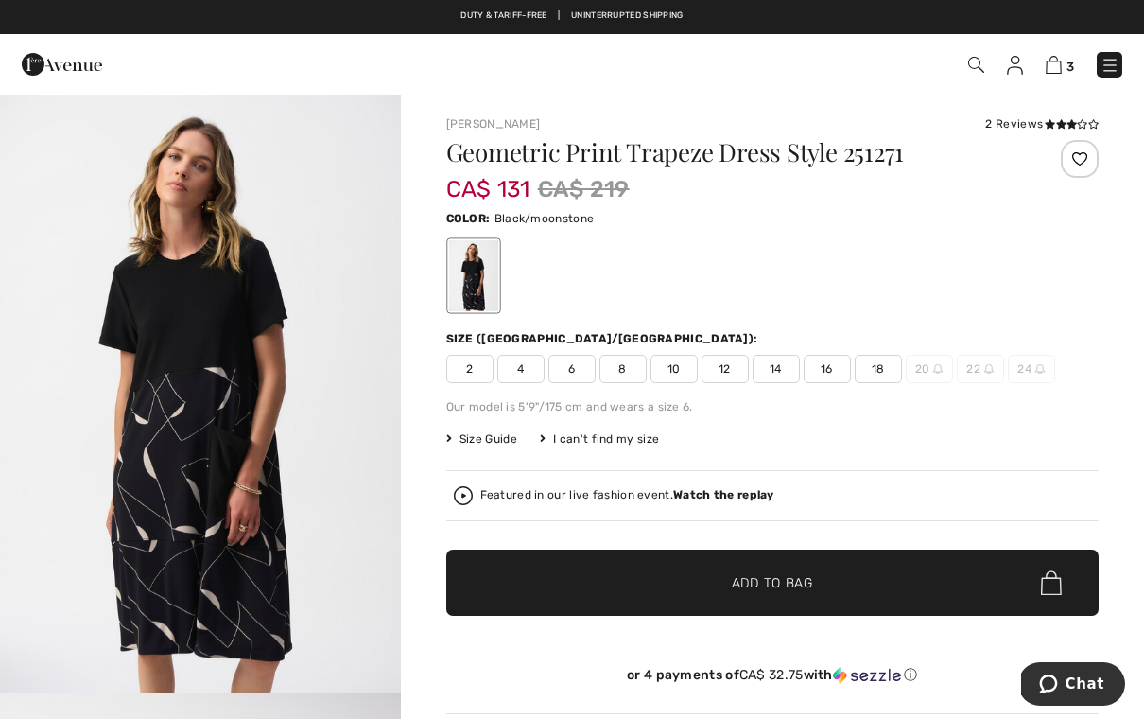
click at [460, 369] on span "2" at bounding box center [469, 369] width 47 height 28
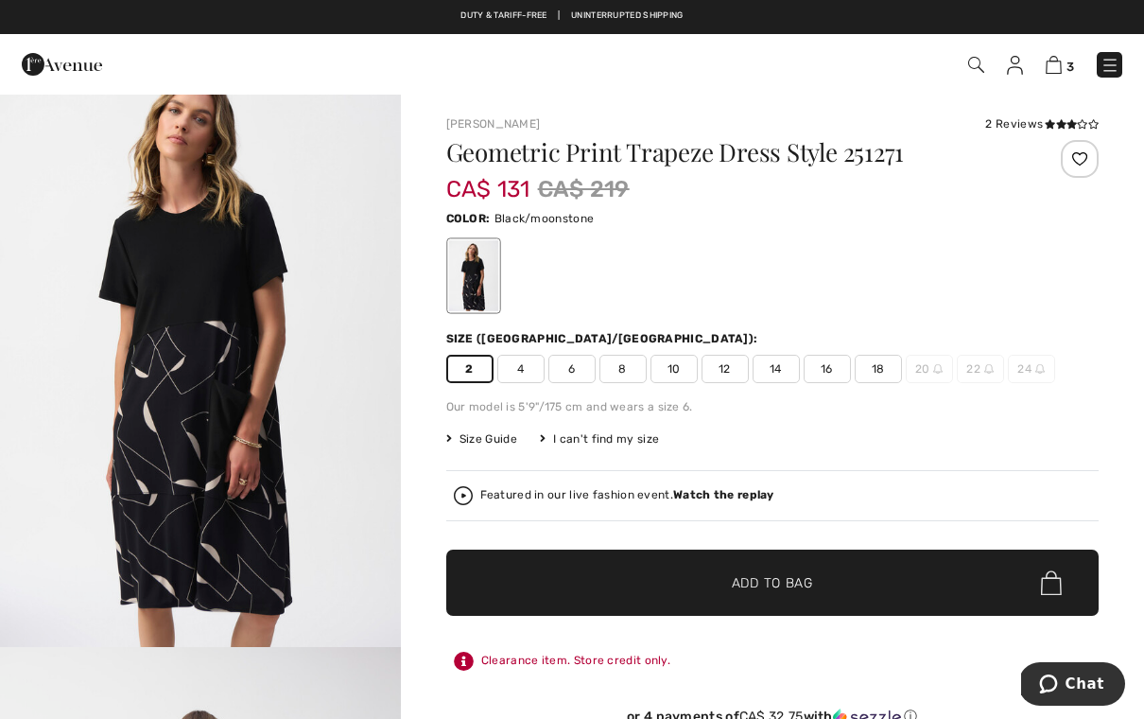
click at [1094, 467] on div "Geometric Print Trapeze Dress Style 251271 CA$ 131 CA$ 219 Color: Black/moonsto…" at bounding box center [773, 447] width 654 height 615
click at [473, 296] on div at bounding box center [472, 275] width 49 height 71
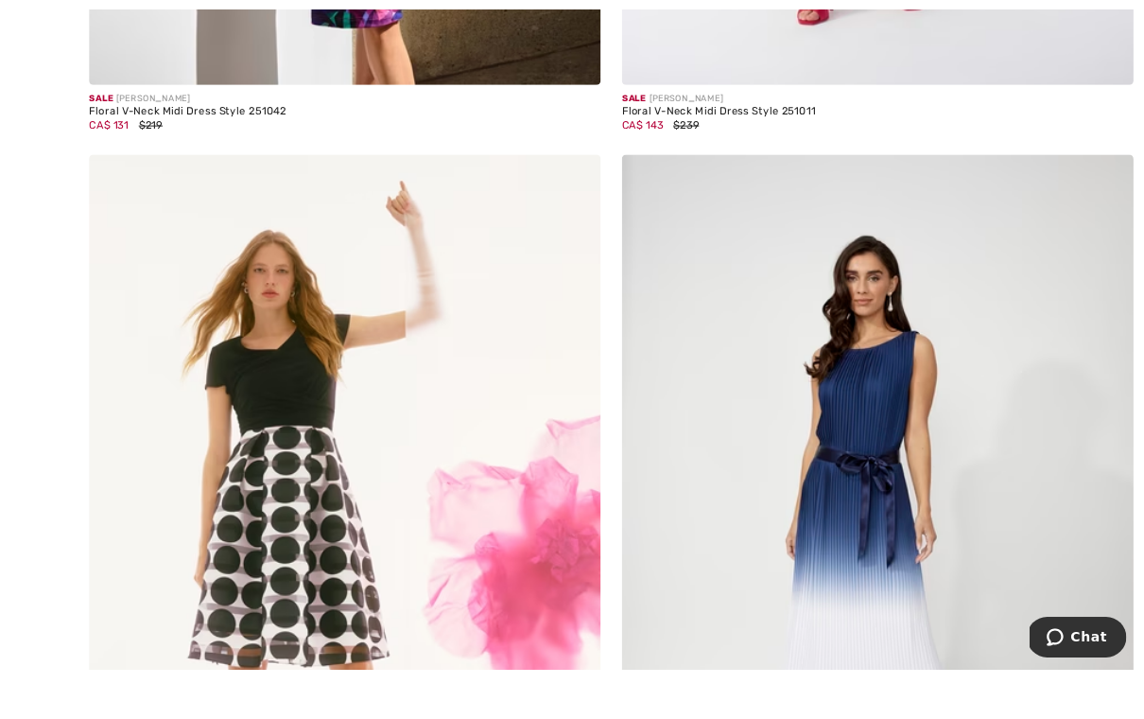
scroll to position [7499, 0]
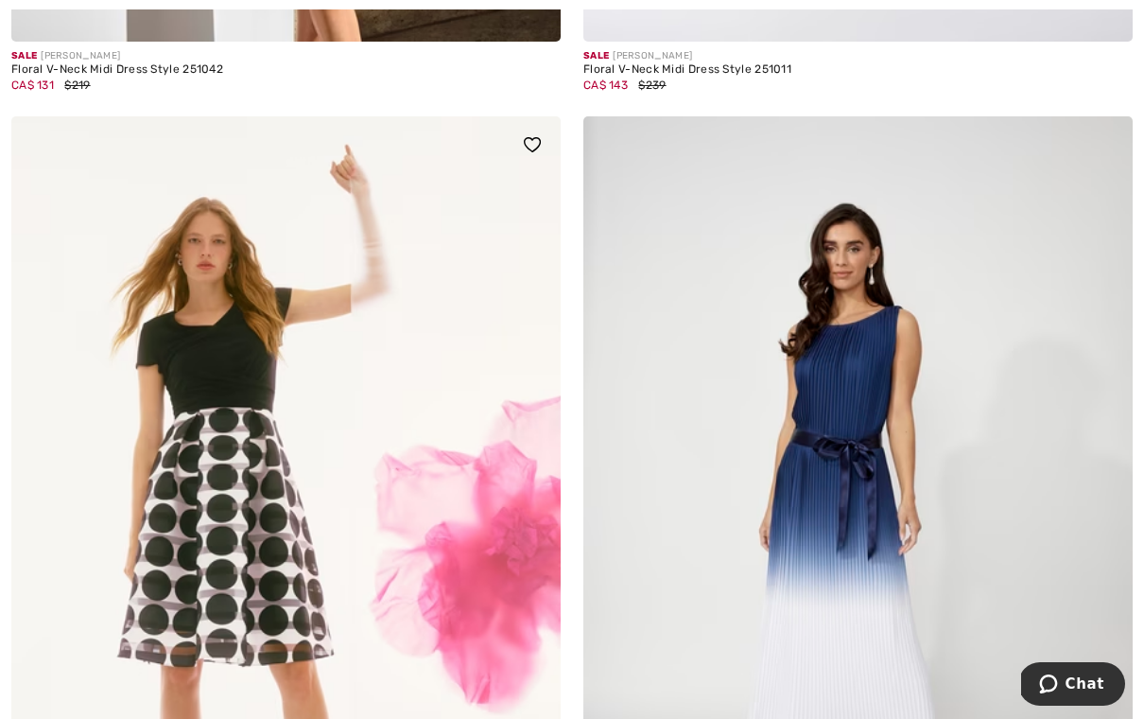
click at [280, 482] on img at bounding box center [286, 528] width 550 height 825
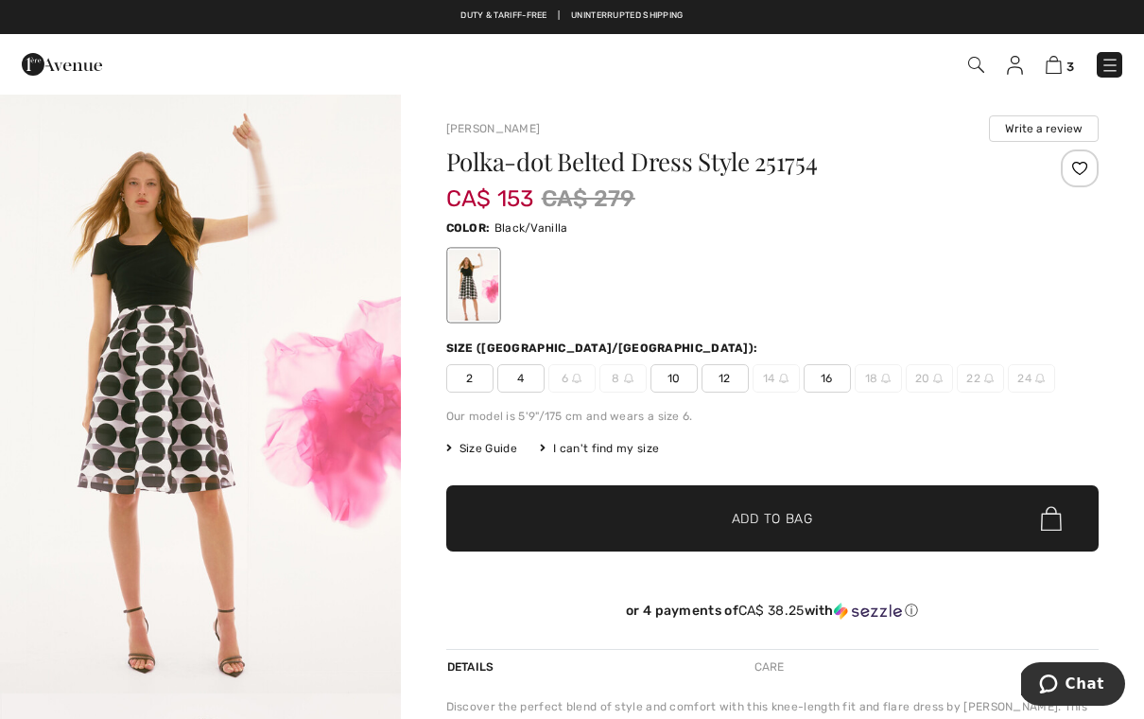
click at [471, 392] on span "2" at bounding box center [469, 378] width 47 height 28
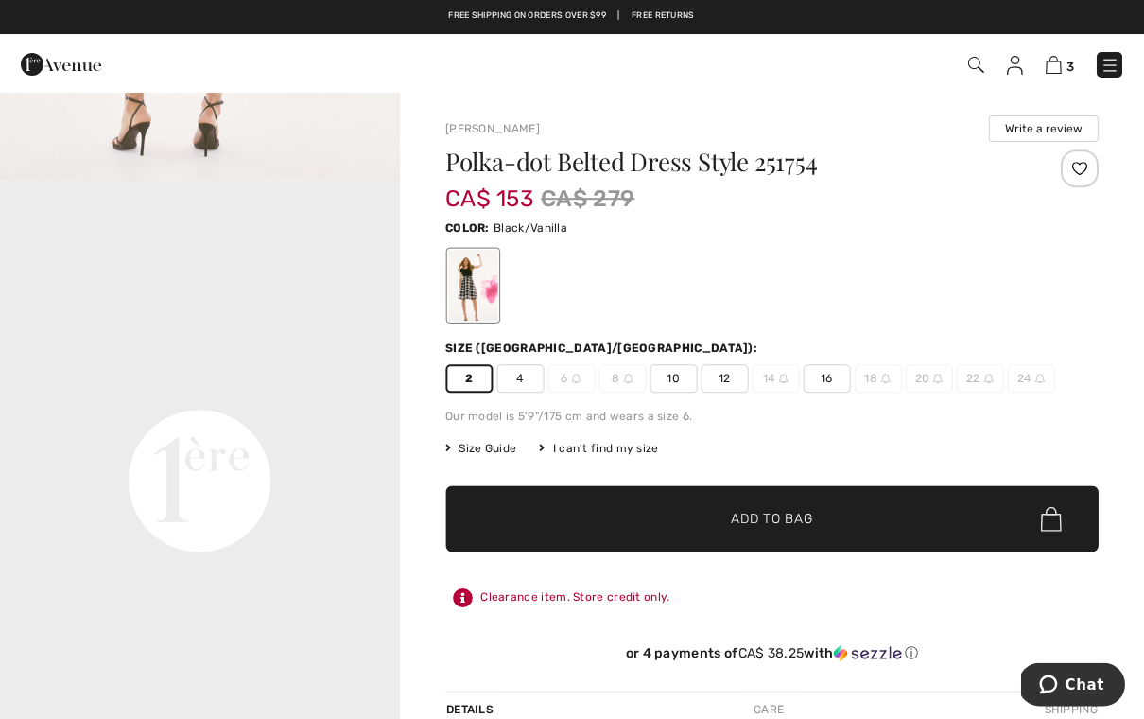
scroll to position [1118, 0]
click at [343, 210] on video "Your browser does not support the video tag." at bounding box center [200, 277] width 401 height 201
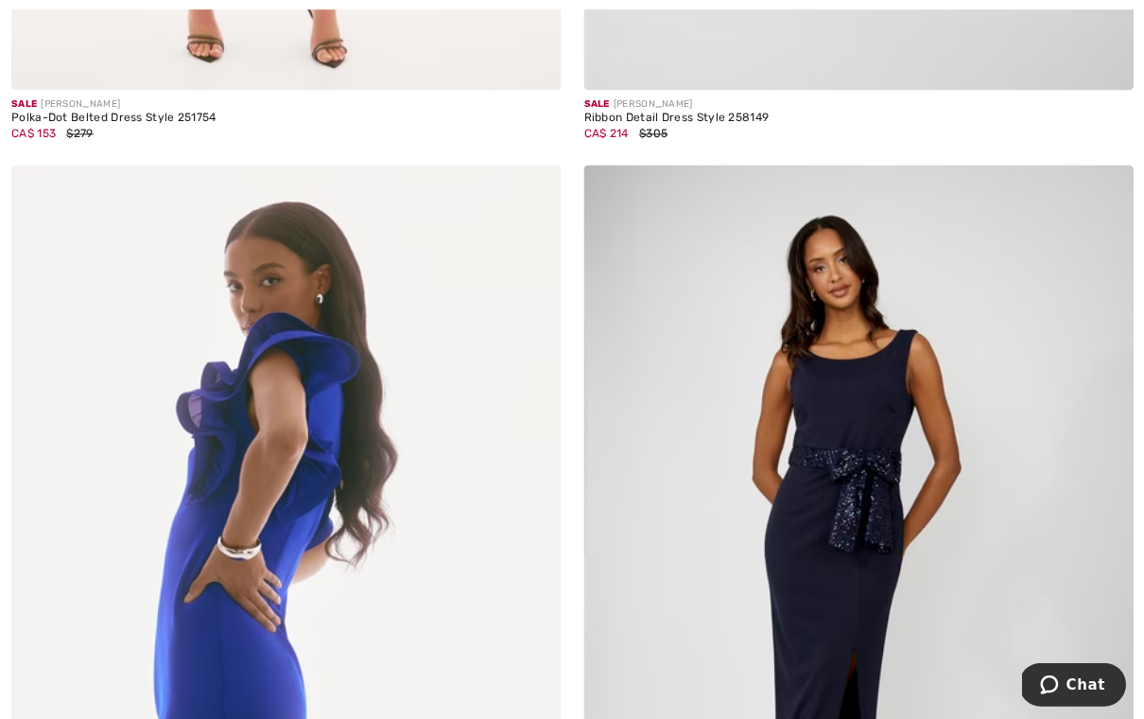
scroll to position [8349, 0]
click at [449, 637] on img at bounding box center [286, 577] width 550 height 825
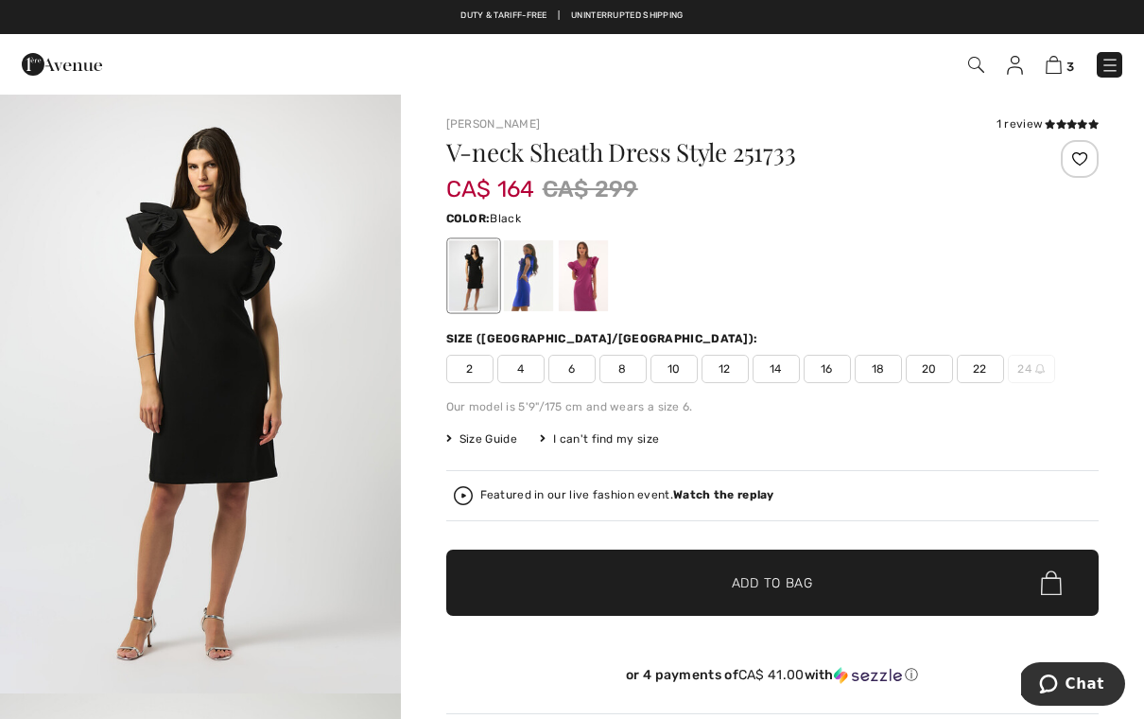
click at [530, 294] on div at bounding box center [527, 275] width 49 height 71
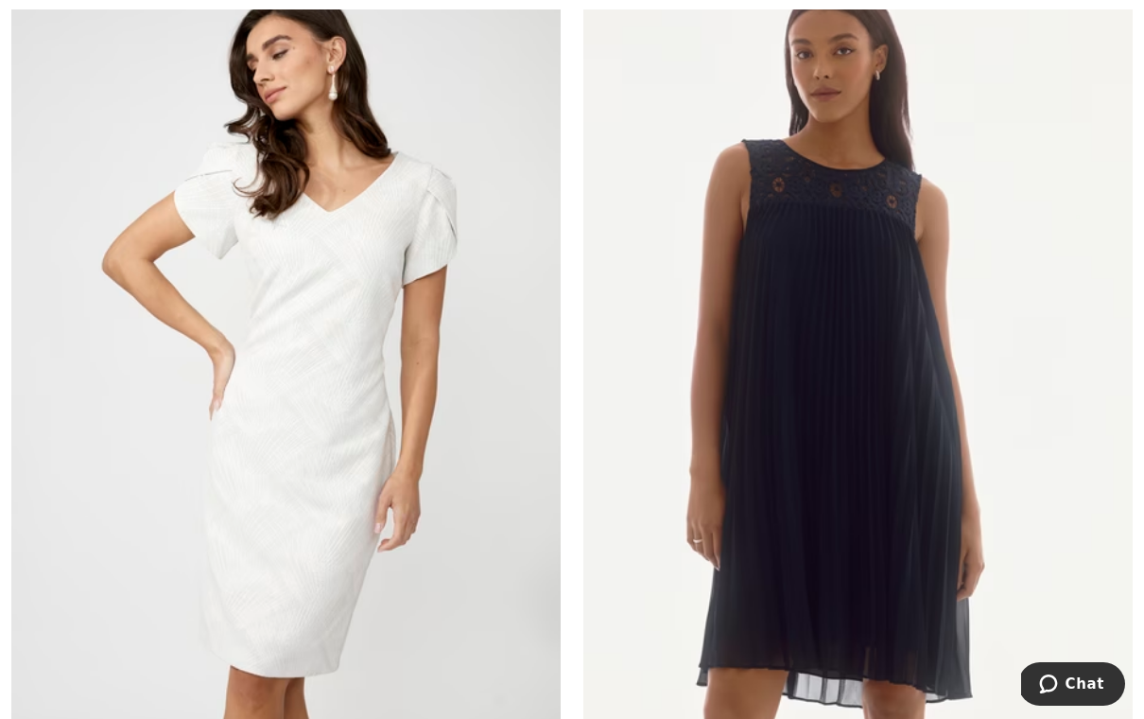
scroll to position [10347, 0]
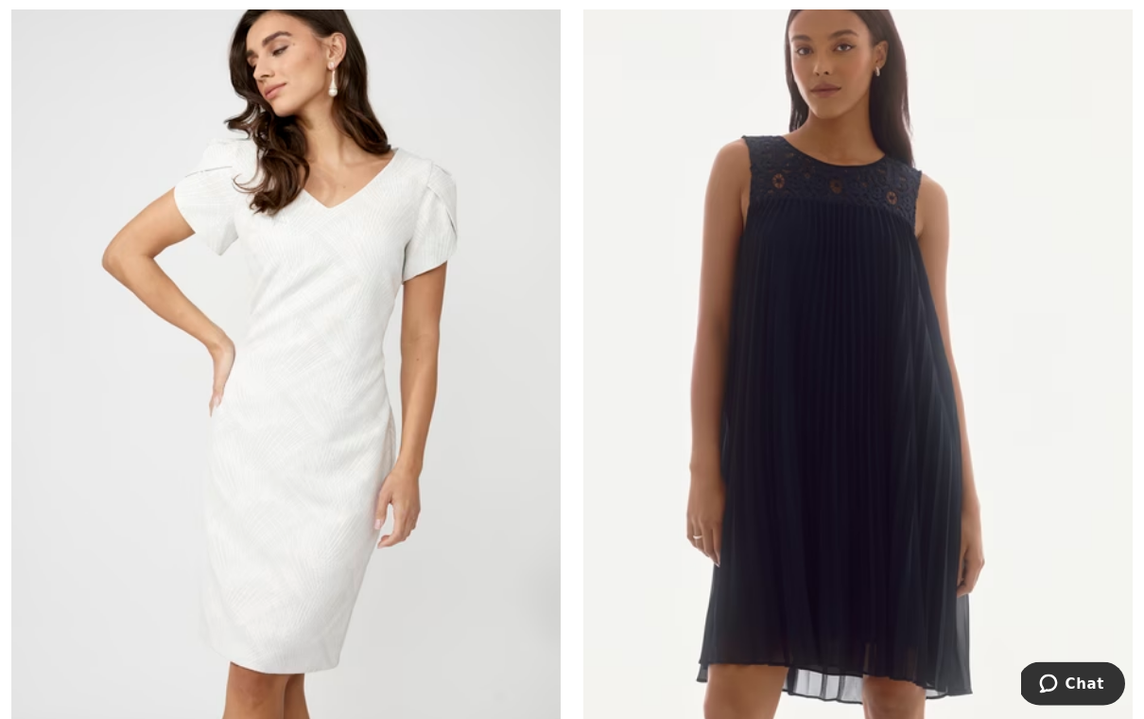
click at [870, 491] on img at bounding box center [859, 375] width 550 height 825
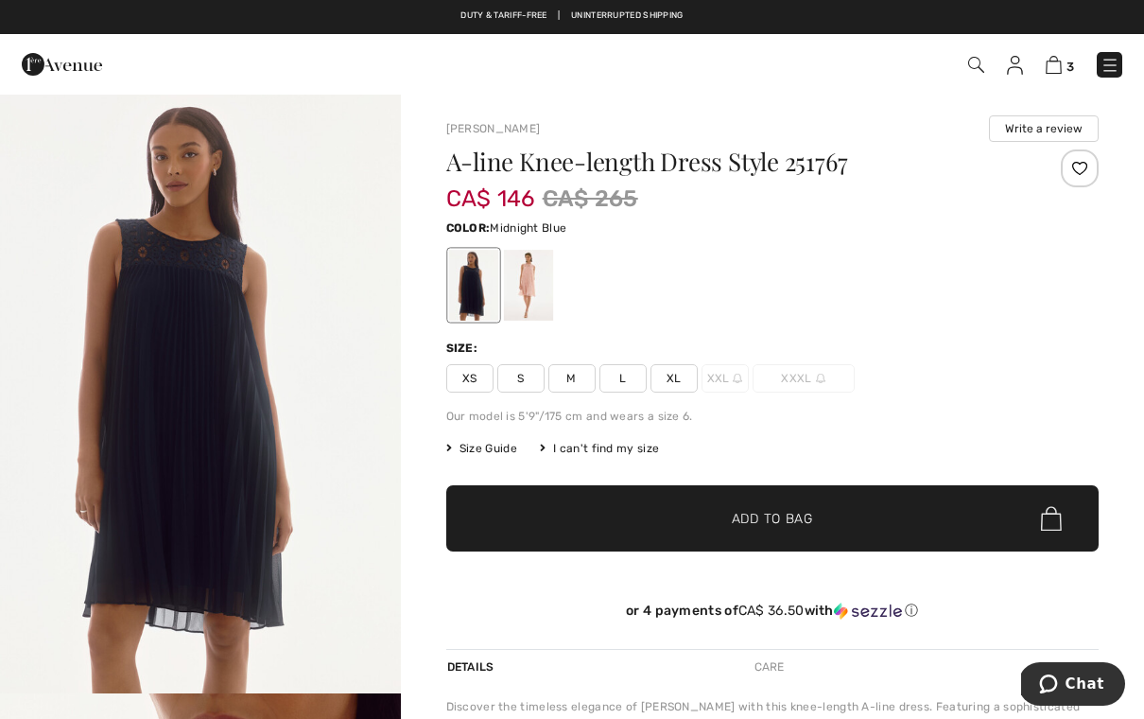
click at [468, 388] on span "XS" at bounding box center [469, 378] width 47 height 28
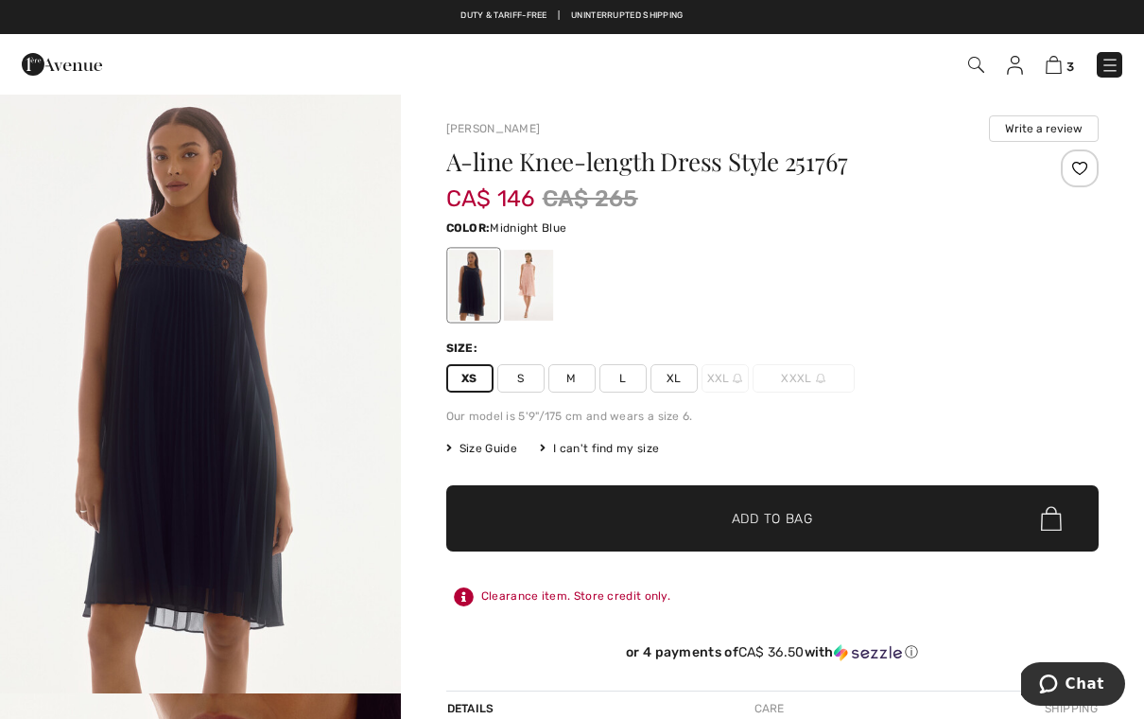
click at [524, 291] on div at bounding box center [527, 285] width 49 height 71
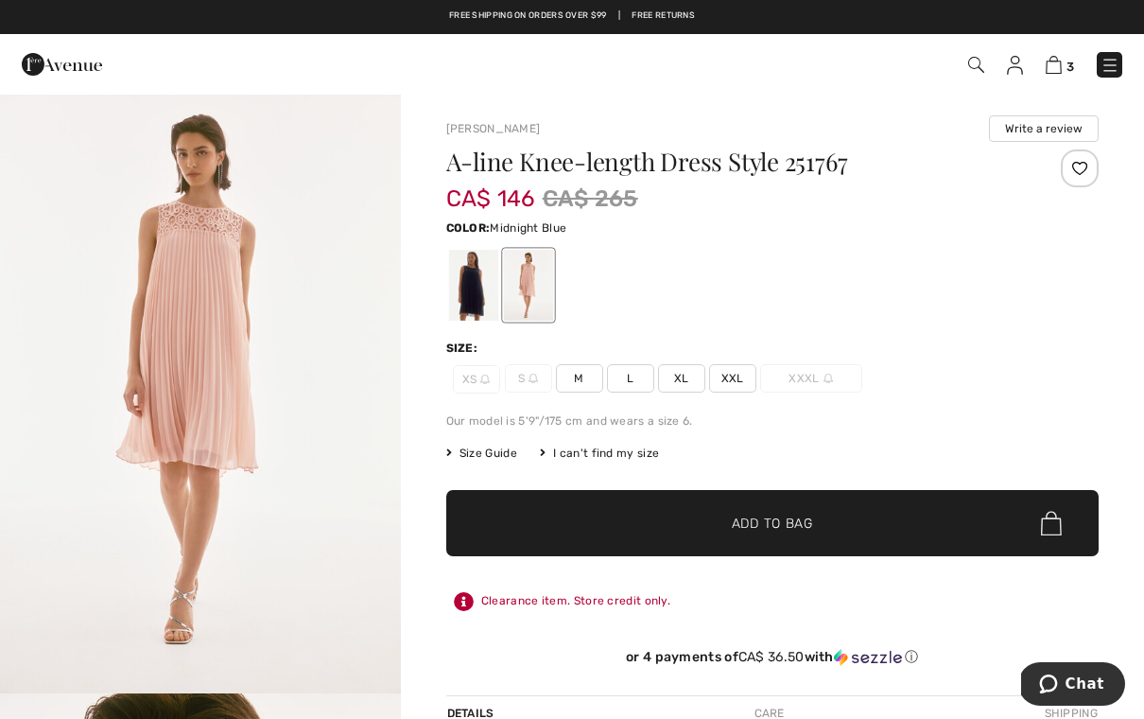
click at [481, 303] on div at bounding box center [472, 285] width 49 height 71
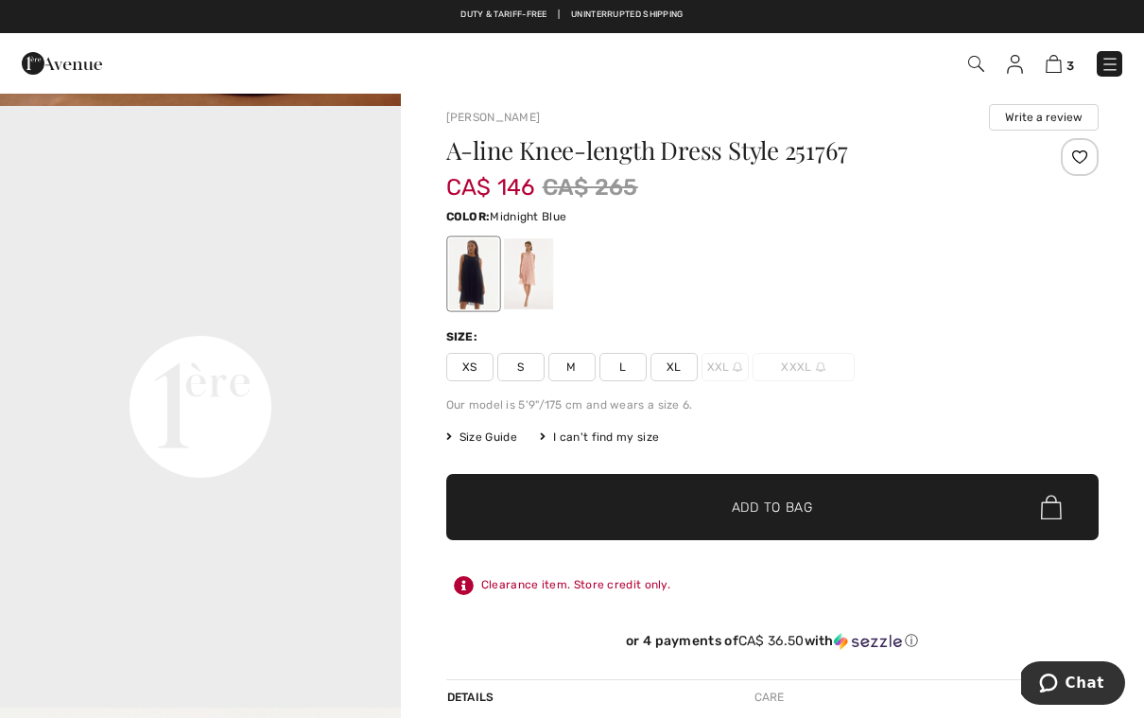
scroll to position [11, 0]
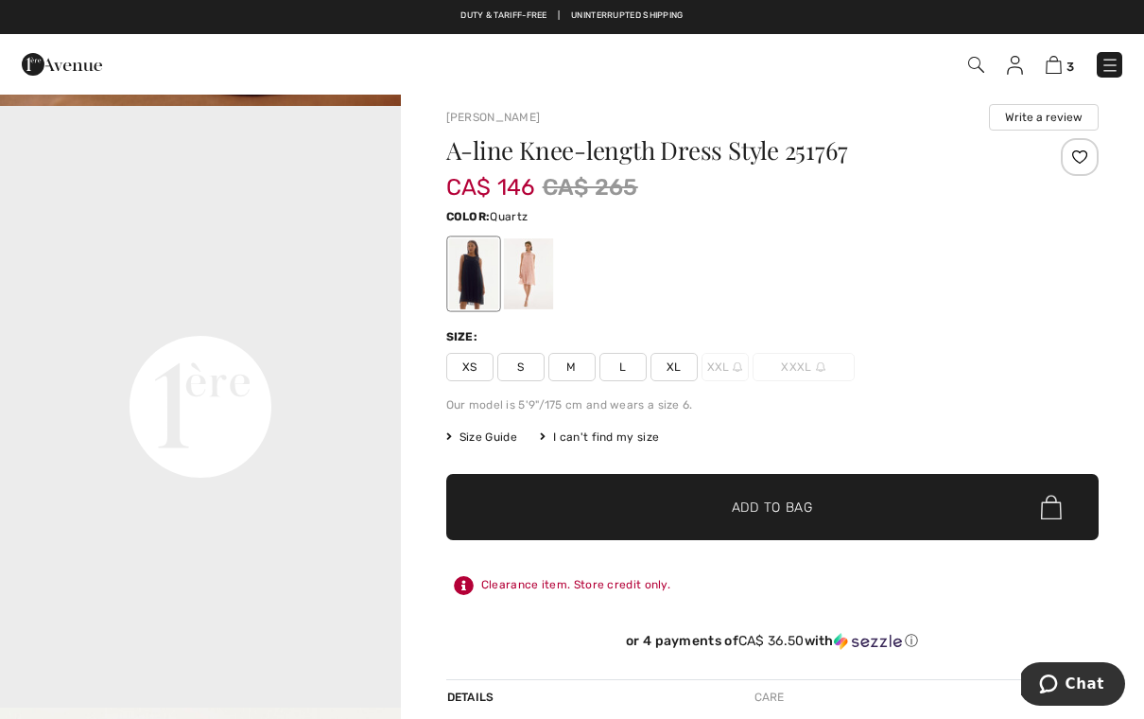
click at [532, 286] on div at bounding box center [527, 273] width 49 height 71
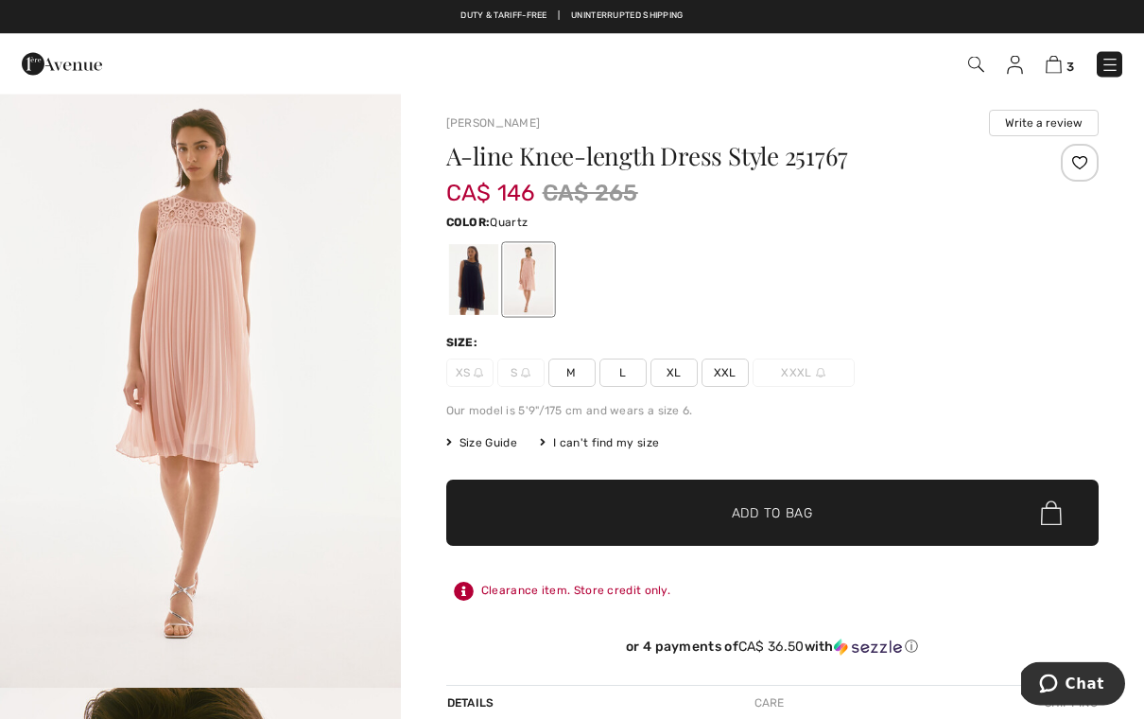
scroll to position [0, 0]
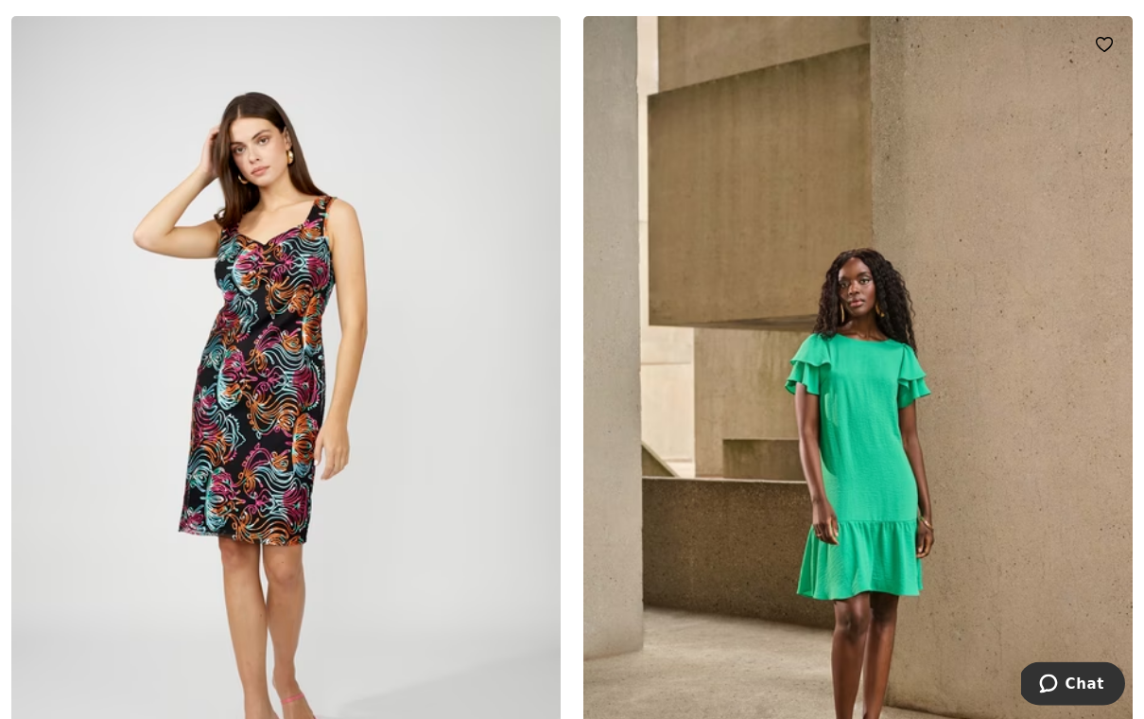
scroll to position [14118, 0]
click at [941, 468] on img at bounding box center [859, 428] width 550 height 825
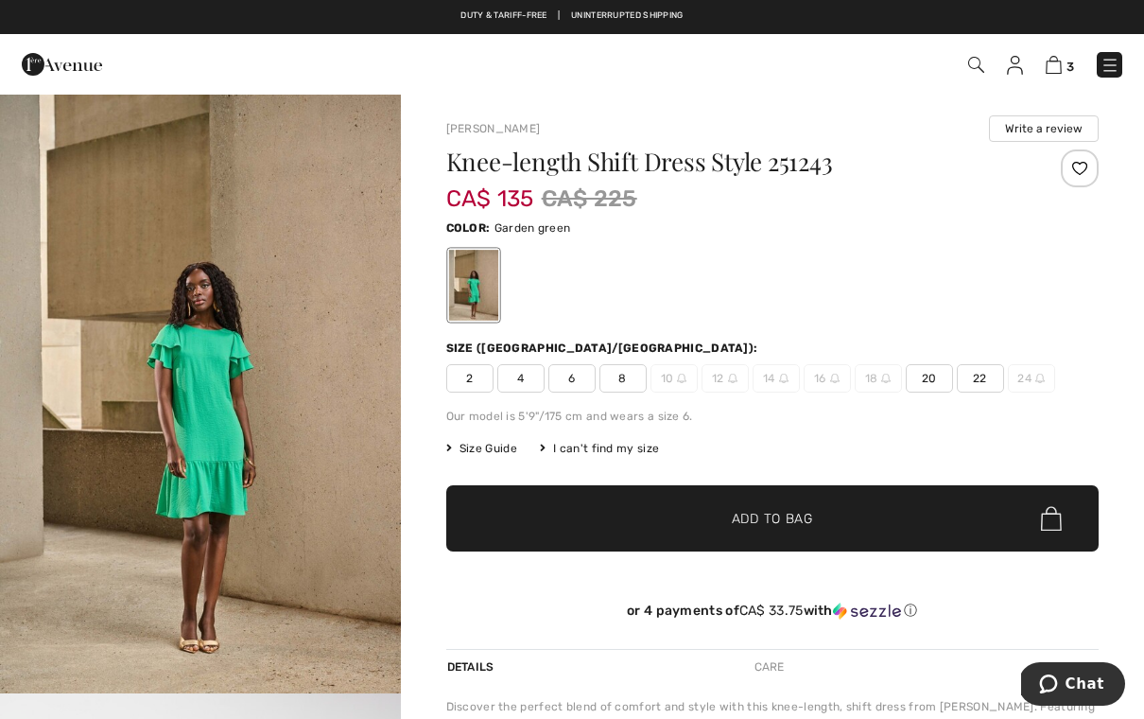
click at [463, 375] on span "2" at bounding box center [469, 378] width 47 height 28
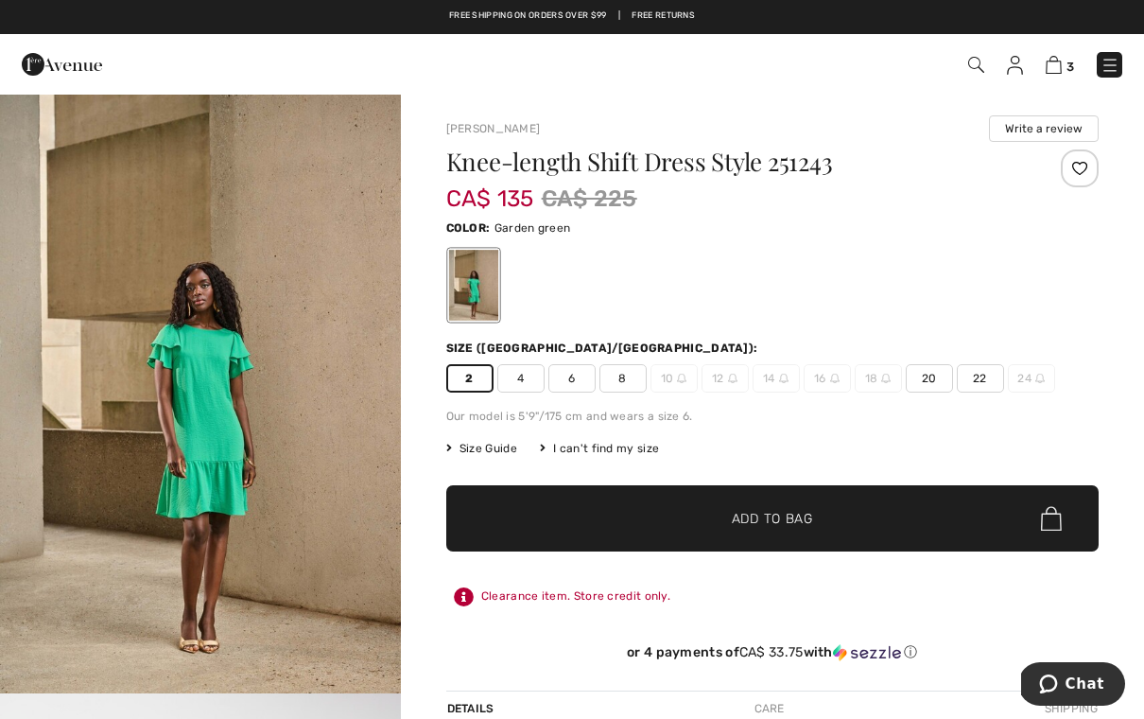
click at [731, 616] on div "Knee-length Shift Dress Style 251243 CA$ 135 CA$ 225 Color: Garden green Size (…" at bounding box center [773, 419] width 654 height 541
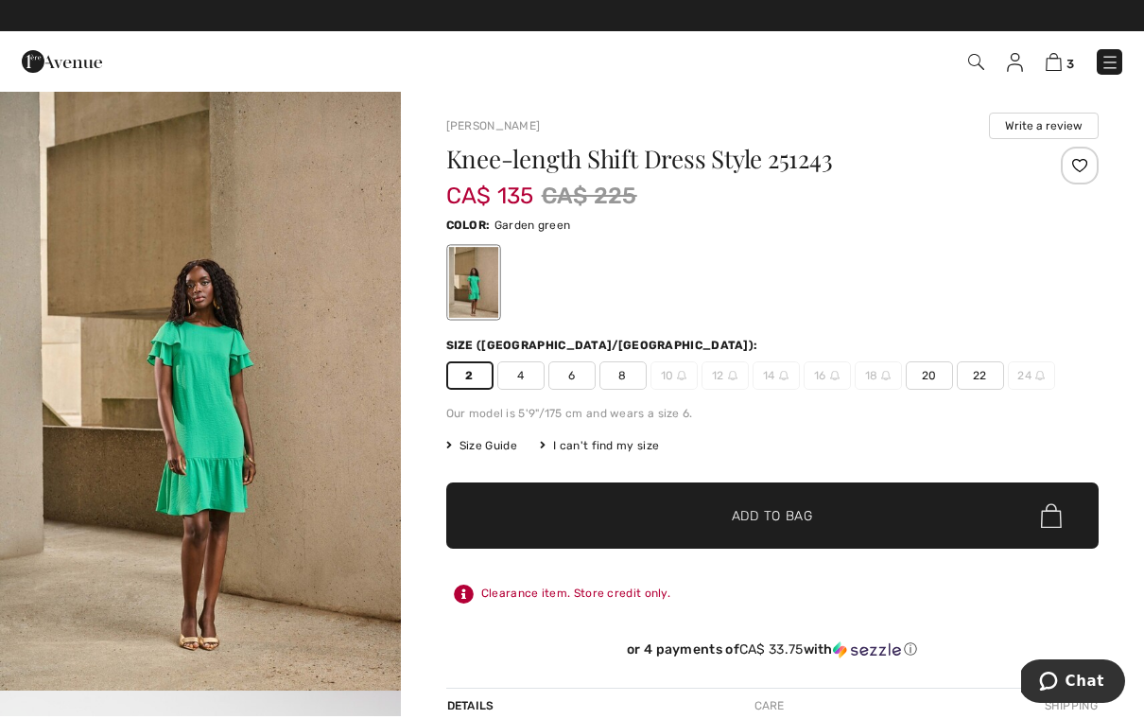
scroll to position [3, 0]
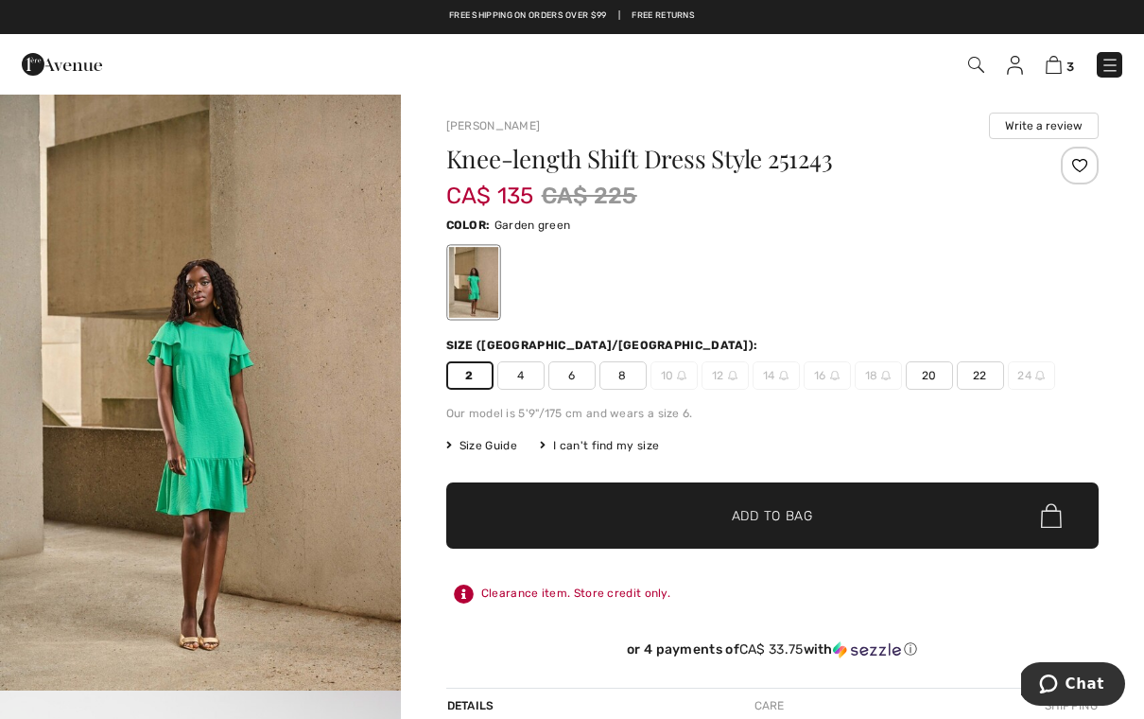
click at [762, 531] on span "✔ Added to Bag Add to Bag" at bounding box center [773, 515] width 654 height 66
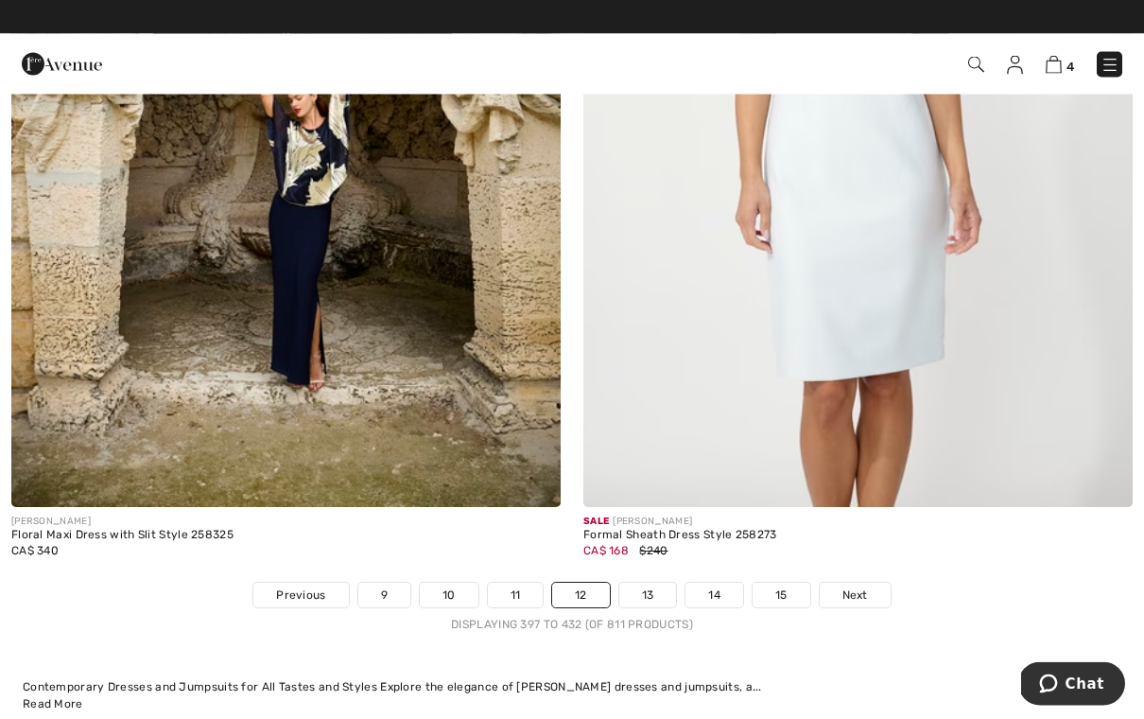
scroll to position [16249, 0]
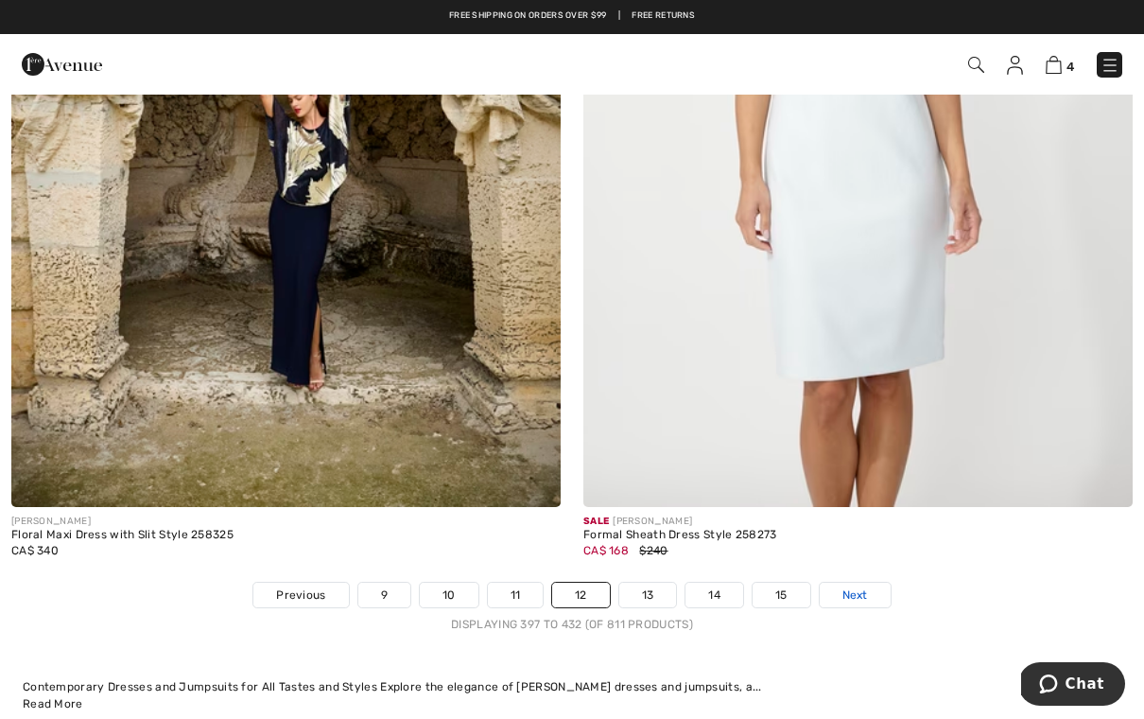
click at [859, 589] on span "Next" at bounding box center [856, 594] width 26 height 17
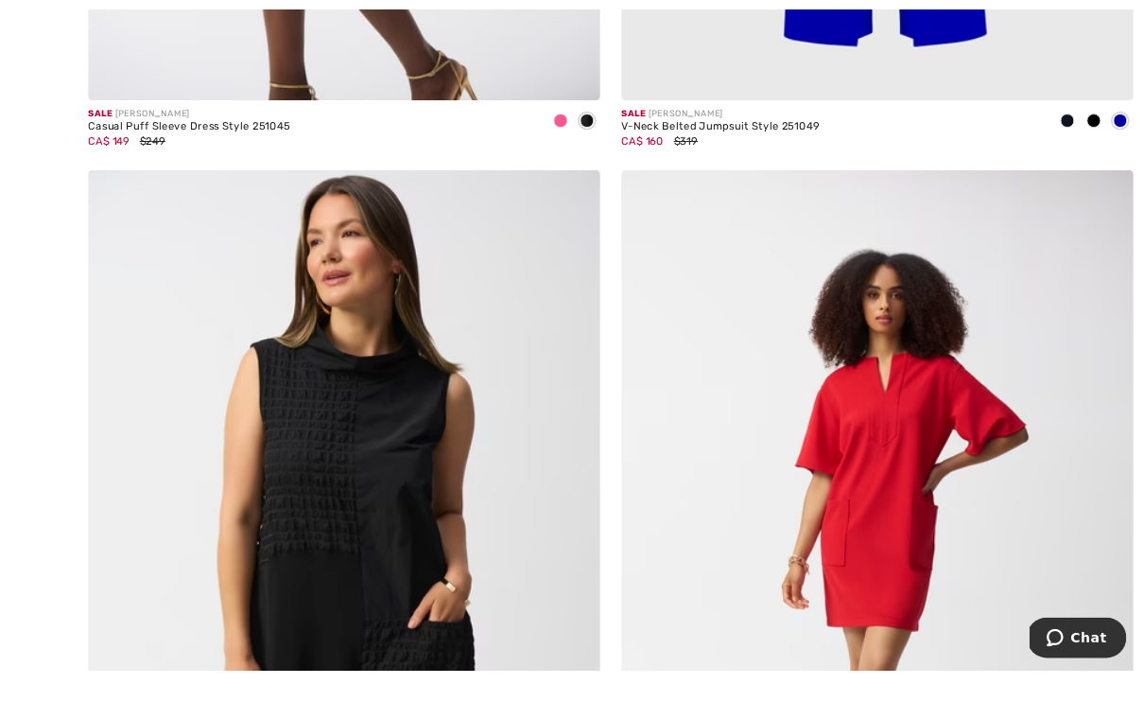
scroll to position [8426, 0]
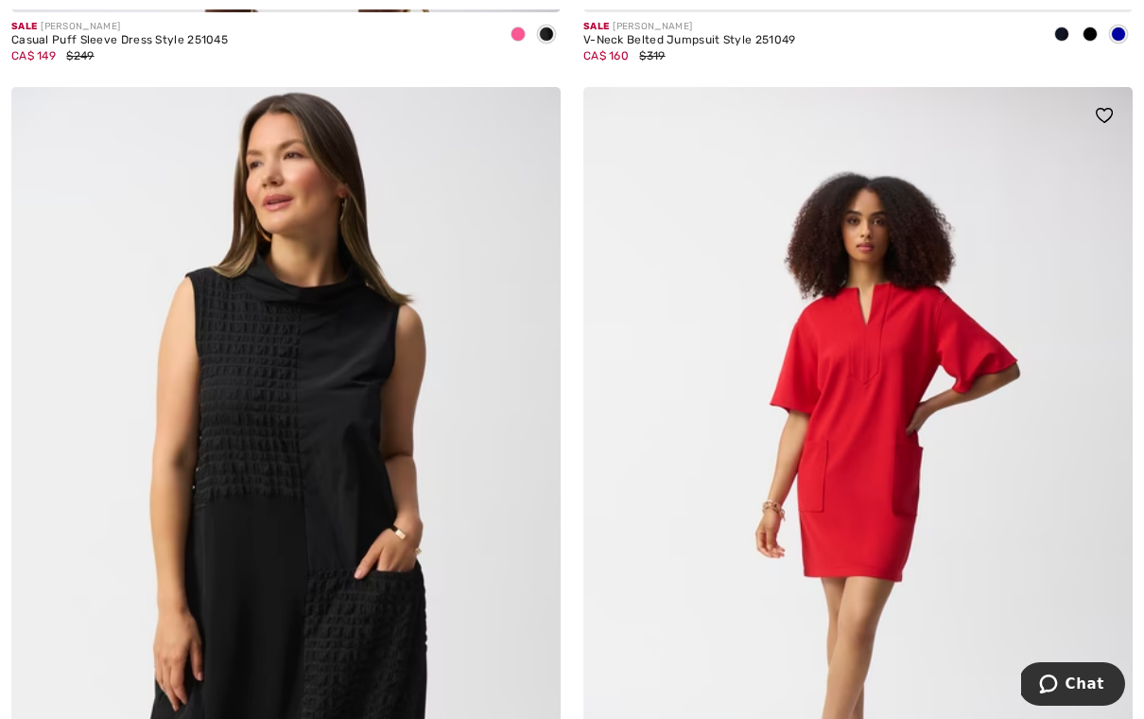
click at [915, 495] on img at bounding box center [859, 499] width 550 height 825
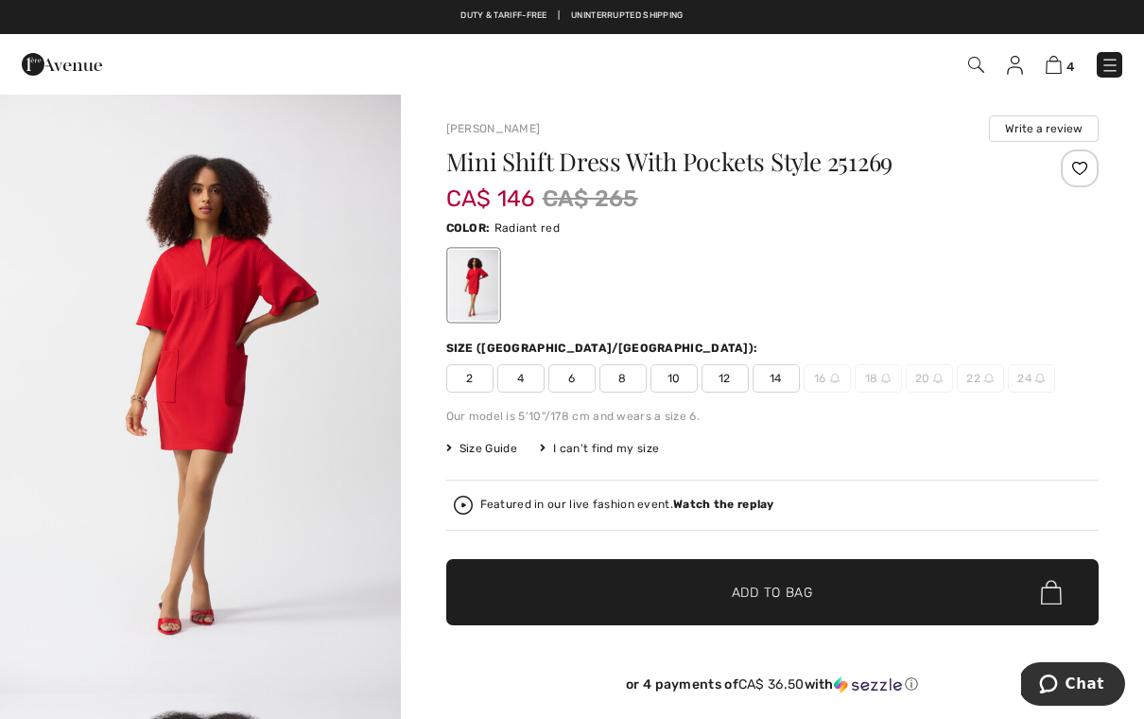
click at [468, 390] on span "2" at bounding box center [469, 378] width 47 height 28
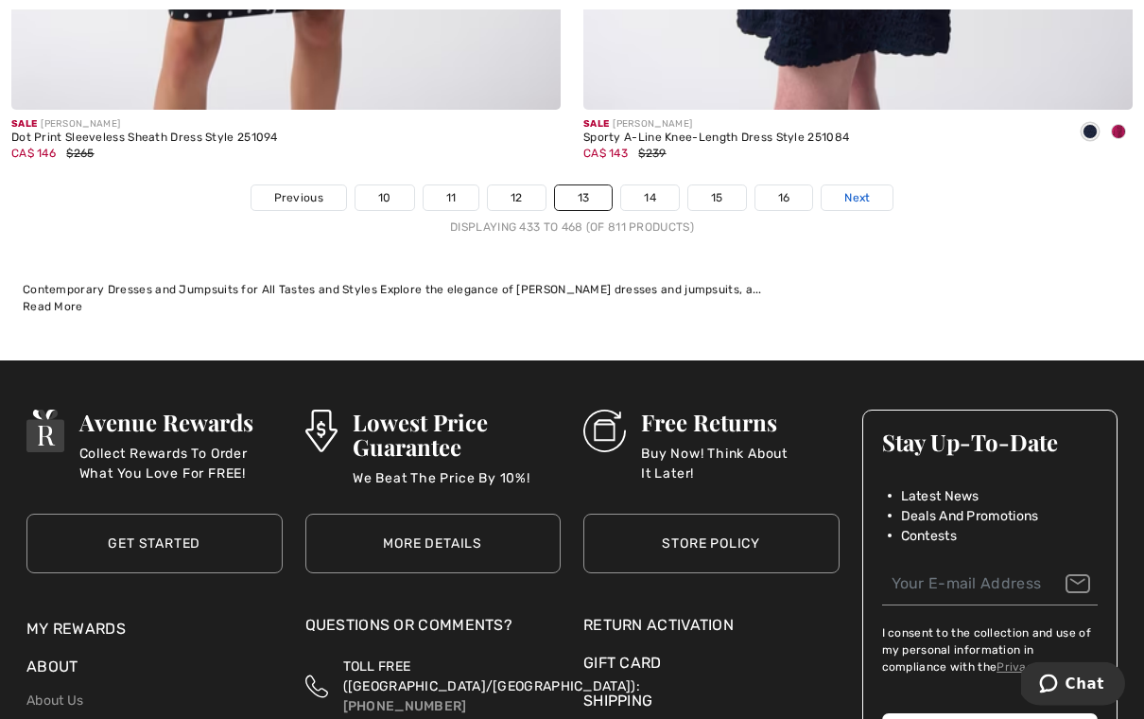
scroll to position [16647, 0]
click at [859, 189] on span "Next" at bounding box center [858, 197] width 26 height 17
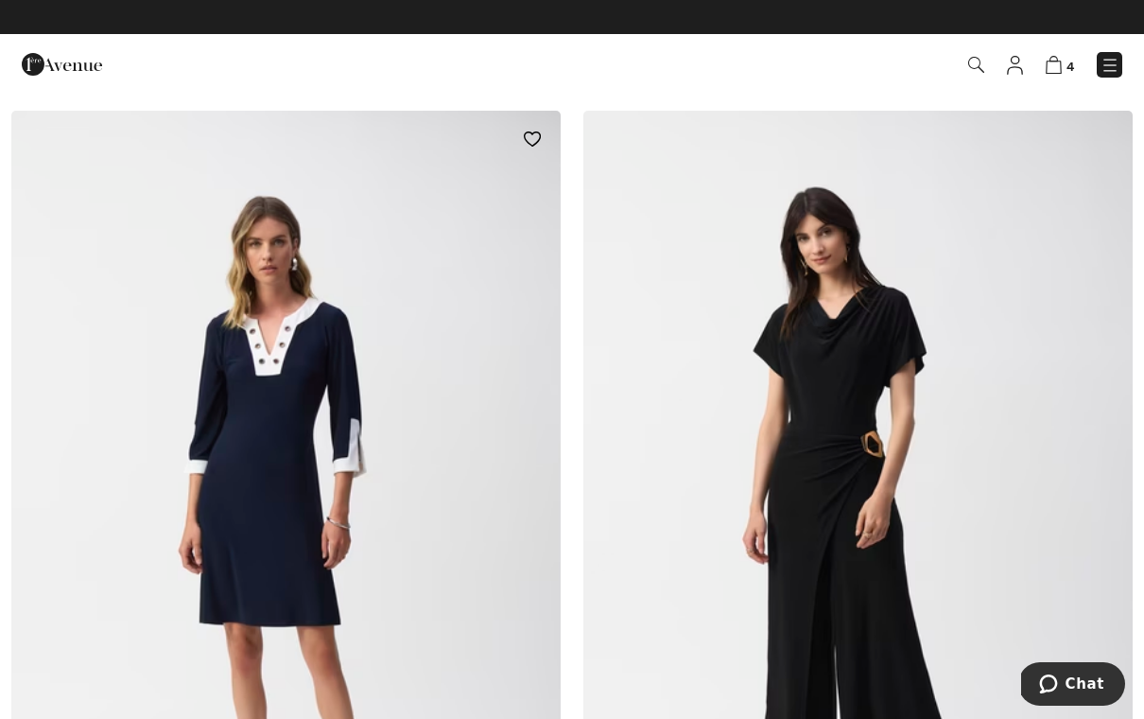
scroll to position [1033, 0]
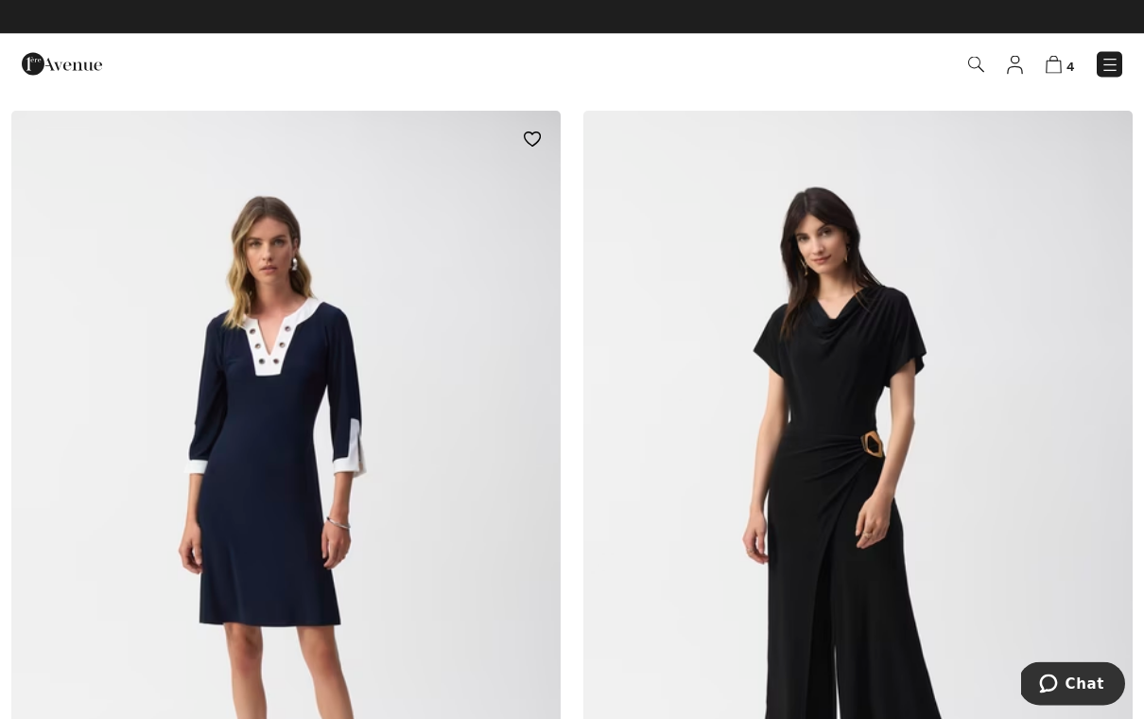
click at [369, 627] on img at bounding box center [286, 524] width 550 height 825
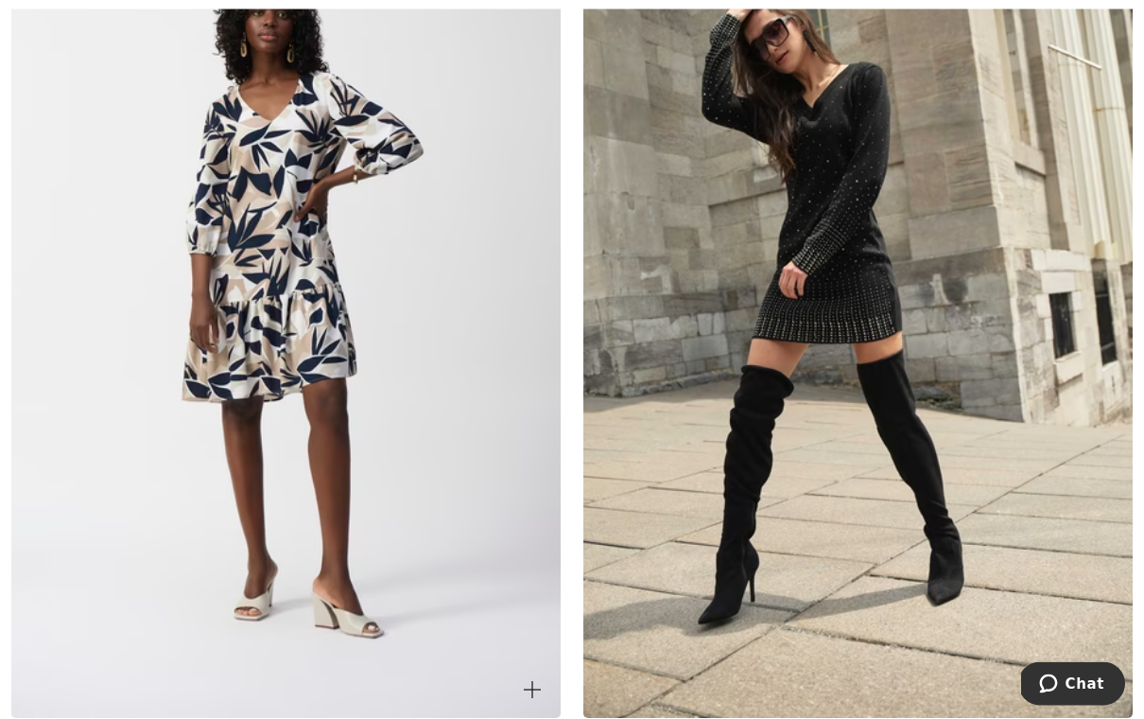
scroll to position [3056, 0]
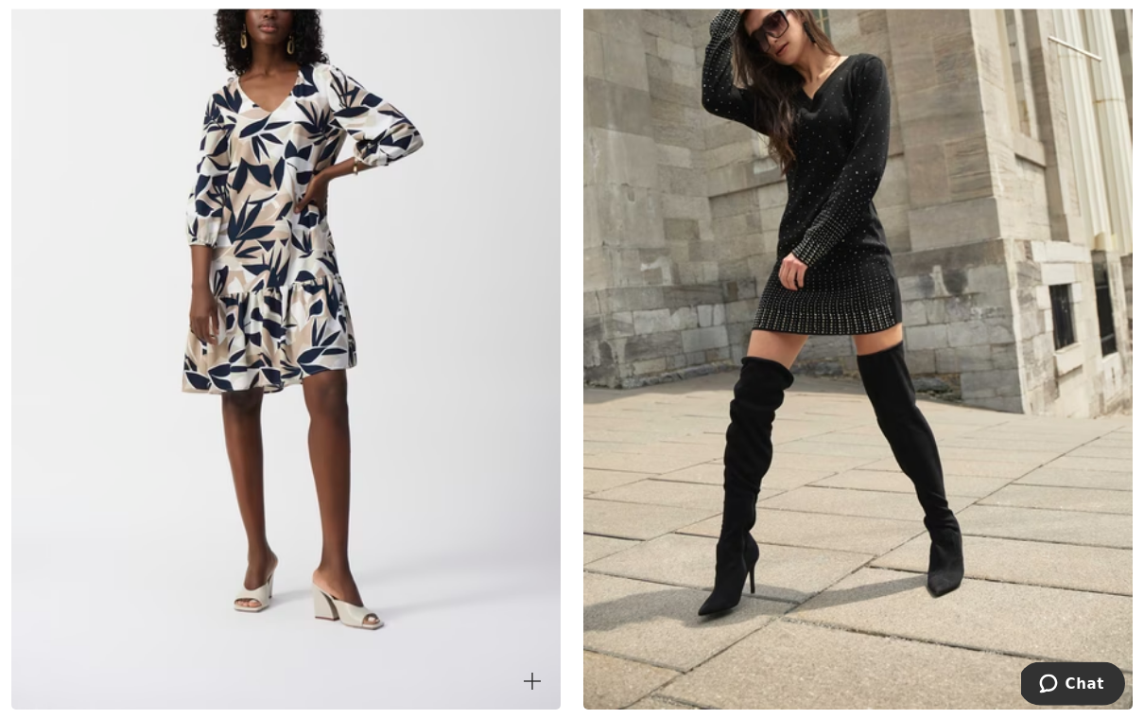
click at [458, 408] on img at bounding box center [286, 299] width 550 height 825
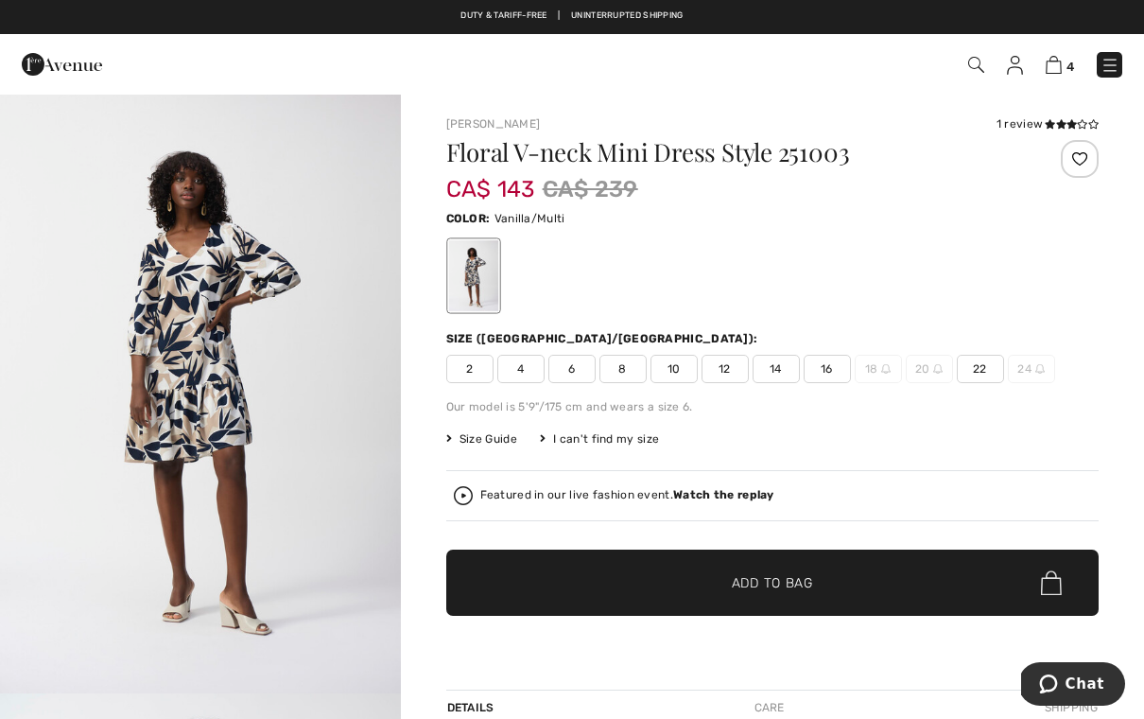
click at [480, 359] on span "2" at bounding box center [469, 369] width 47 height 28
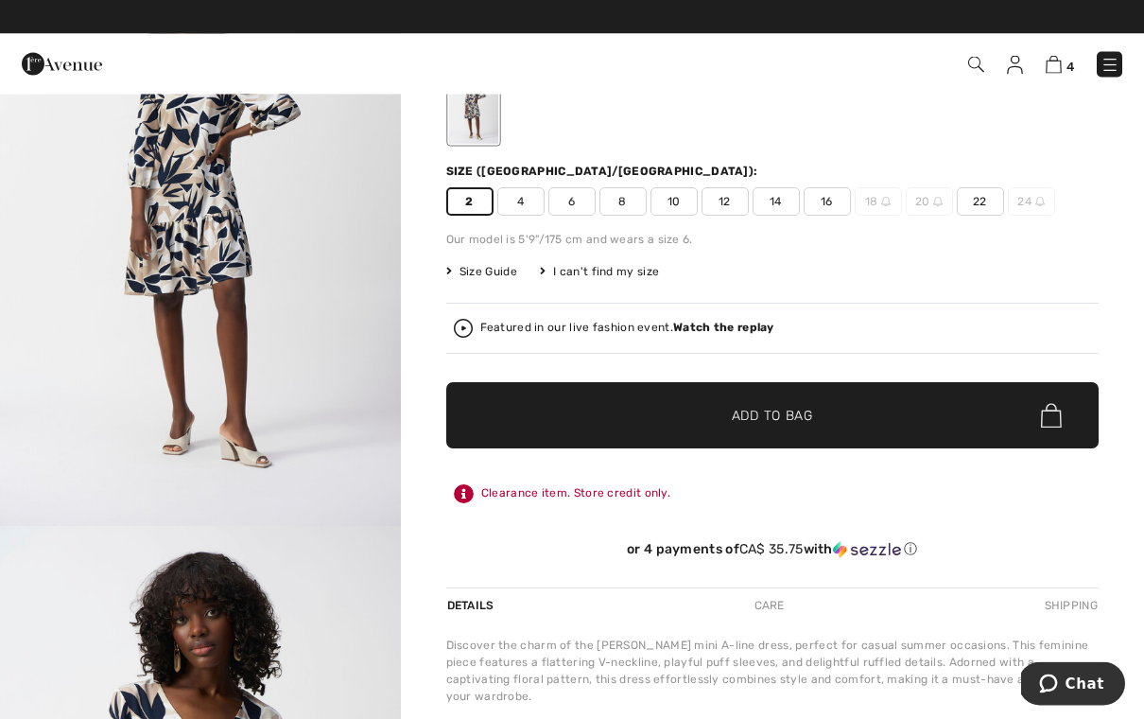
scroll to position [167, 0]
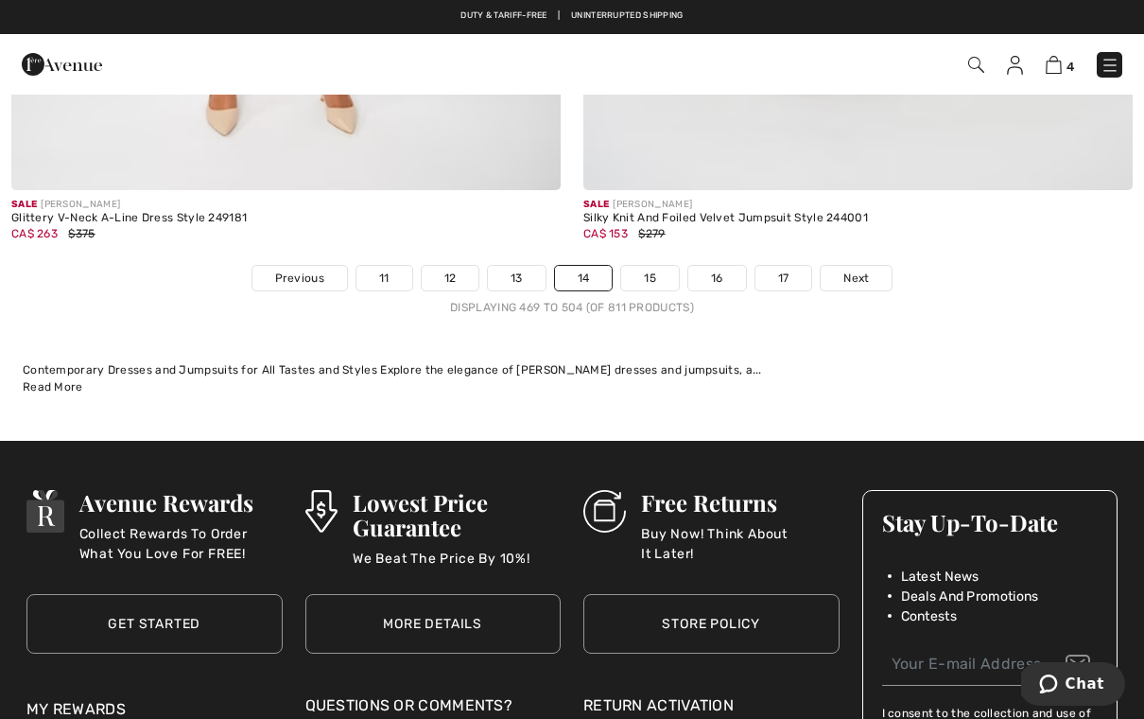
scroll to position [16570, 0]
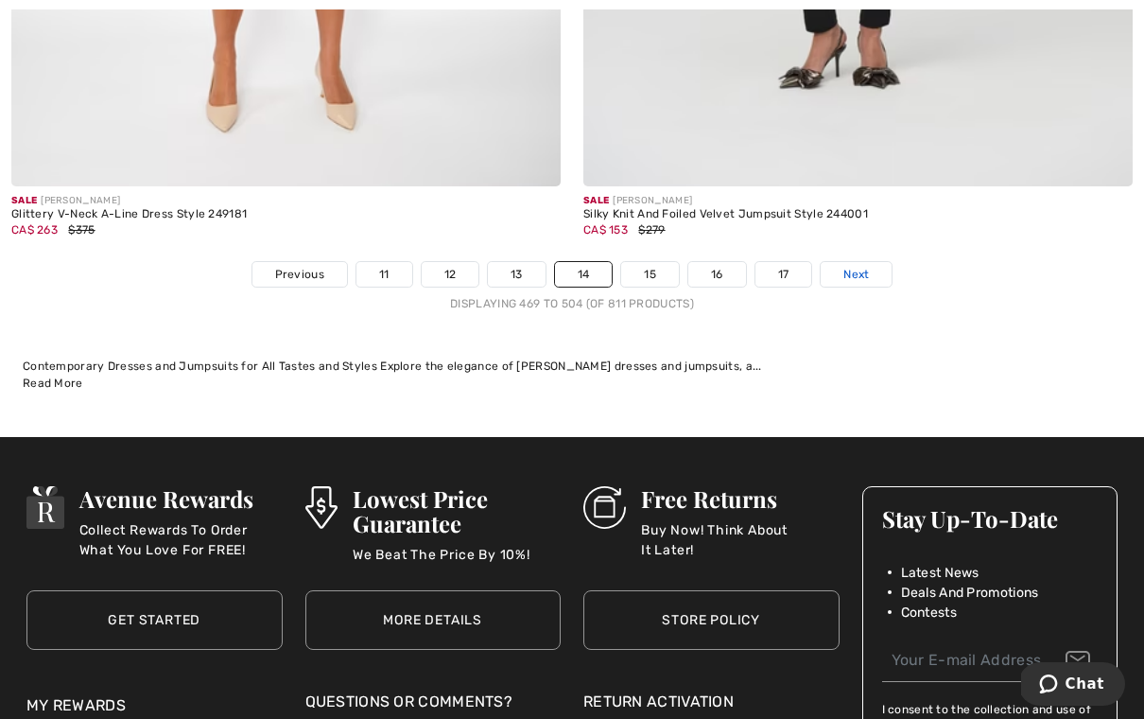
click at [864, 266] on span "Next" at bounding box center [857, 274] width 26 height 17
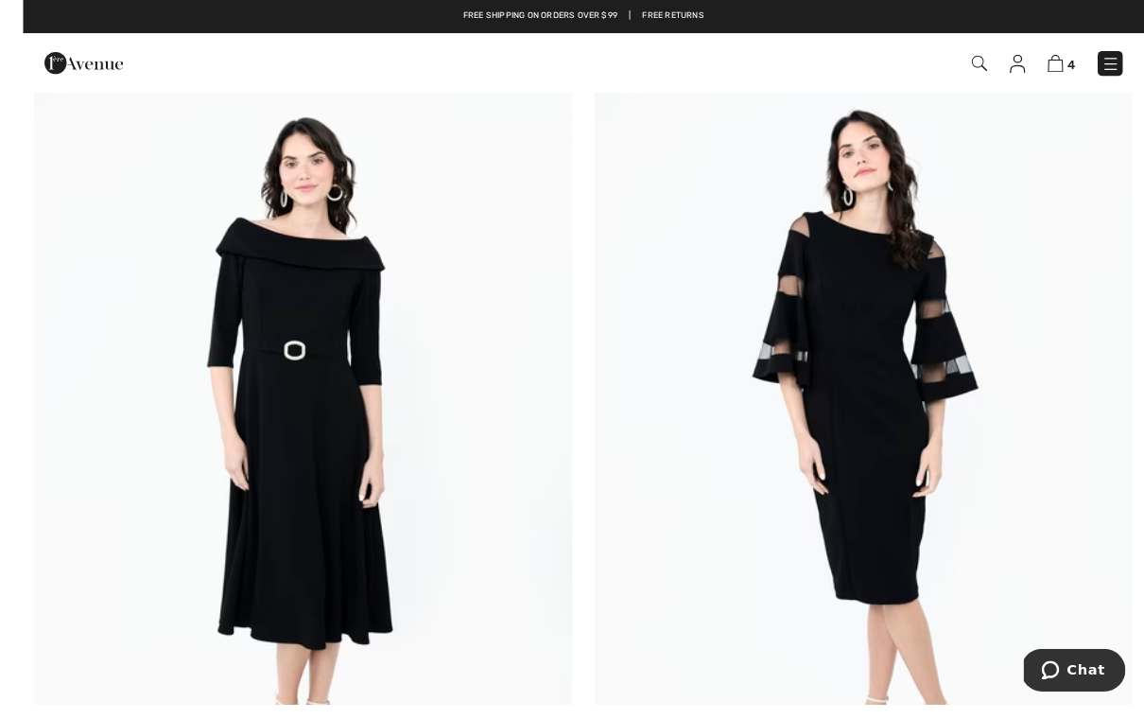
scroll to position [6746, 0]
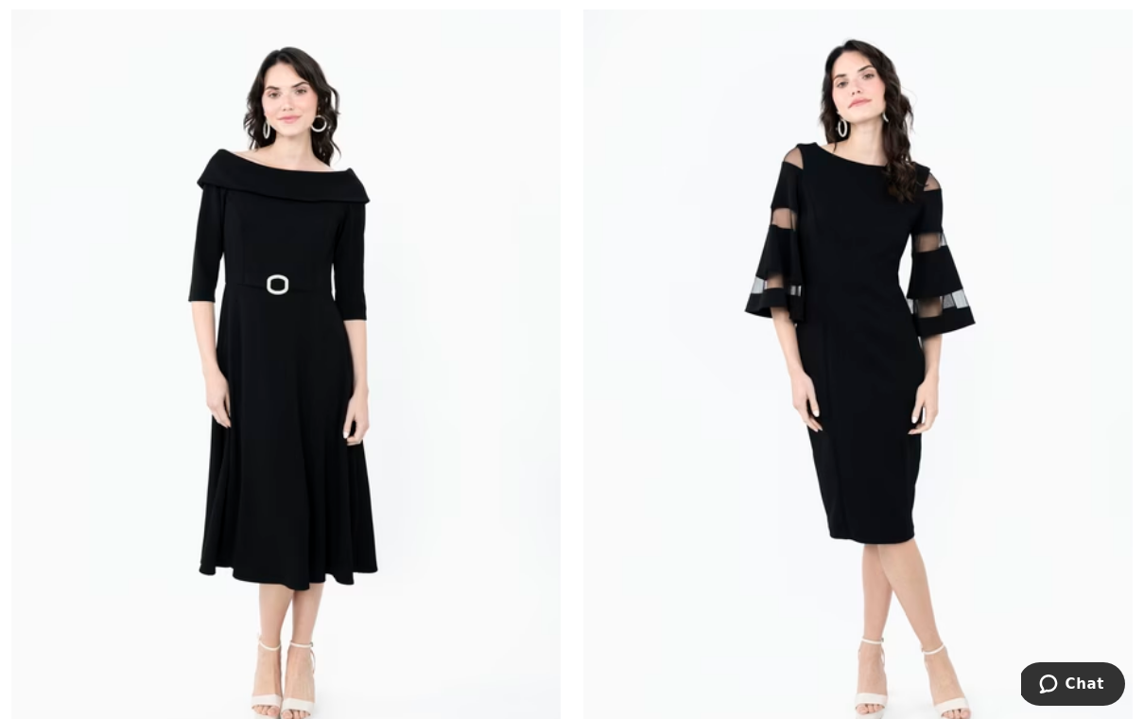
click at [375, 490] on img at bounding box center [286, 382] width 550 height 825
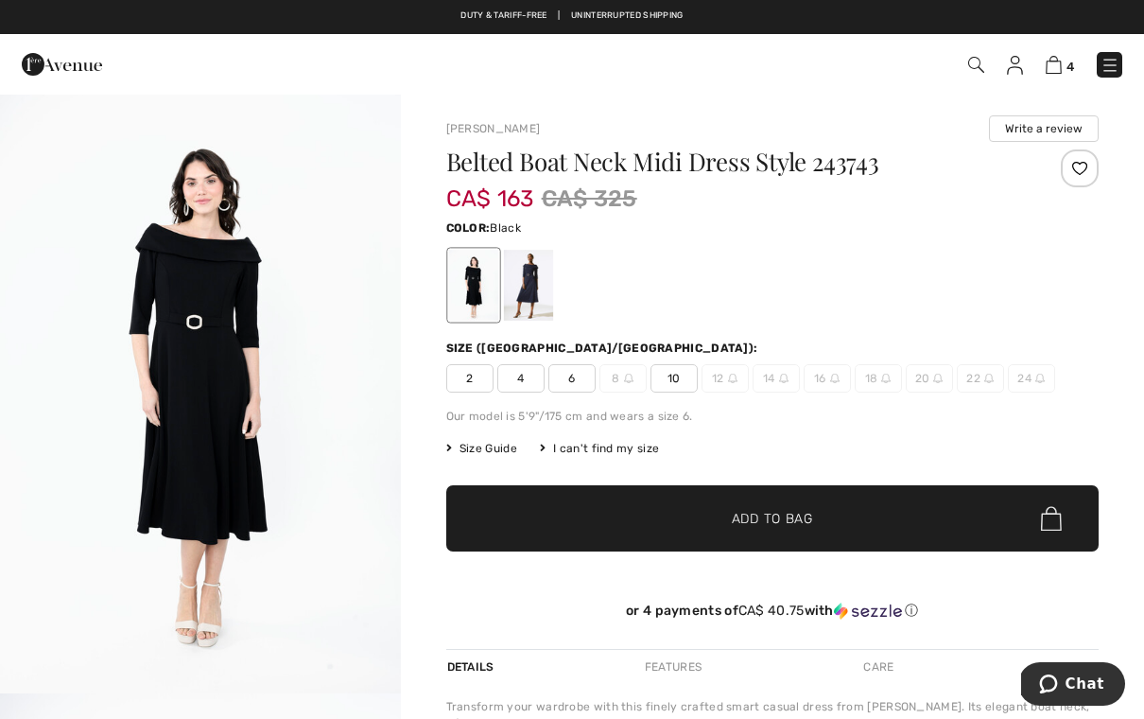
click at [457, 379] on span "2" at bounding box center [469, 378] width 47 height 28
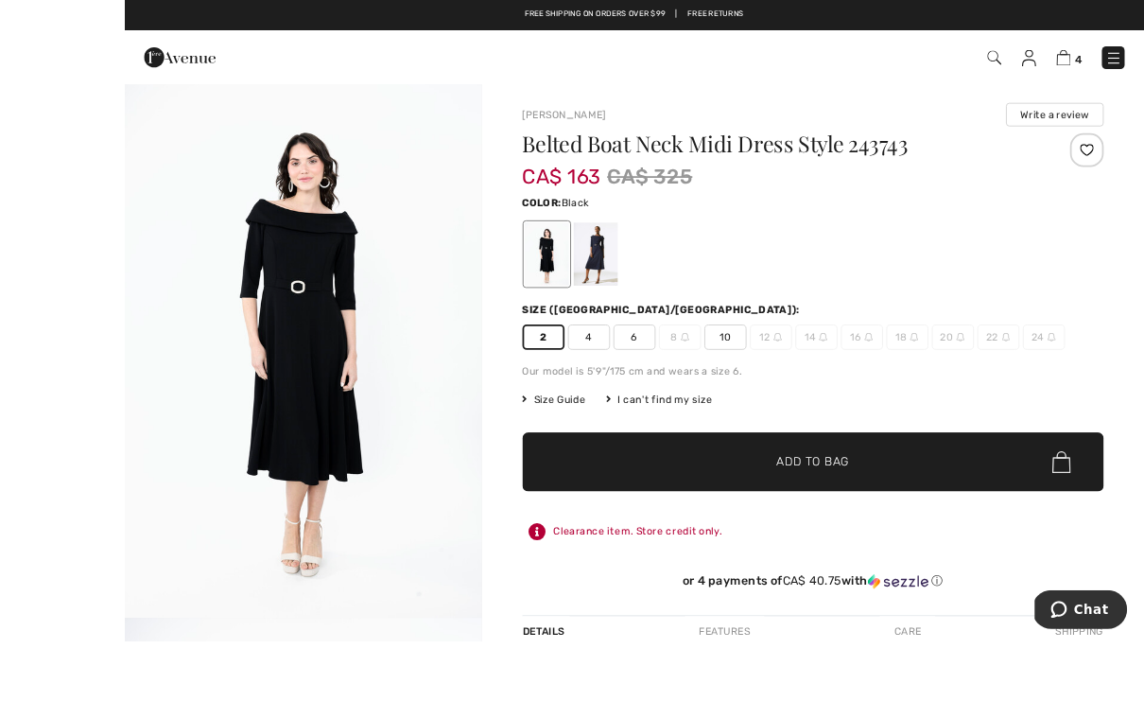
scroll to position [8, 0]
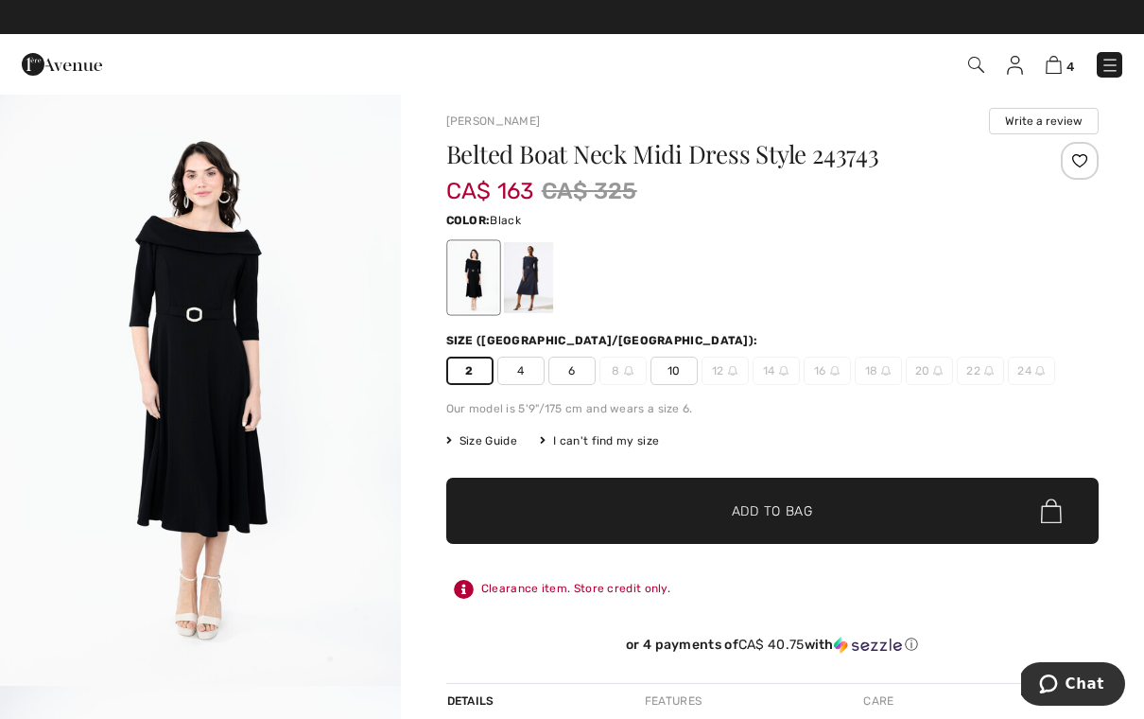
click at [271, 260] on img "1 / 4" at bounding box center [200, 385] width 401 height 601
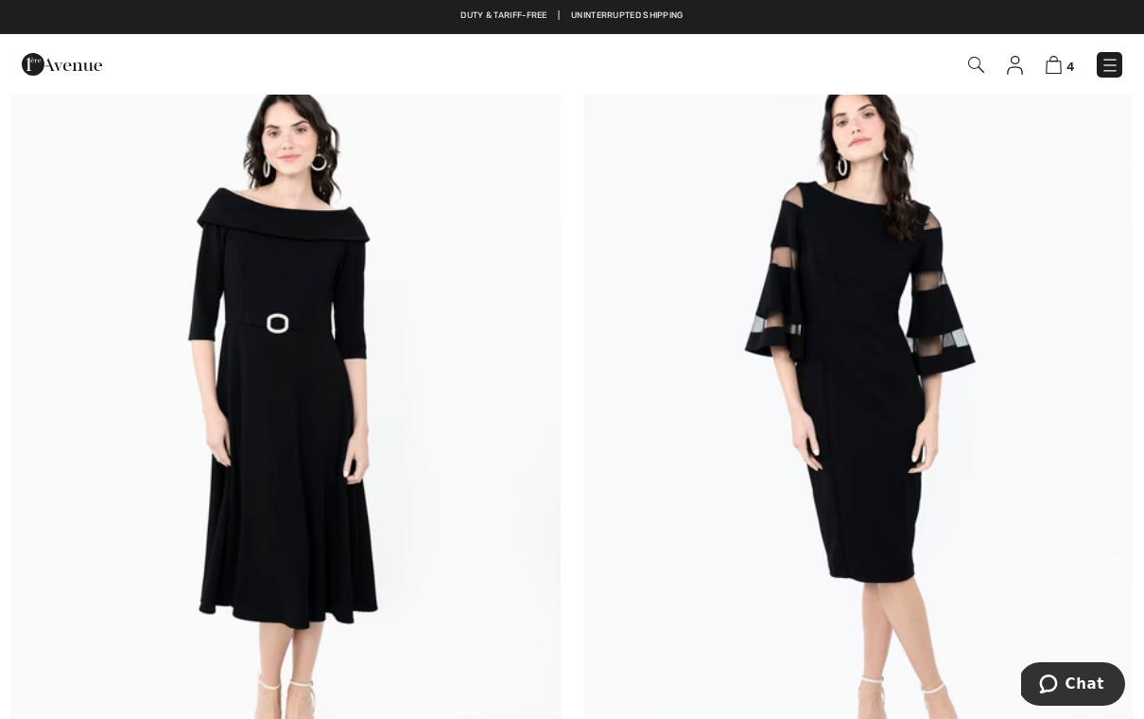
scroll to position [6708, 0]
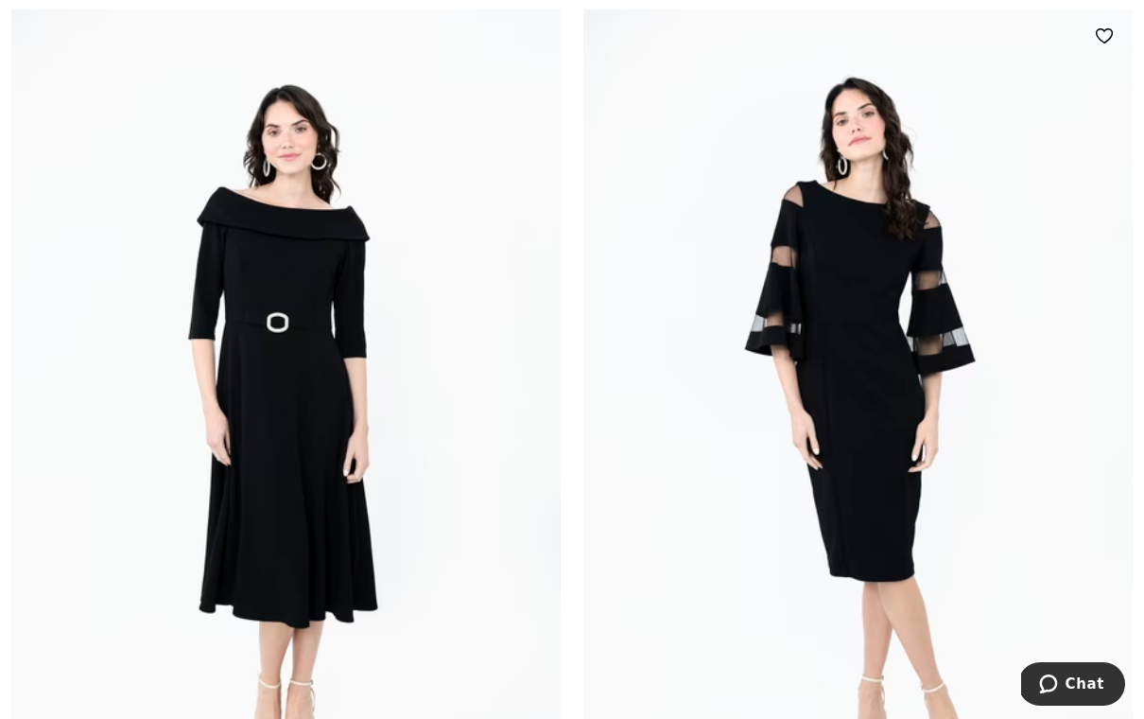
click at [906, 479] on img at bounding box center [859, 420] width 550 height 825
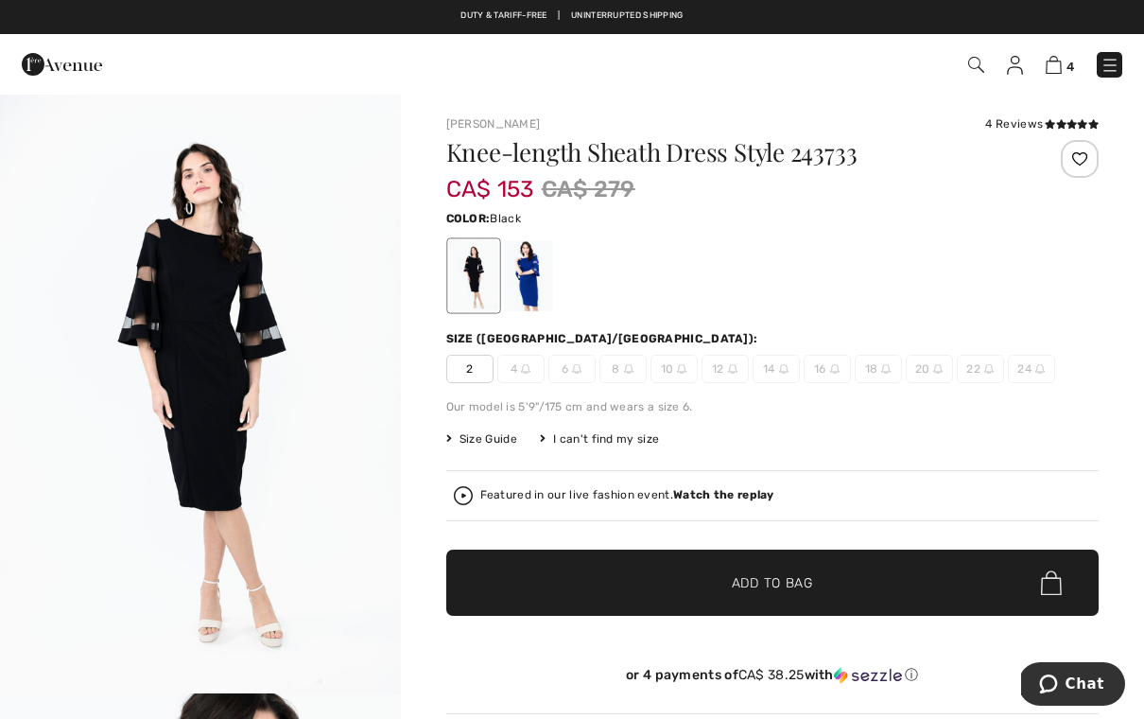
click at [465, 373] on span "2" at bounding box center [469, 369] width 47 height 28
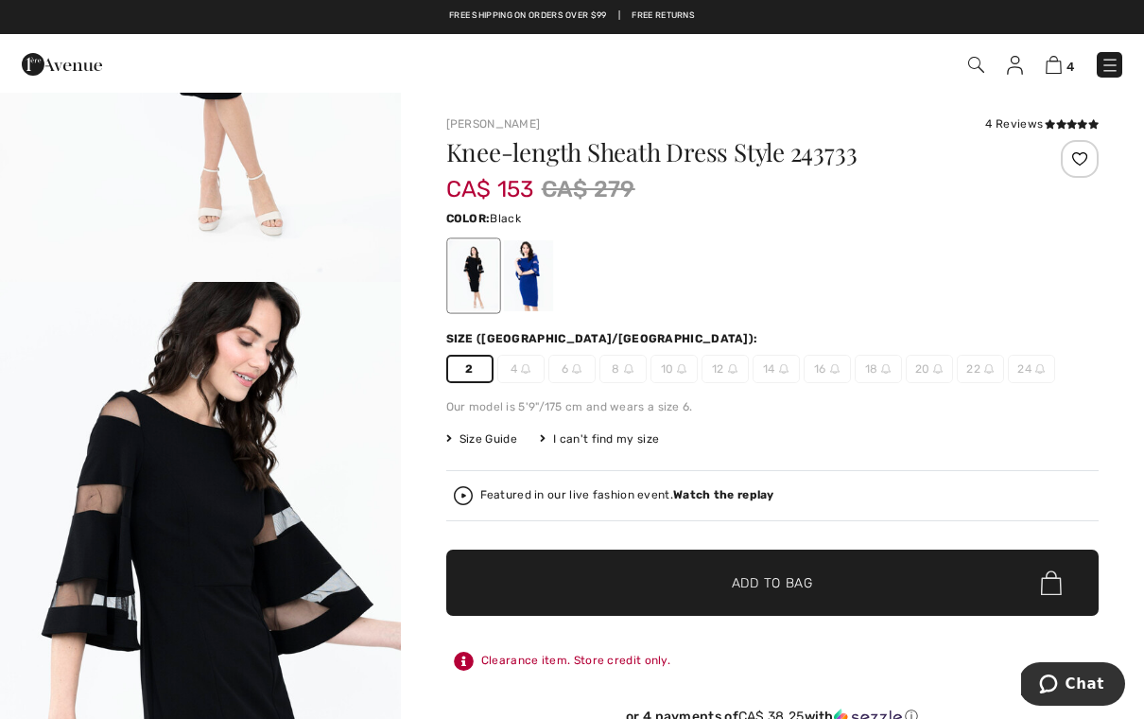
scroll to position [310, 0]
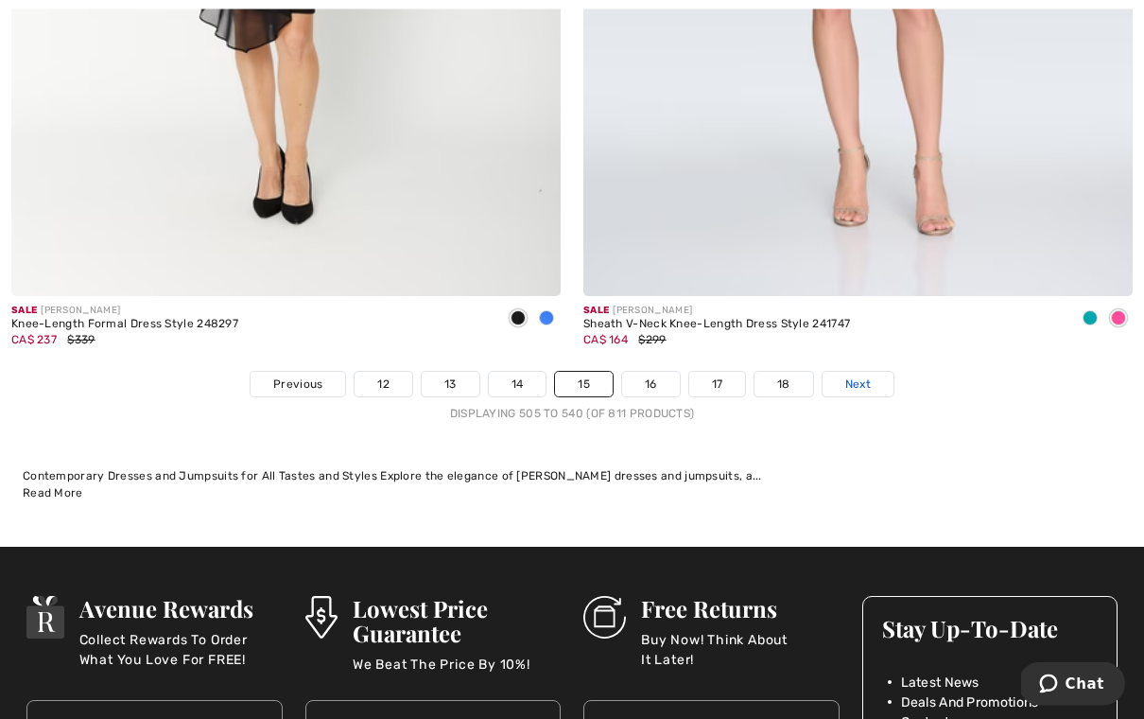
scroll to position [16460, 0]
click at [863, 375] on span "Next" at bounding box center [859, 383] width 26 height 17
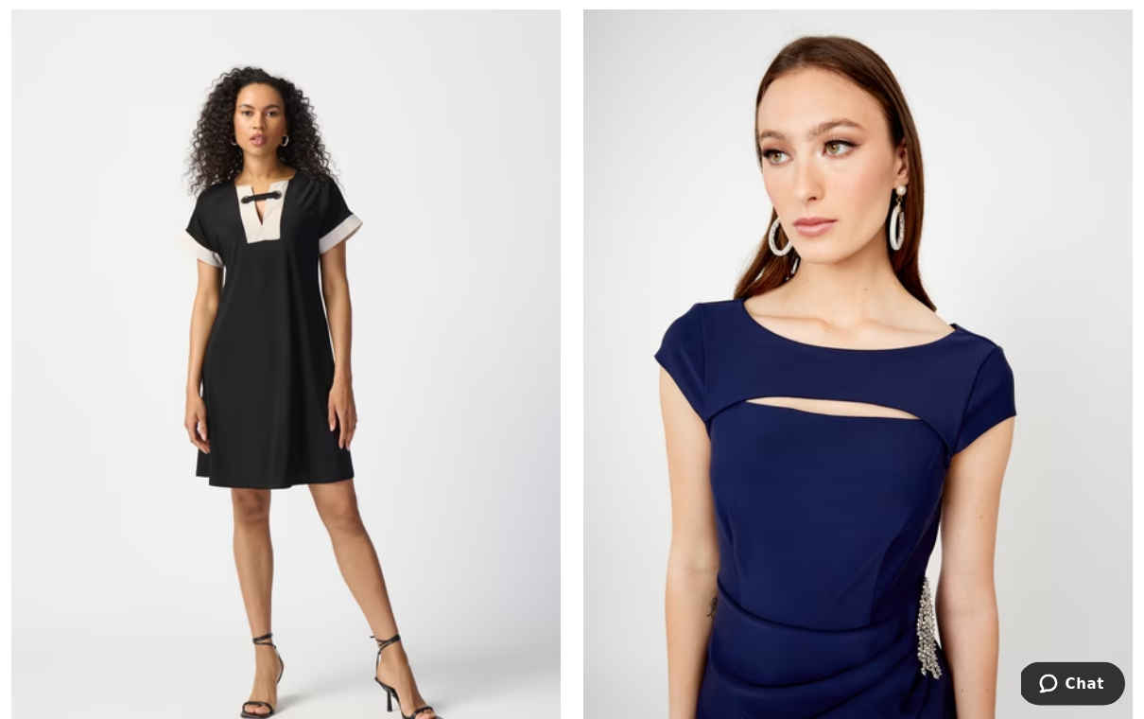
scroll to position [7632, 0]
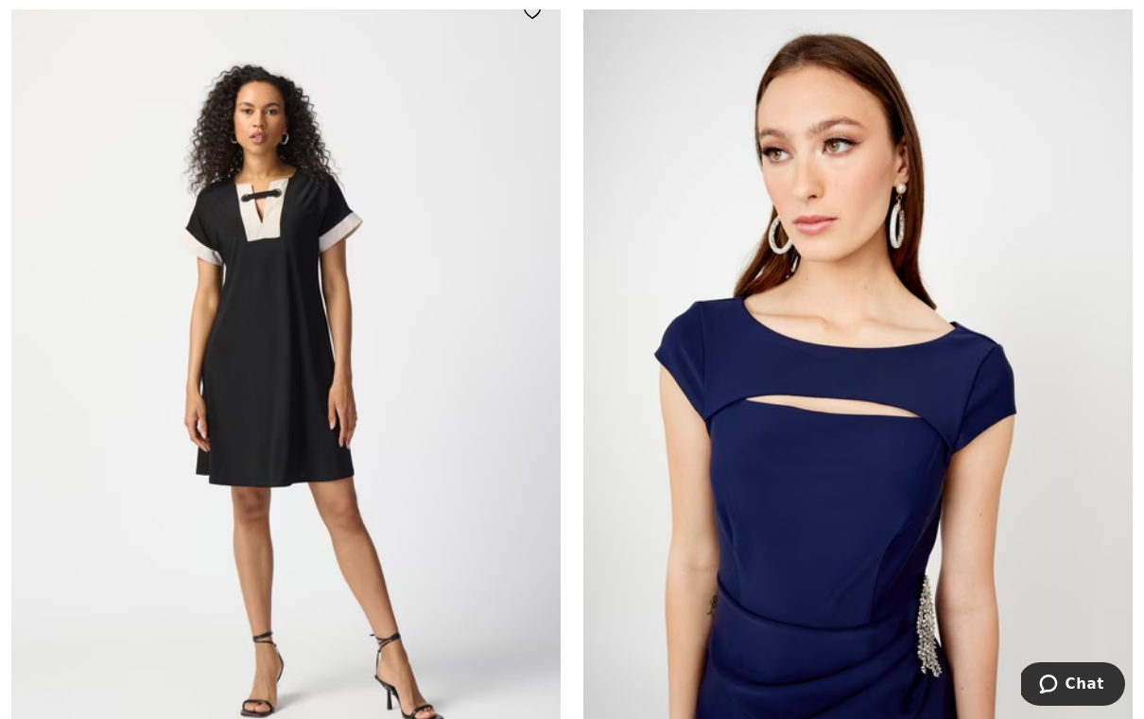
click at [437, 553] on img at bounding box center [286, 395] width 550 height 825
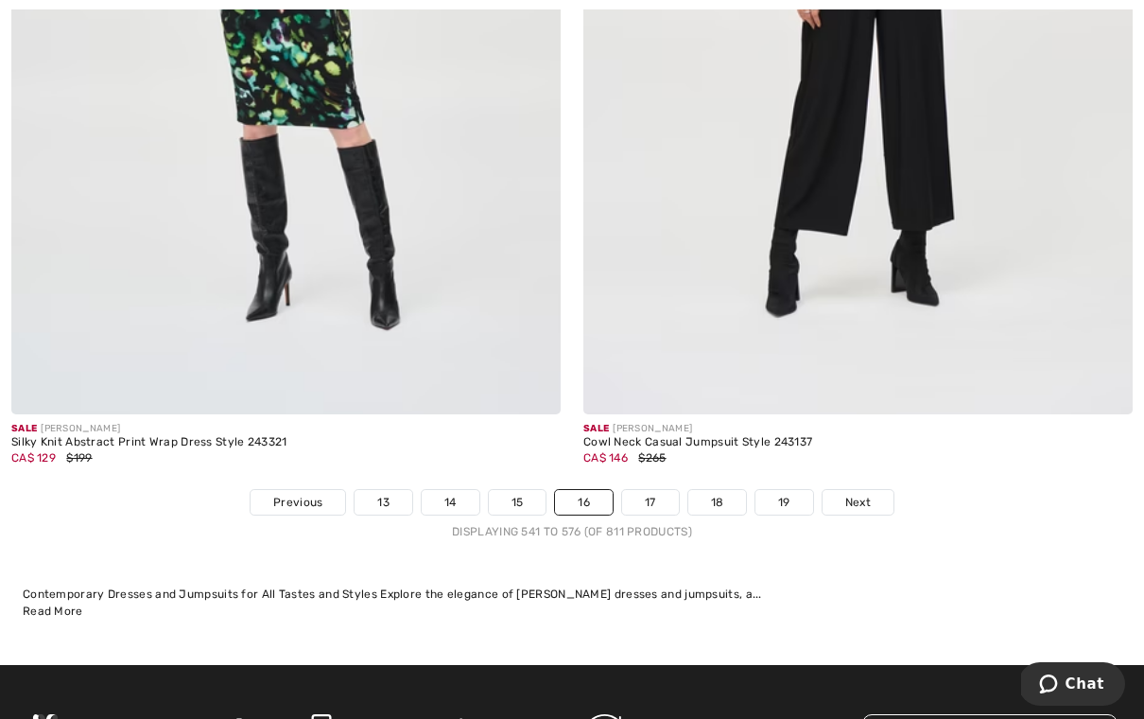
scroll to position [16343, 0]
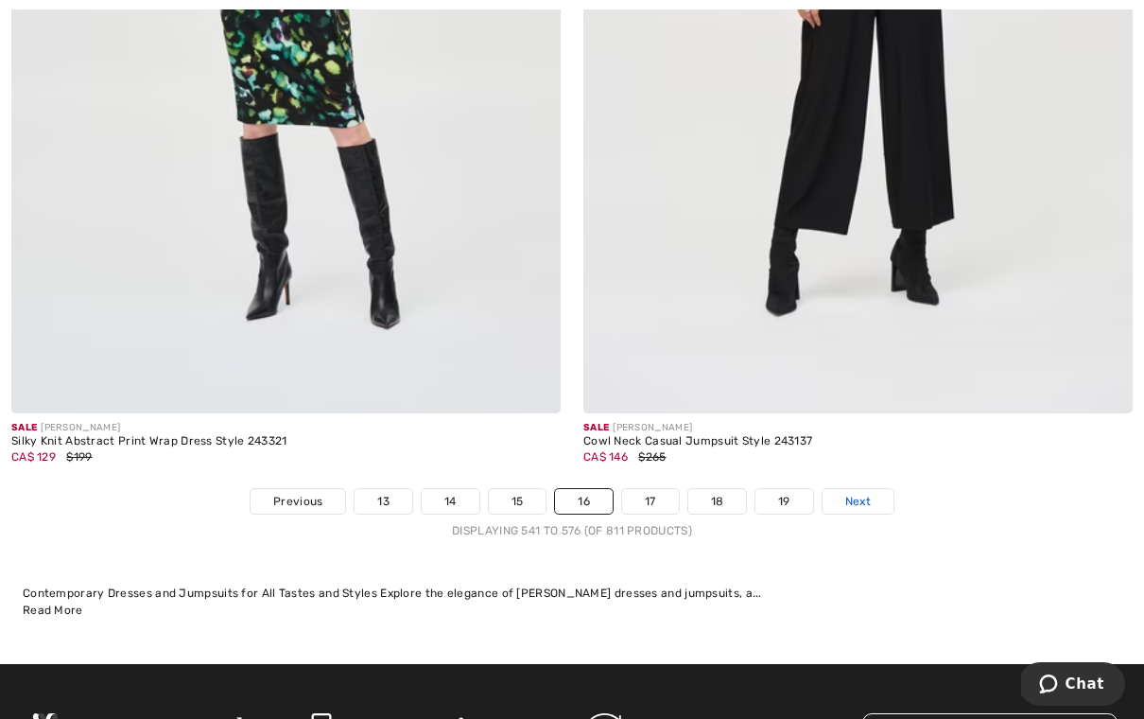
click at [864, 496] on span "Next" at bounding box center [859, 501] width 26 height 17
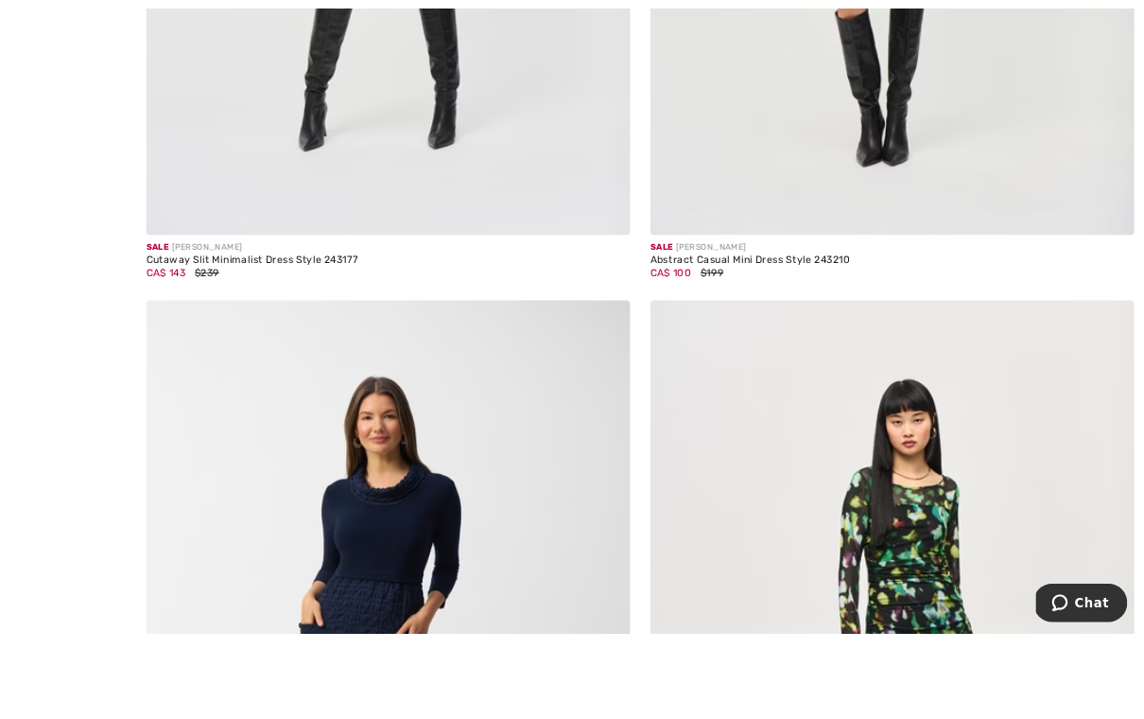
scroll to position [1074, 0]
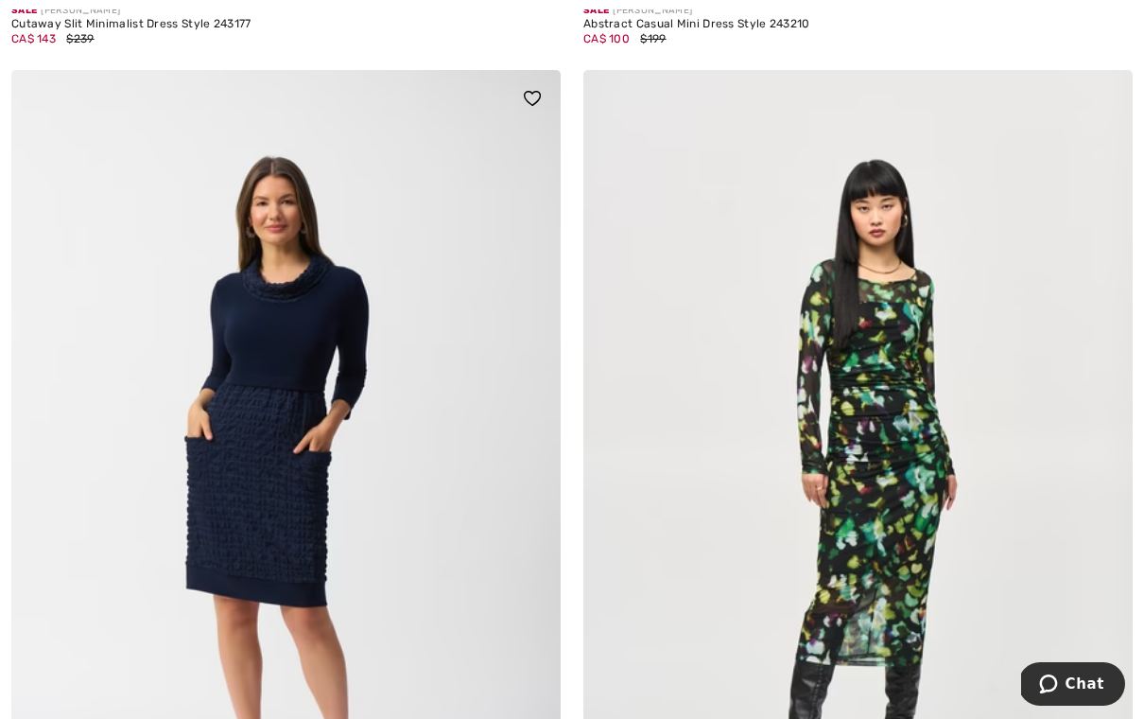
click at [299, 501] on img at bounding box center [286, 482] width 550 height 825
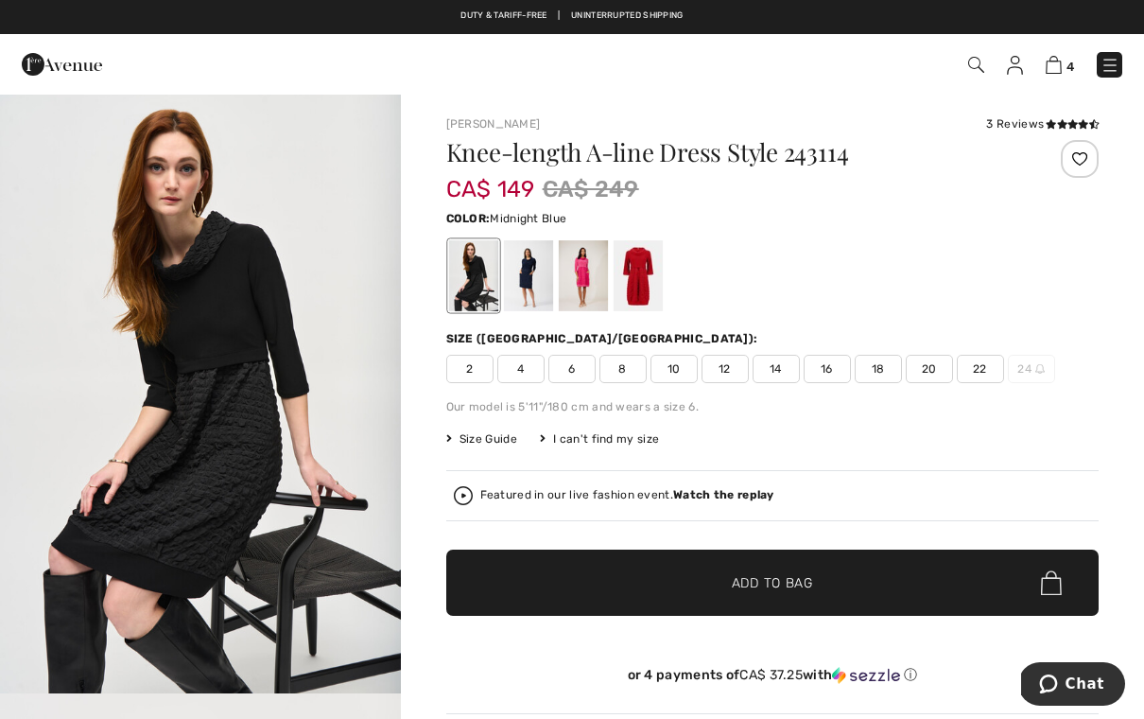
click at [525, 298] on div at bounding box center [527, 275] width 49 height 71
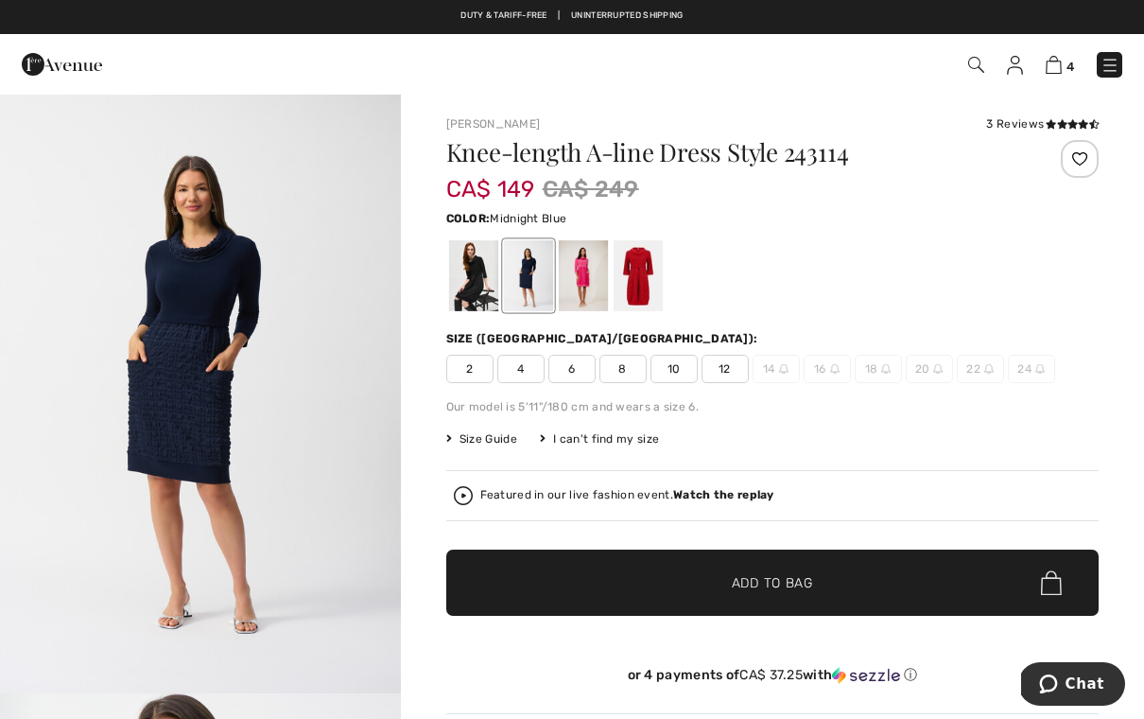
click at [582, 293] on div at bounding box center [582, 275] width 49 height 71
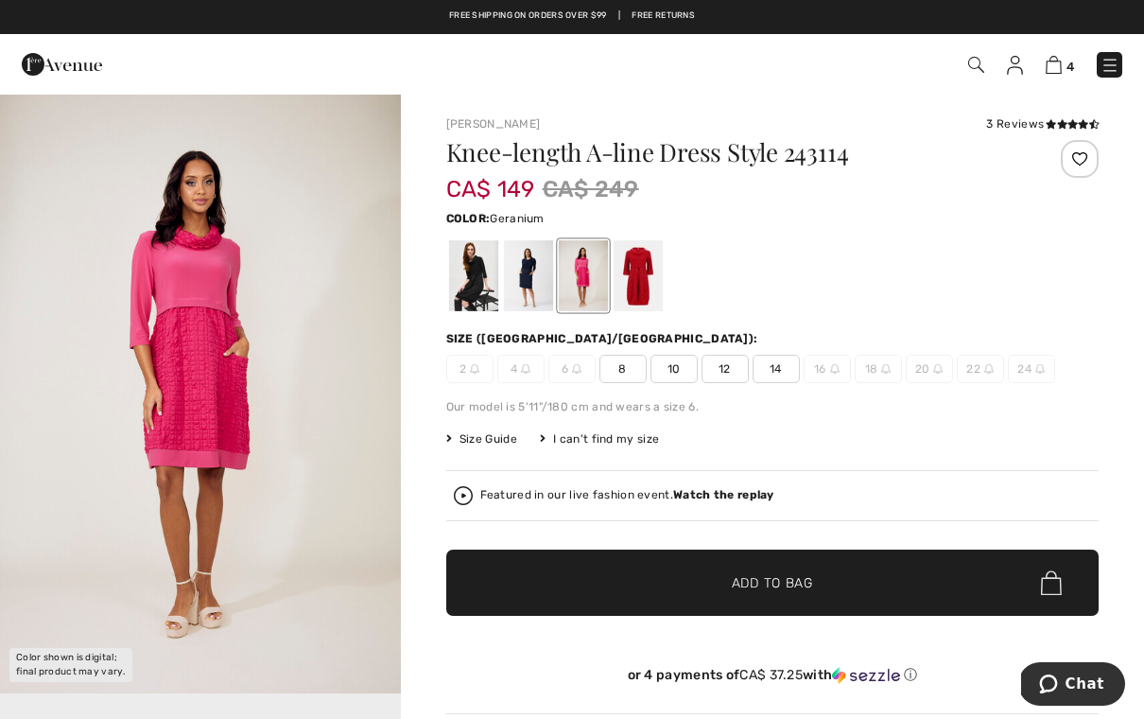
click at [632, 289] on div at bounding box center [637, 275] width 49 height 71
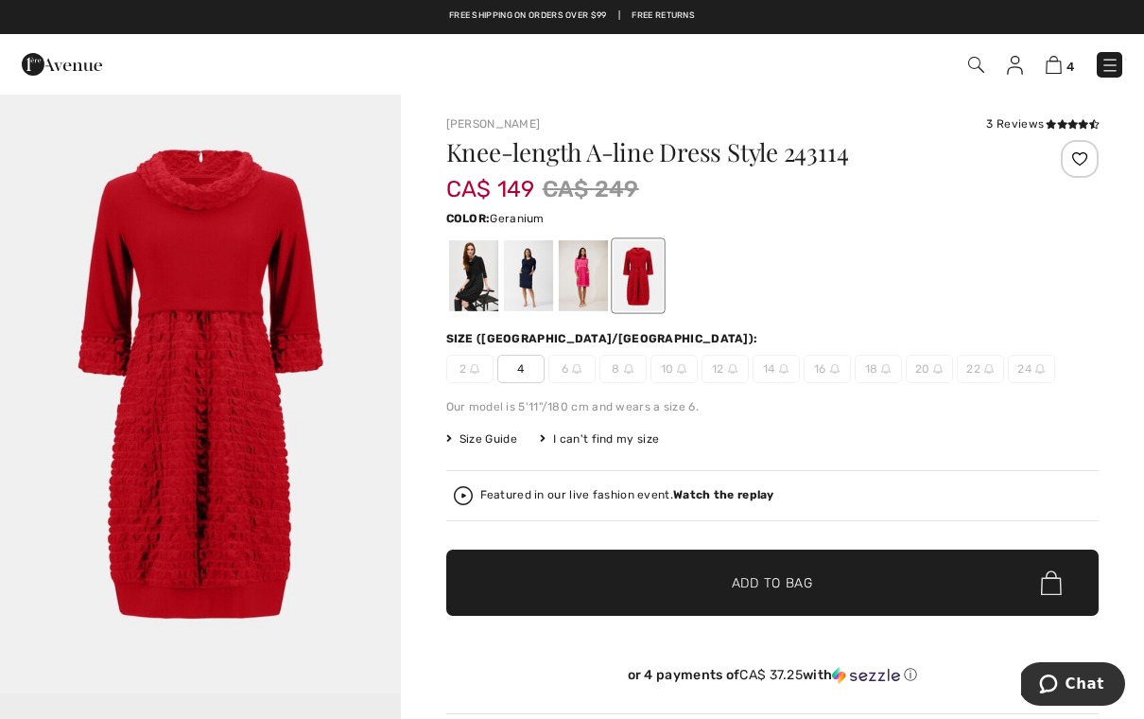
click at [593, 302] on div at bounding box center [582, 275] width 49 height 71
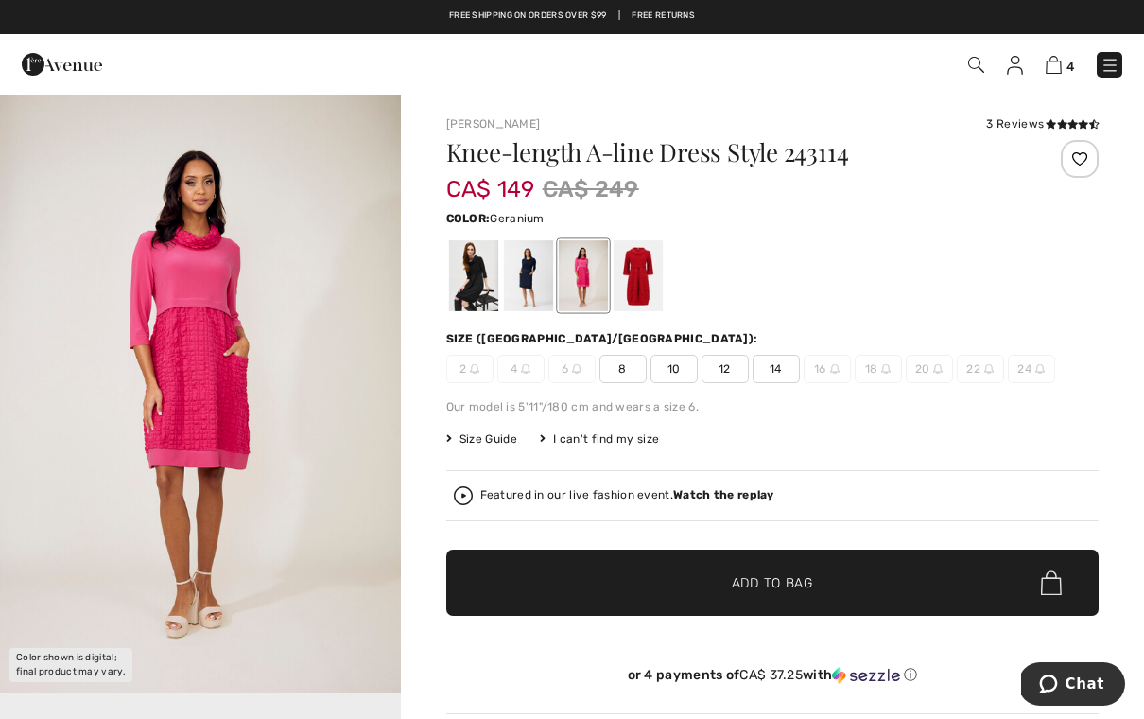
click at [488, 290] on div at bounding box center [472, 275] width 49 height 71
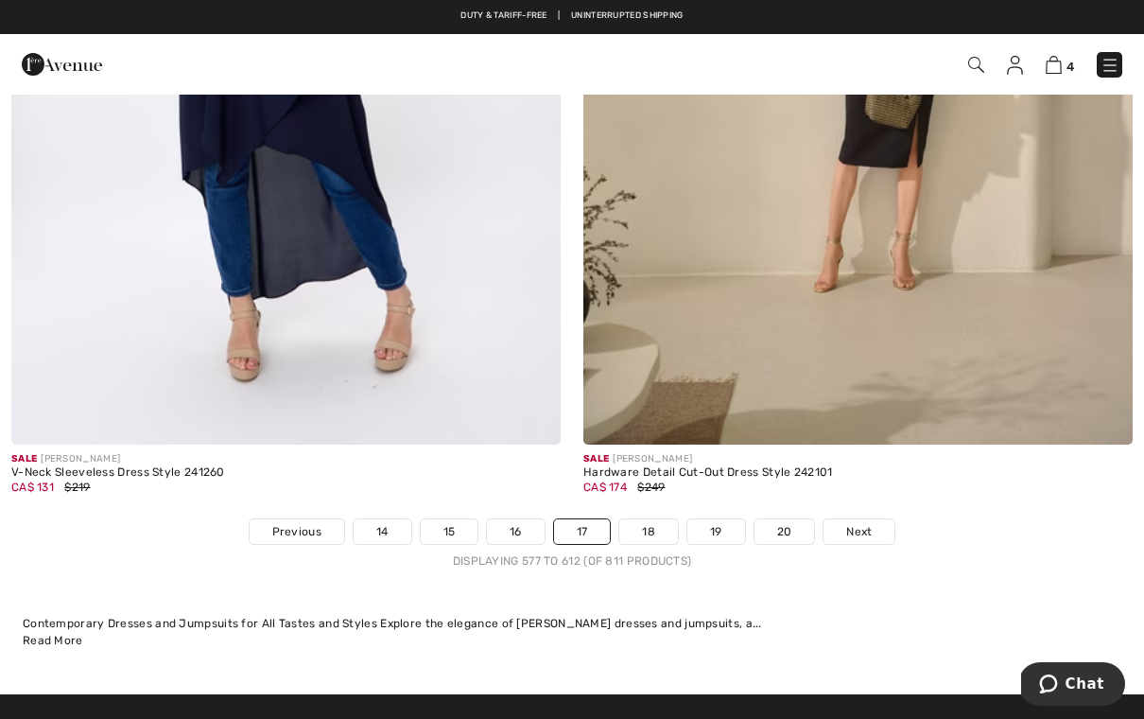
scroll to position [16248, 0]
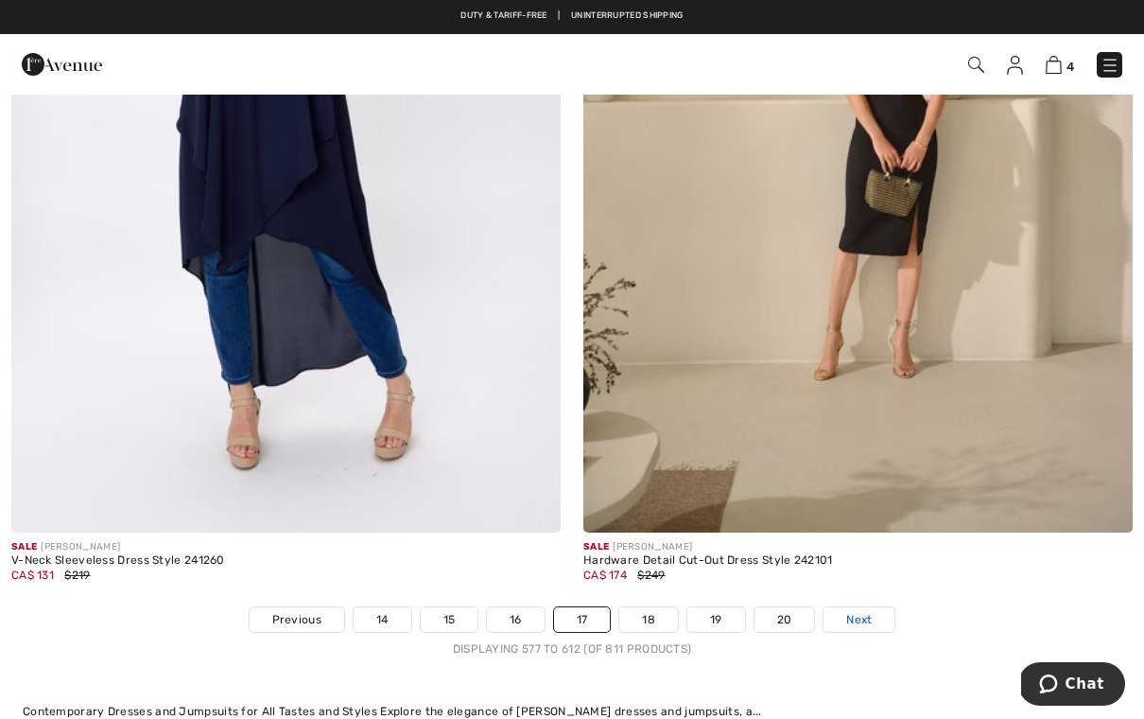
click at [857, 611] on span "Next" at bounding box center [860, 619] width 26 height 17
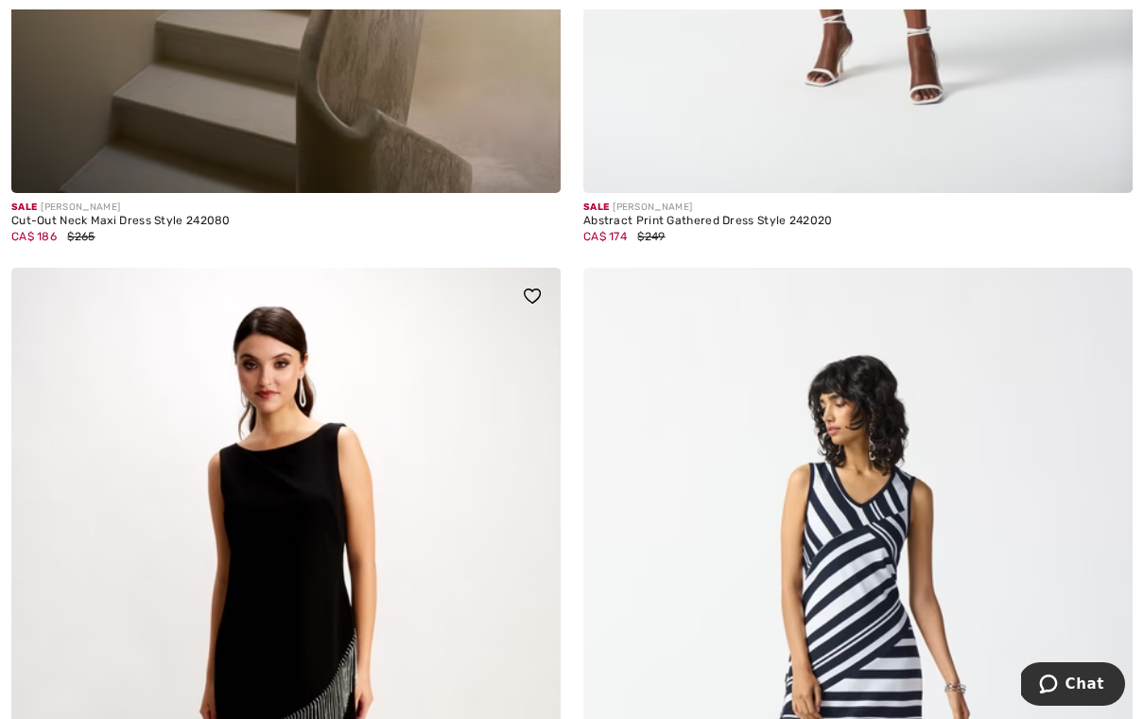
scroll to position [6449, 0]
click at [341, 565] on img at bounding box center [286, 679] width 550 height 825
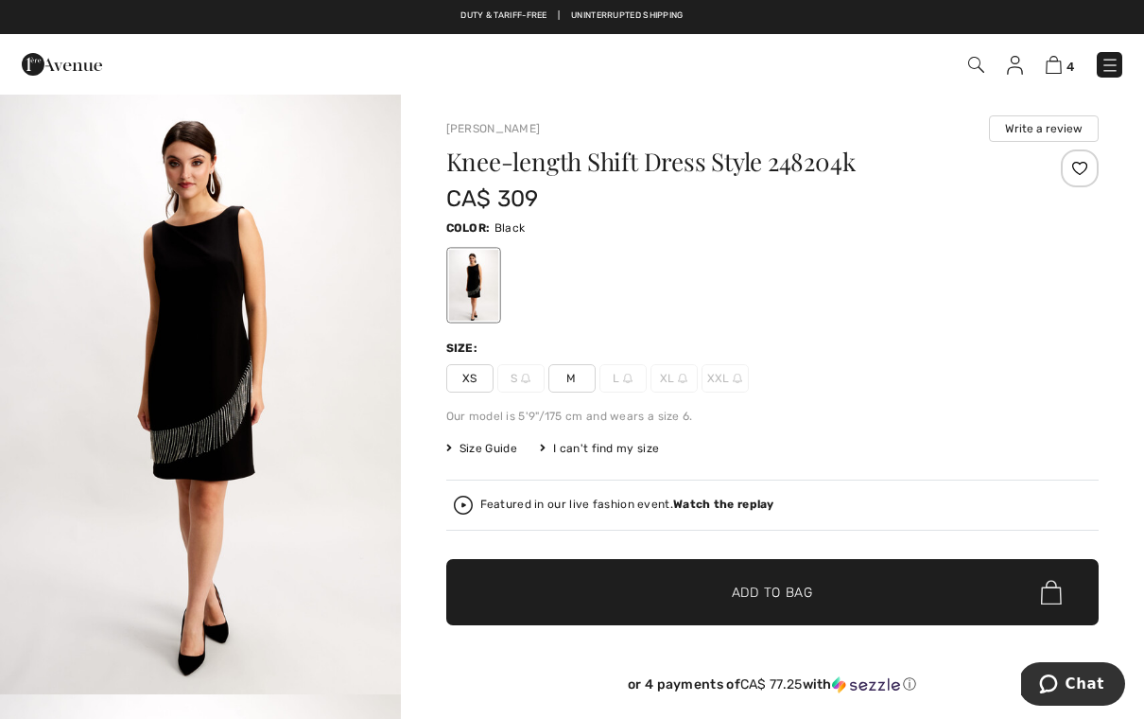
click at [469, 370] on span "XS" at bounding box center [469, 378] width 47 height 28
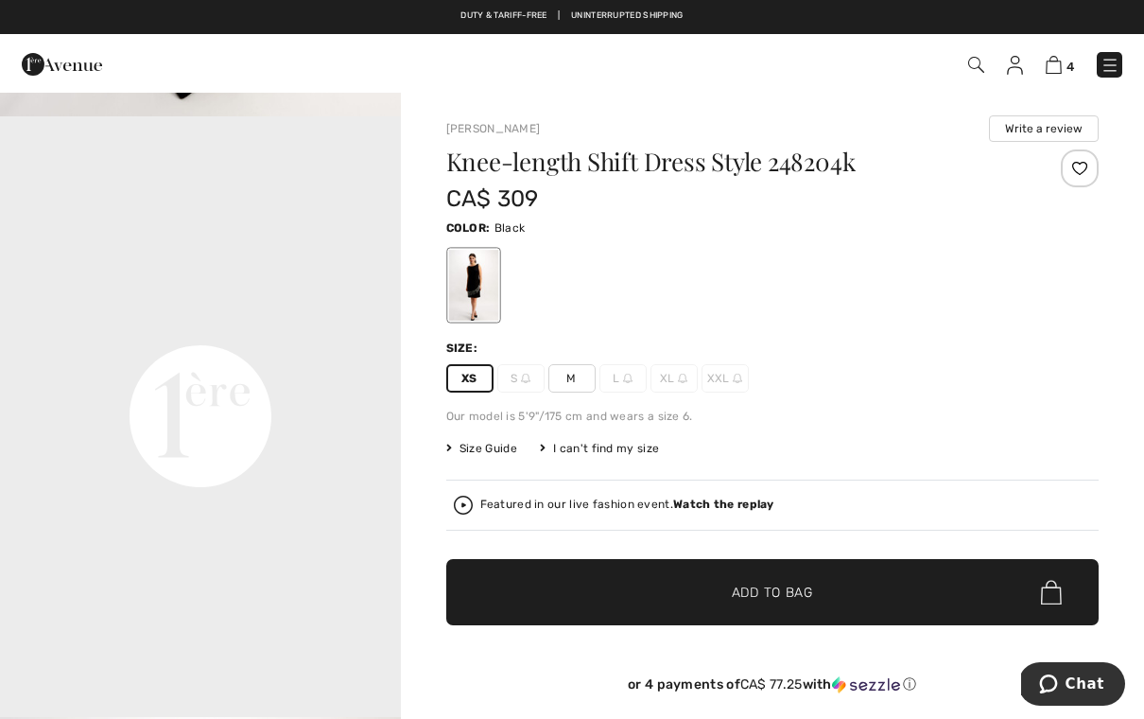
scroll to position [1178, 0]
click at [482, 305] on div at bounding box center [472, 285] width 49 height 71
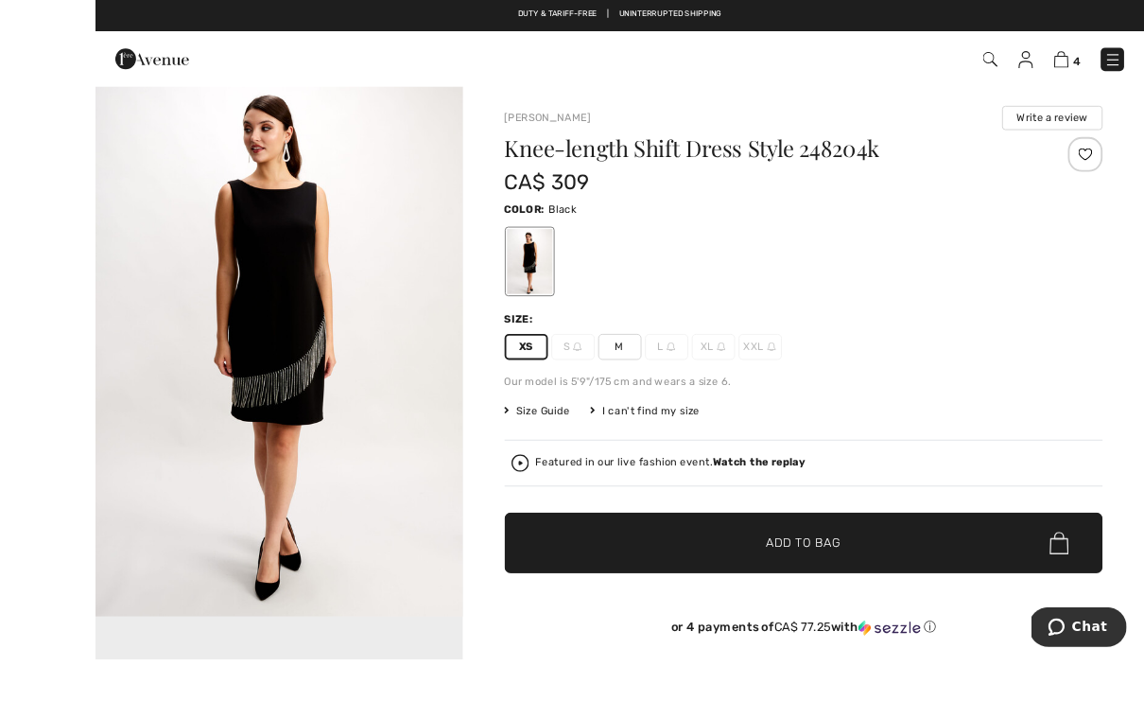
scroll to position [4, 0]
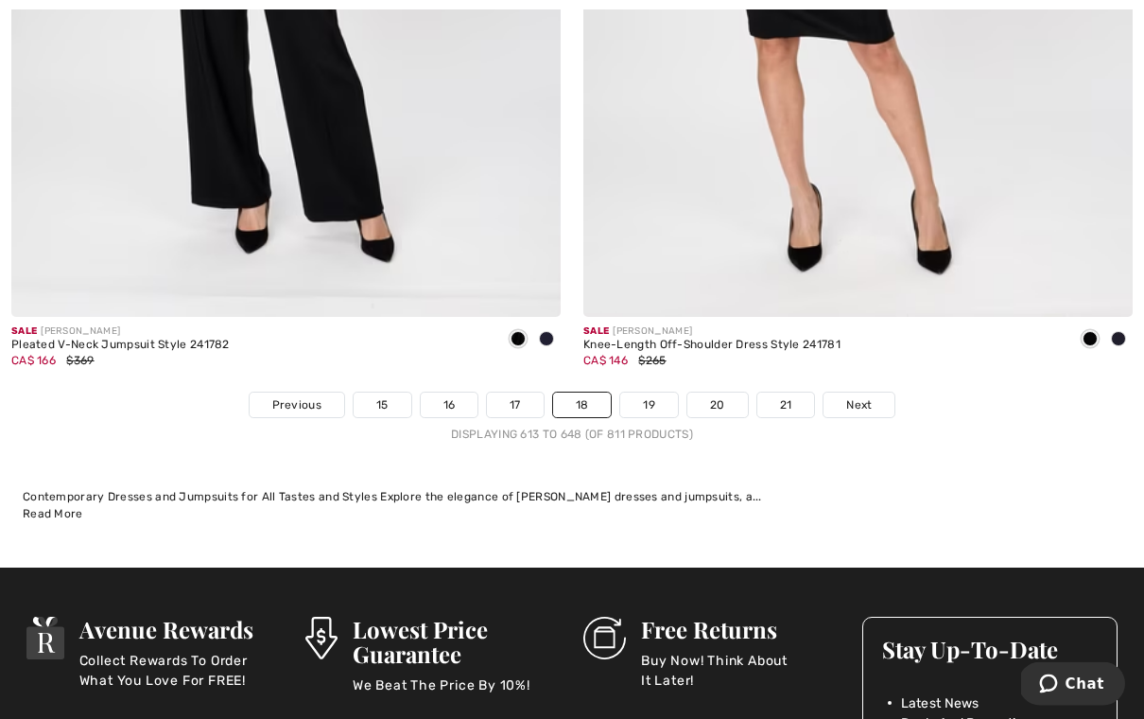
scroll to position [16453, 0]
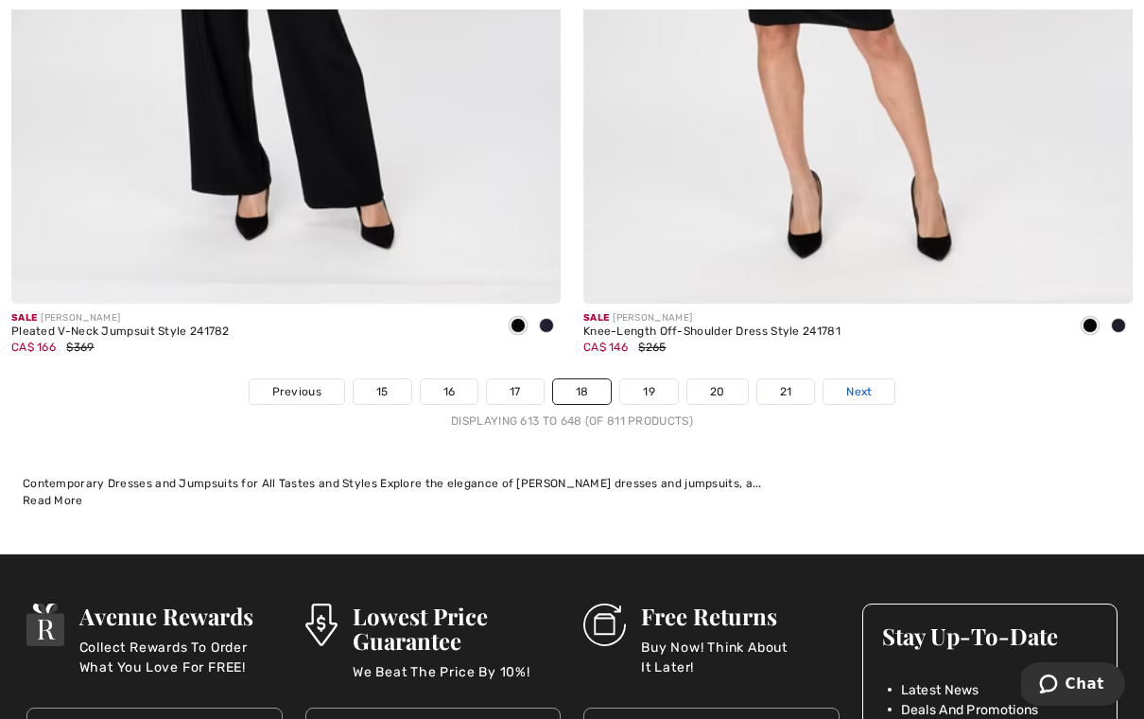
click at [864, 383] on span "Next" at bounding box center [860, 391] width 26 height 17
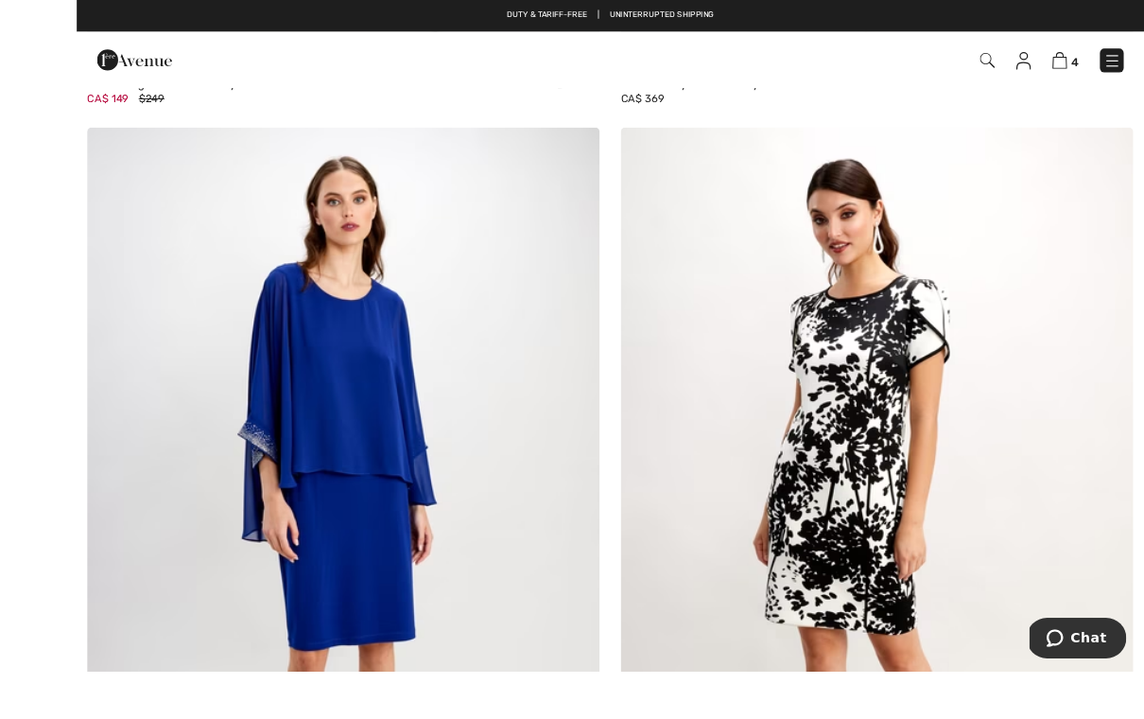
scroll to position [1090, 0]
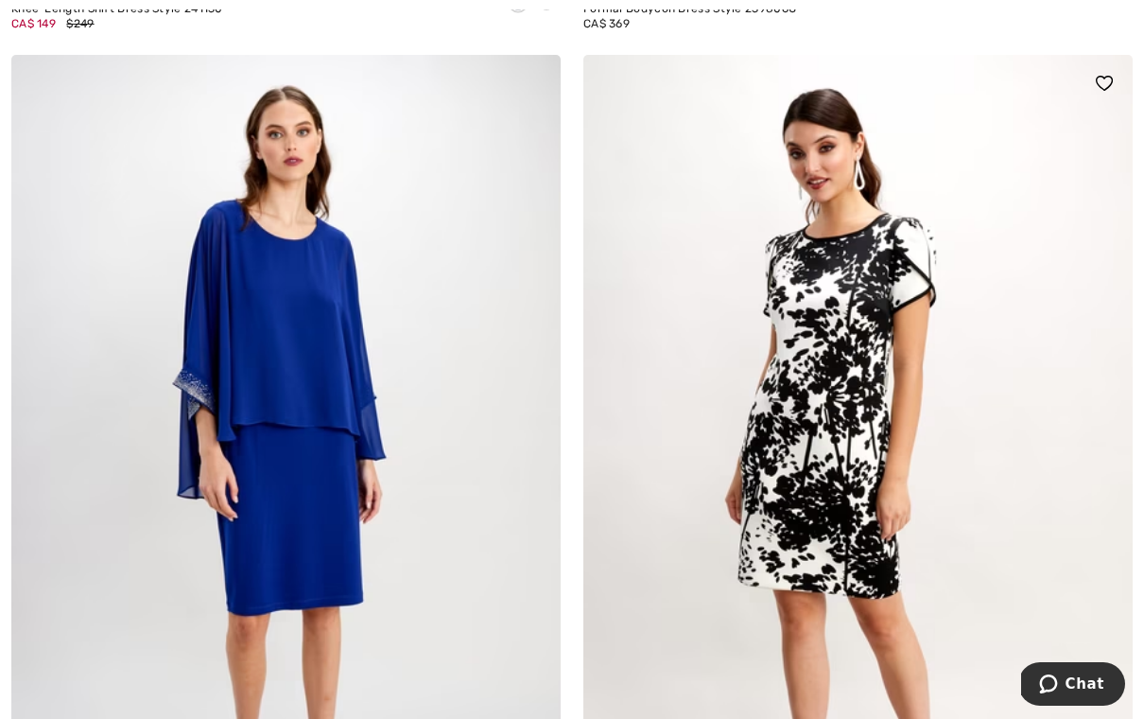
click at [860, 487] on img at bounding box center [859, 467] width 550 height 825
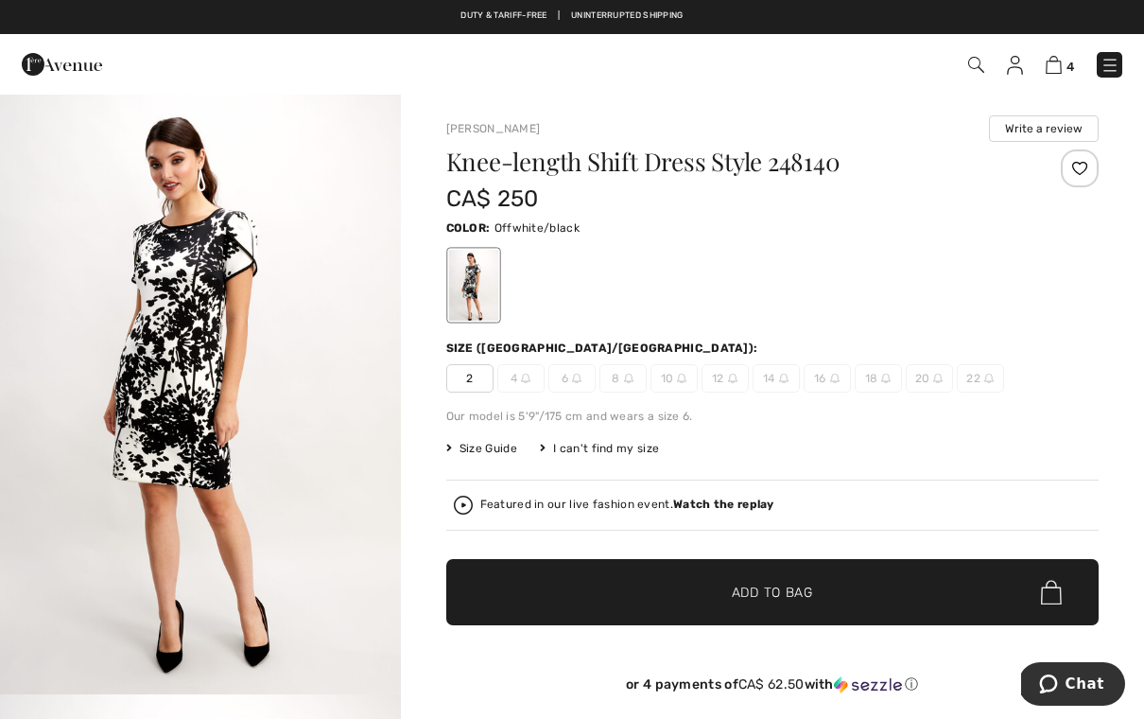
click at [471, 392] on span "2" at bounding box center [469, 378] width 47 height 28
click at [726, 595] on span "✔ Added to Bag" at bounding box center [744, 593] width 115 height 20
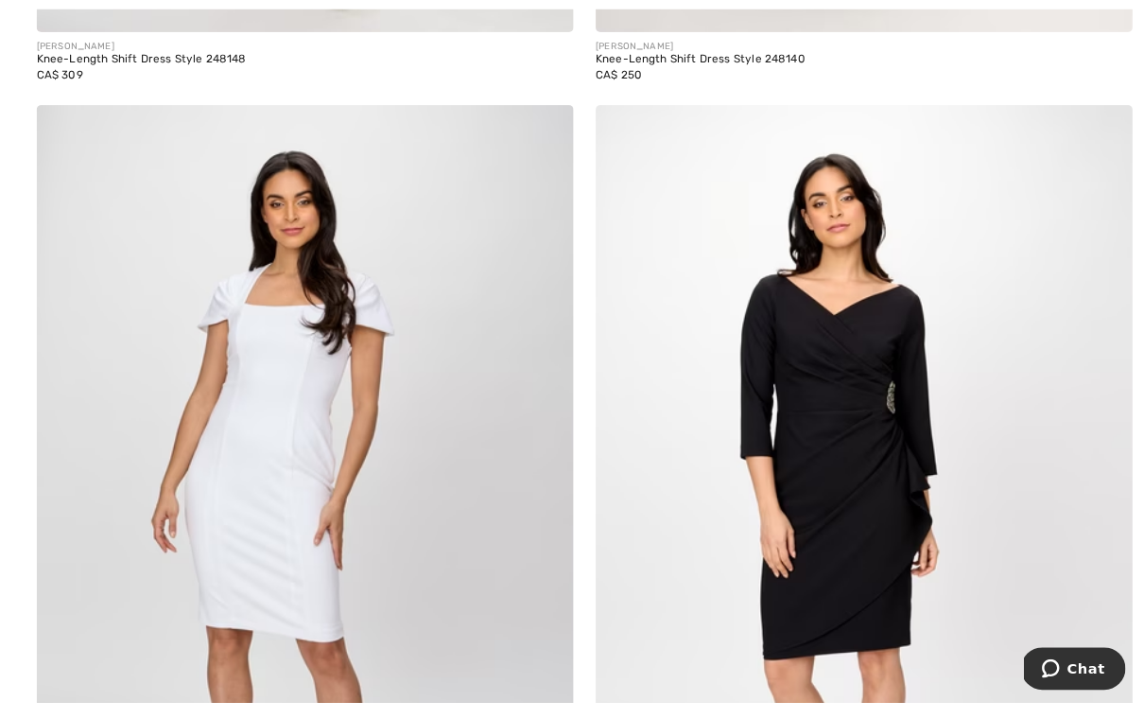
scroll to position [1964, 0]
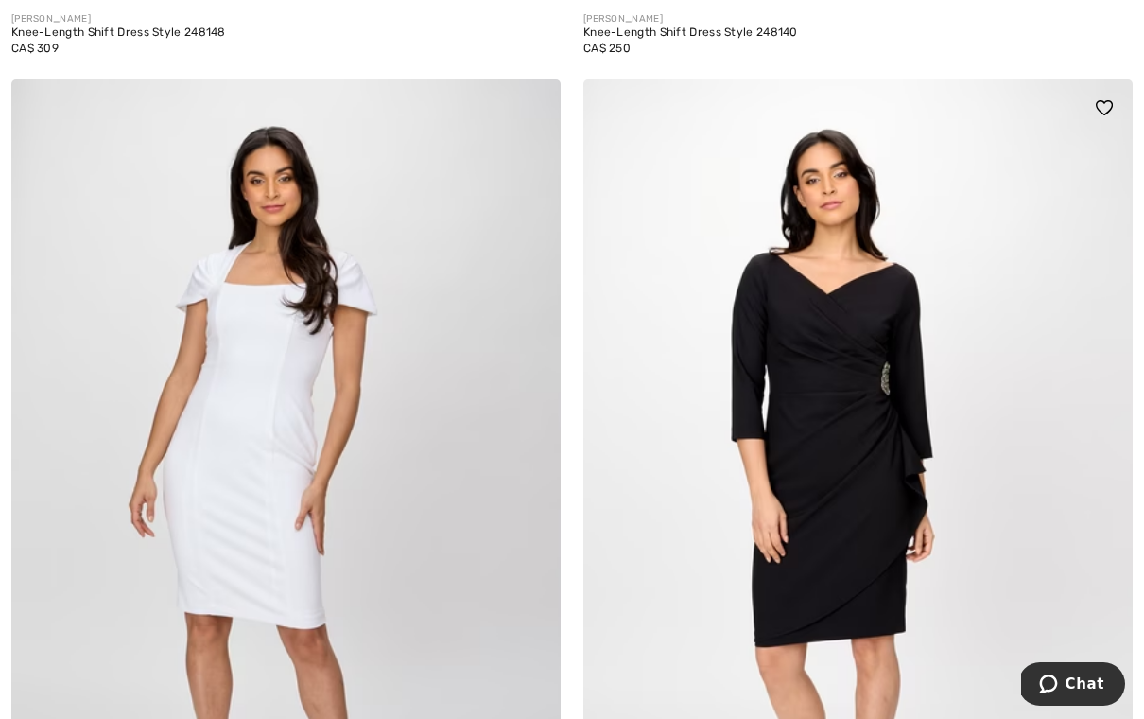
click at [850, 546] on img at bounding box center [859, 491] width 550 height 825
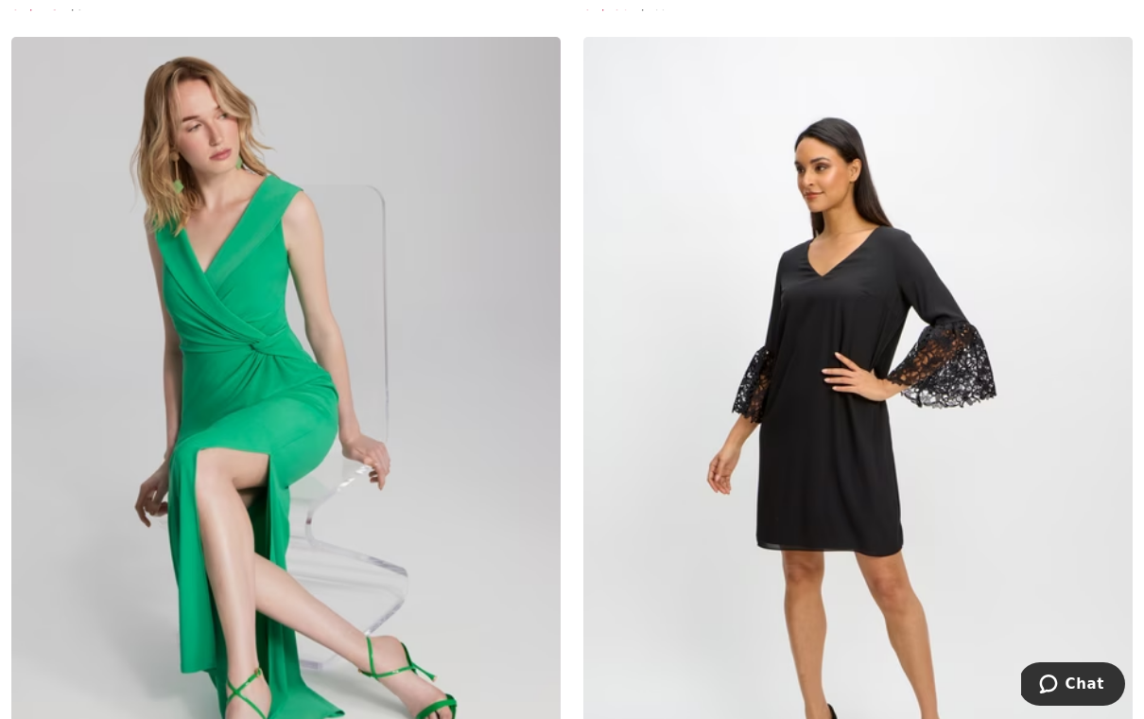
scroll to position [4704, 0]
click at [911, 458] on img at bounding box center [859, 448] width 550 height 825
click at [940, 475] on img at bounding box center [859, 448] width 550 height 825
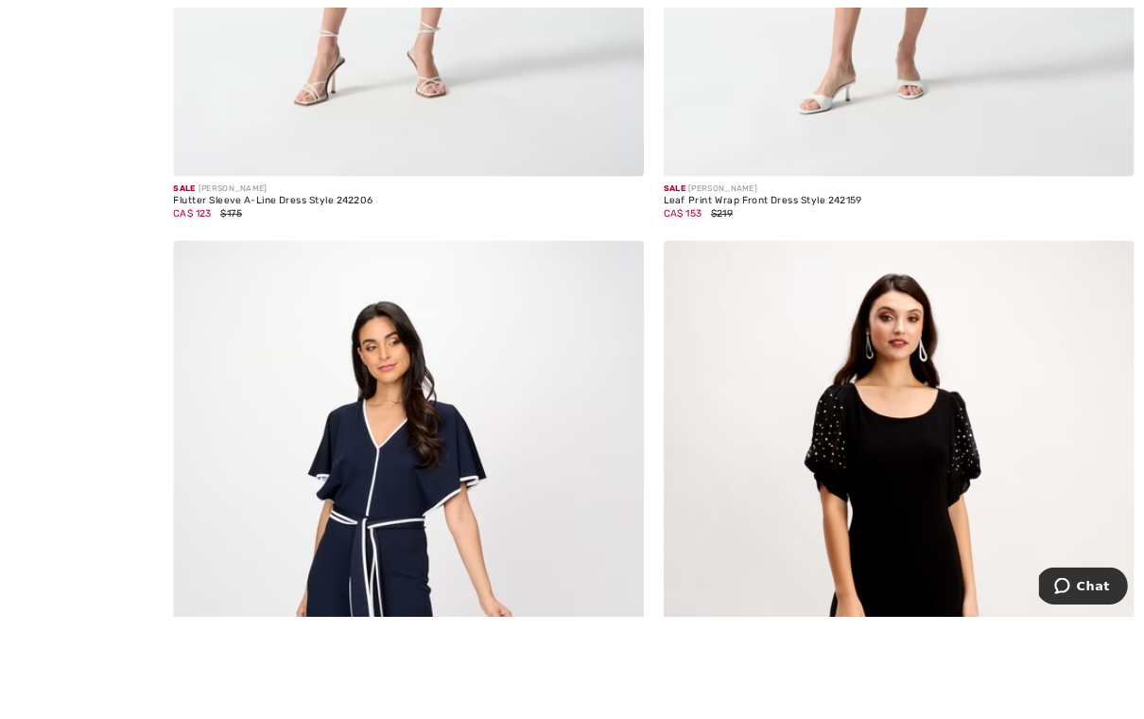
scroll to position [7575, 0]
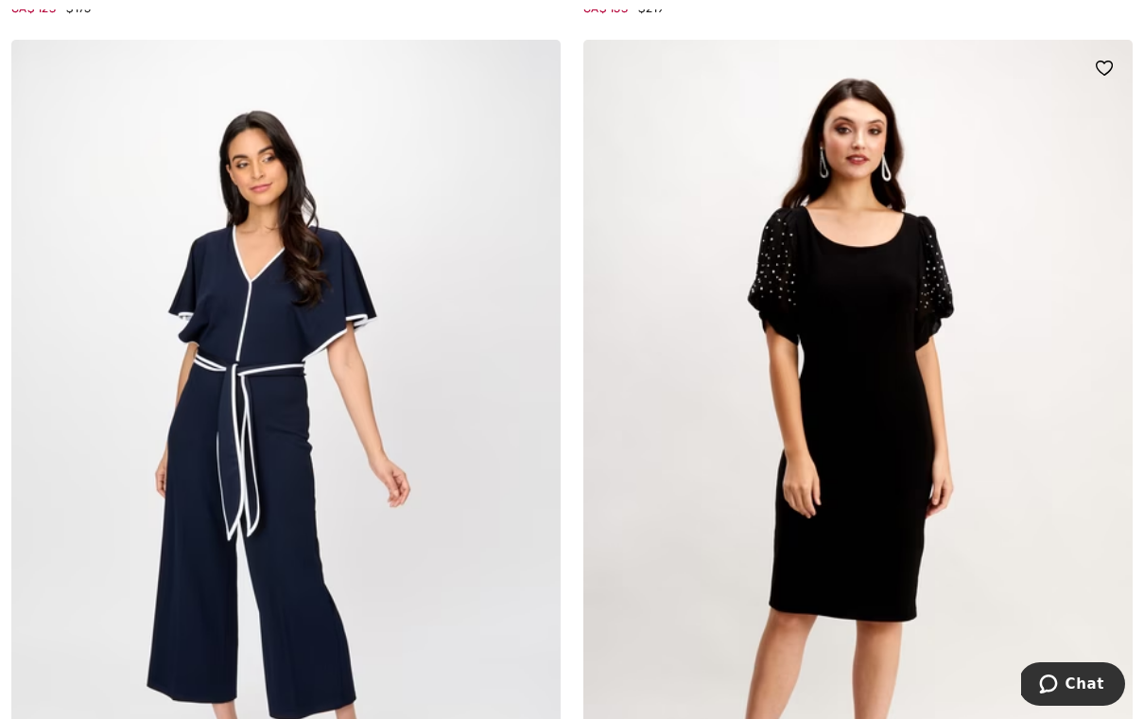
click at [878, 498] on img at bounding box center [859, 452] width 550 height 825
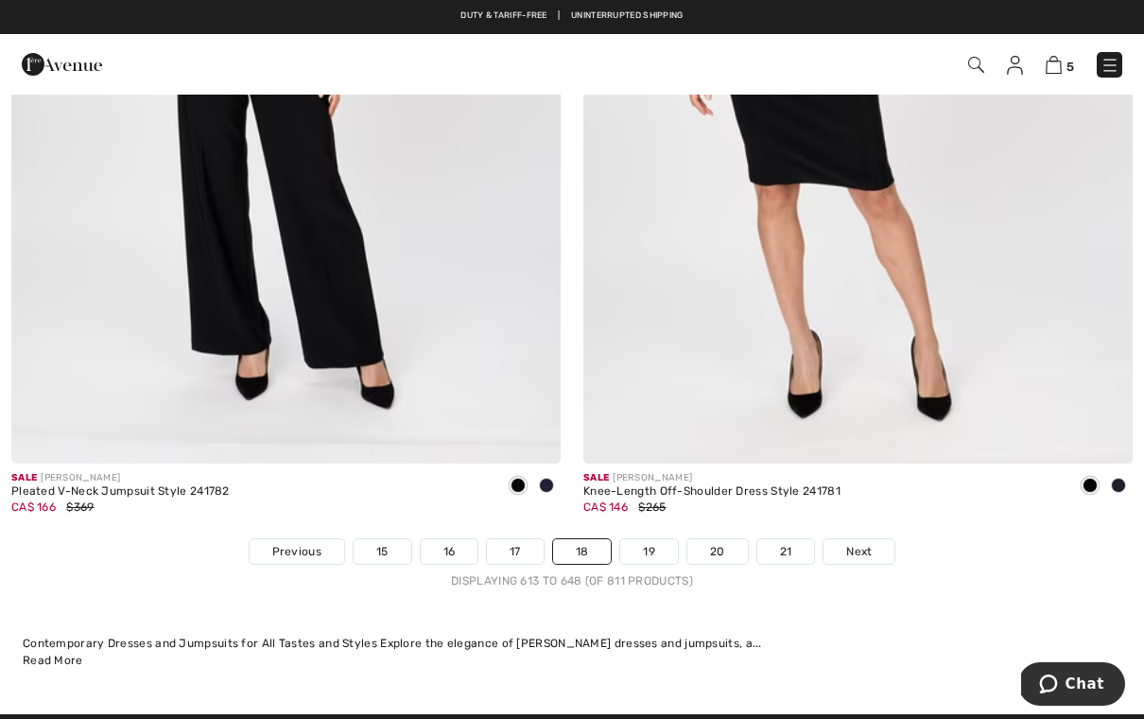
scroll to position [16280, 0]
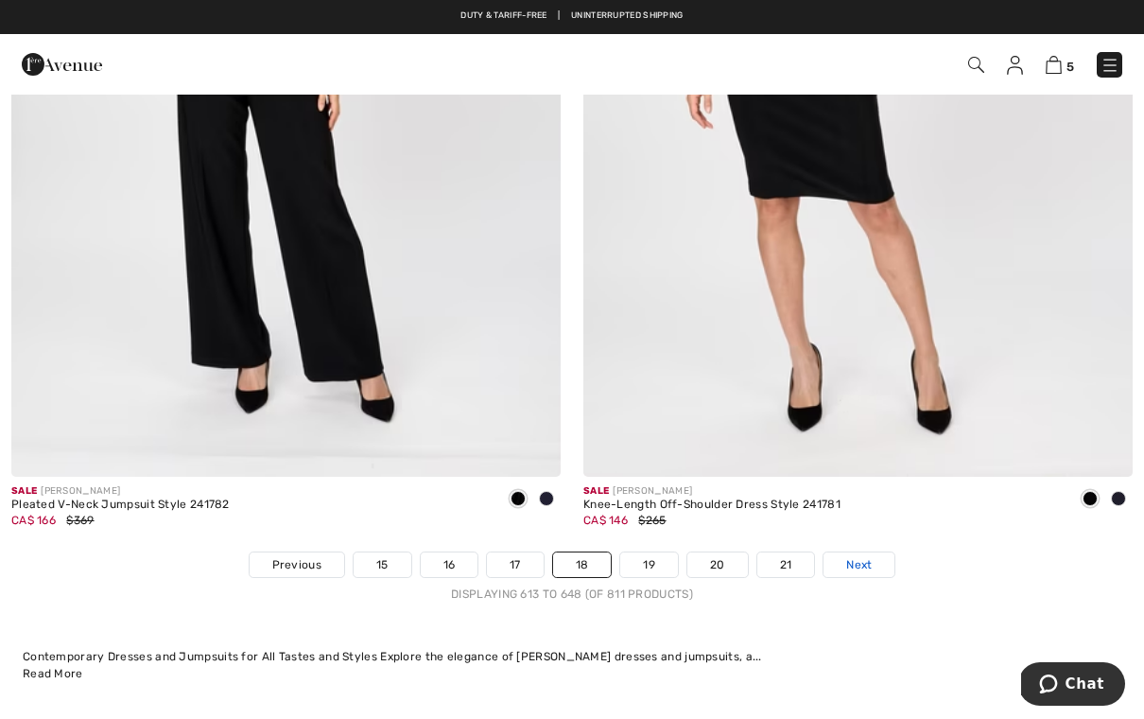
click at [873, 556] on link "Next" at bounding box center [859, 564] width 71 height 25
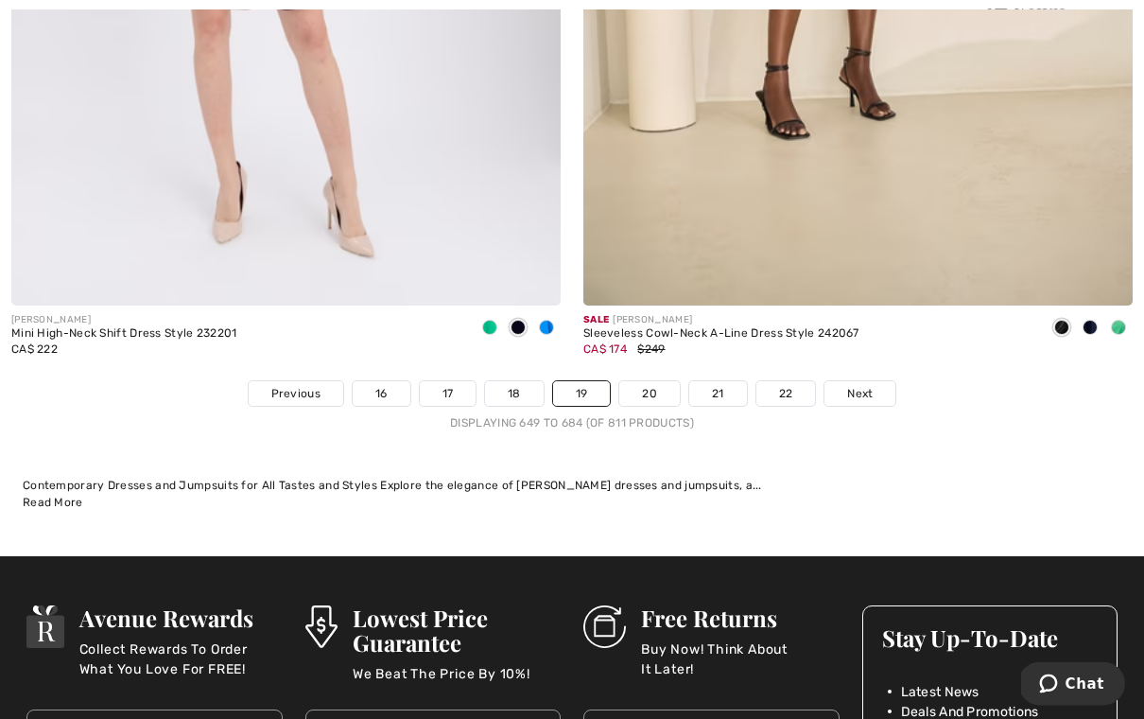
scroll to position [16474, 0]
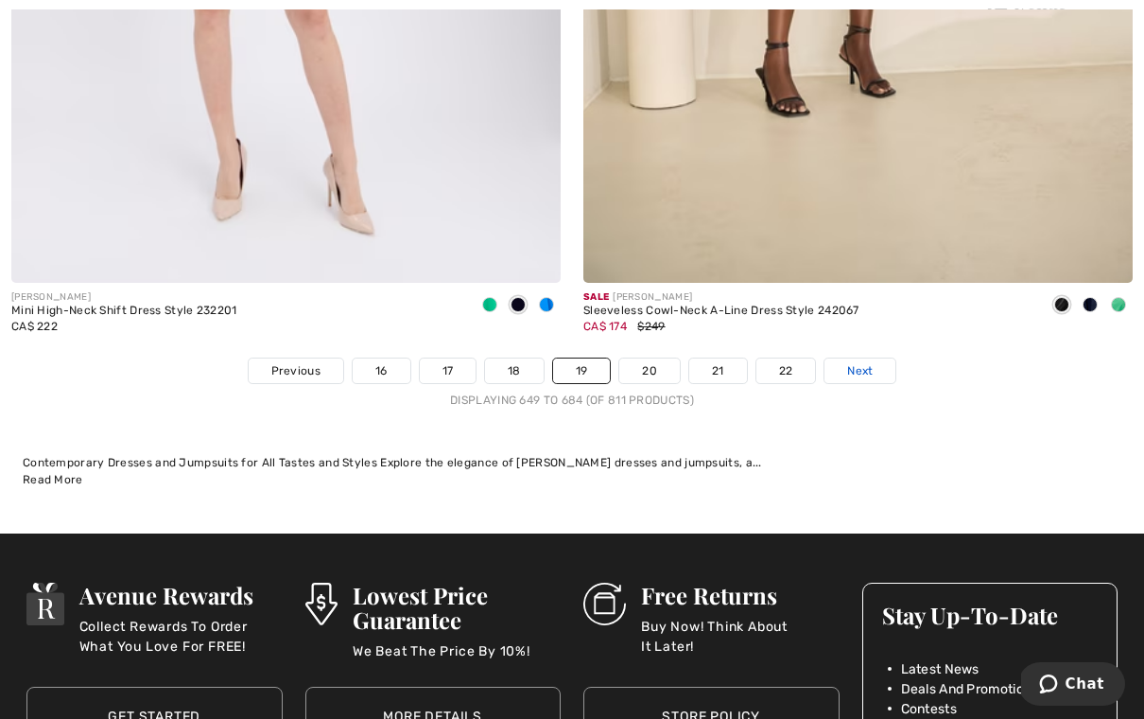
click at [852, 362] on span "Next" at bounding box center [860, 370] width 26 height 17
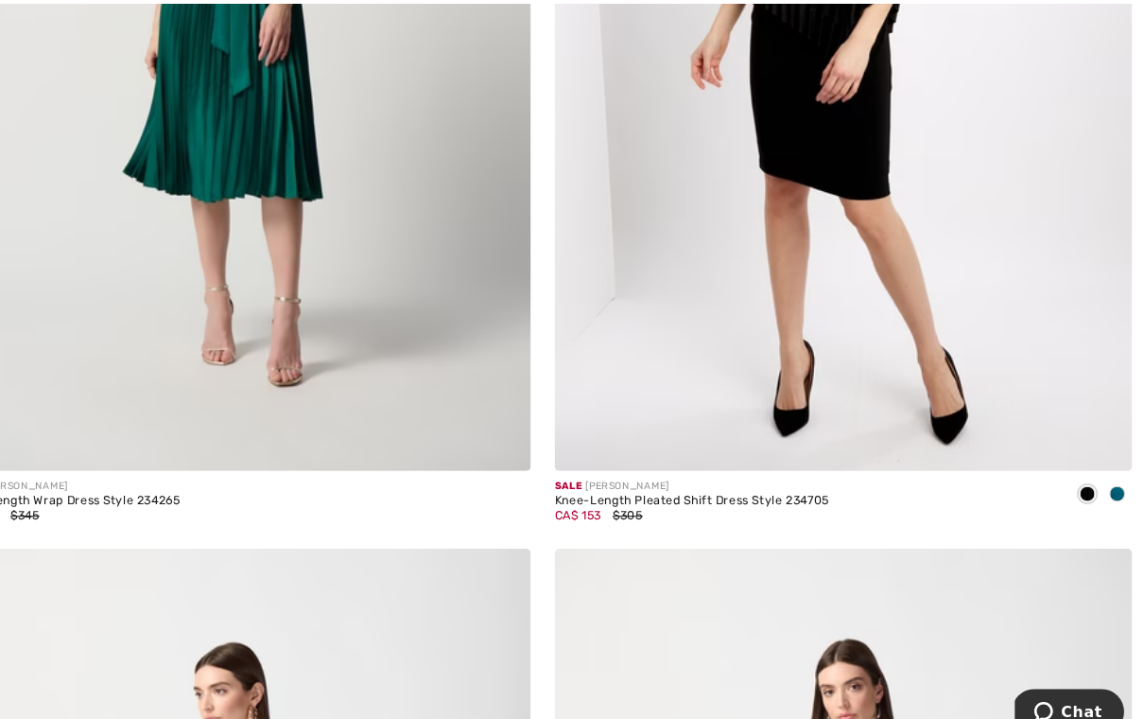
scroll to position [4147, 0]
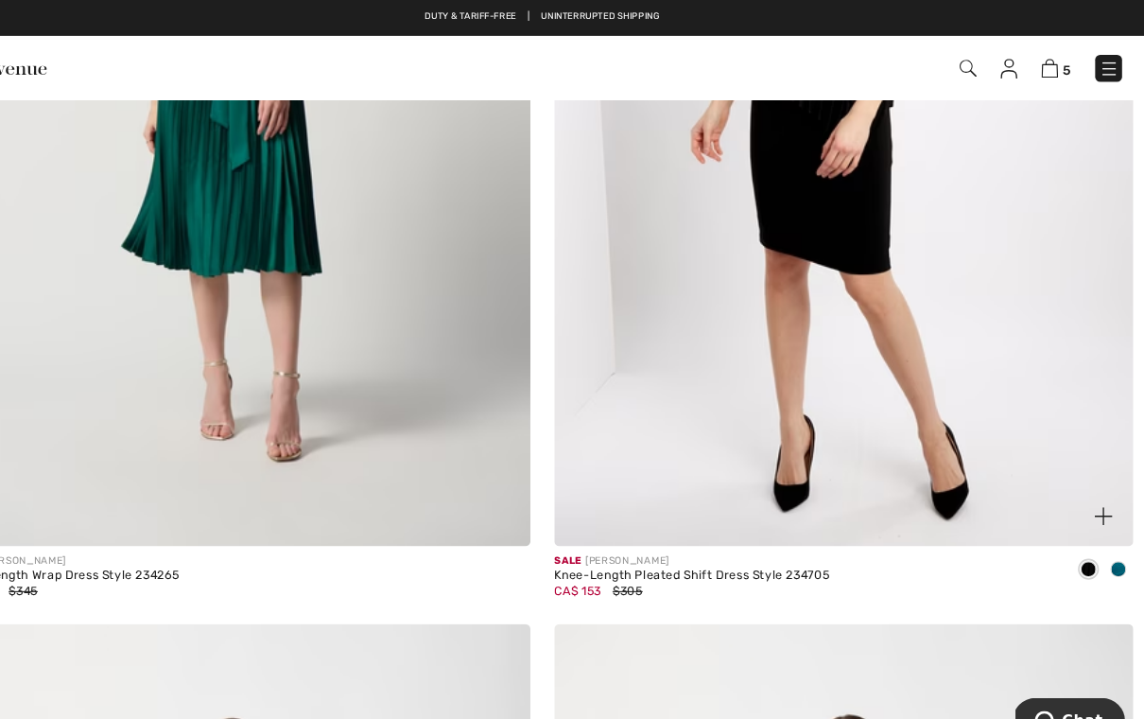
click at [968, 486] on img at bounding box center [859, 106] width 550 height 825
click at [861, 359] on img at bounding box center [859, 106] width 550 height 825
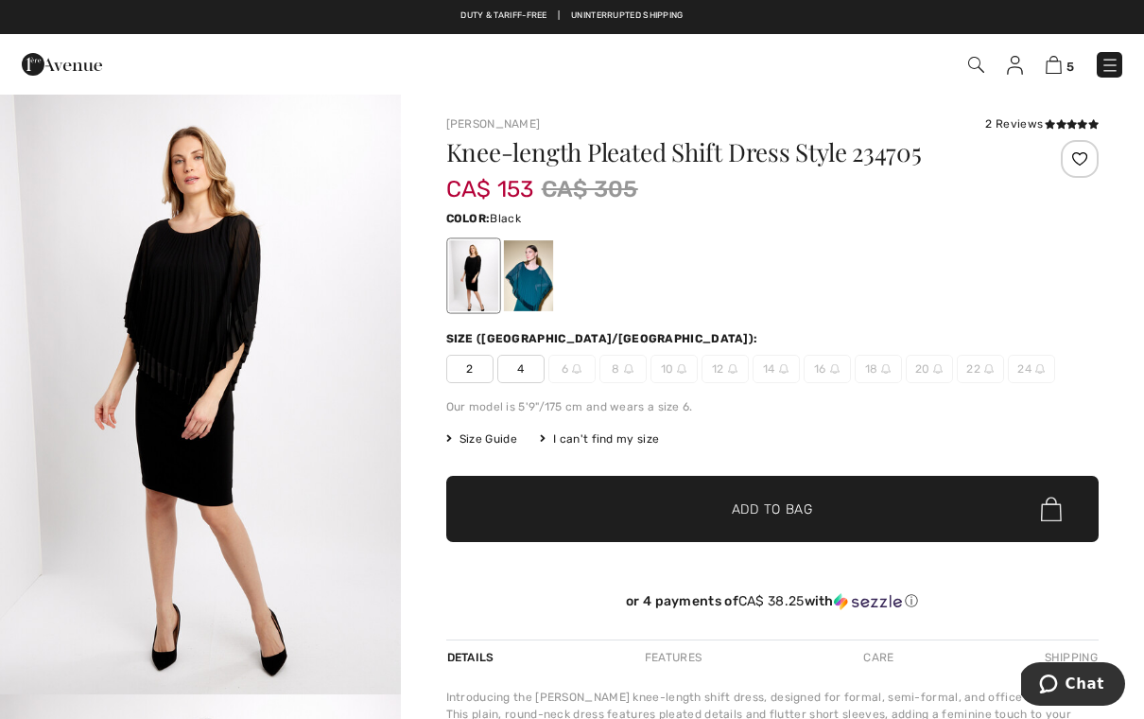
click at [467, 377] on span "2" at bounding box center [469, 369] width 47 height 28
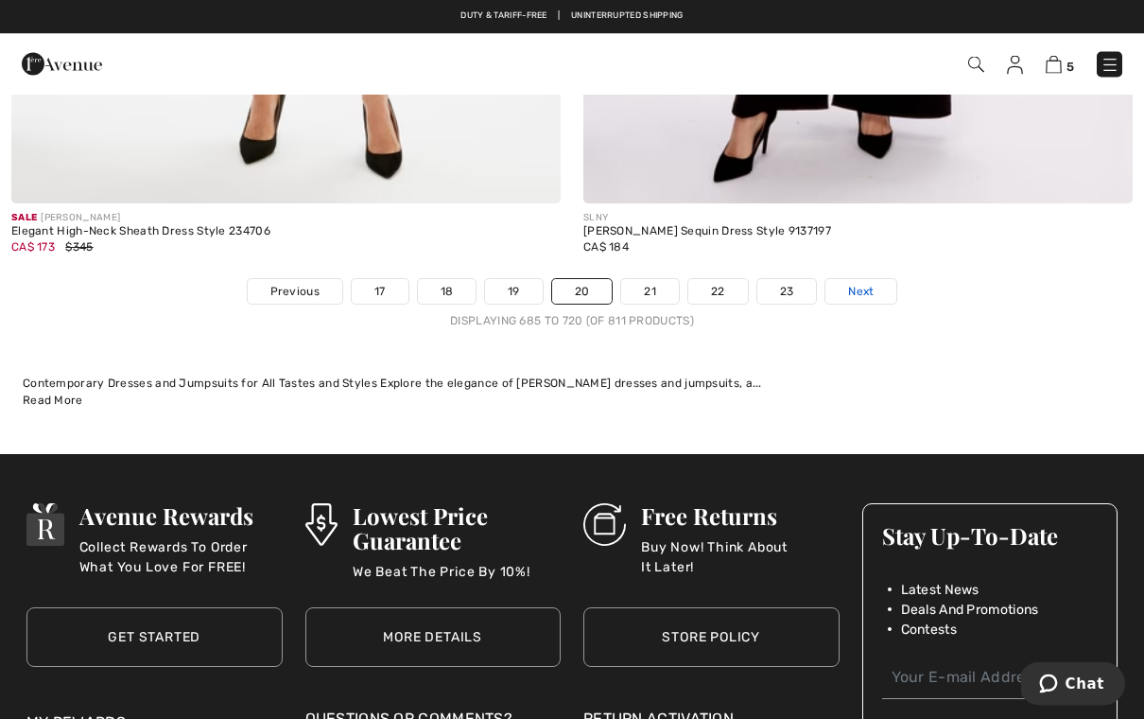
scroll to position [16553, 0]
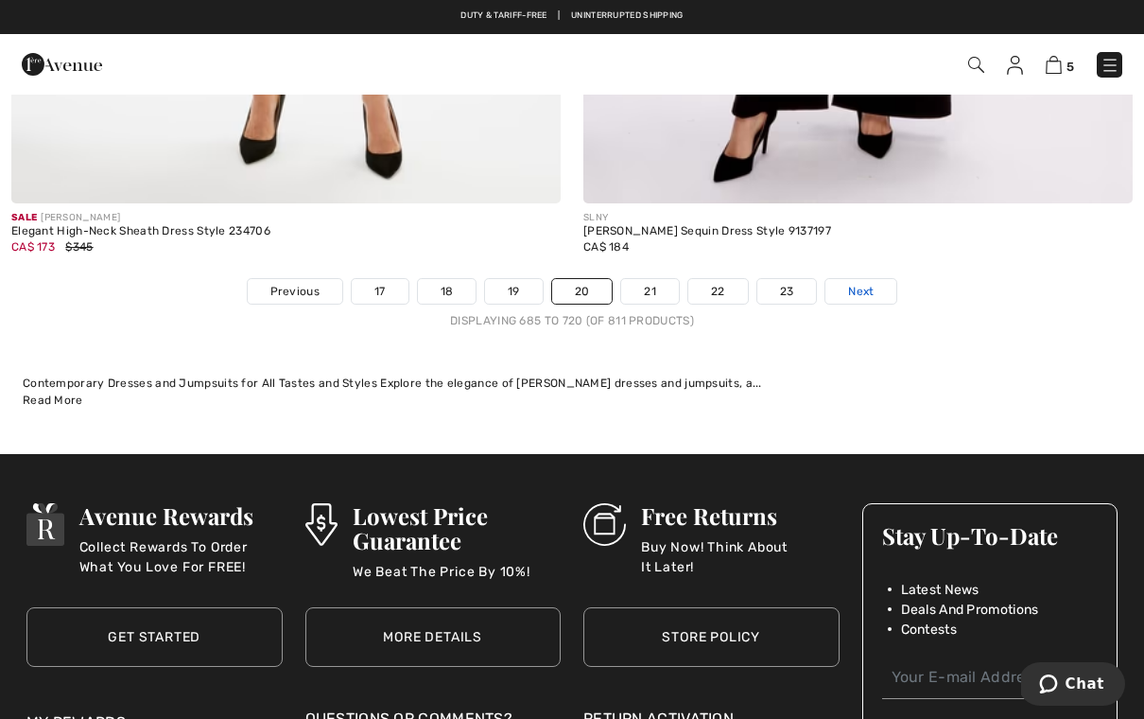
click at [857, 289] on link "Next" at bounding box center [861, 291] width 71 height 25
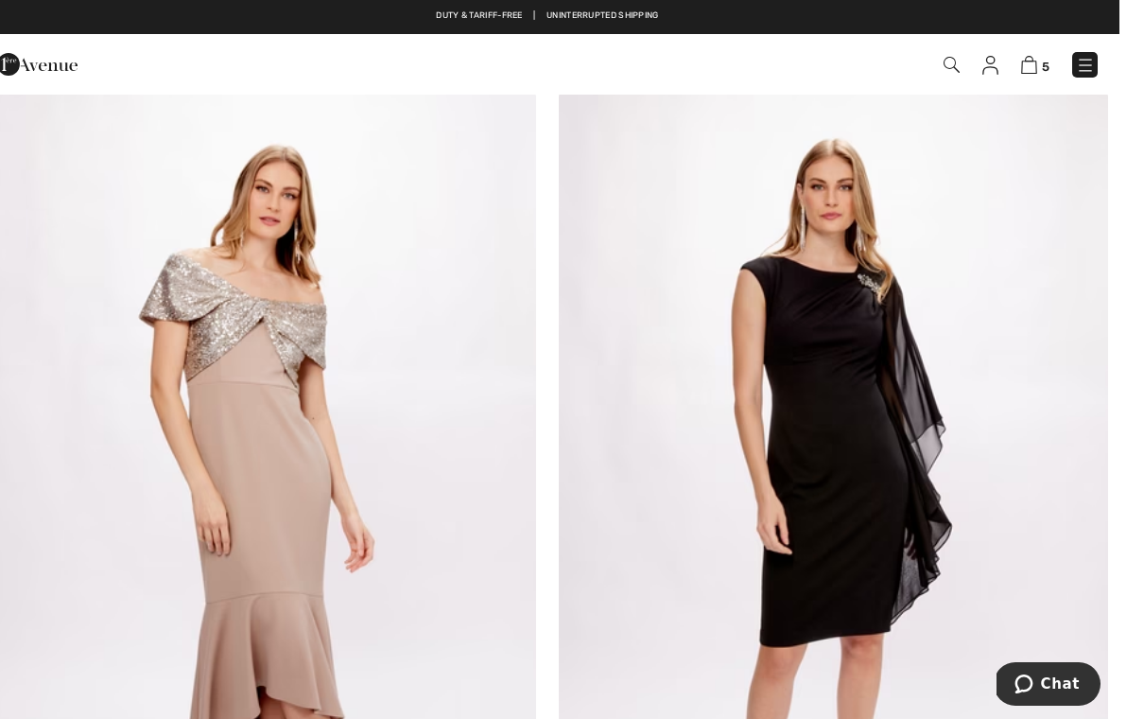
scroll to position [163, 0]
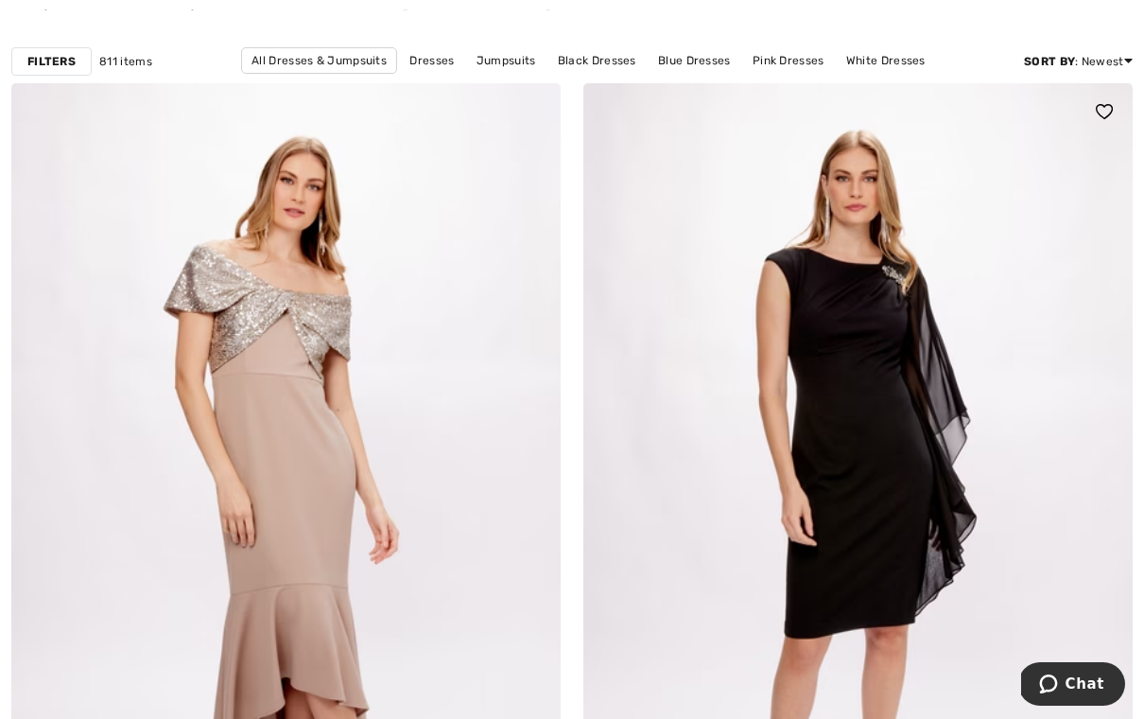
click at [875, 485] on img at bounding box center [859, 495] width 550 height 825
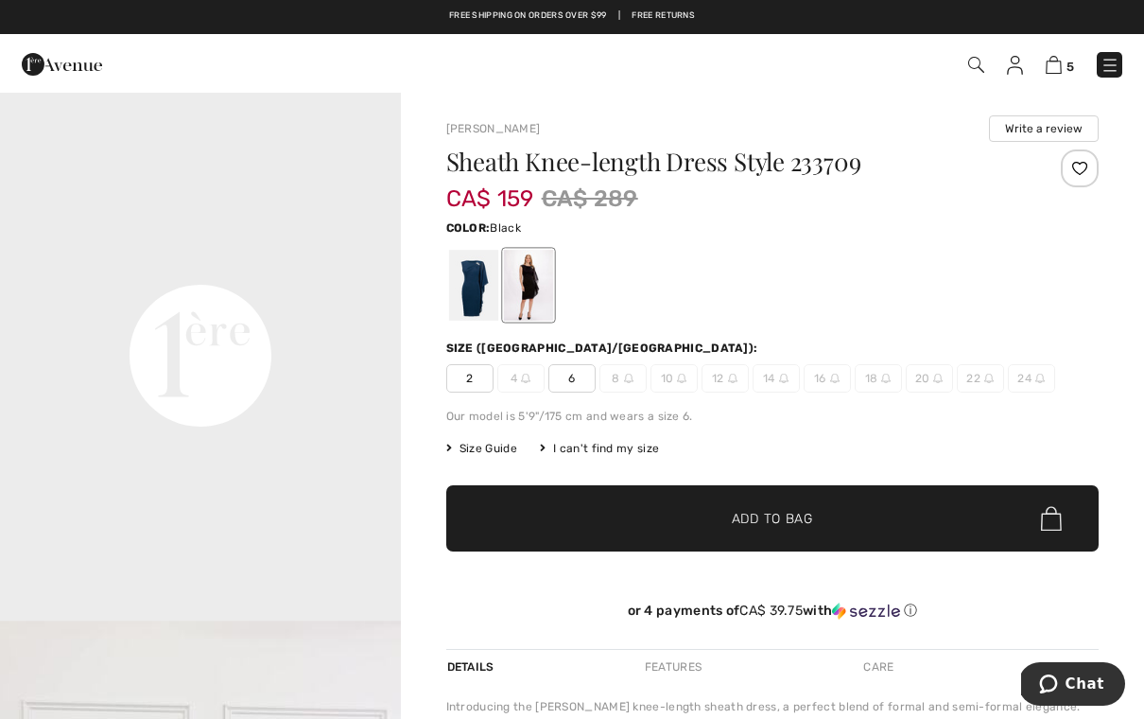
scroll to position [1237, 0]
click at [274, 258] on video "Your browser does not support the video tag." at bounding box center [200, 158] width 401 height 201
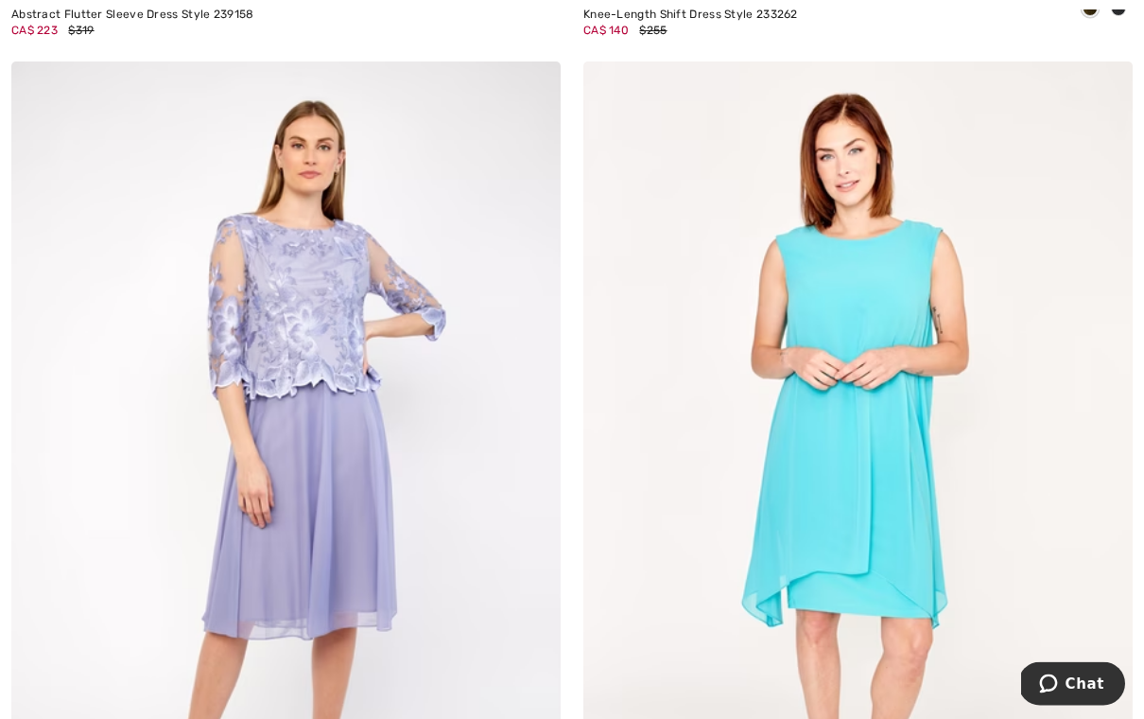
scroll to position [7555, 0]
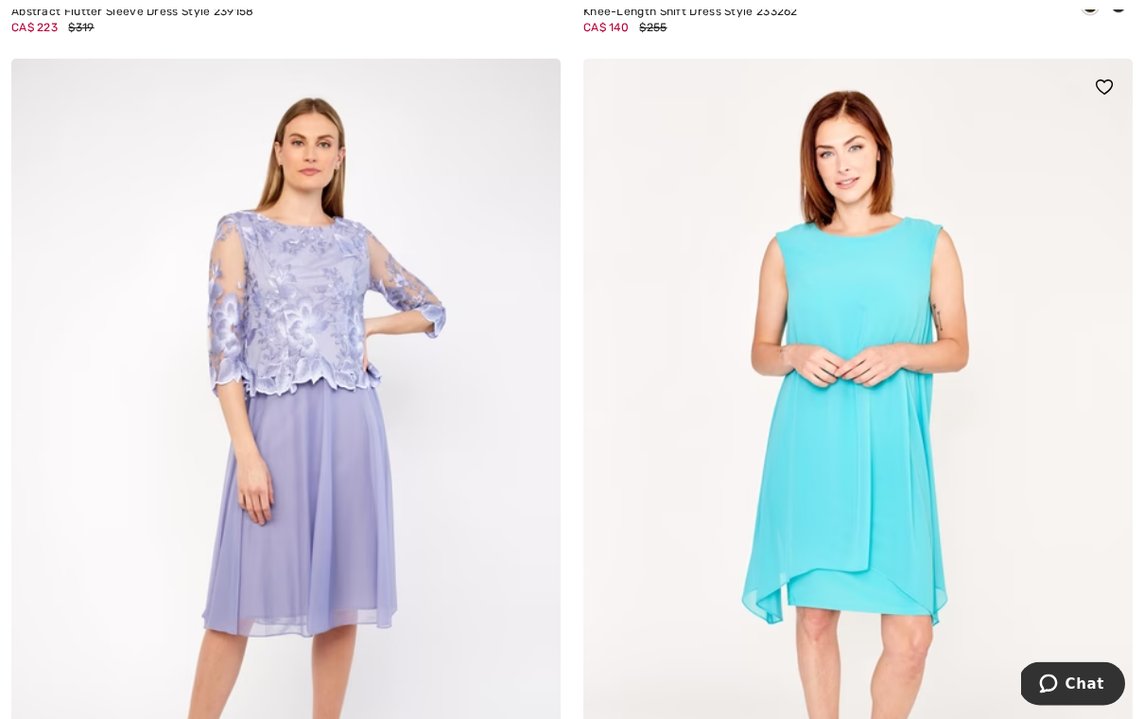
click at [896, 546] on img at bounding box center [859, 472] width 550 height 825
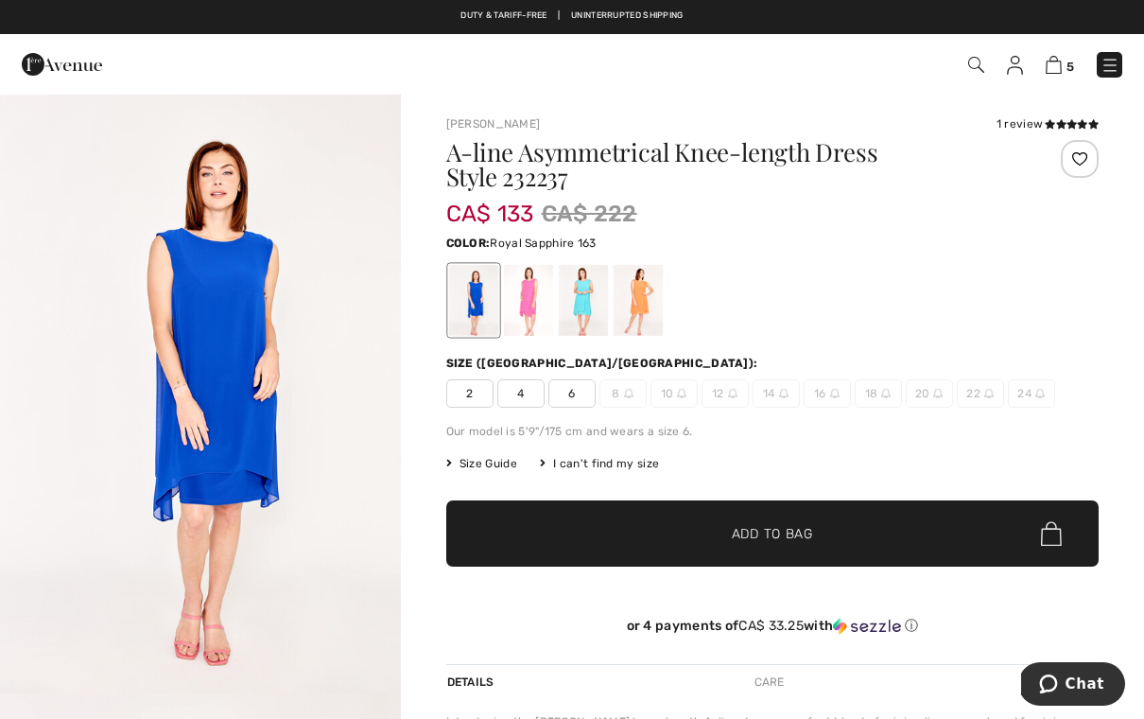
click at [520, 309] on div at bounding box center [527, 300] width 49 height 71
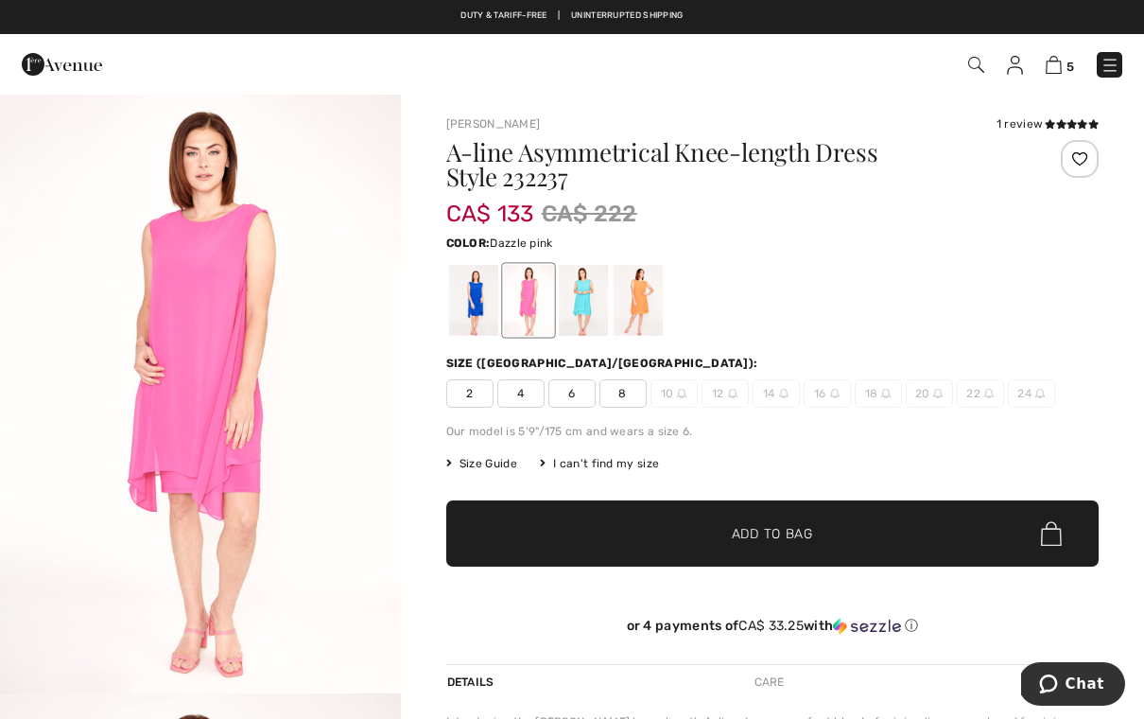
click at [552, 329] on div at bounding box center [527, 300] width 49 height 71
click at [588, 317] on div at bounding box center [582, 300] width 49 height 71
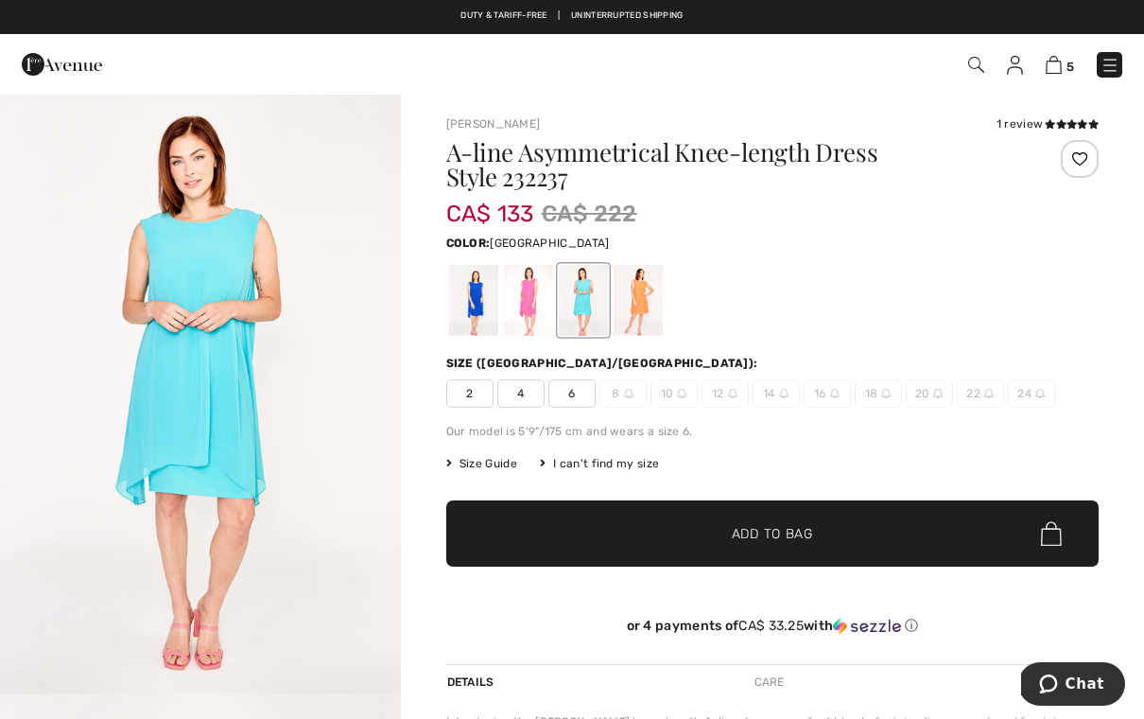
click at [651, 317] on div at bounding box center [637, 300] width 49 height 71
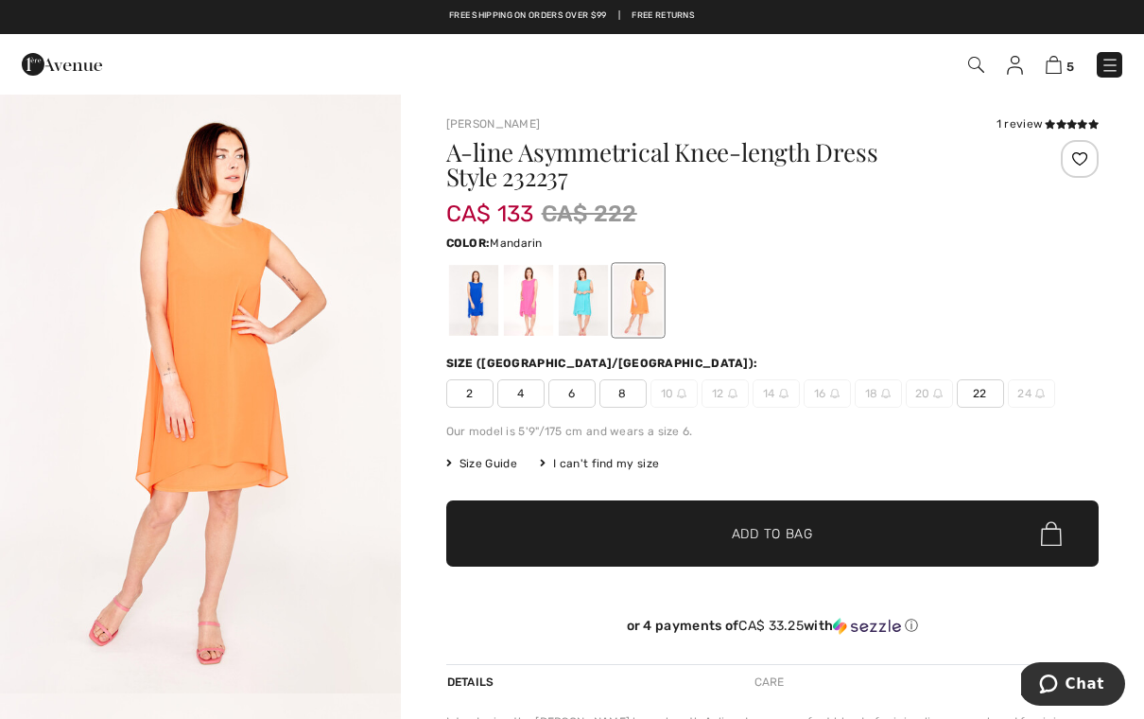
click at [484, 311] on div at bounding box center [472, 300] width 49 height 71
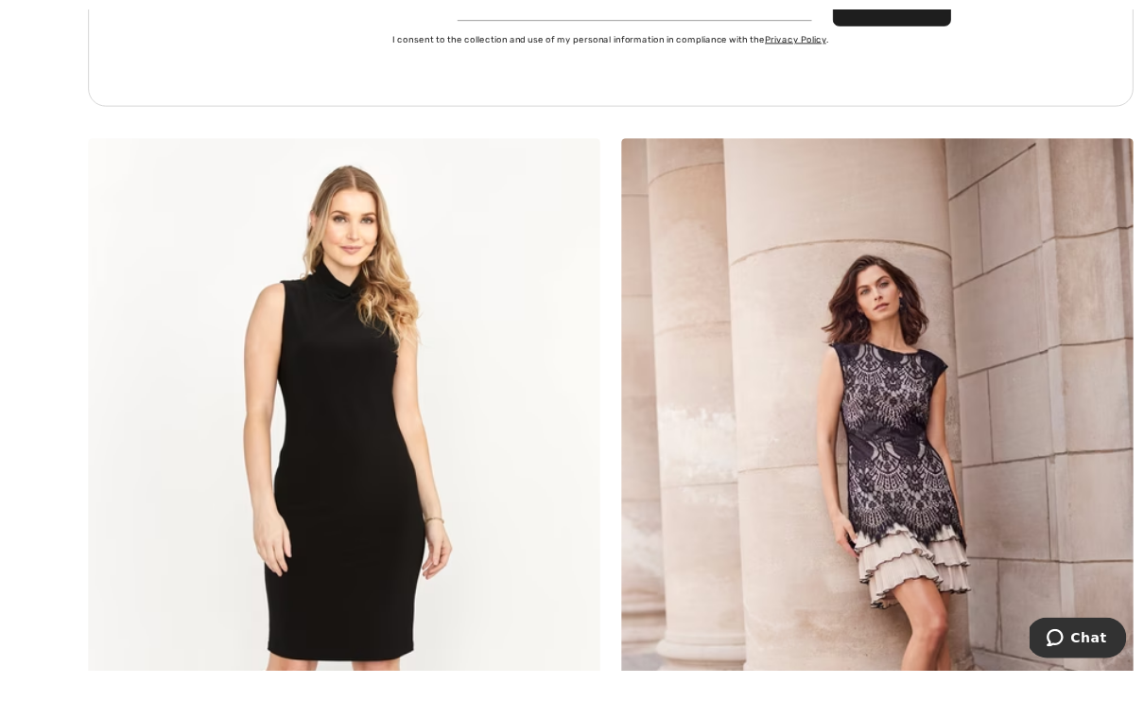
scroll to position [11391, 0]
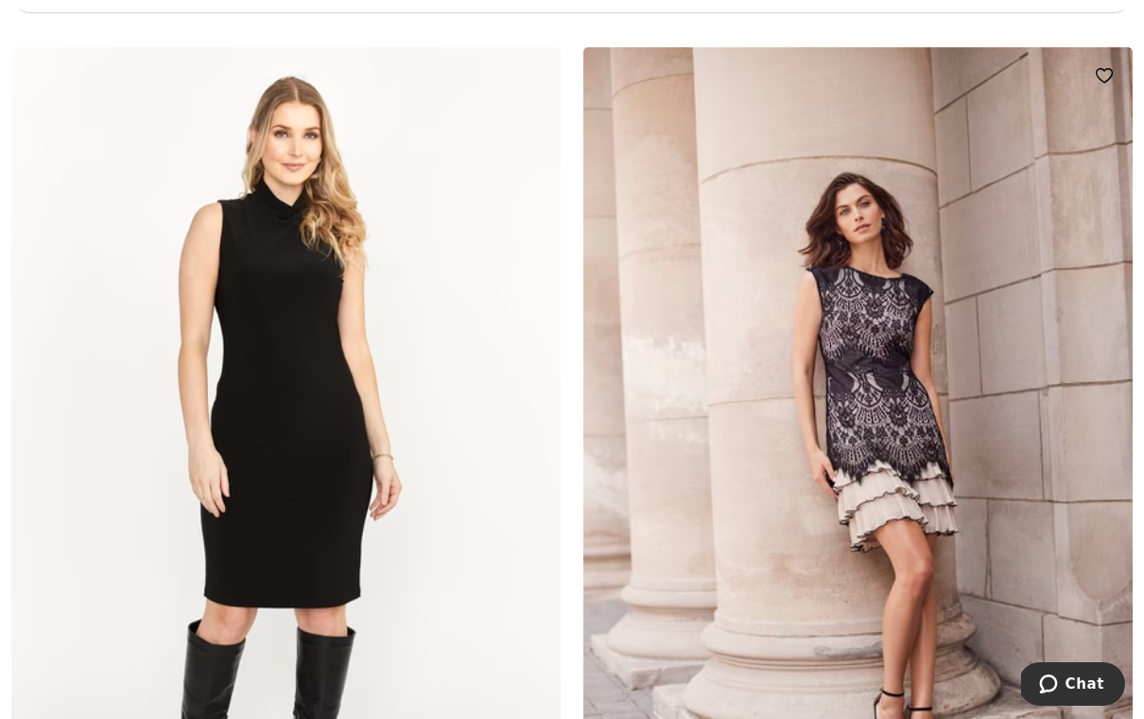
click at [918, 474] on img at bounding box center [859, 459] width 550 height 825
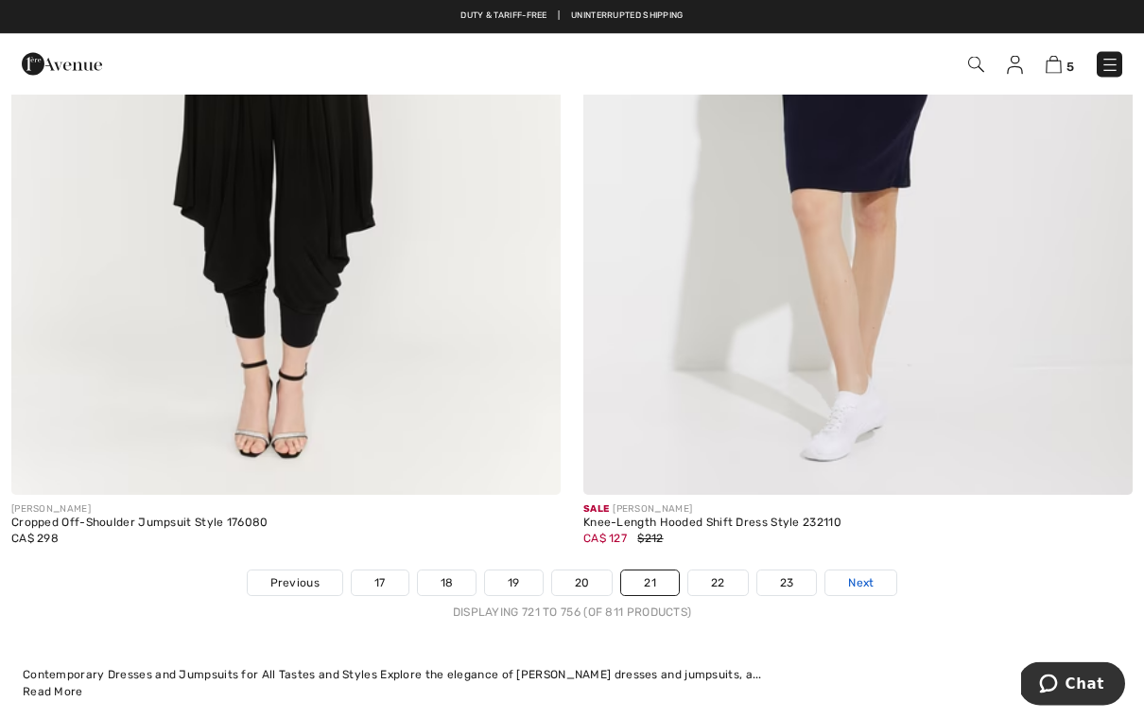
scroll to position [16262, 0]
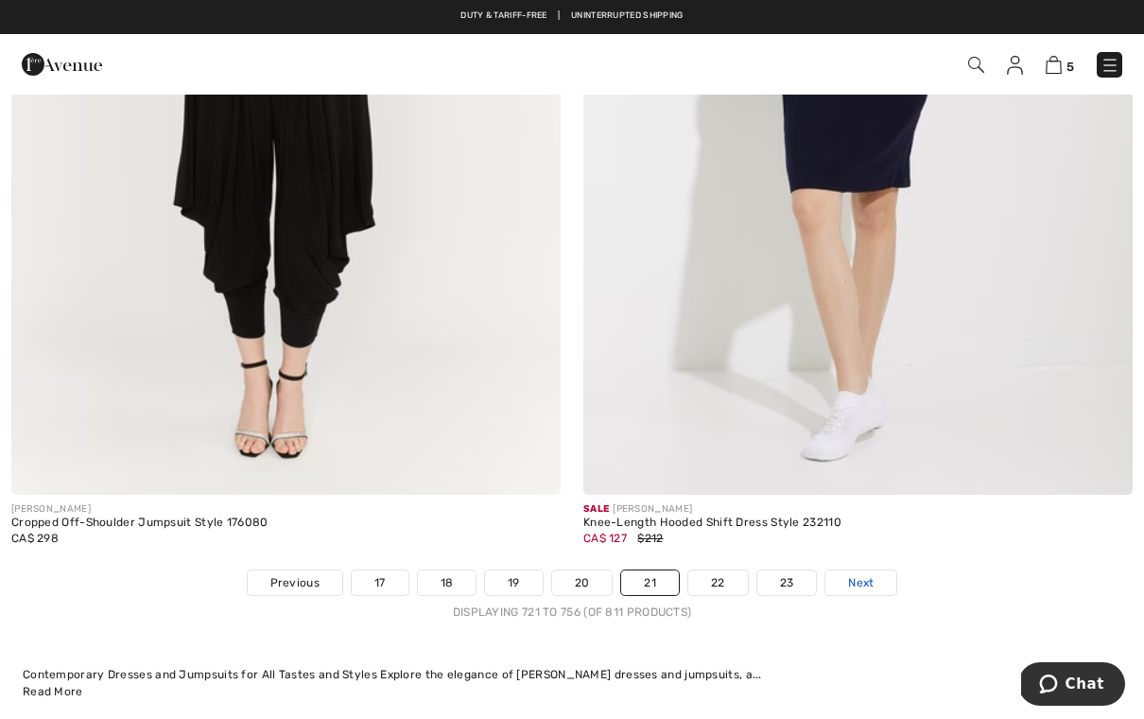
click at [859, 579] on link "Next" at bounding box center [861, 582] width 71 height 25
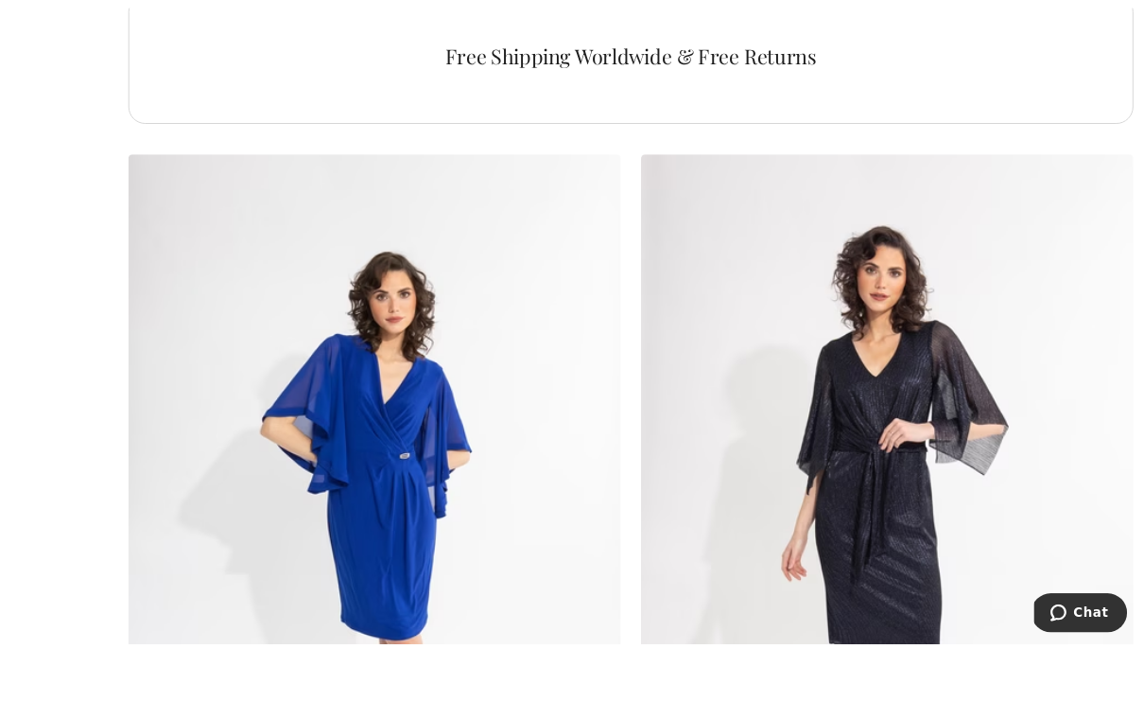
scroll to position [5774, 0]
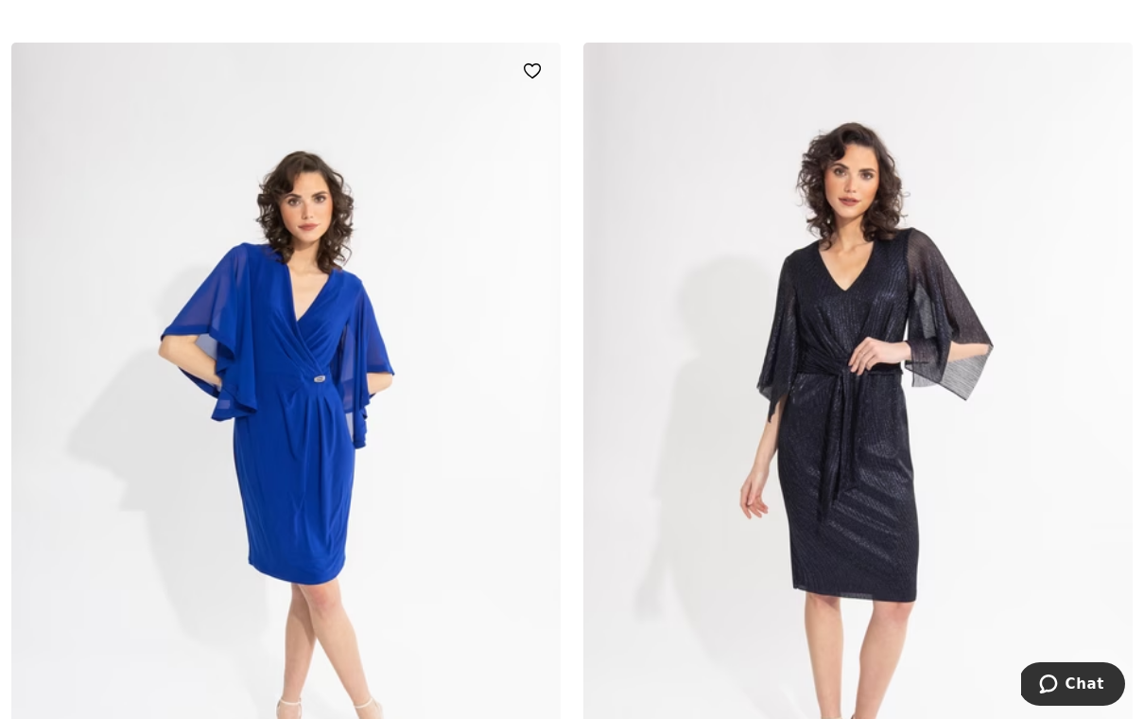
click at [325, 483] on img at bounding box center [286, 455] width 550 height 825
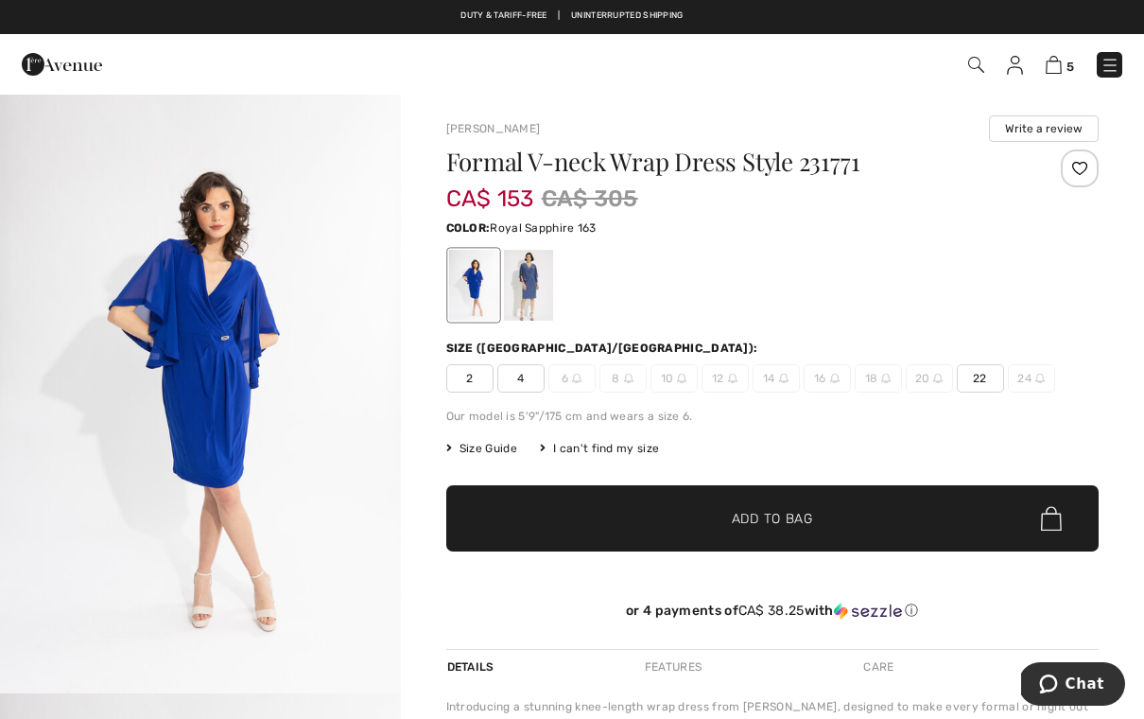
click at [472, 381] on span "2" at bounding box center [469, 378] width 47 height 28
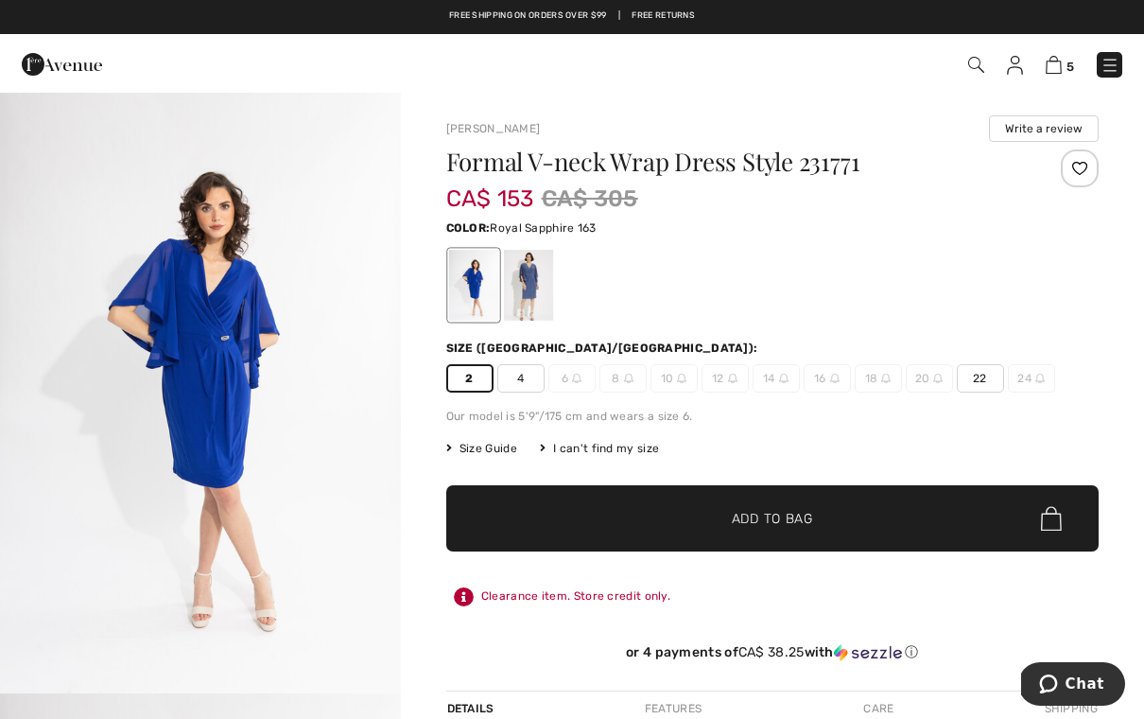
click at [393, 558] on img "1 / 4" at bounding box center [200, 393] width 401 height 601
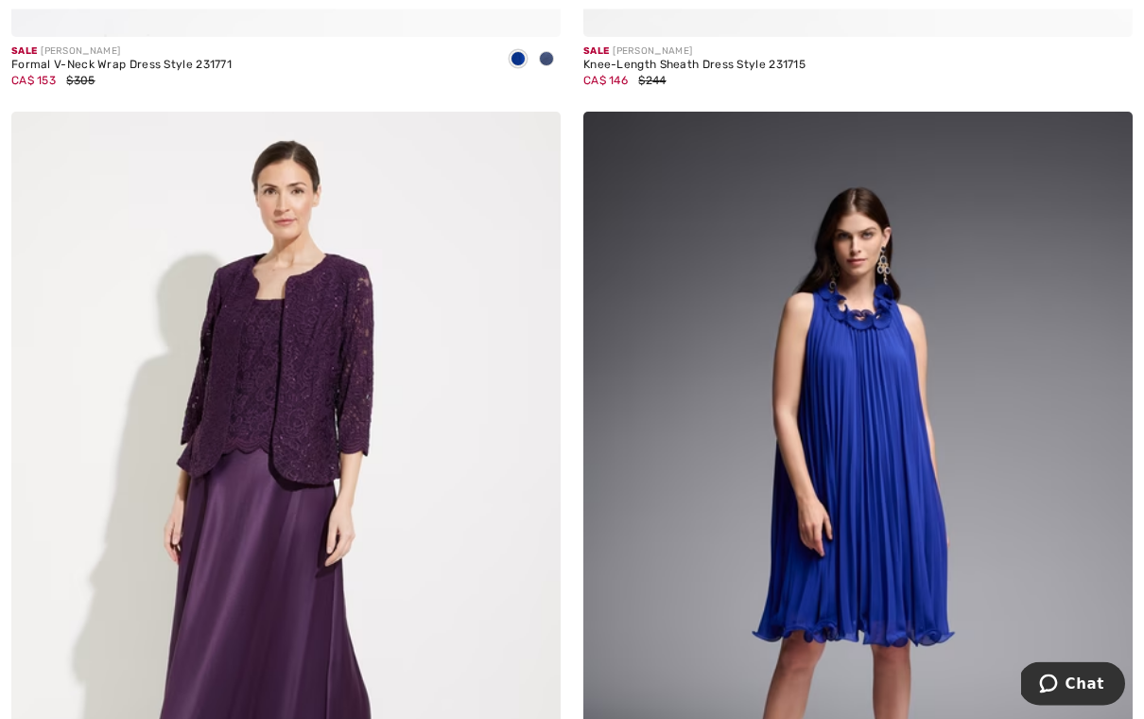
scroll to position [6621, 0]
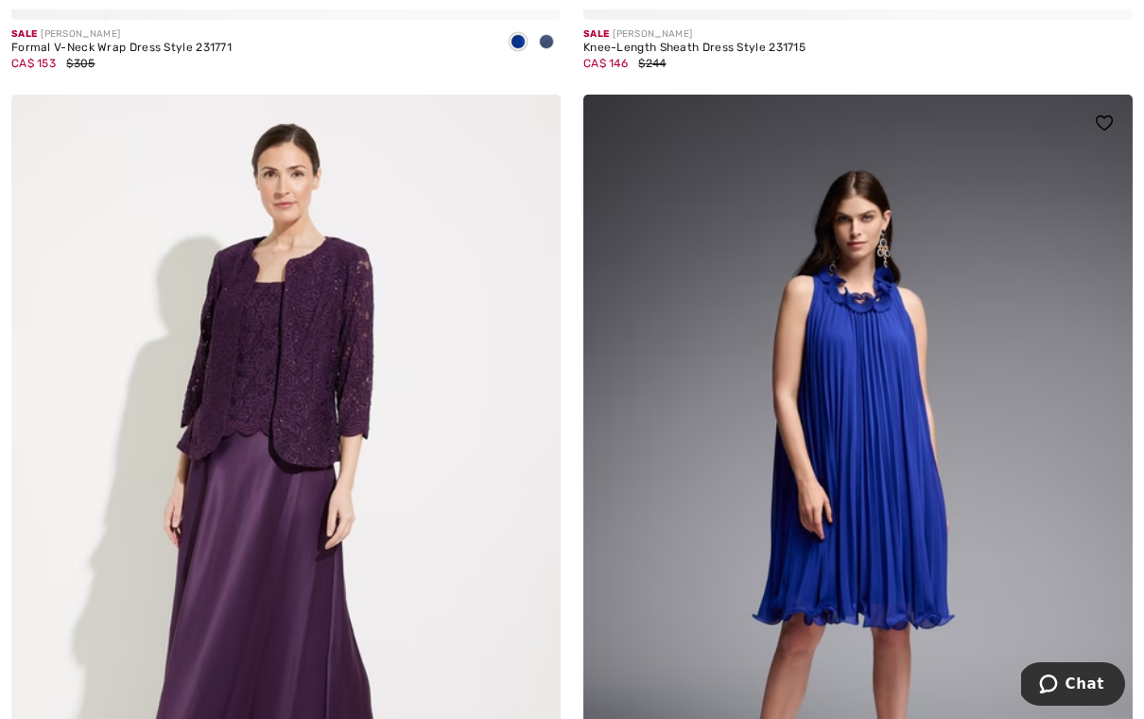
click at [908, 553] on img at bounding box center [859, 507] width 550 height 825
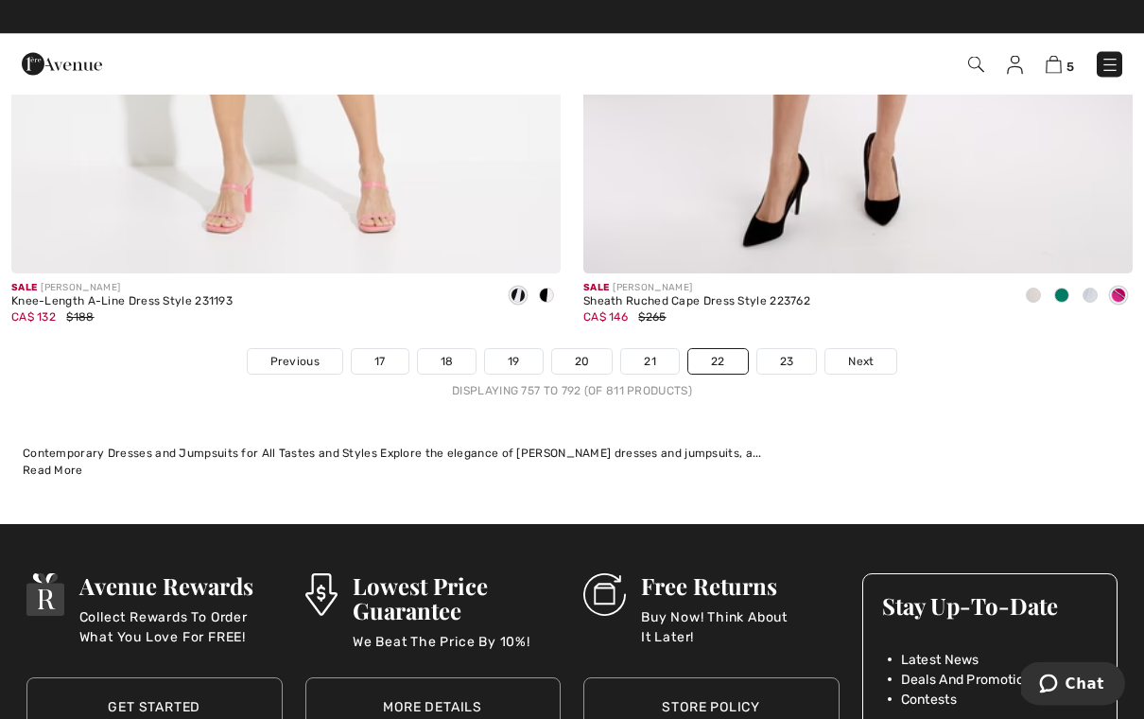
scroll to position [16483, 0]
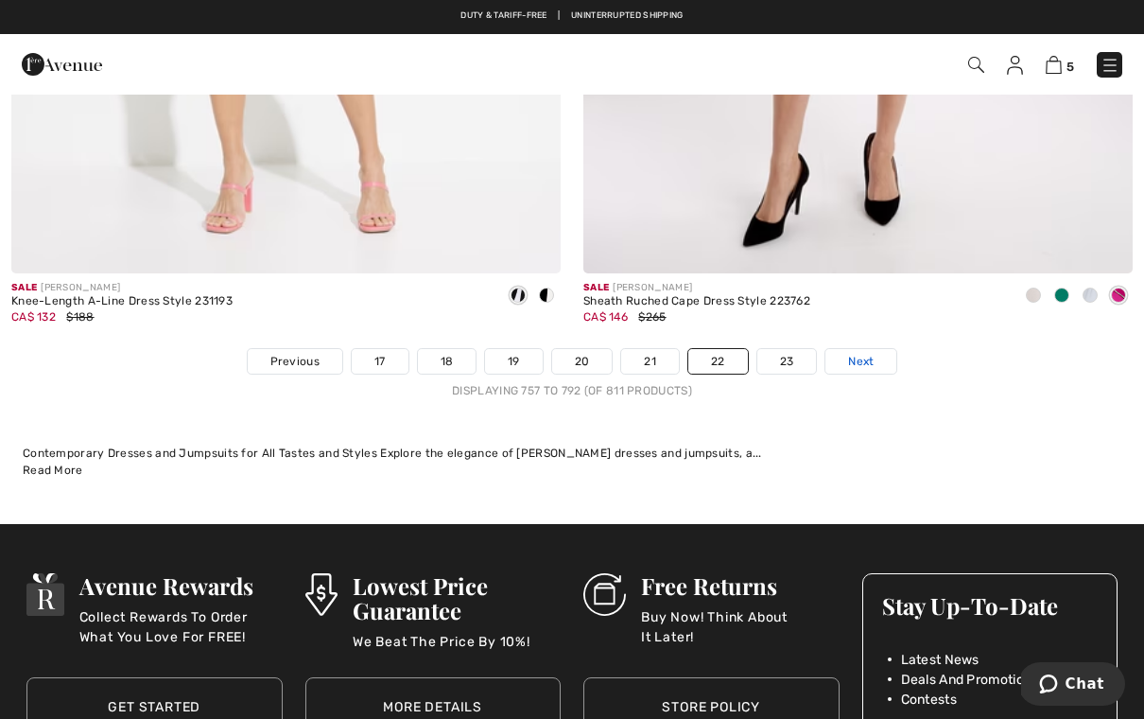
click at [867, 356] on span "Next" at bounding box center [861, 361] width 26 height 17
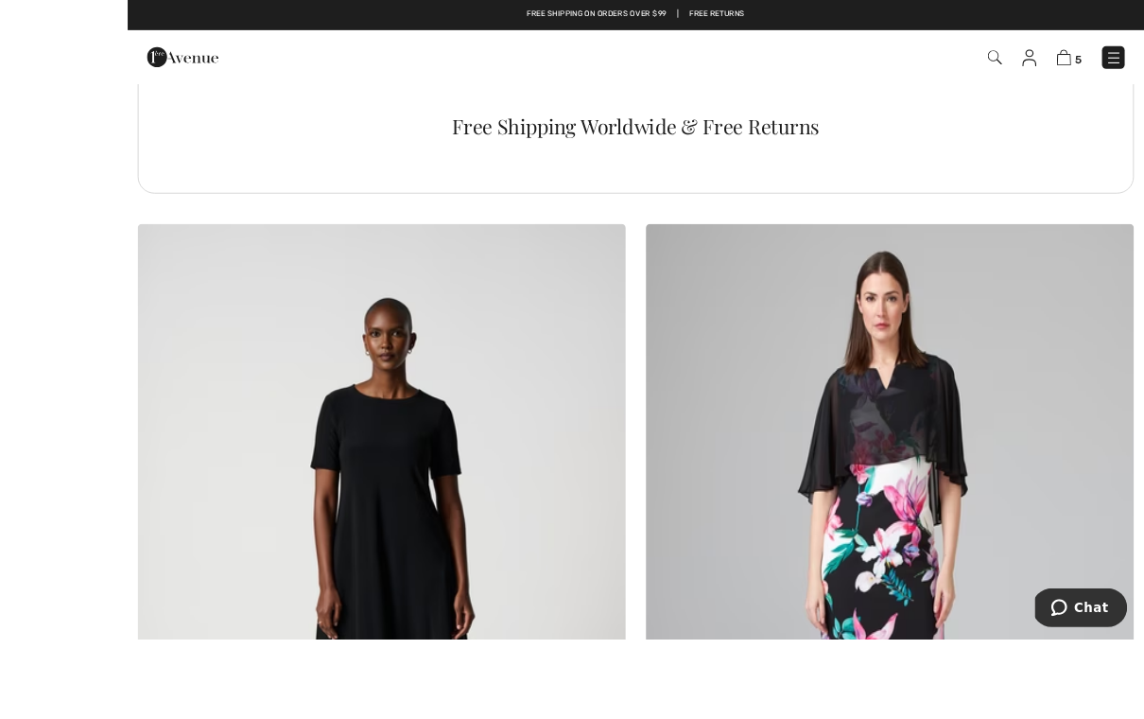
scroll to position [5735, 0]
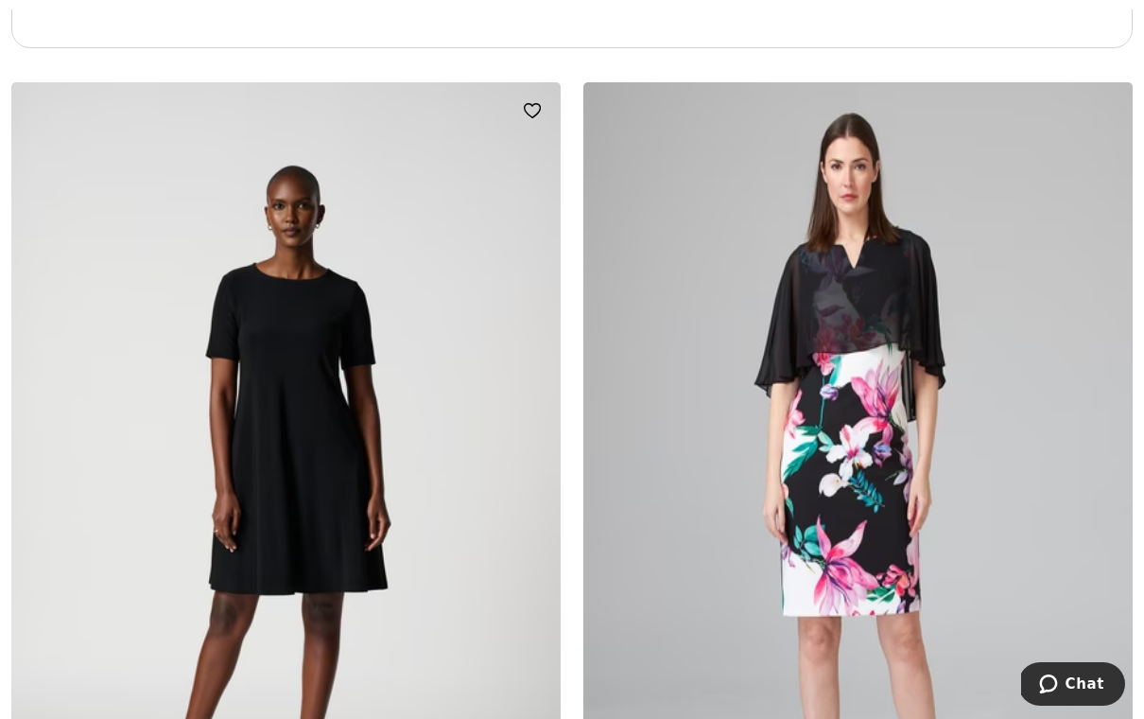
click at [353, 514] on img at bounding box center [286, 494] width 550 height 825
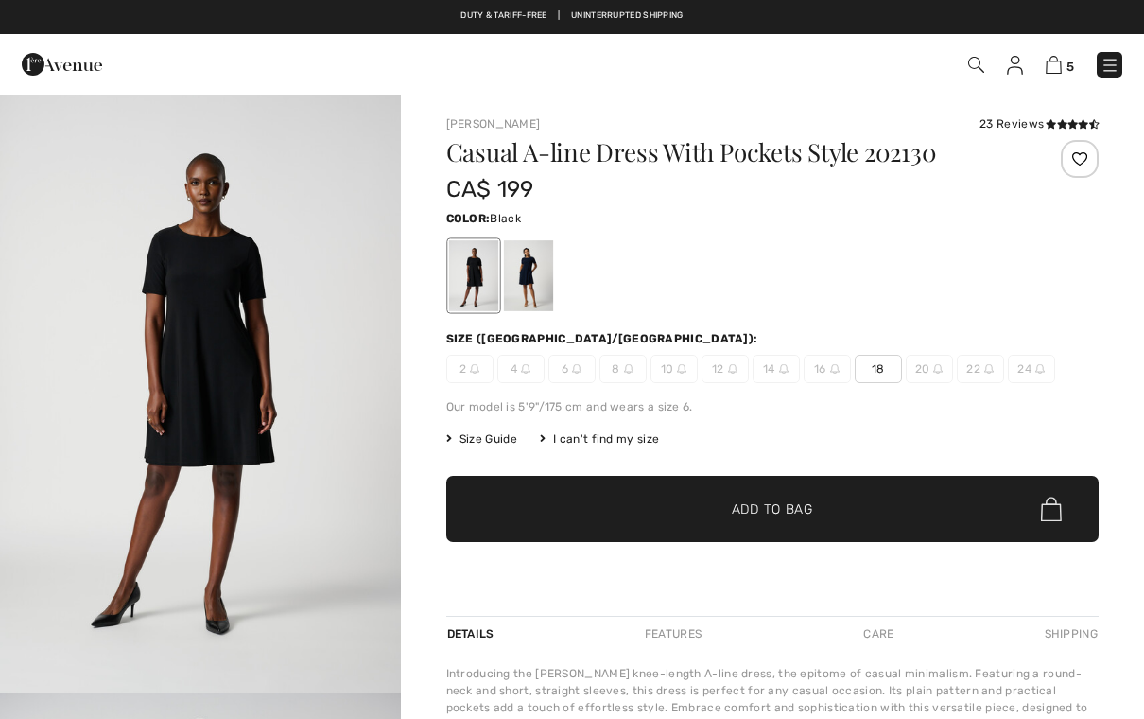
checkbox input "true"
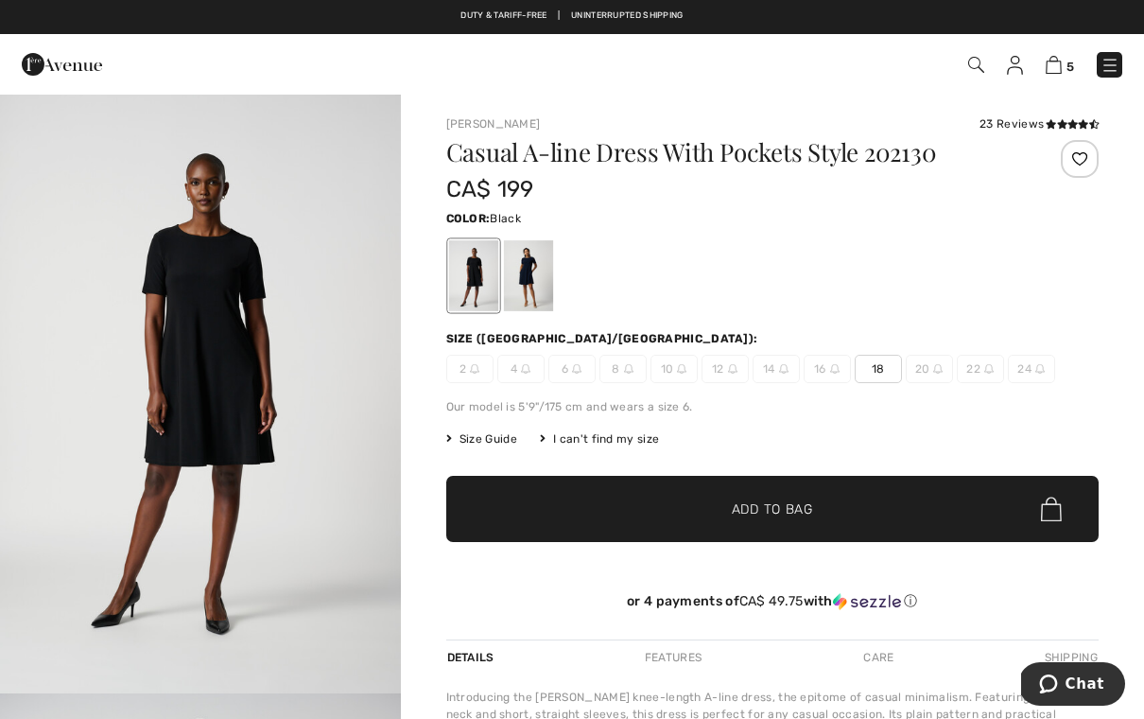
click at [477, 374] on img at bounding box center [474, 368] width 9 height 9
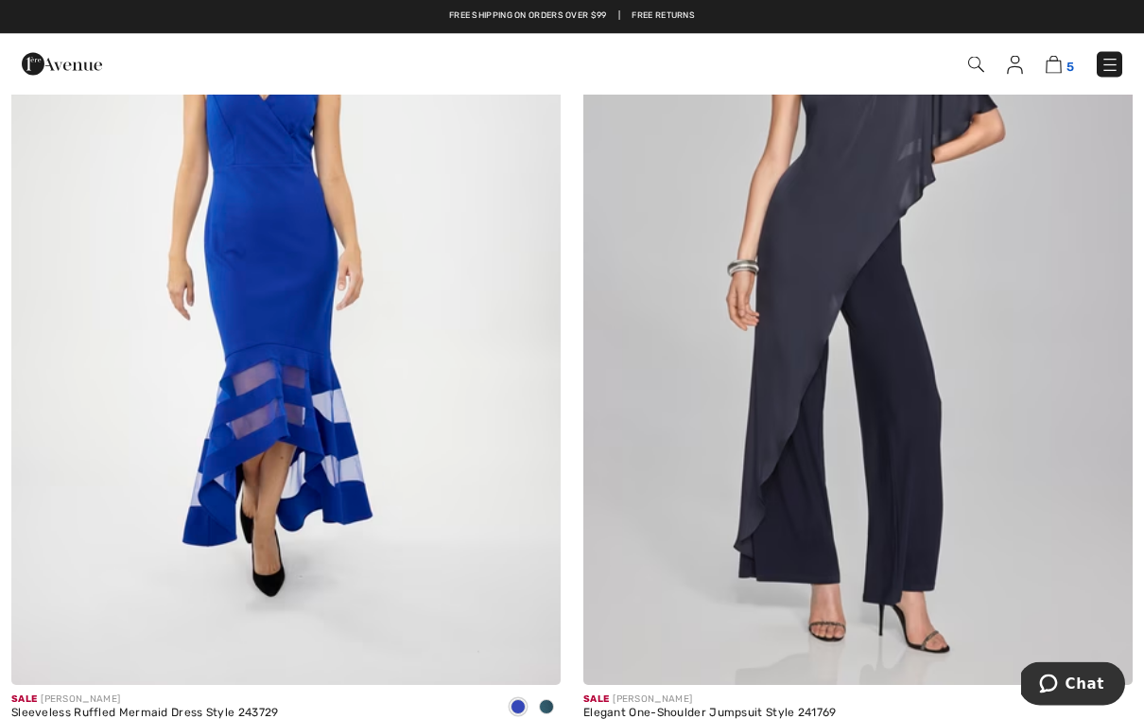
scroll to position [7754, 0]
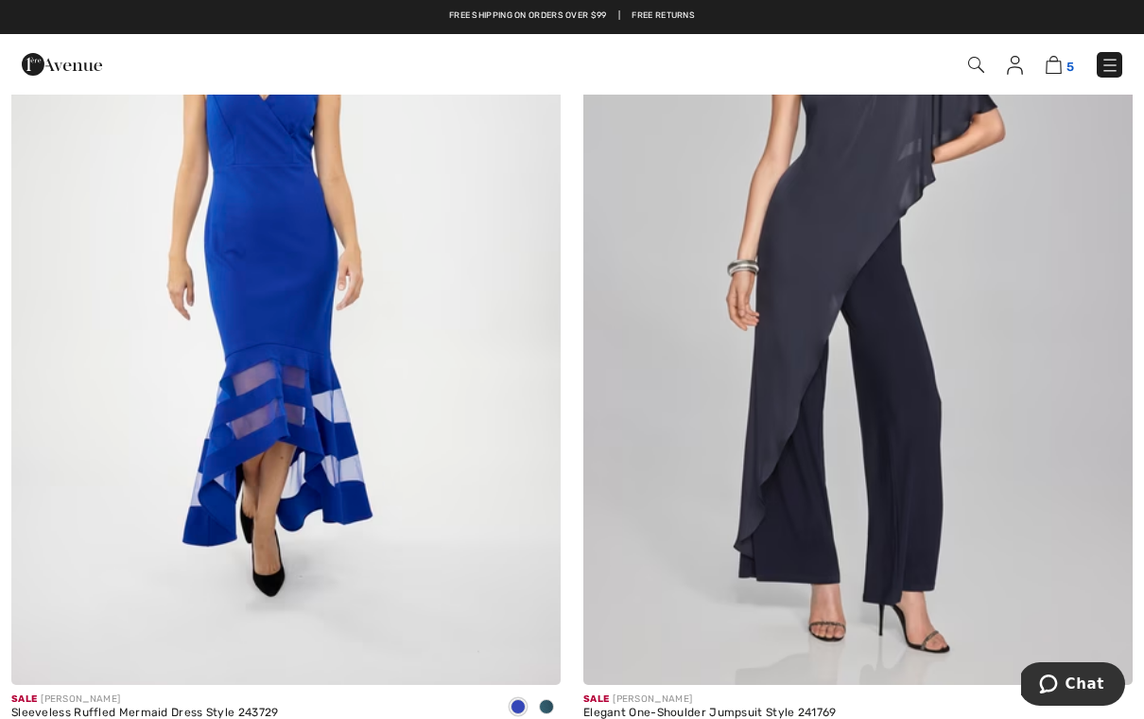
click at [1060, 68] on img at bounding box center [1054, 65] width 16 height 18
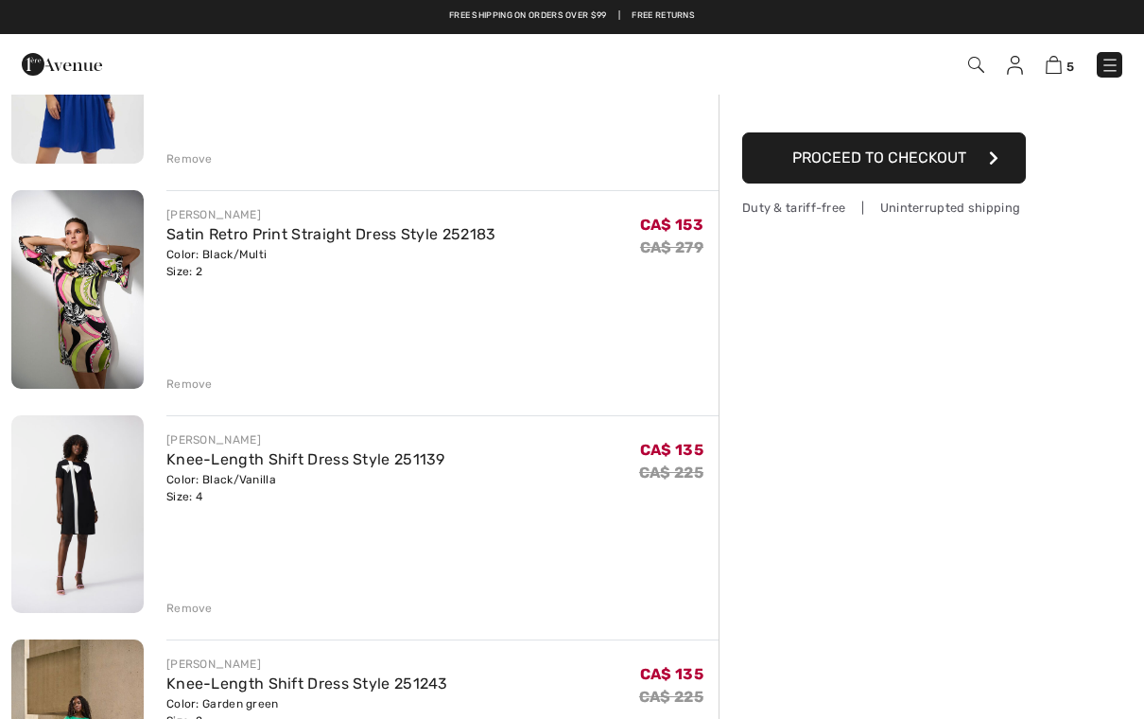
scroll to position [282, 0]
click at [201, 607] on div "Remove" at bounding box center [189, 609] width 46 height 17
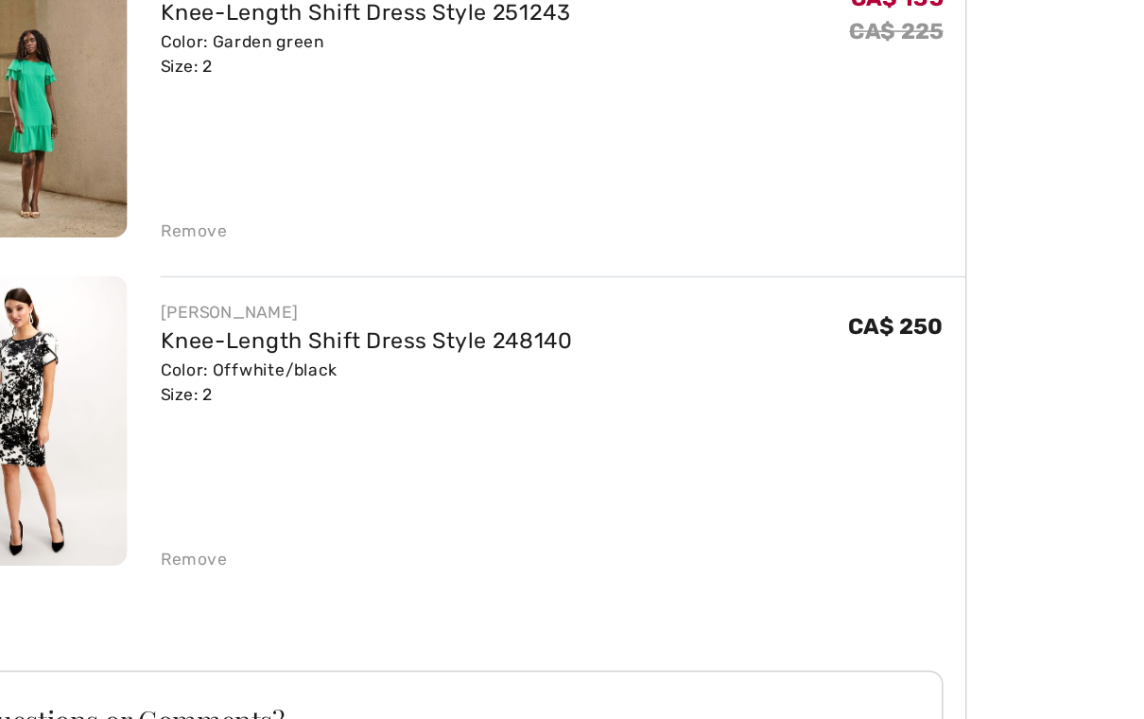
scroll to position [532, 0]
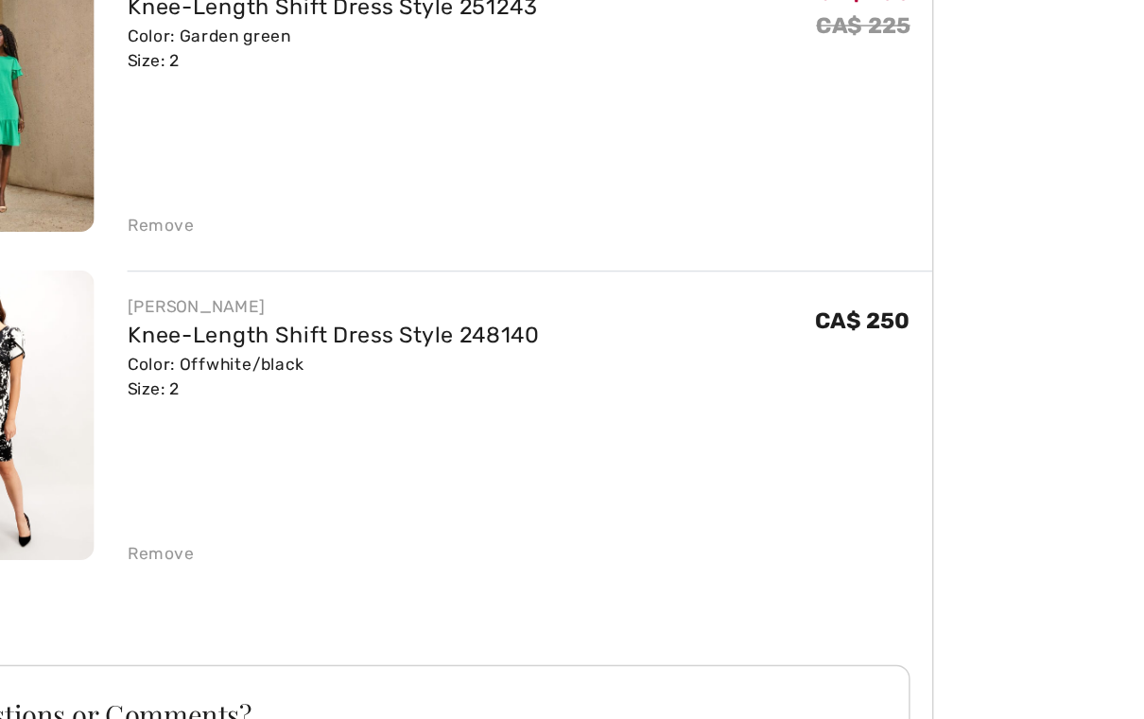
click at [166, 577] on div "Remove" at bounding box center [189, 585] width 46 height 17
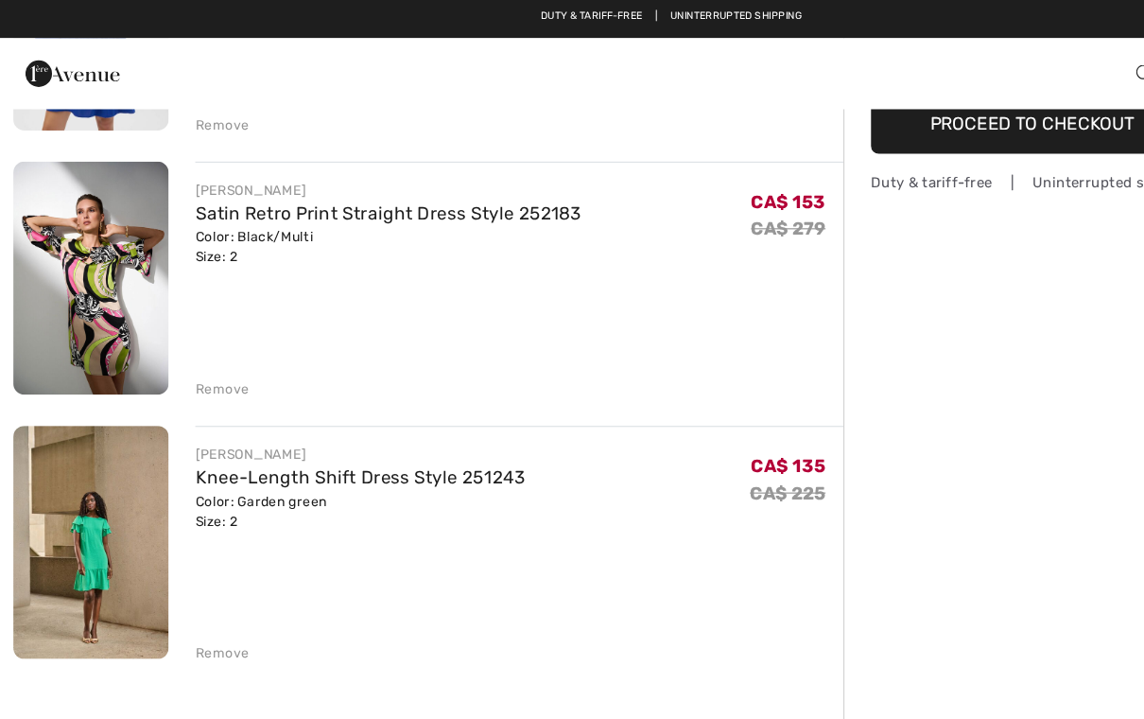
scroll to position [297, 0]
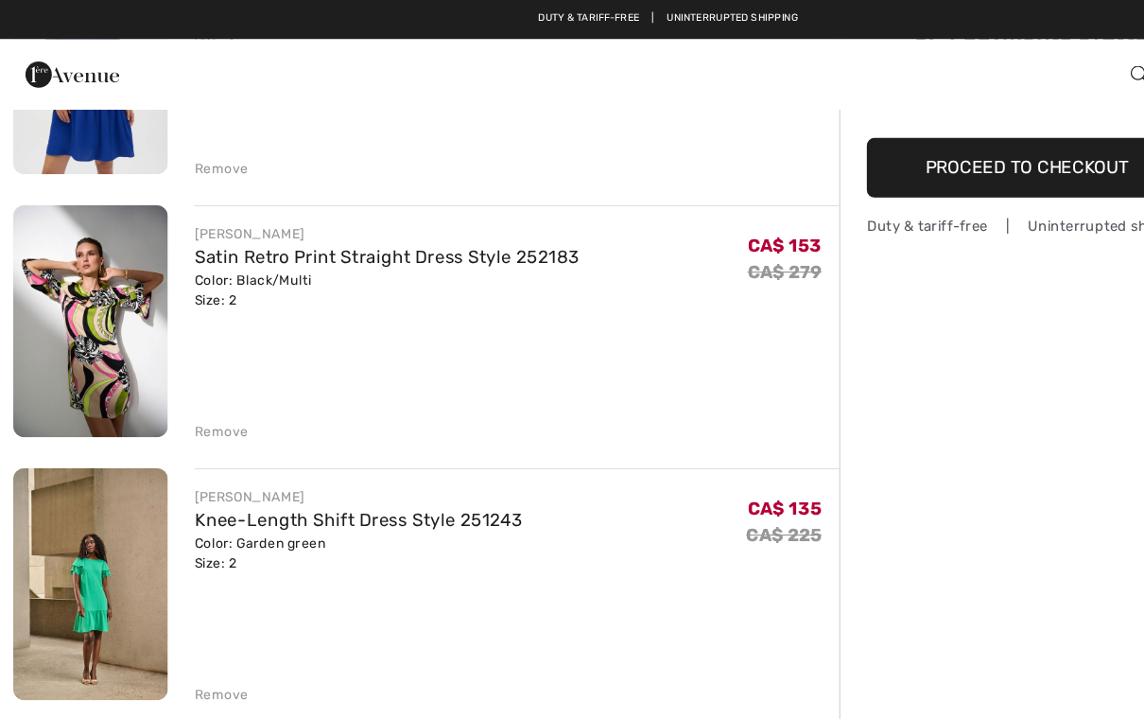
click at [196, 376] on div "Remove" at bounding box center [189, 369] width 46 height 17
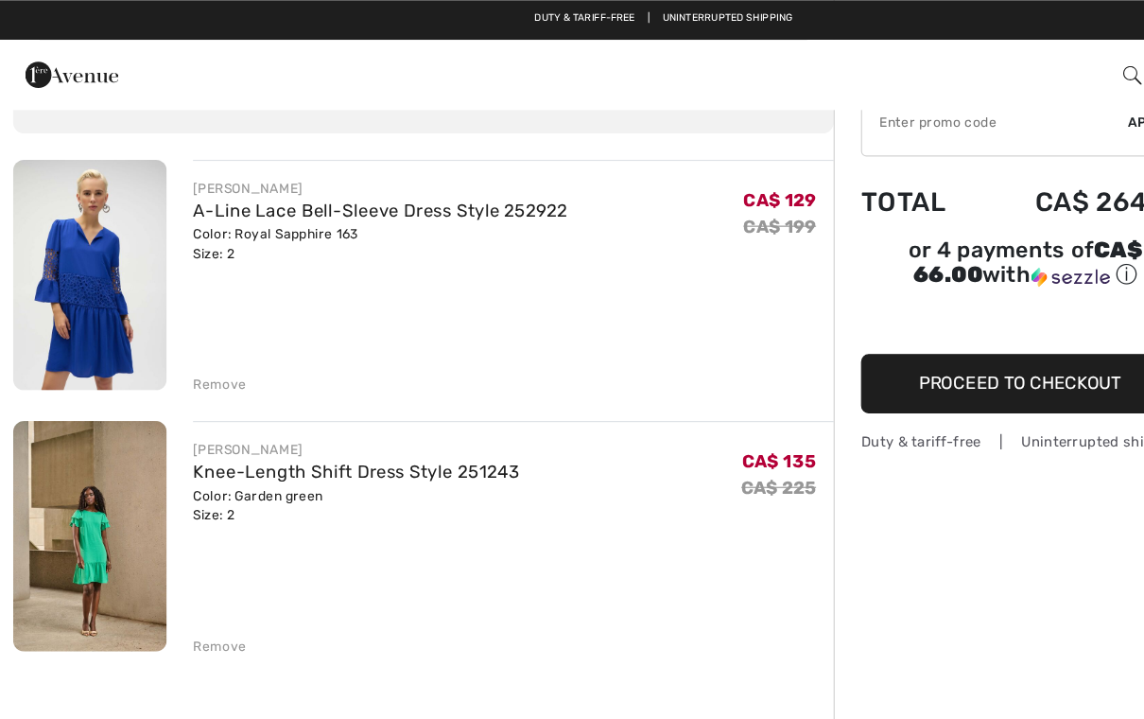
scroll to position [109, 0]
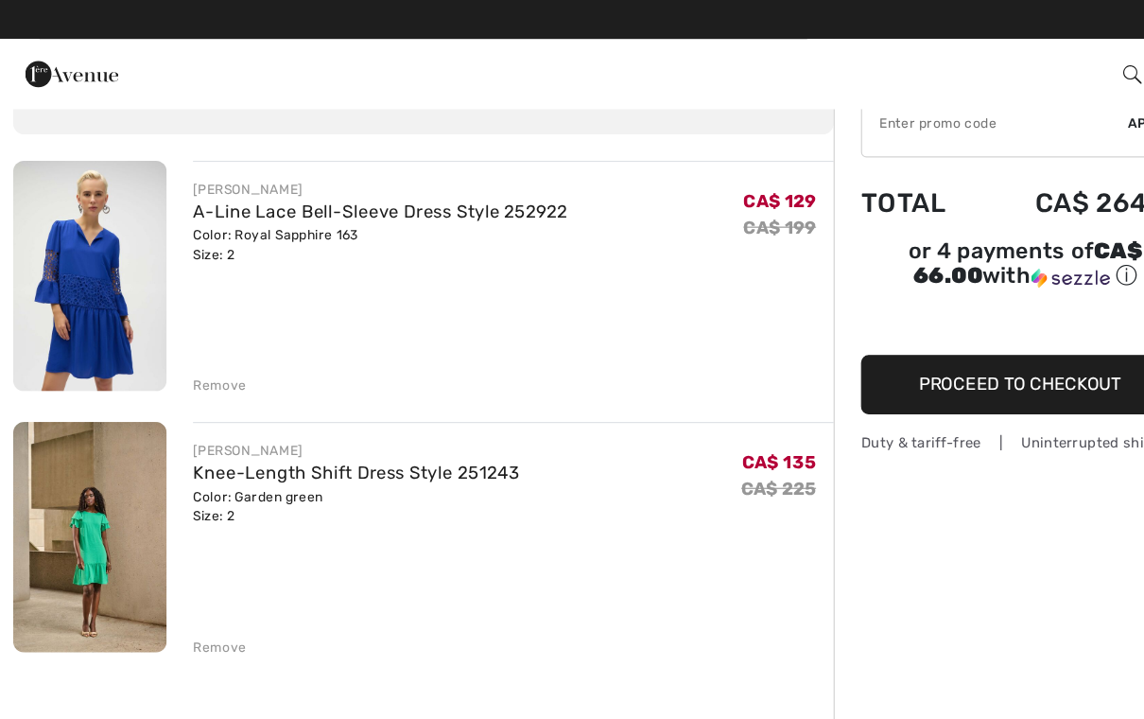
click at [208, 561] on div "Remove" at bounding box center [189, 558] width 46 height 17
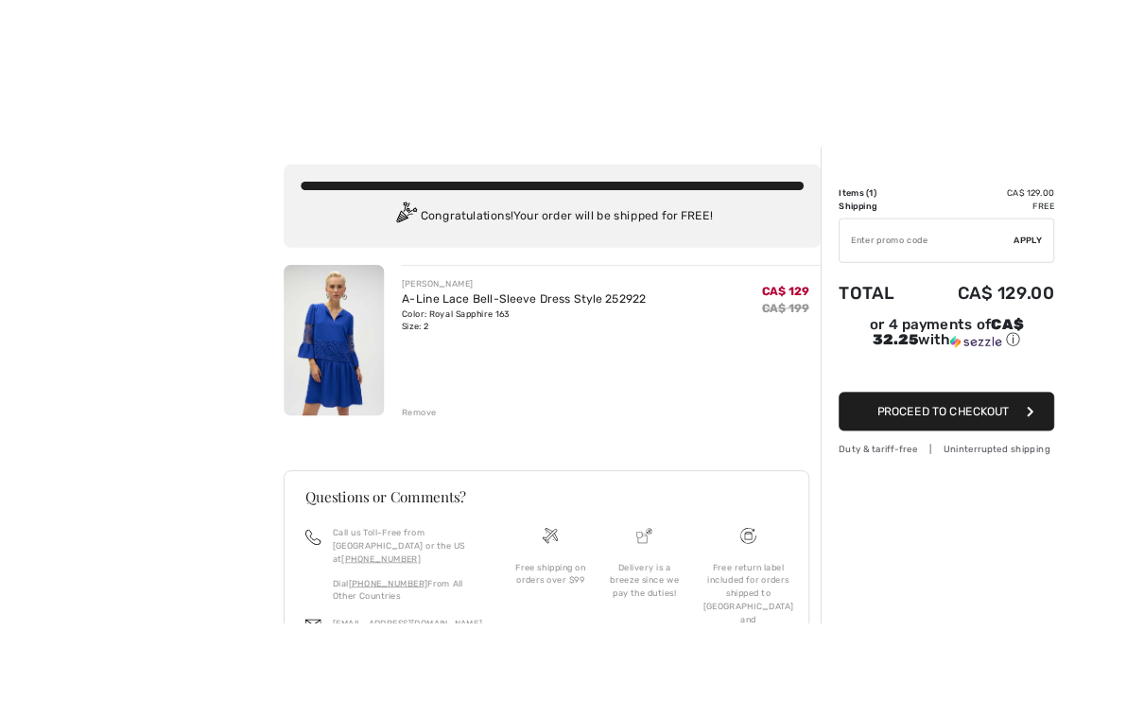
scroll to position [14, 0]
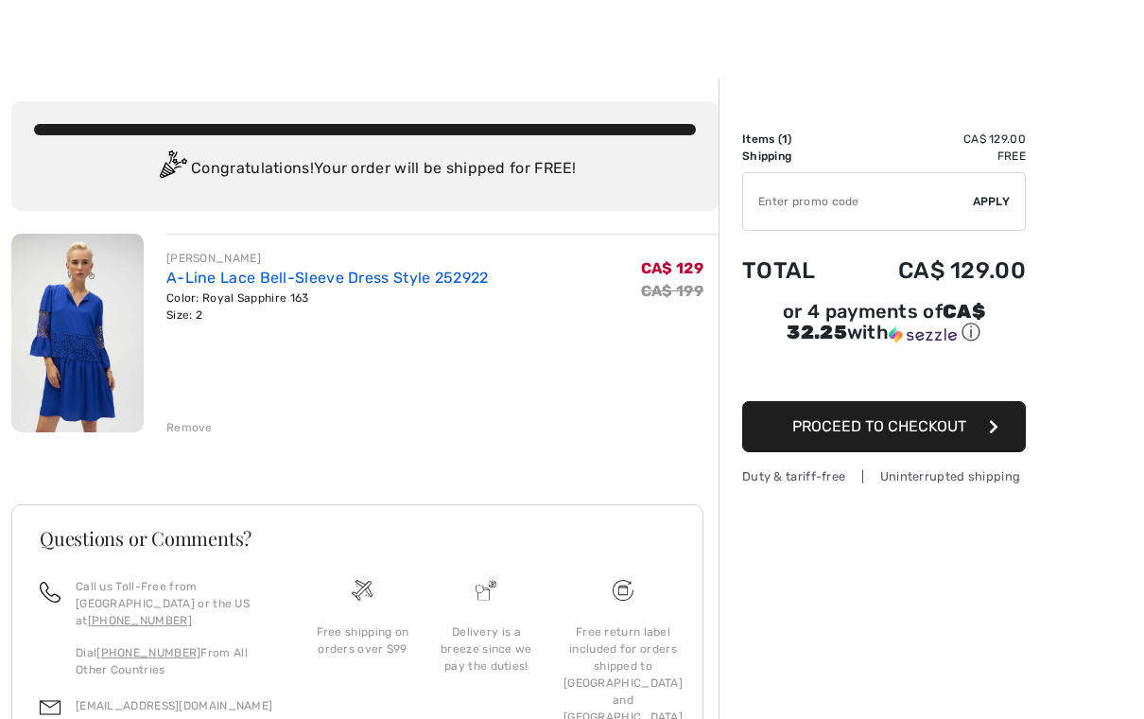
click at [283, 274] on link "A-Line Lace Bell-Sleeve Dress Style 252922" at bounding box center [327, 278] width 323 height 18
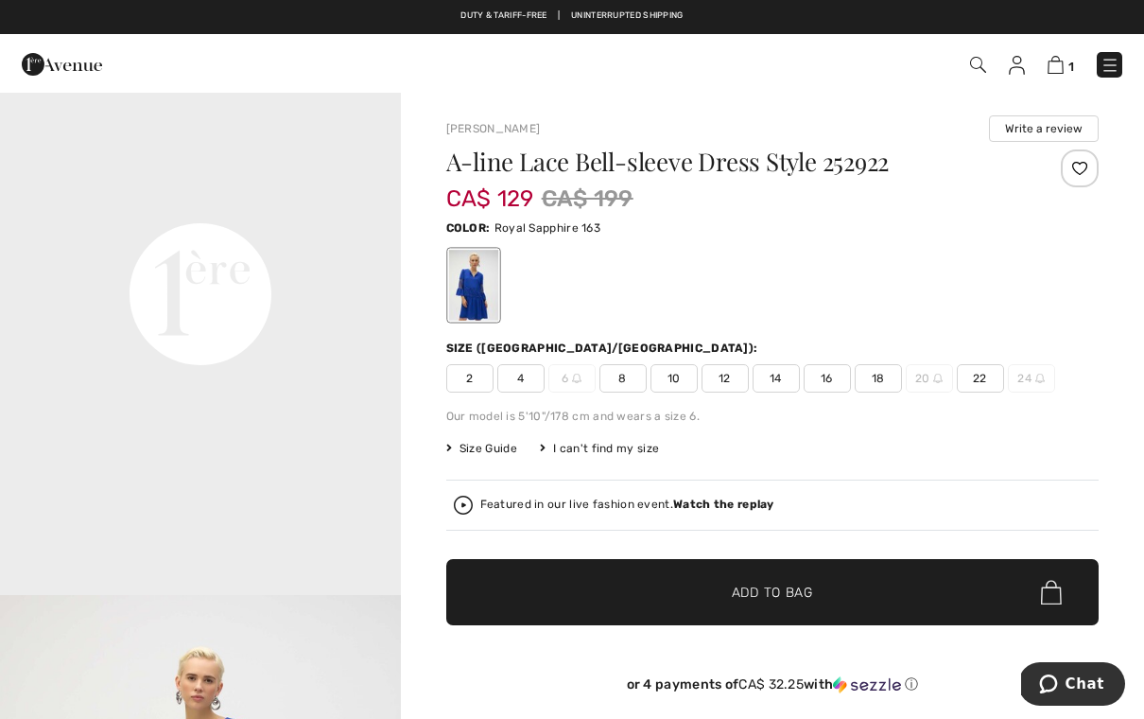
scroll to position [1295, 0]
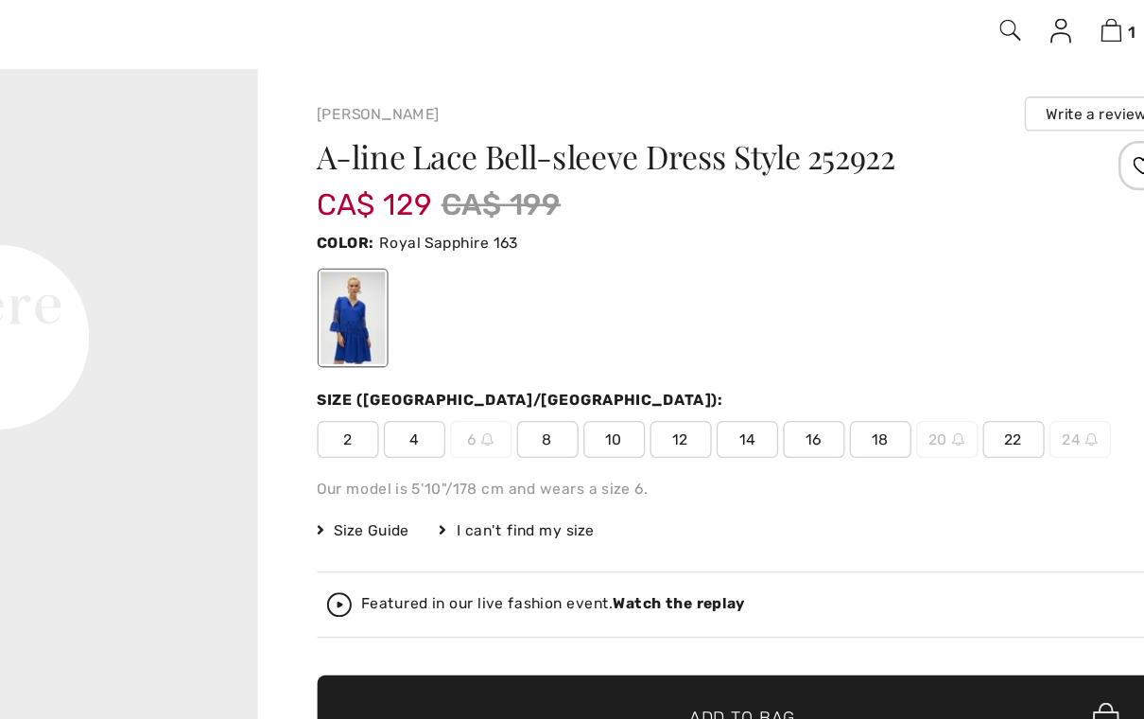
click at [446, 364] on span "2" at bounding box center [469, 378] width 47 height 28
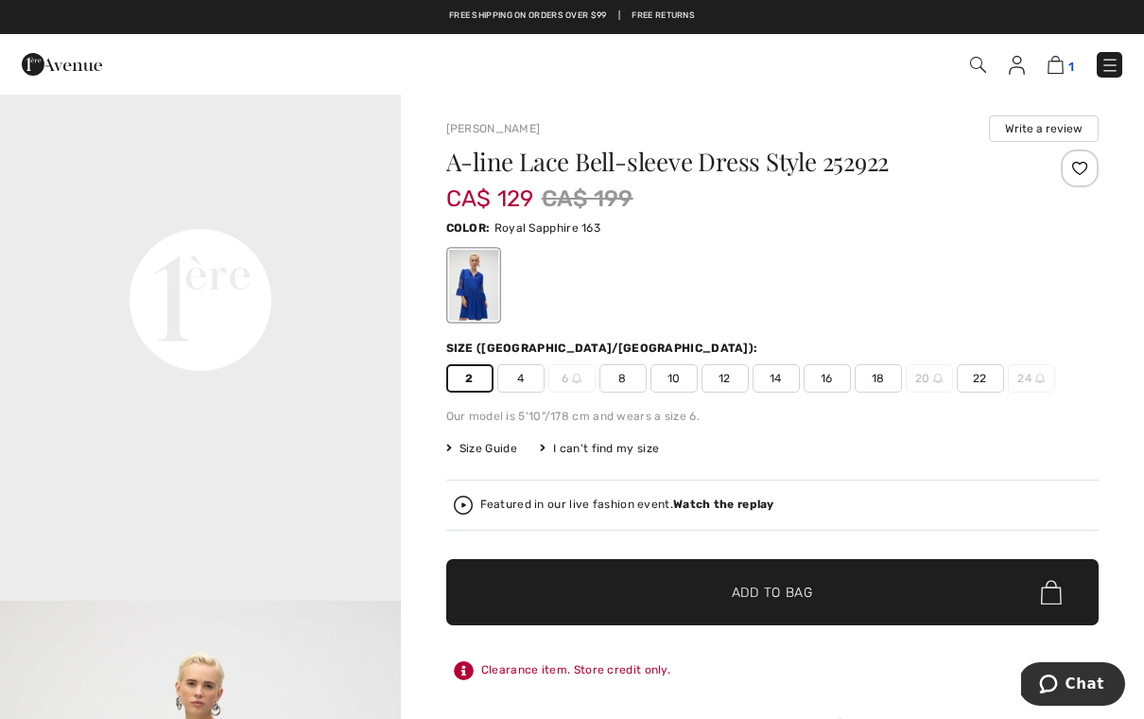
click at [1064, 62] on img at bounding box center [1056, 65] width 16 height 18
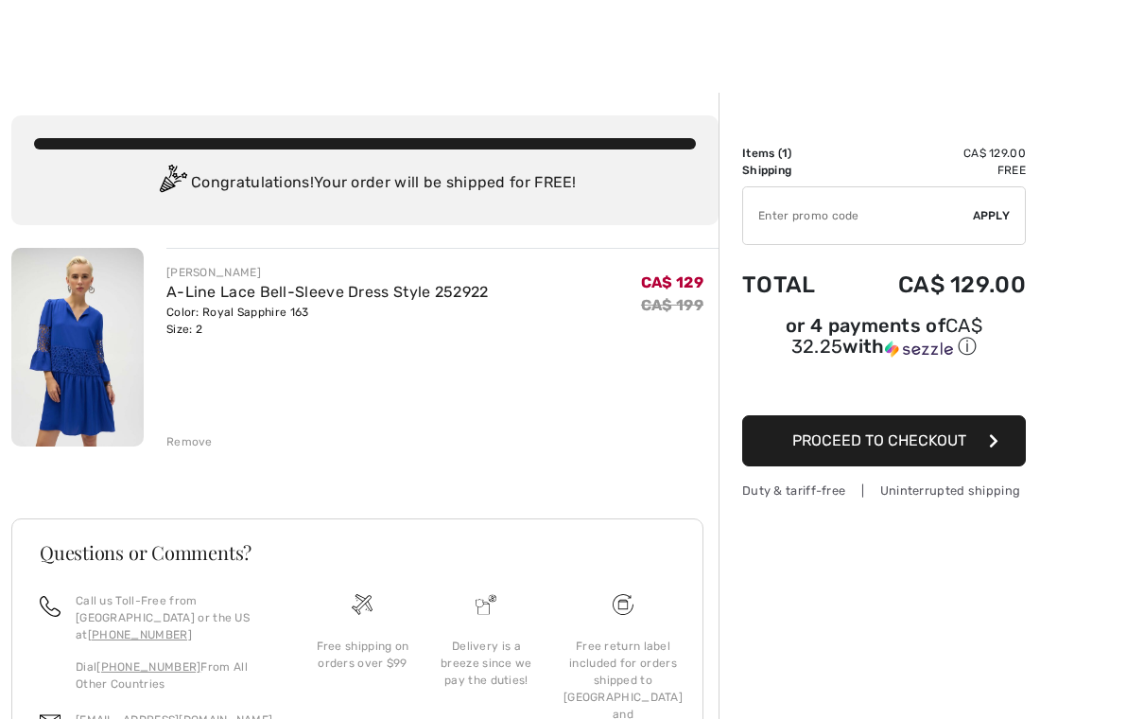
click at [104, 391] on img at bounding box center [77, 347] width 132 height 199
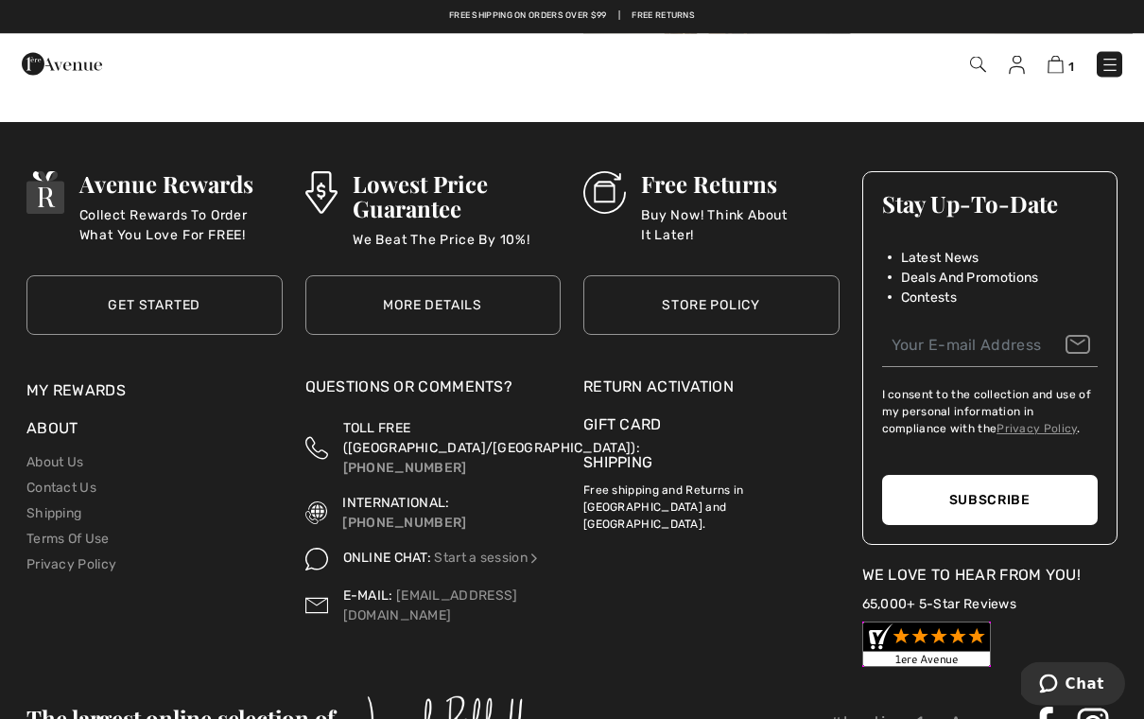
scroll to position [2645, 0]
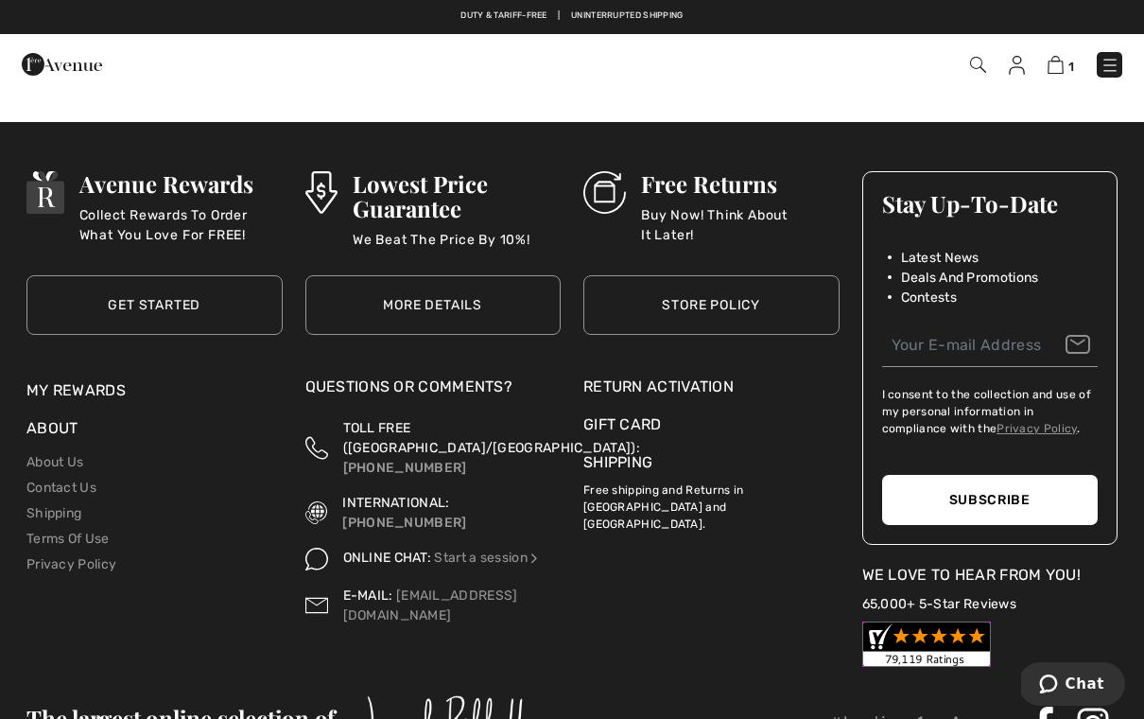
click at [693, 387] on div "Return Activation" at bounding box center [712, 386] width 256 height 23
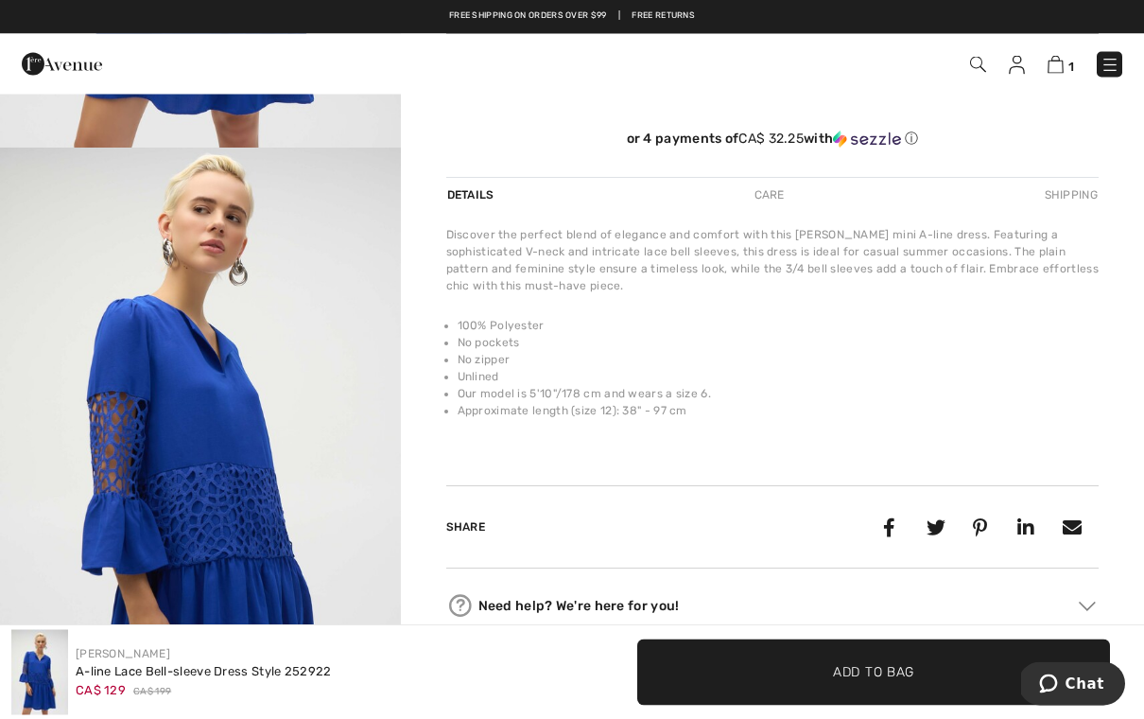
click at [270, 502] on img "2 / 5" at bounding box center [200, 448] width 401 height 601
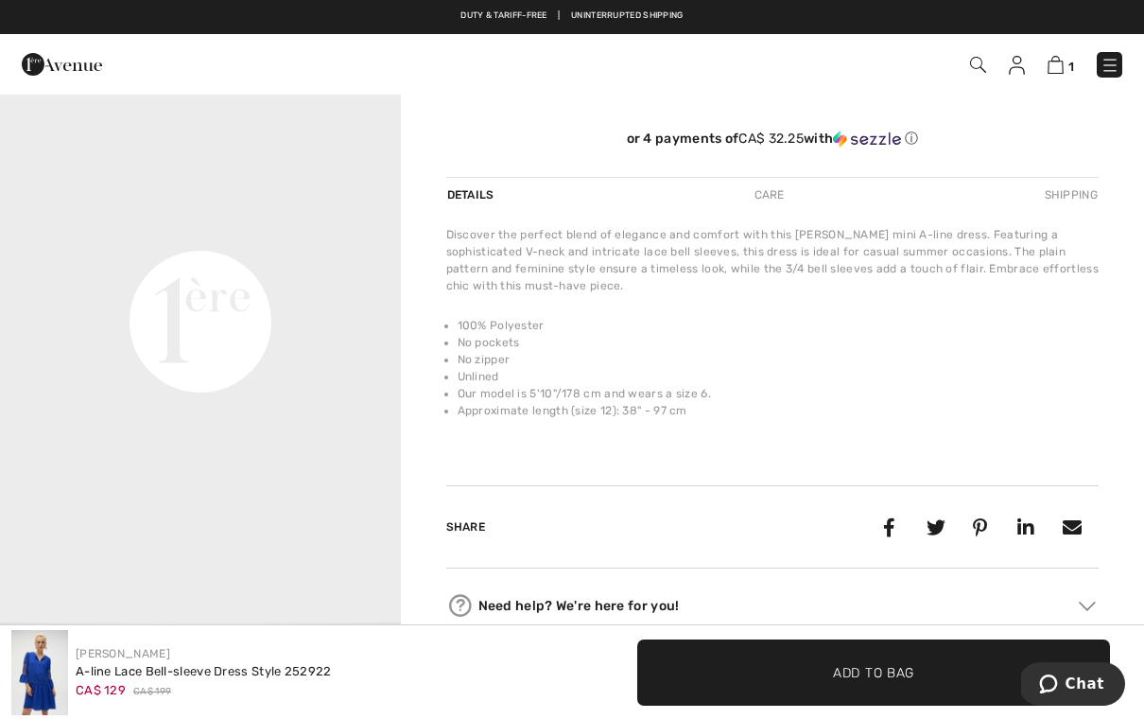
scroll to position [558, 0]
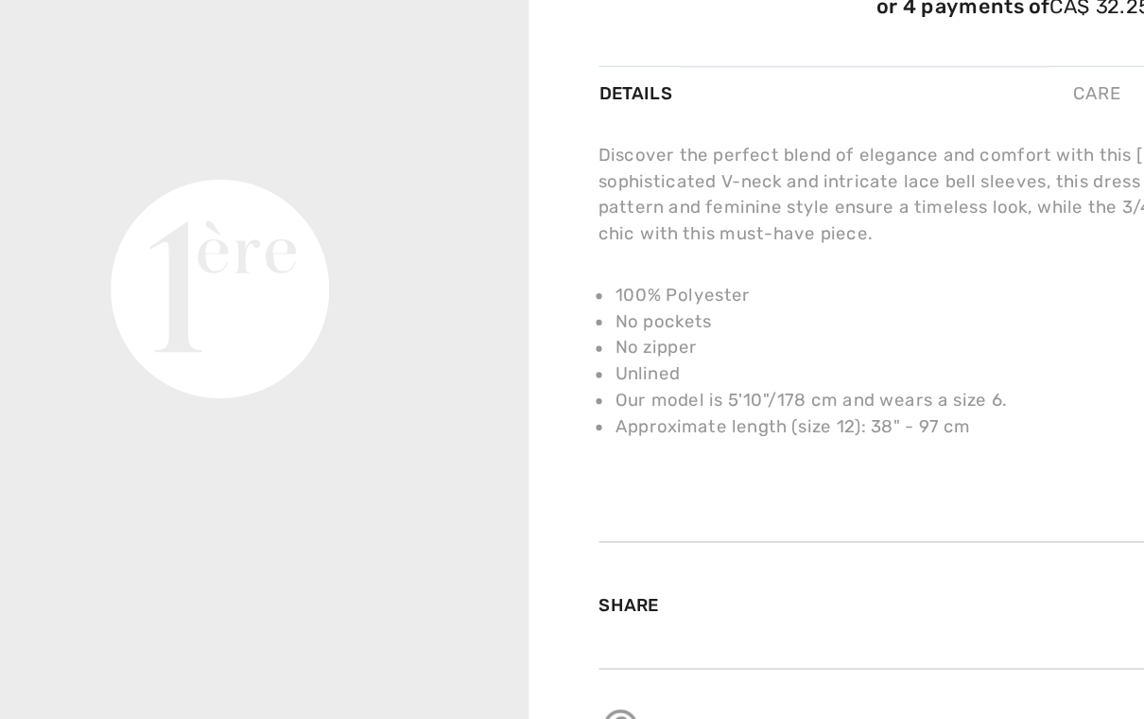
click at [24, 210] on video "Your browser does not support the video tag." at bounding box center [200, 109] width 401 height 201
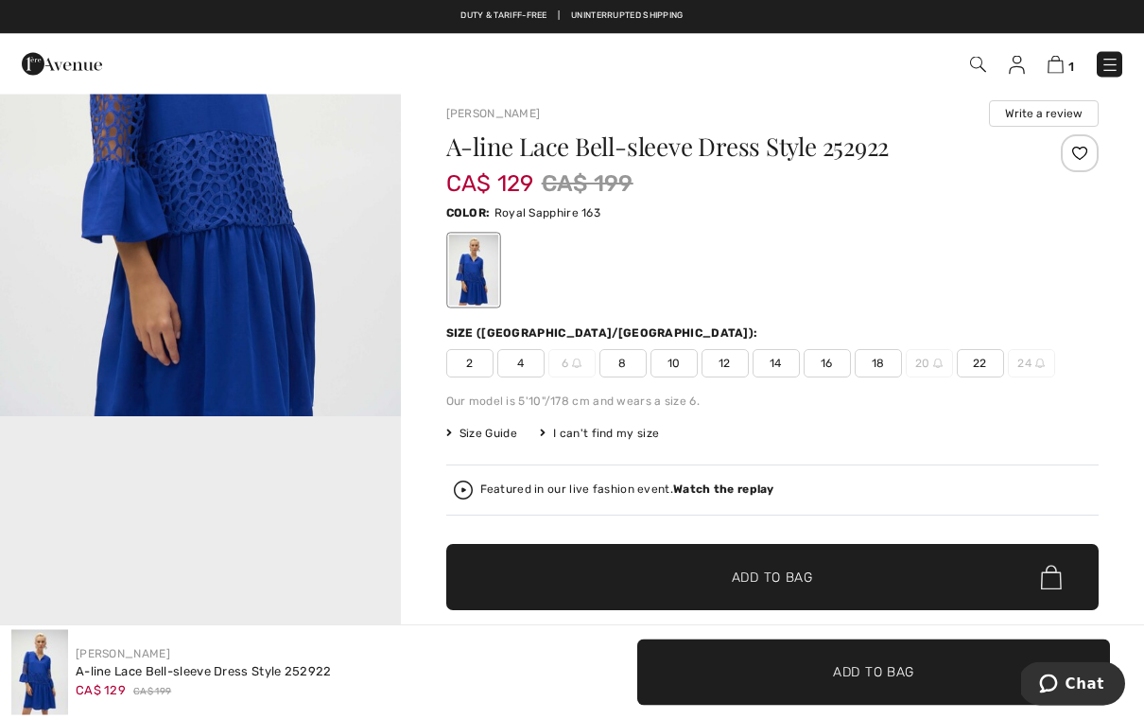
scroll to position [0, 0]
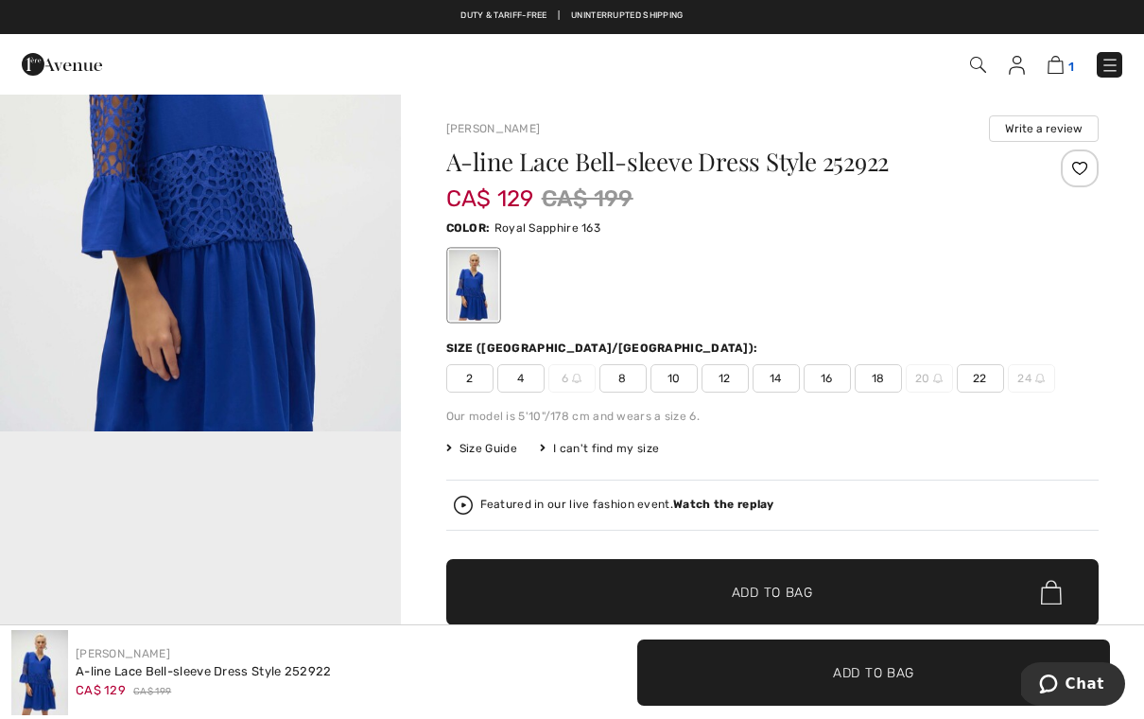
click at [1056, 70] on img at bounding box center [1056, 65] width 16 height 18
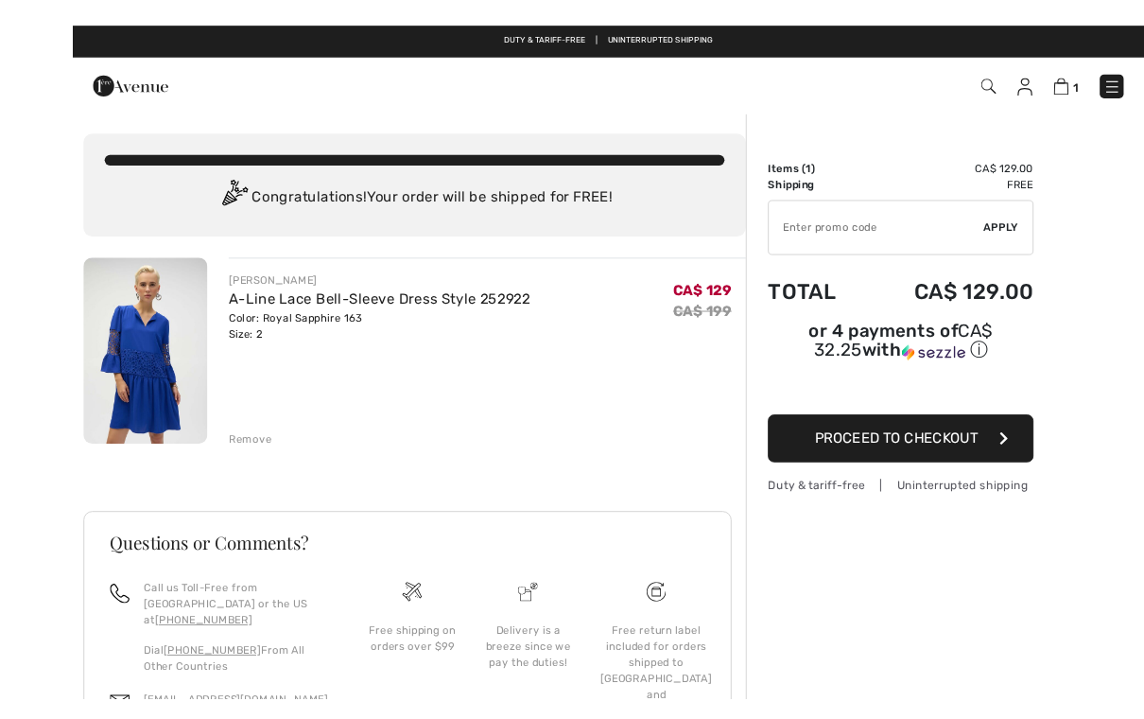
scroll to position [31, 0]
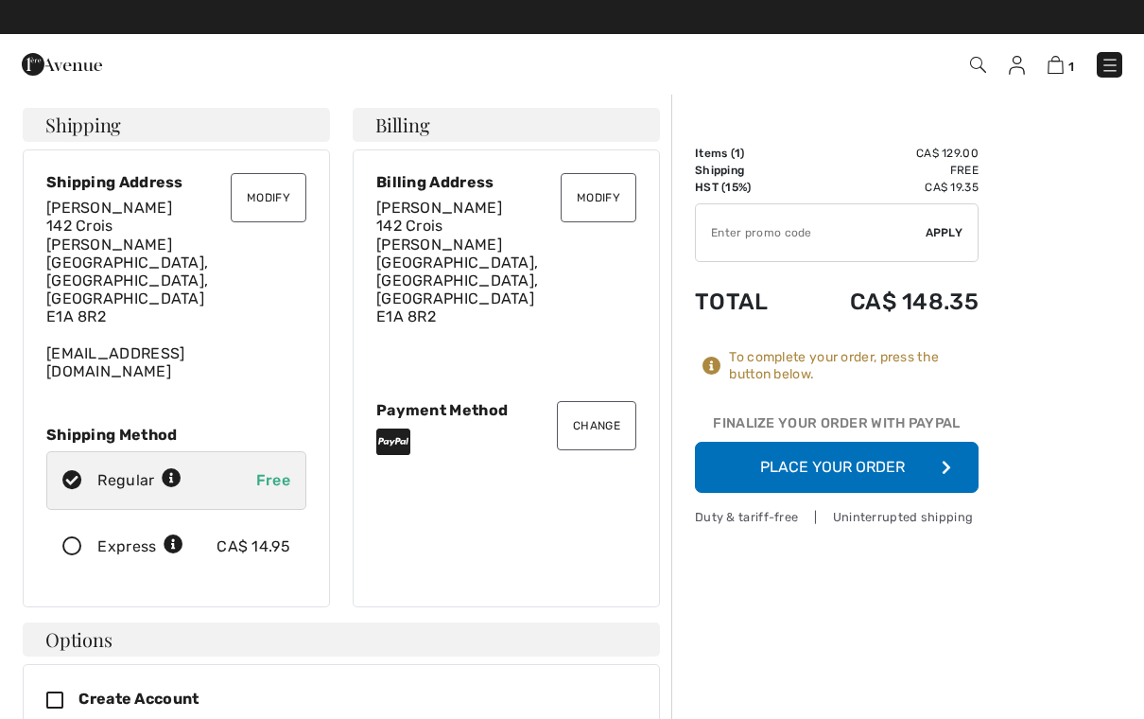
click at [838, 476] on button "Place Your Order" at bounding box center [837, 467] width 284 height 51
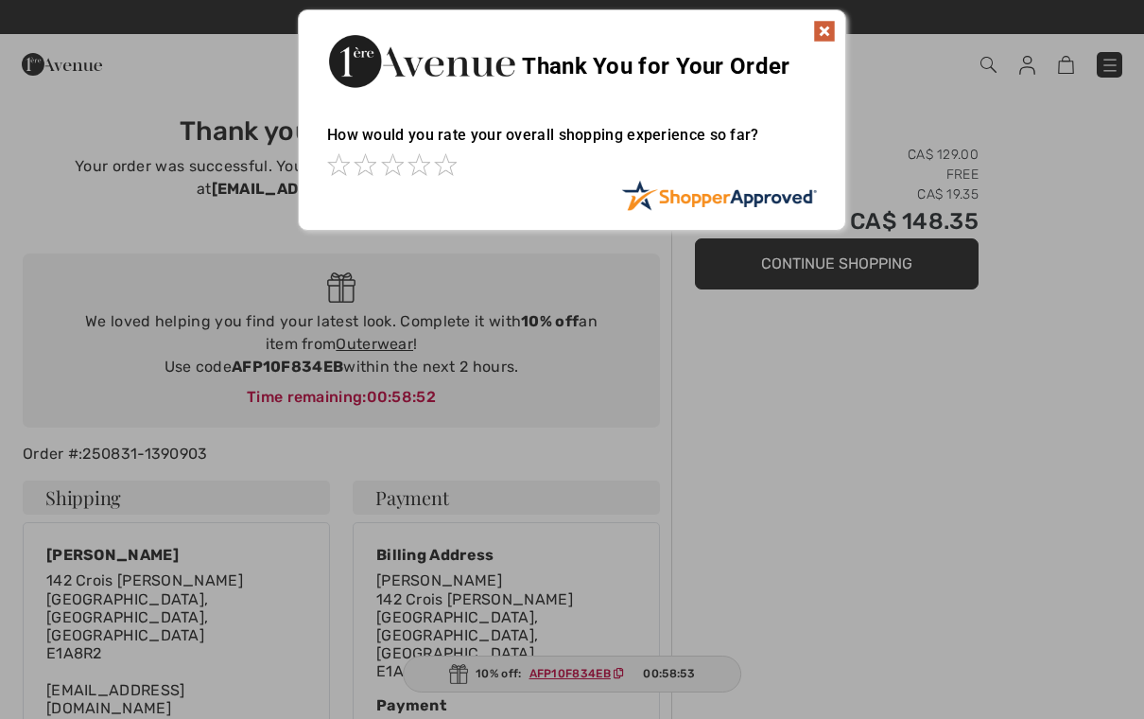
click at [830, 41] on img at bounding box center [824, 31] width 23 height 23
